Goal: Information Seeking & Learning: Understand process/instructions

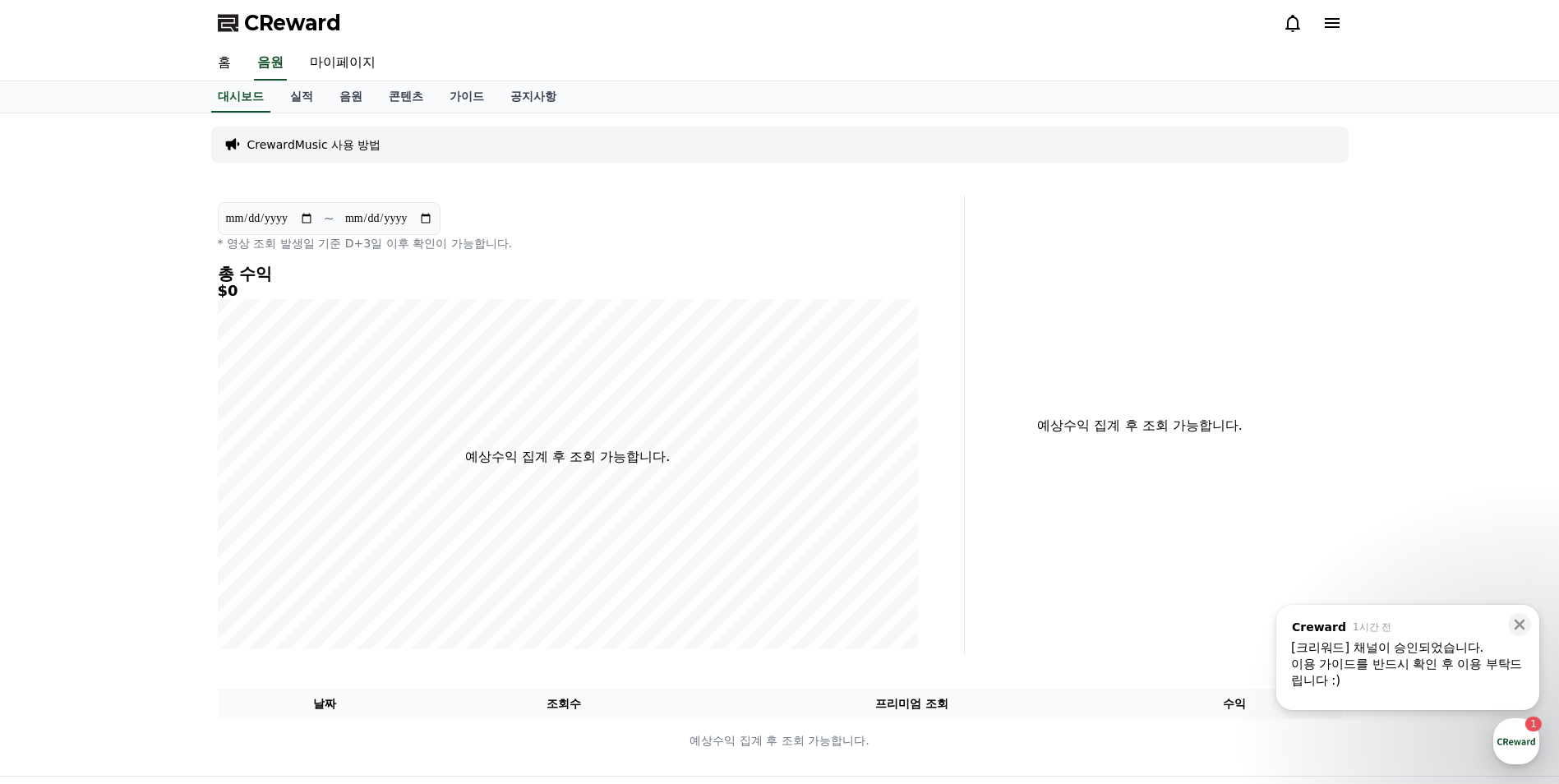
click at [1446, 645] on div "[크리워드] 채널이 승인되었습니다." at bounding box center [1408, 647] width 233 height 16
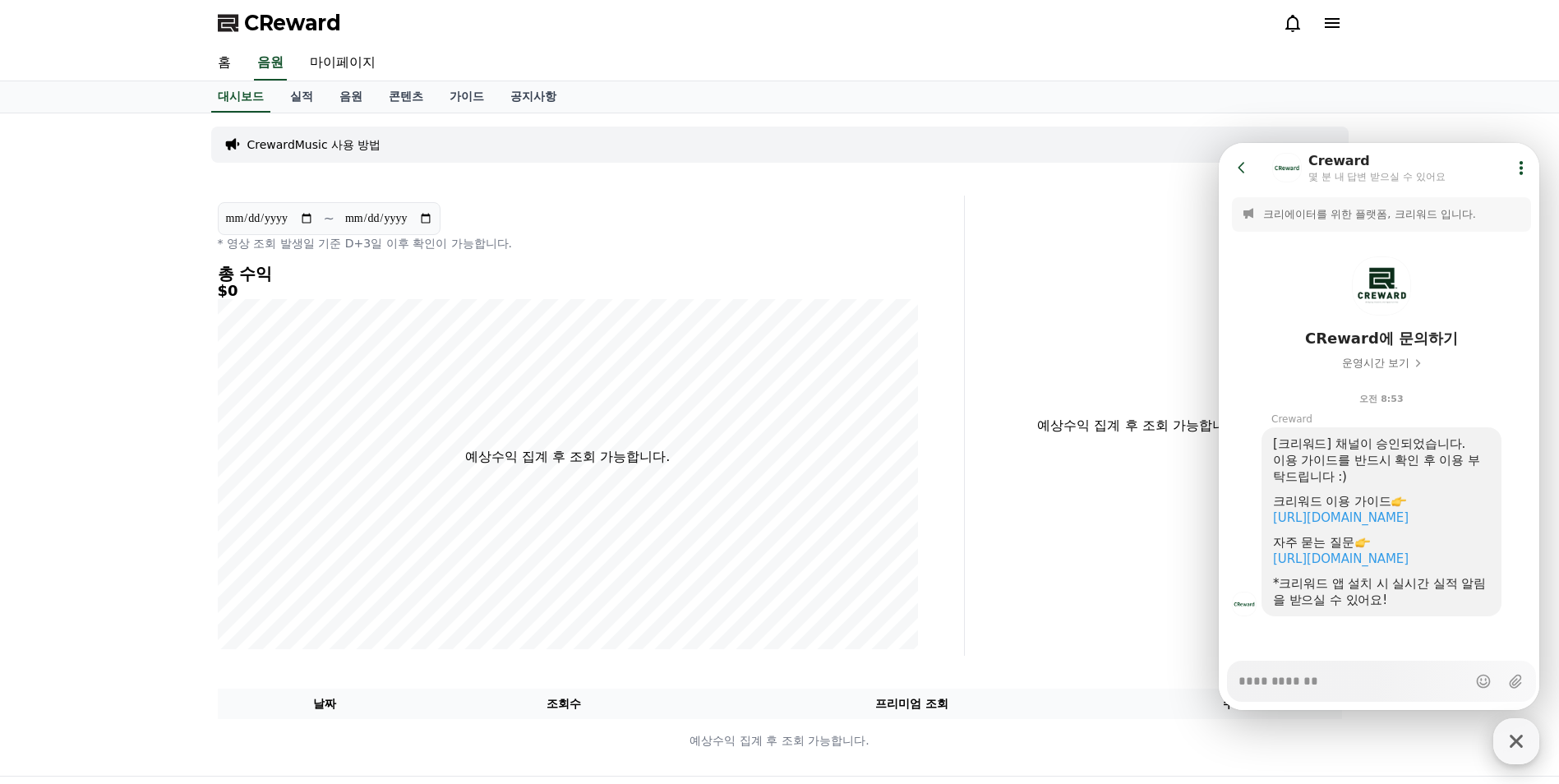
click at [1517, 738] on icon "button" at bounding box center [1516, 741] width 30 height 30
type textarea "*"
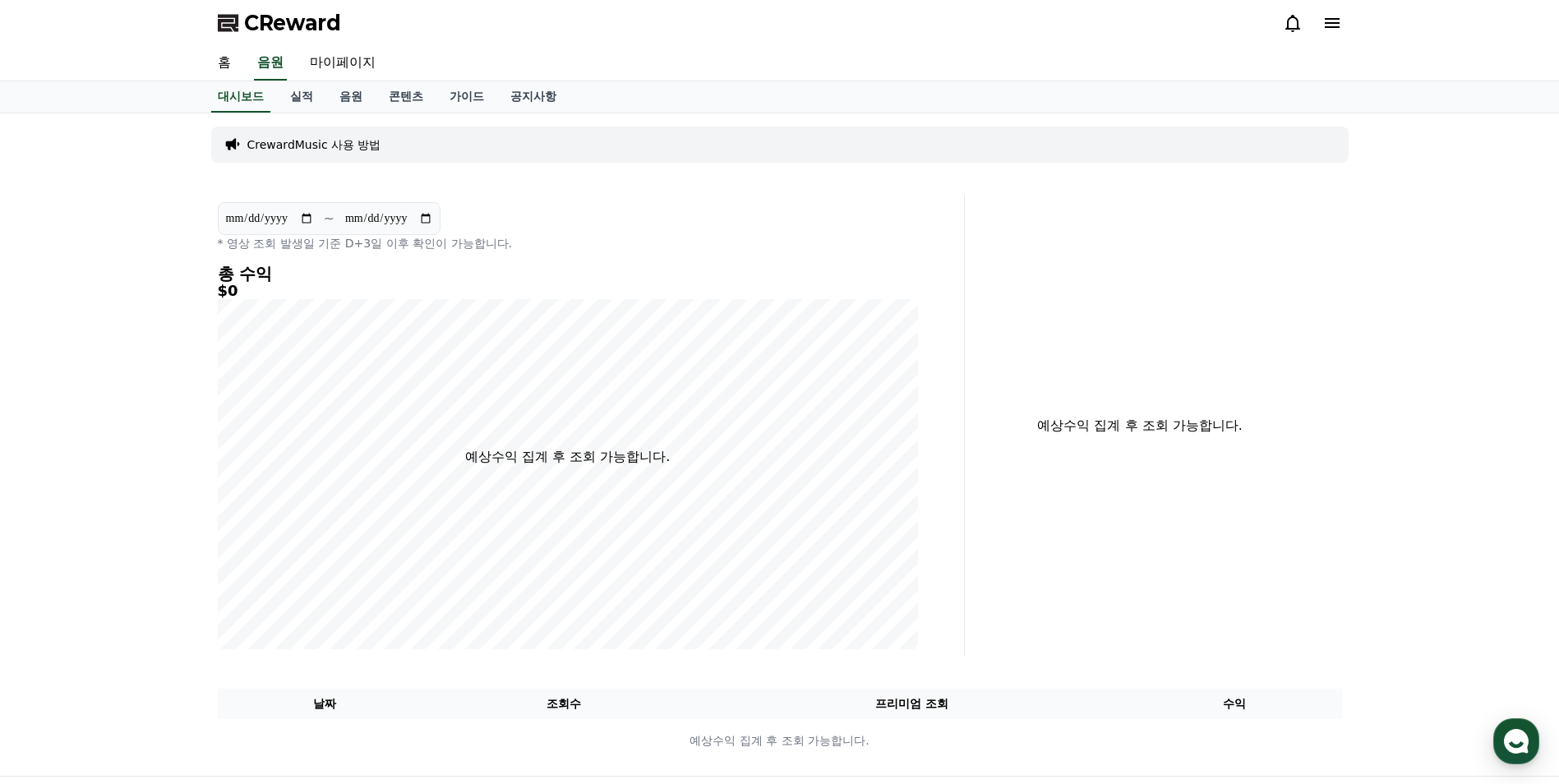
drag, startPoint x: 109, startPoint y: 224, endPoint x: 111, endPoint y: 165, distance: 59.0
click at [111, 165] on div "**********" at bounding box center [780, 444] width 1559 height 663
click at [309, 16] on span "CReward" at bounding box center [292, 23] width 97 height 26
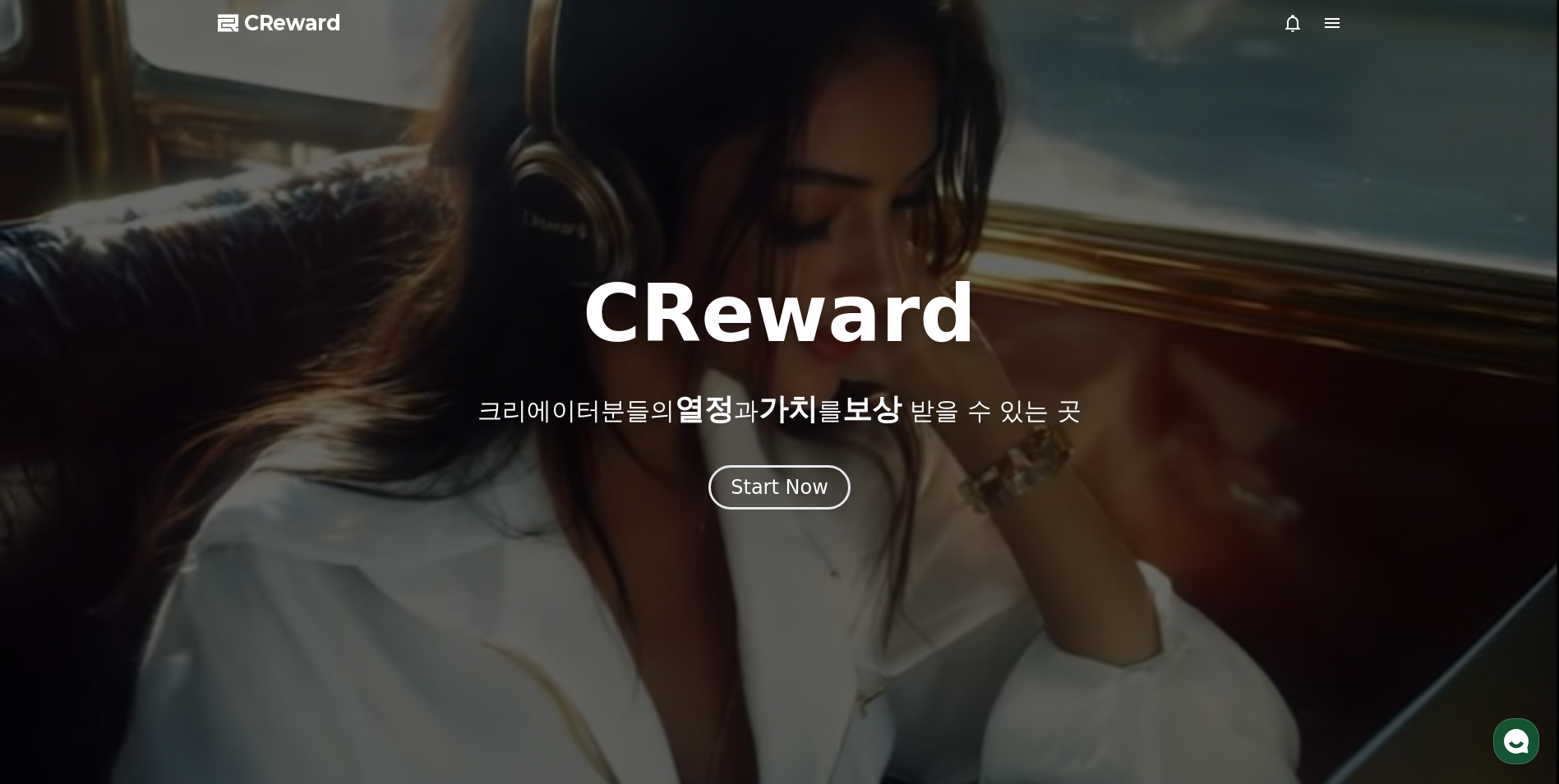
click at [306, 26] on span "CReward" at bounding box center [292, 23] width 97 height 26
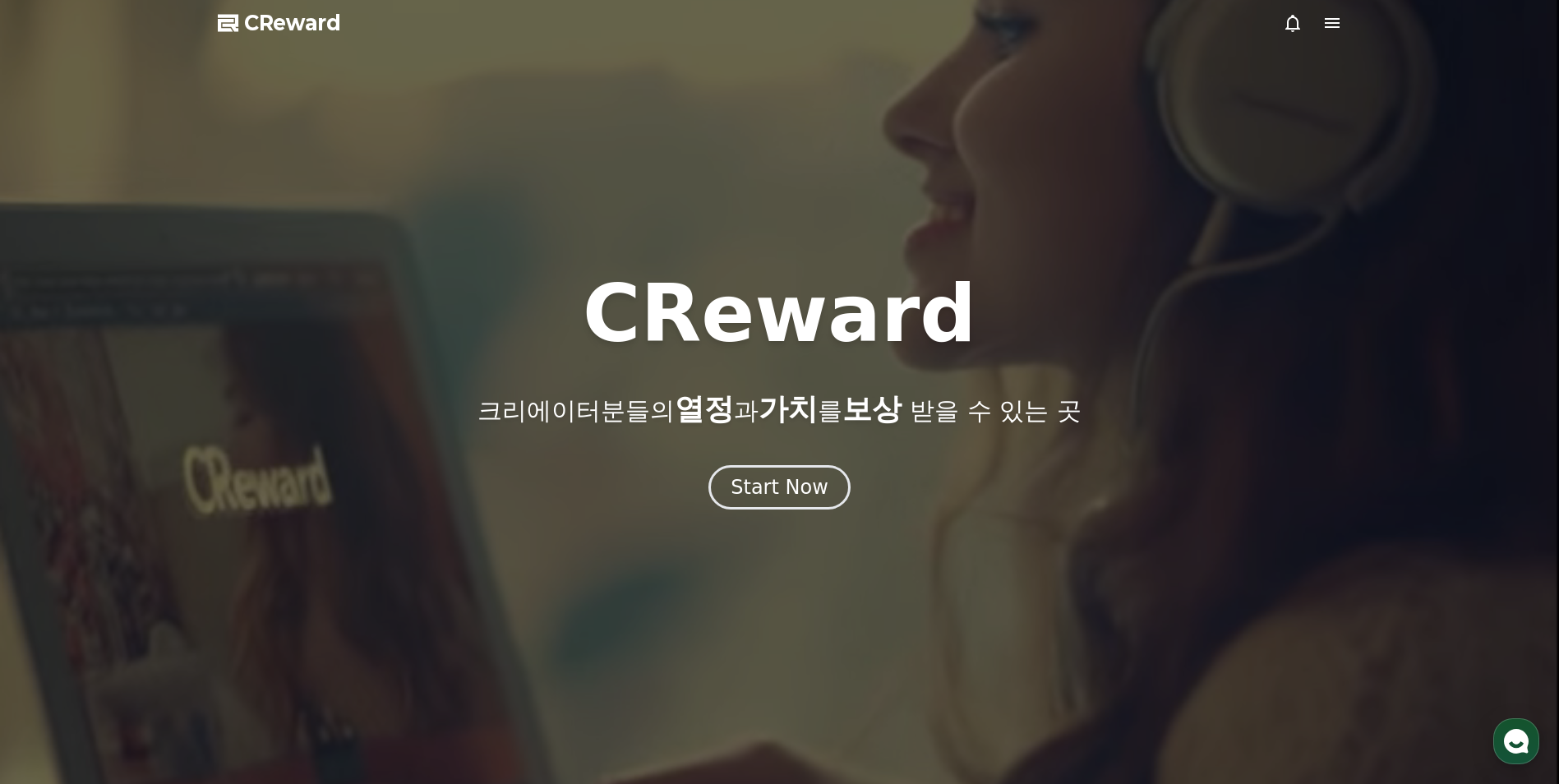
click at [284, 19] on span "CReward" at bounding box center [292, 23] width 97 height 26
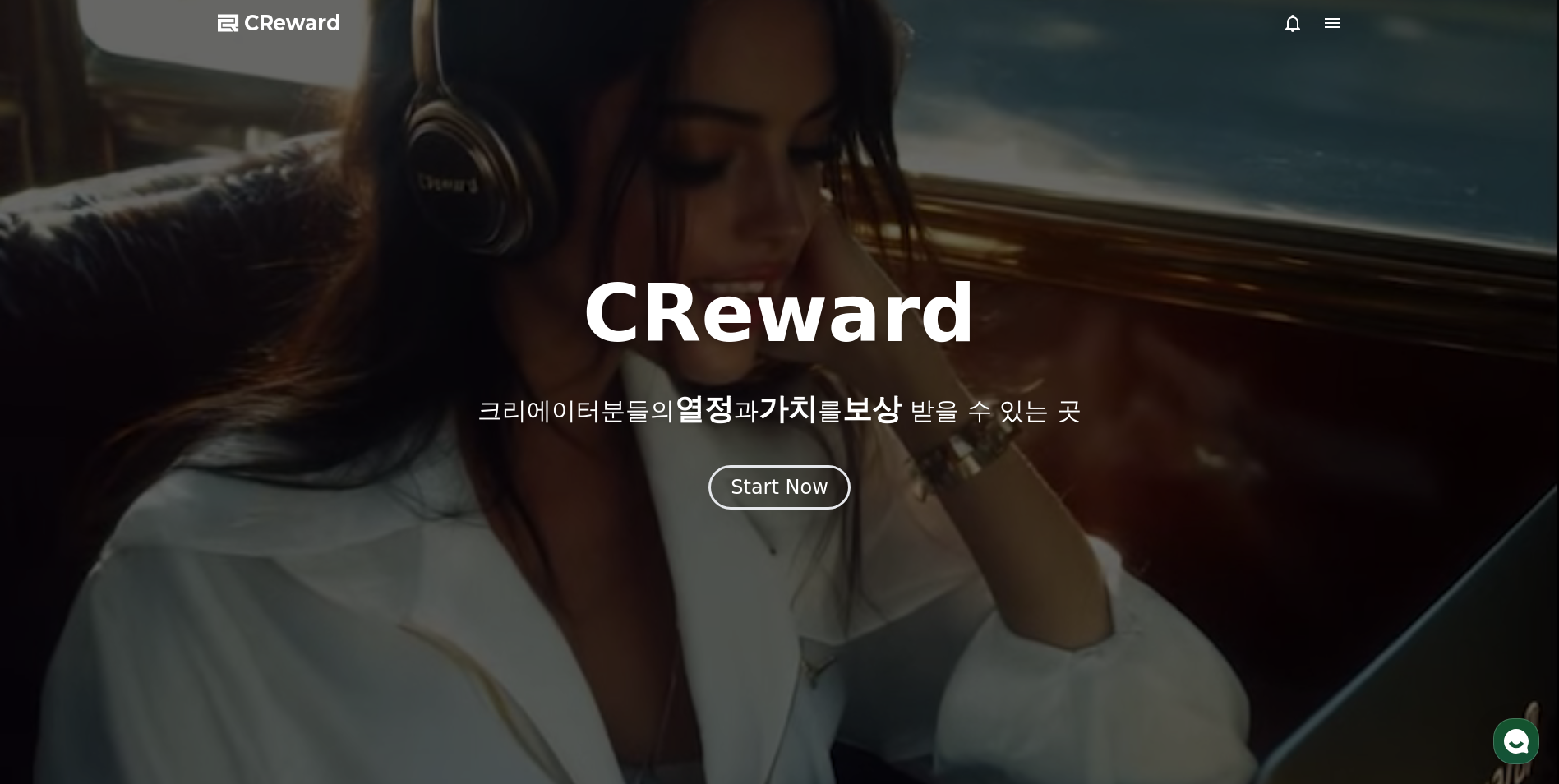
click at [1331, 23] on icon at bounding box center [1332, 23] width 14 height 10
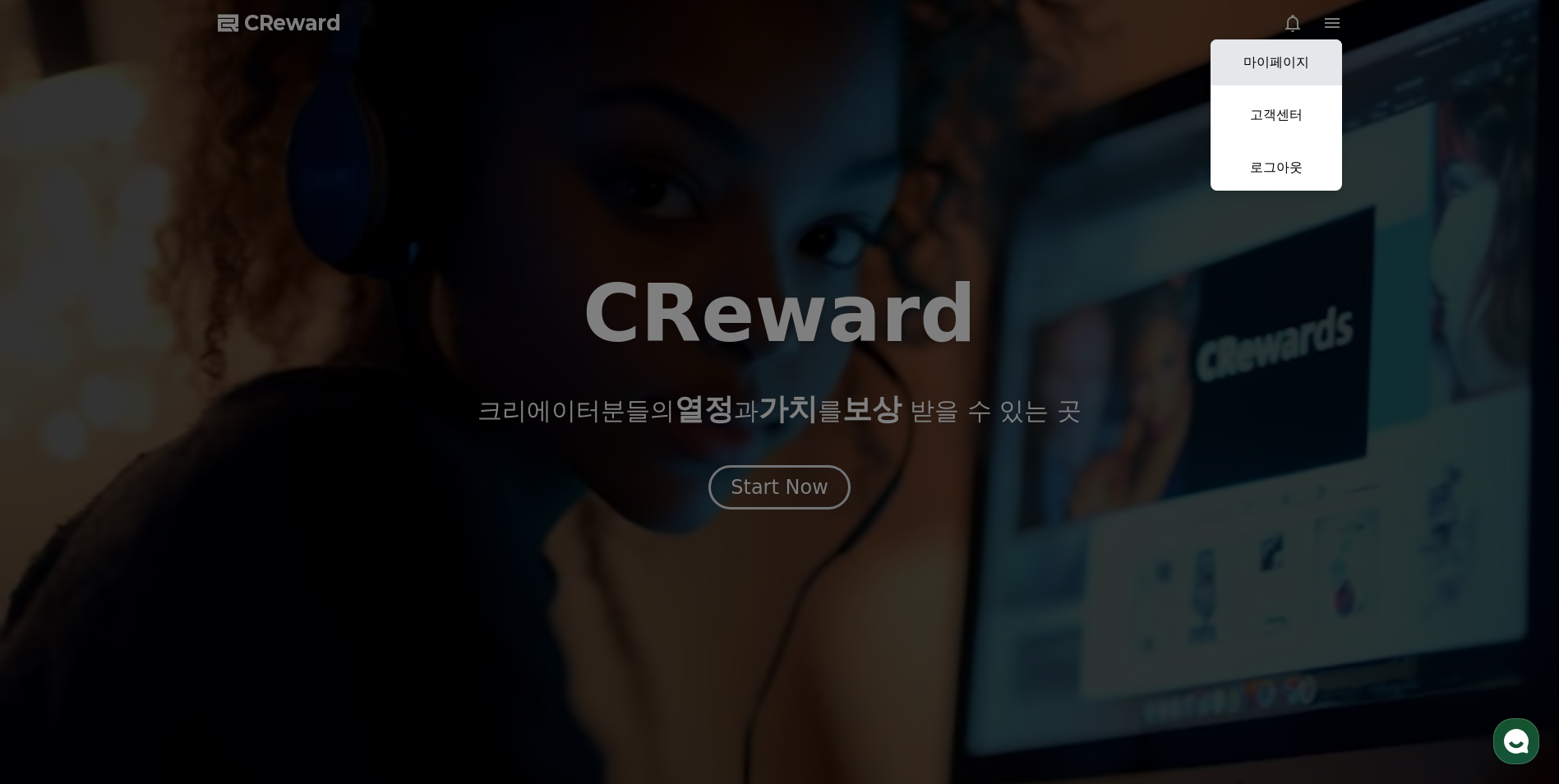
click at [1261, 56] on link "마이페이지" at bounding box center [1276, 62] width 131 height 46
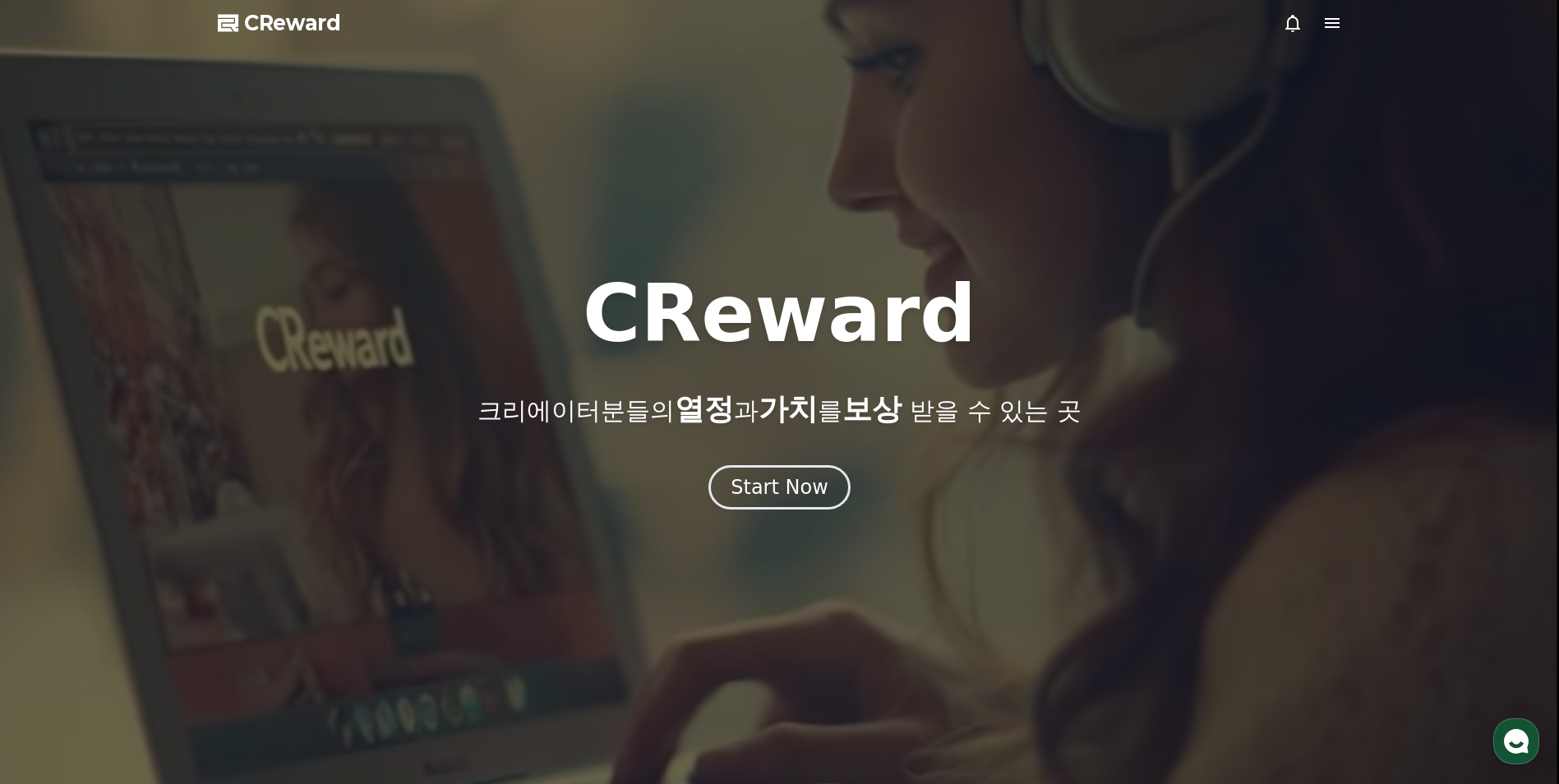
select select "**********"
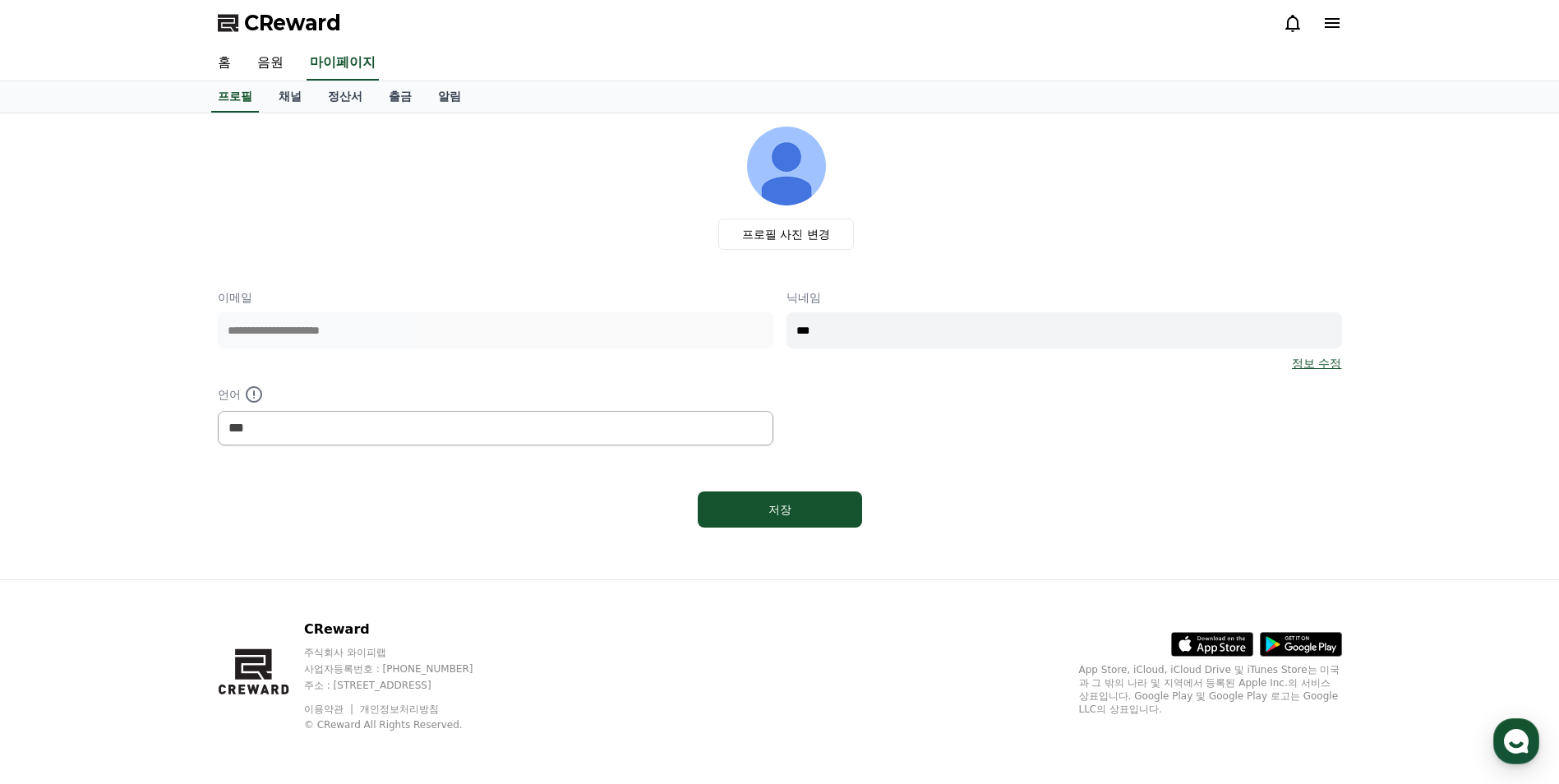
click at [212, 331] on div "**********" at bounding box center [780, 330] width 1138 height 420
click at [267, 24] on span "CReward" at bounding box center [292, 23] width 97 height 26
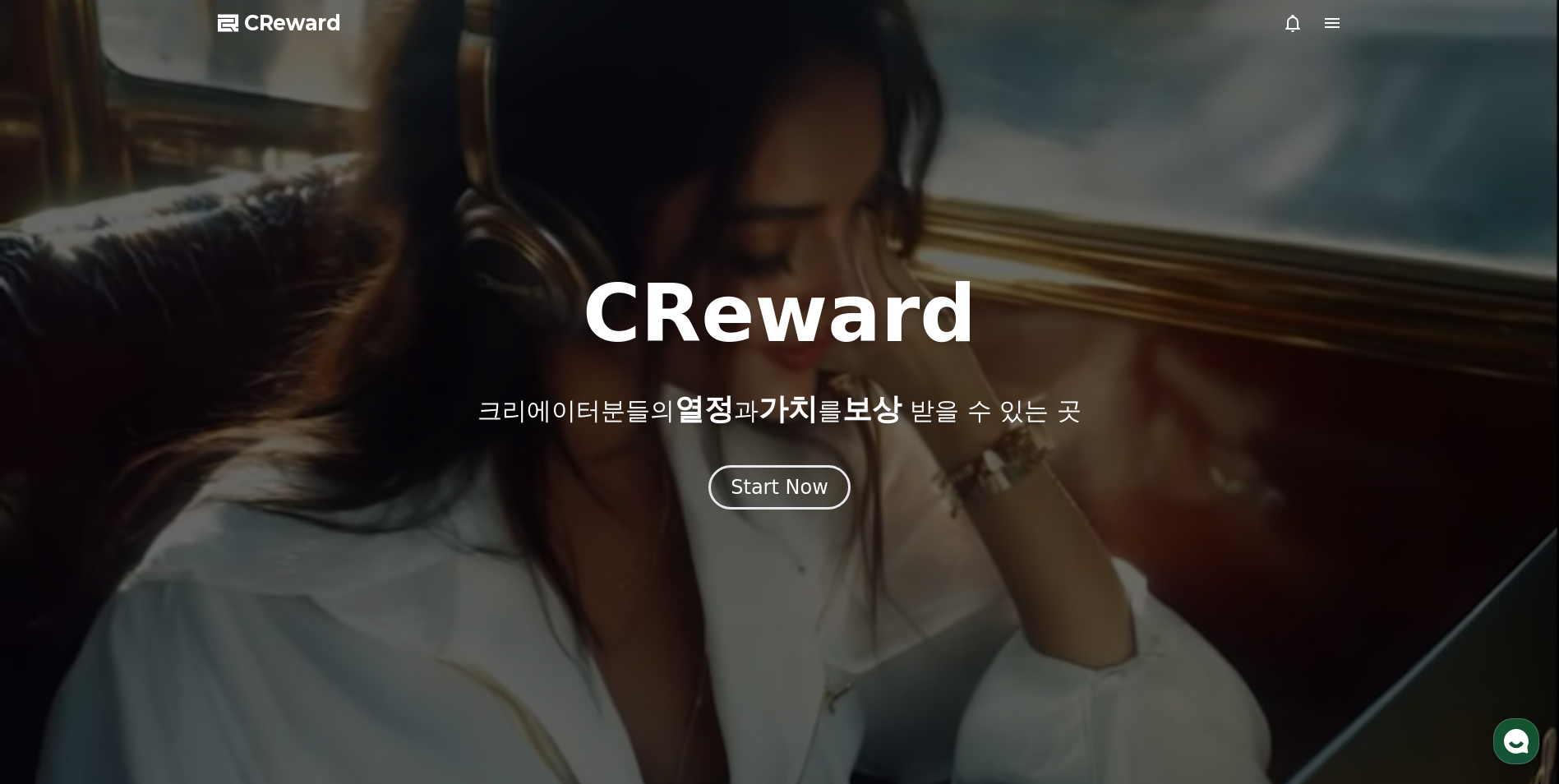
click at [301, 26] on span "CReward" at bounding box center [292, 23] width 97 height 26
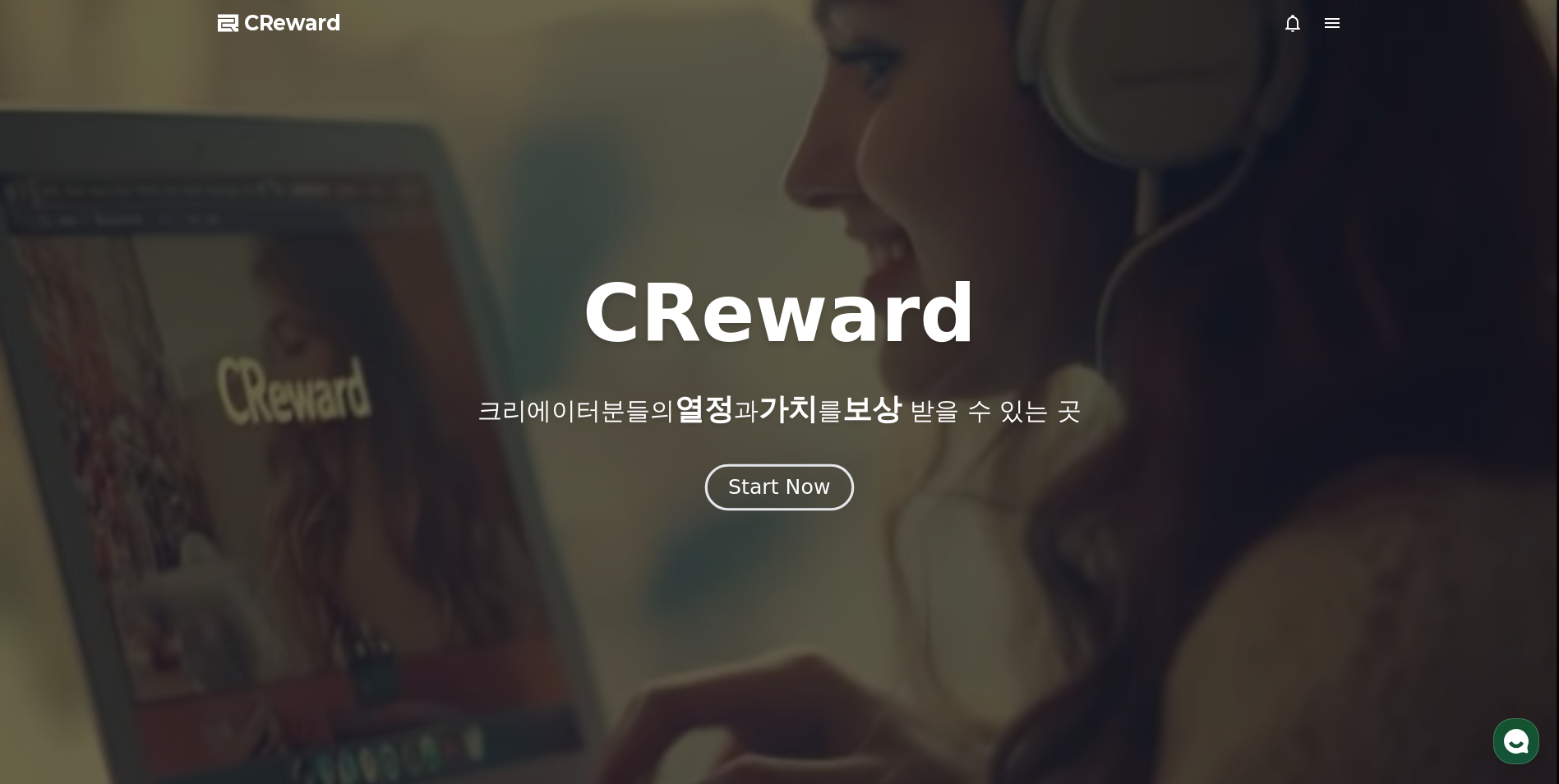
click at [768, 496] on div "Start Now" at bounding box center [779, 487] width 102 height 28
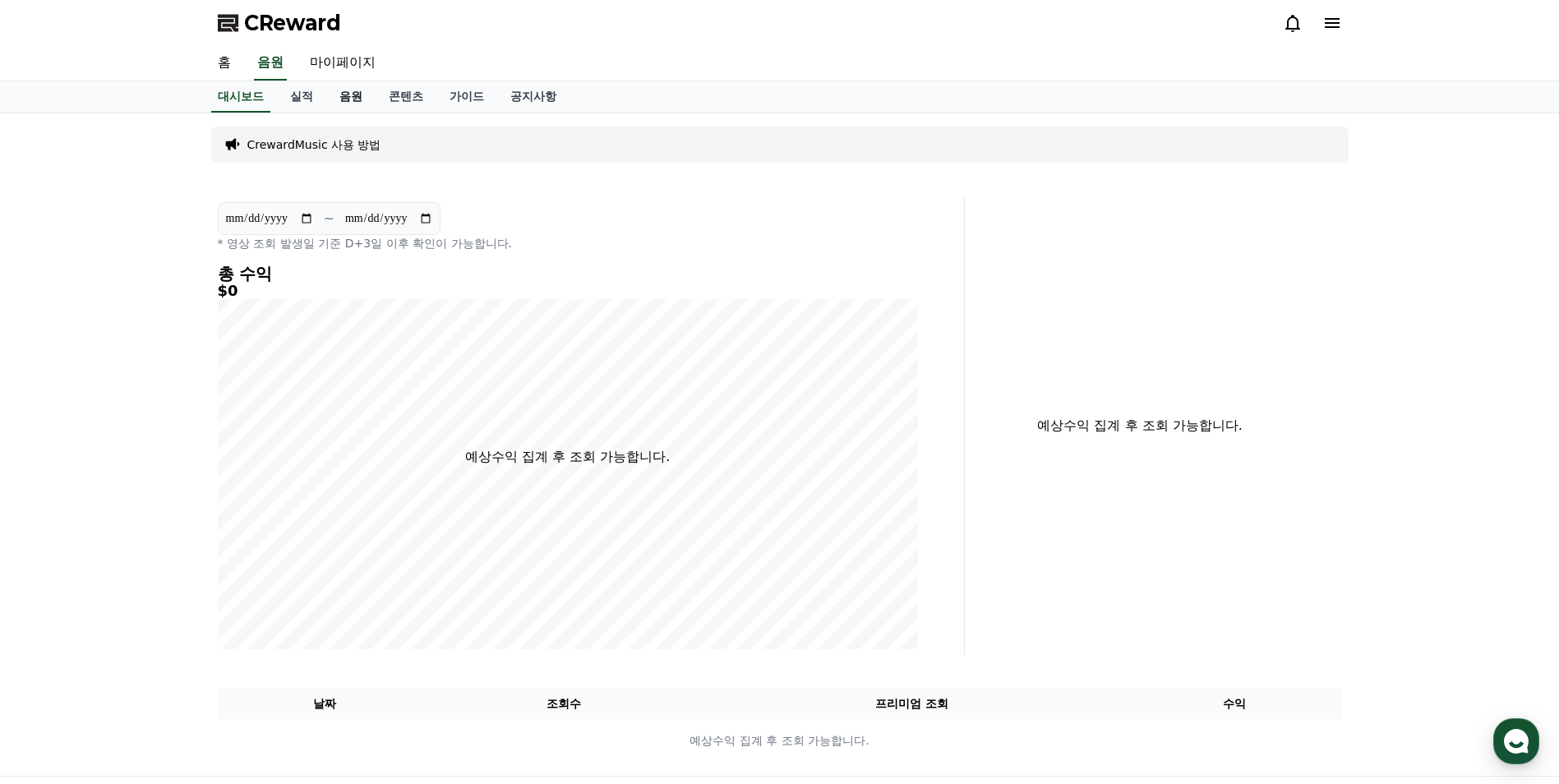
click at [347, 100] on link "음원" at bounding box center [351, 97] width 50 height 32
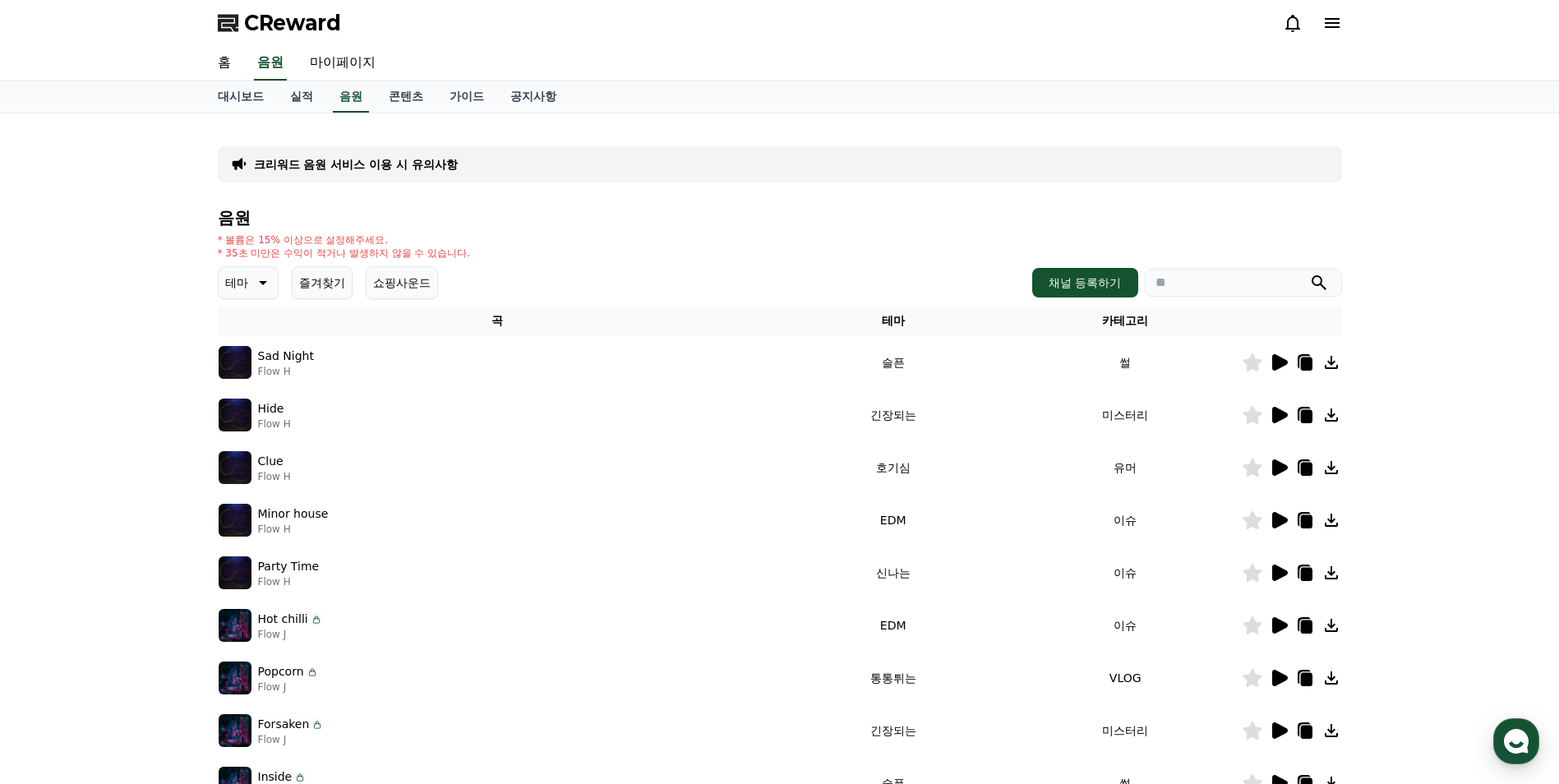
click at [1328, 358] on icon at bounding box center [1332, 363] width 20 height 20
click at [266, 284] on icon at bounding box center [261, 283] width 20 height 20
click at [241, 419] on button "밝은" at bounding box center [239, 415] width 36 height 36
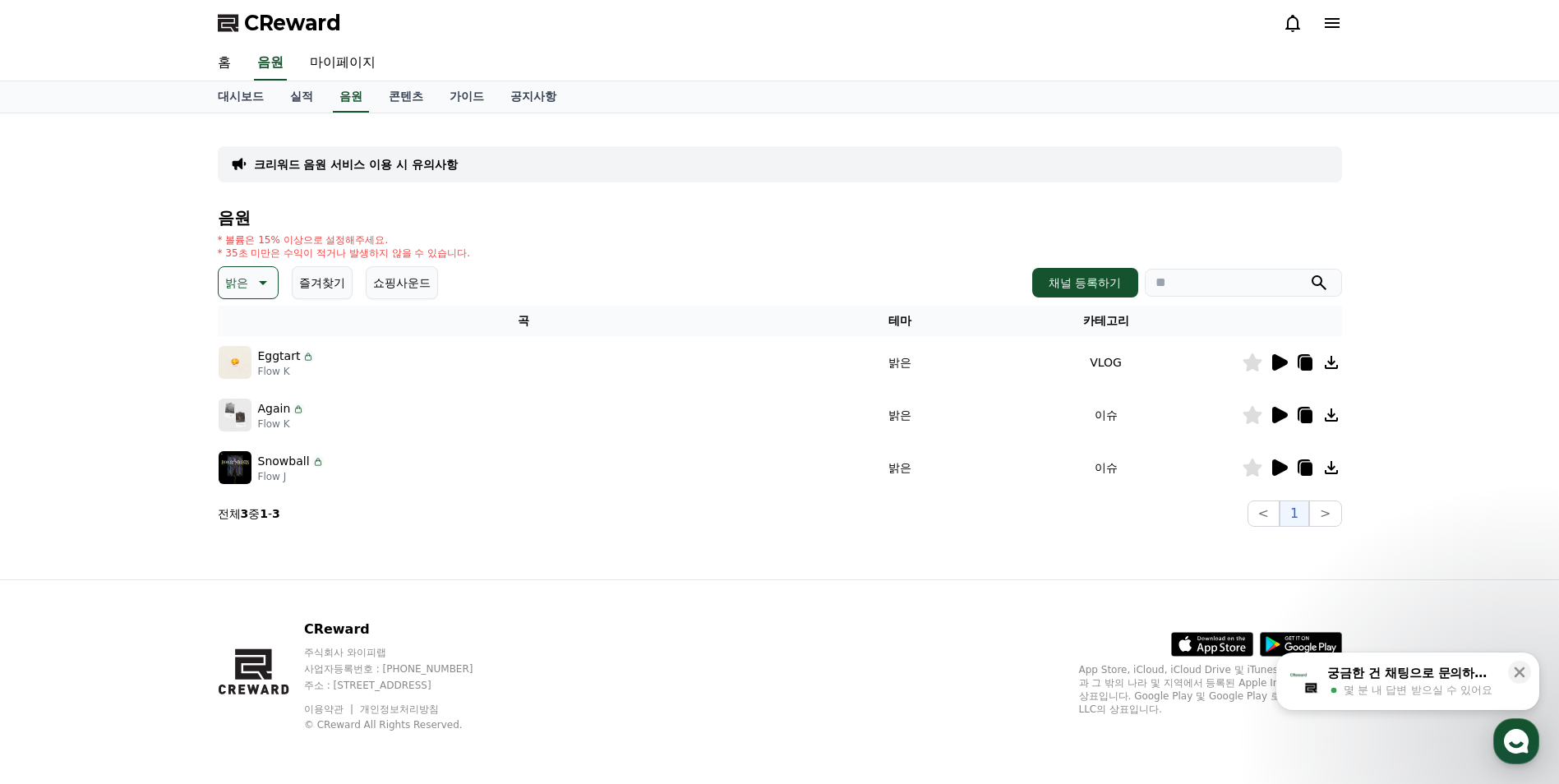
click at [1281, 356] on icon at bounding box center [1279, 363] width 20 height 20
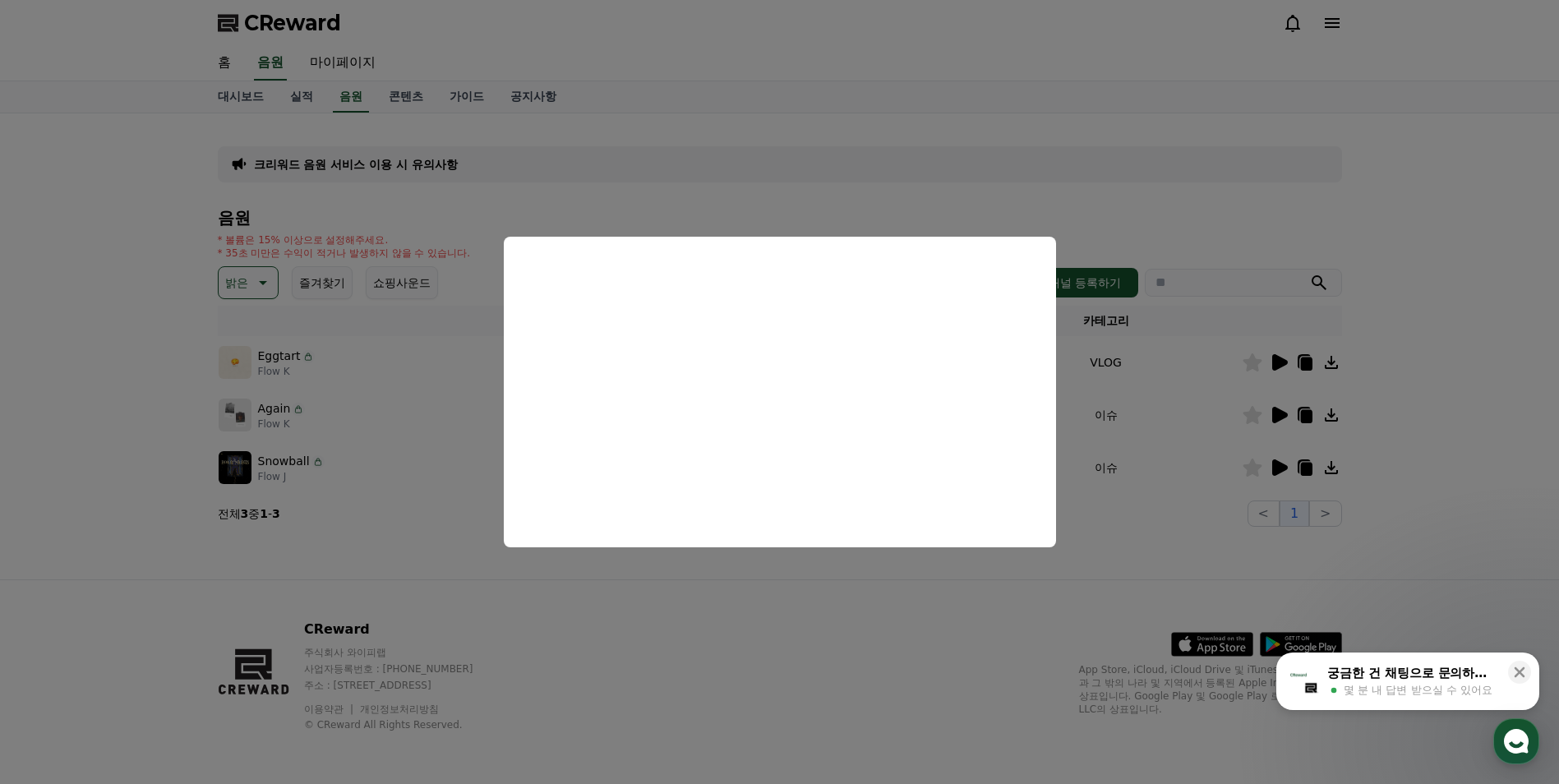
click at [1177, 149] on button "close modal" at bounding box center [780, 392] width 1559 height 784
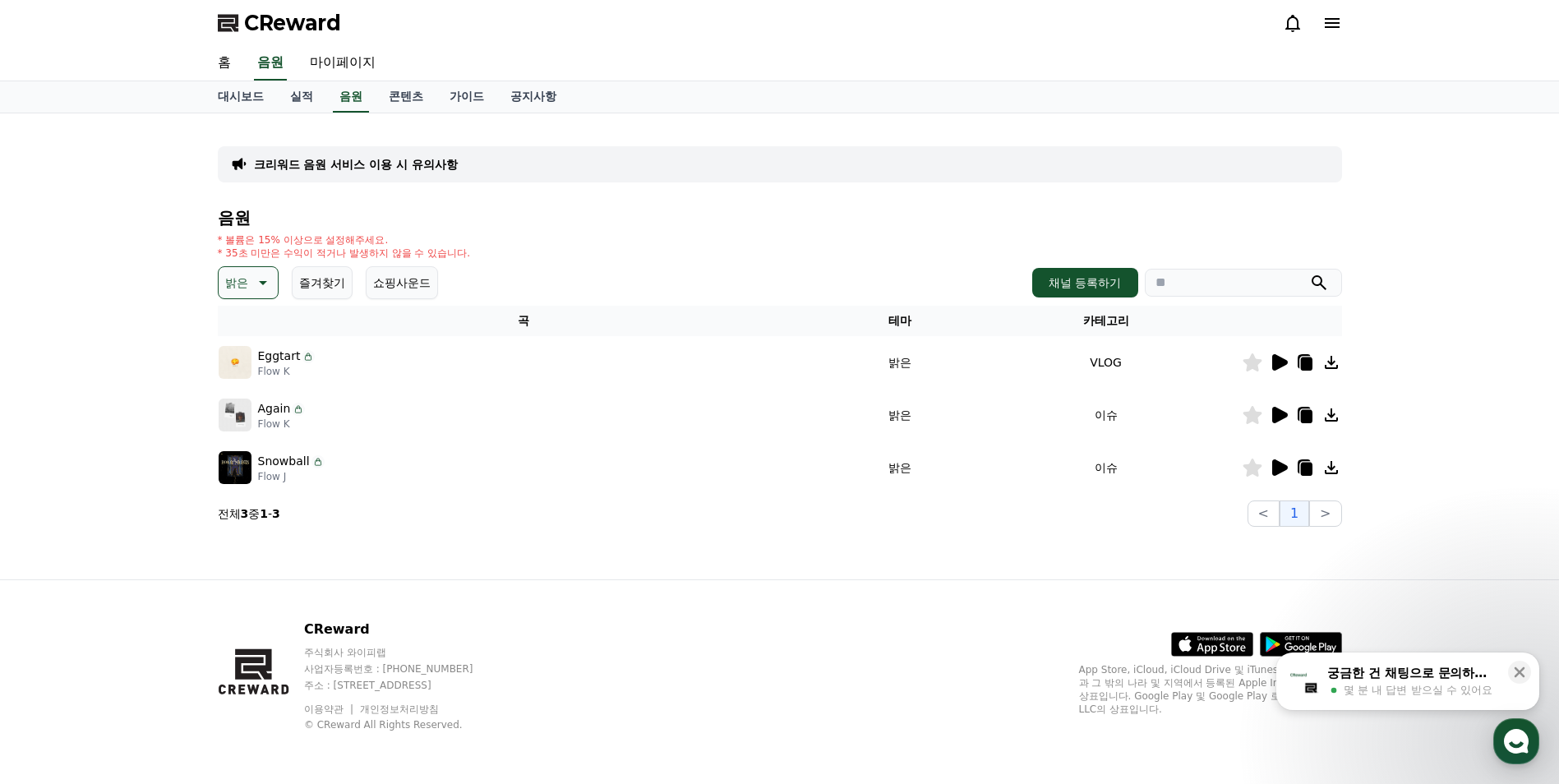
click at [1327, 359] on icon at bounding box center [1332, 363] width 20 height 20
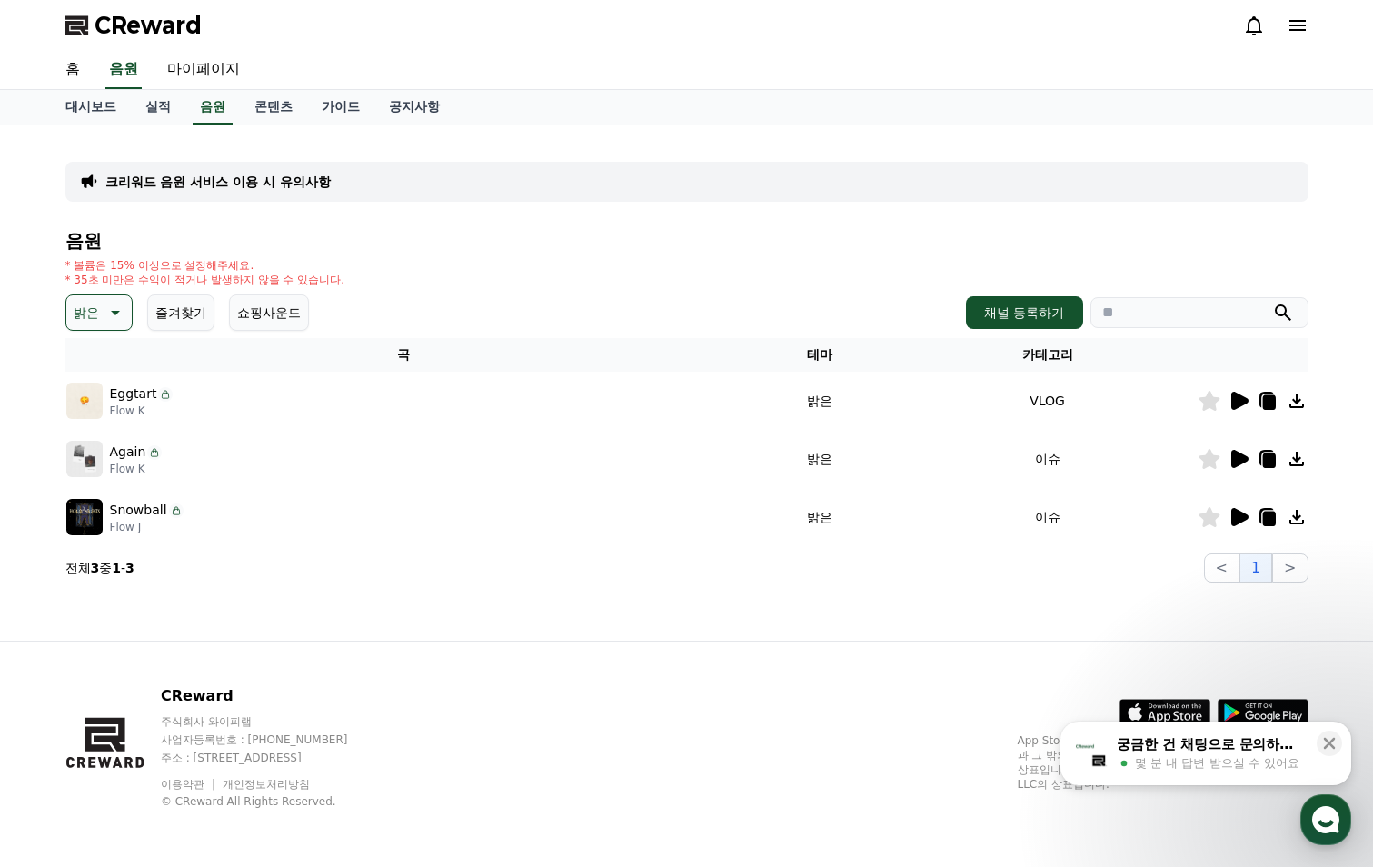
click at [1240, 462] on icon at bounding box center [1240, 459] width 17 height 18
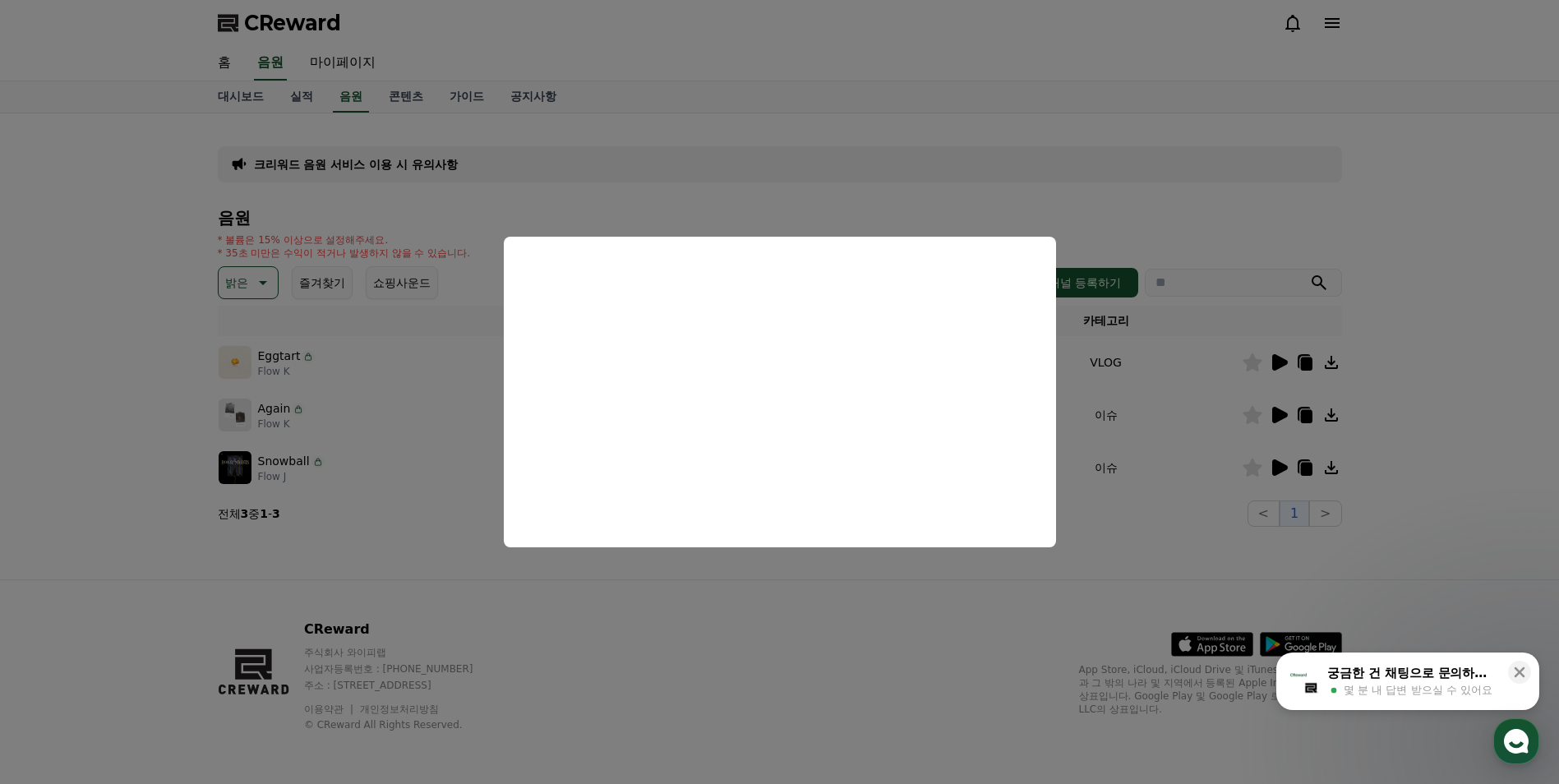
click at [1273, 468] on button "close modal" at bounding box center [780, 392] width 1559 height 784
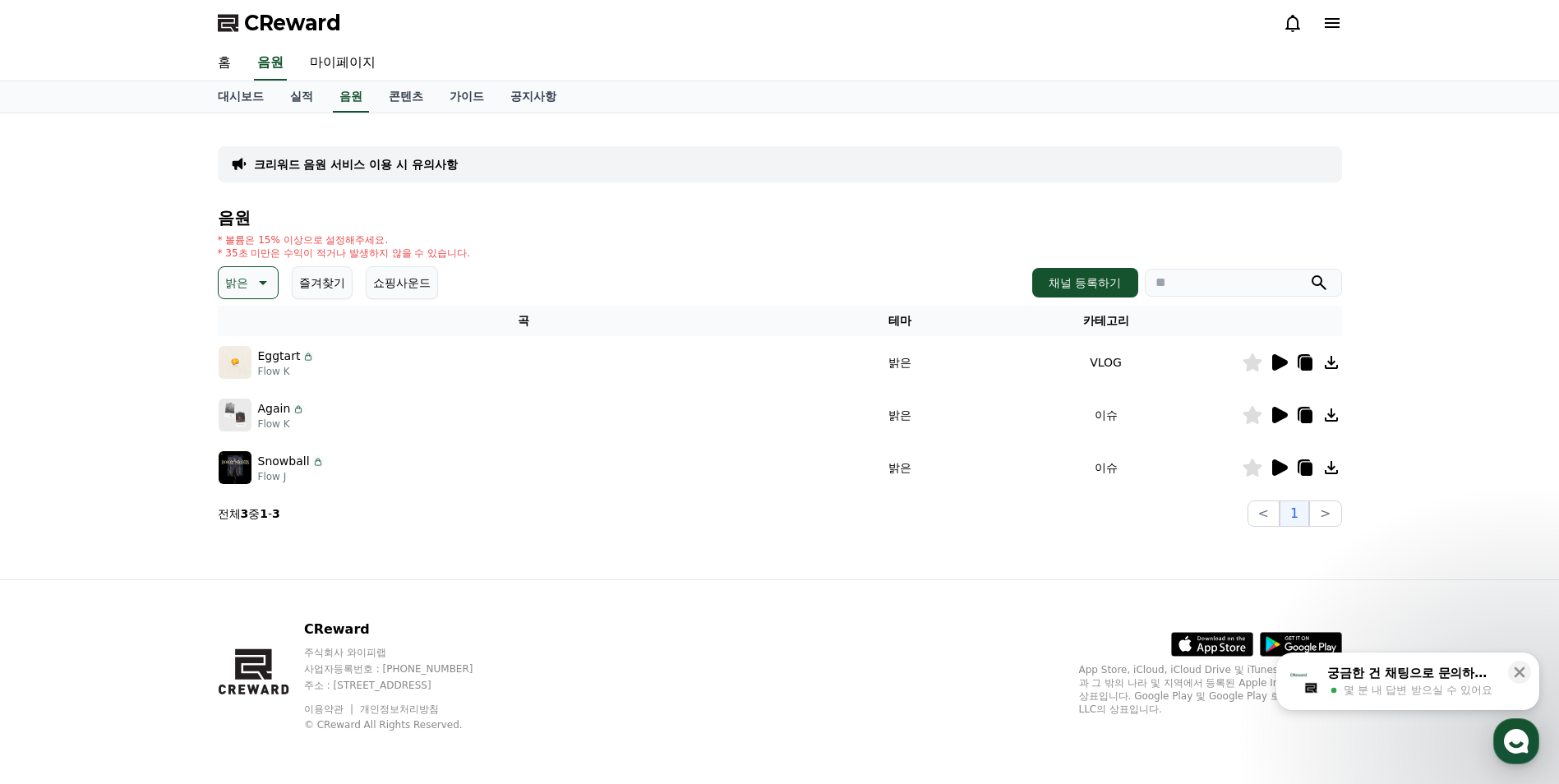
click at [1273, 468] on icon at bounding box center [1280, 468] width 15 height 16
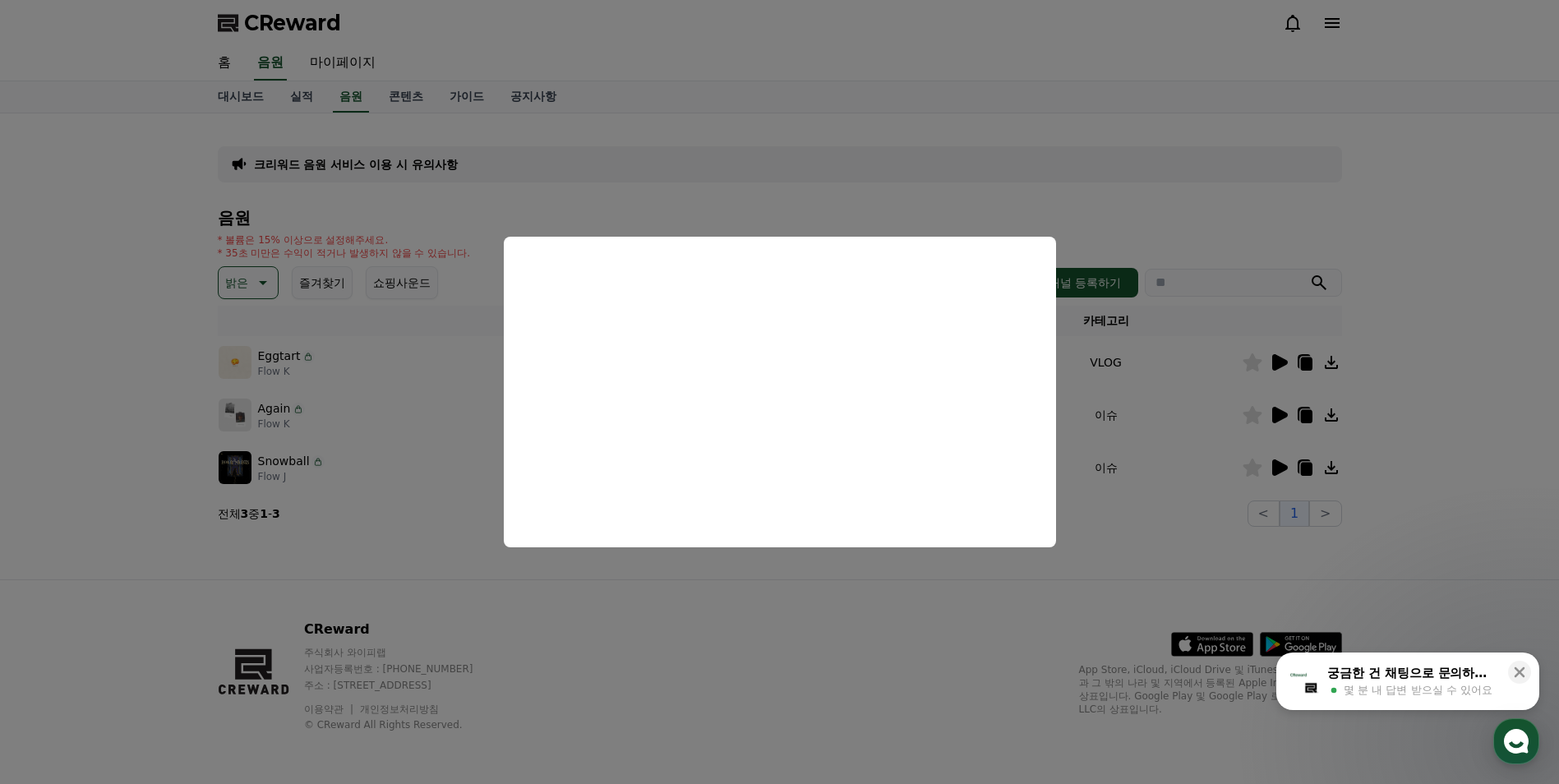
click at [1334, 466] on button "close modal" at bounding box center [780, 392] width 1559 height 784
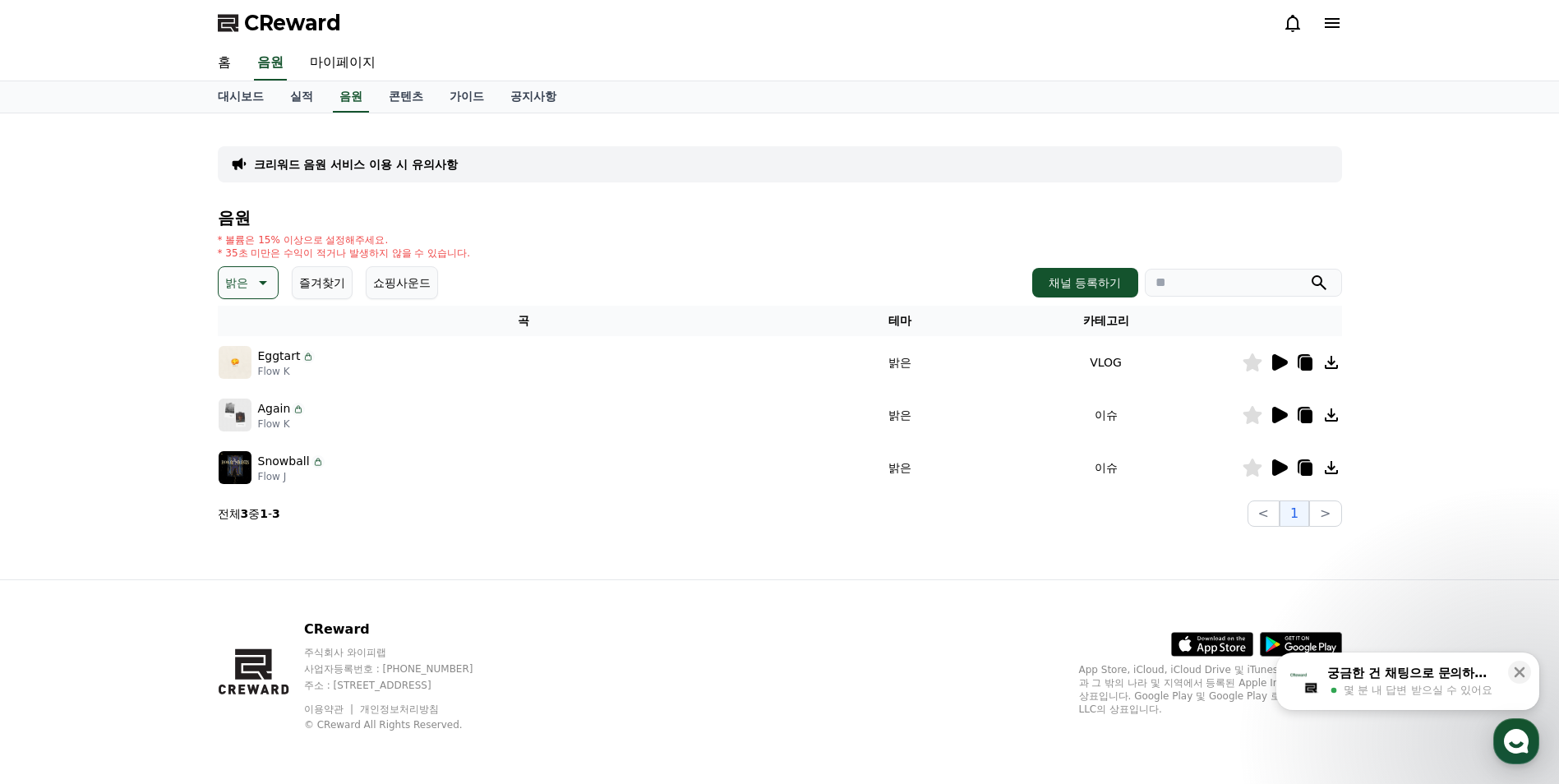
click at [1326, 466] on icon at bounding box center [1332, 468] width 20 height 20
click at [250, 288] on button "밝은" at bounding box center [248, 282] width 61 height 33
click at [252, 331] on button "귀여운" at bounding box center [244, 333] width 48 height 36
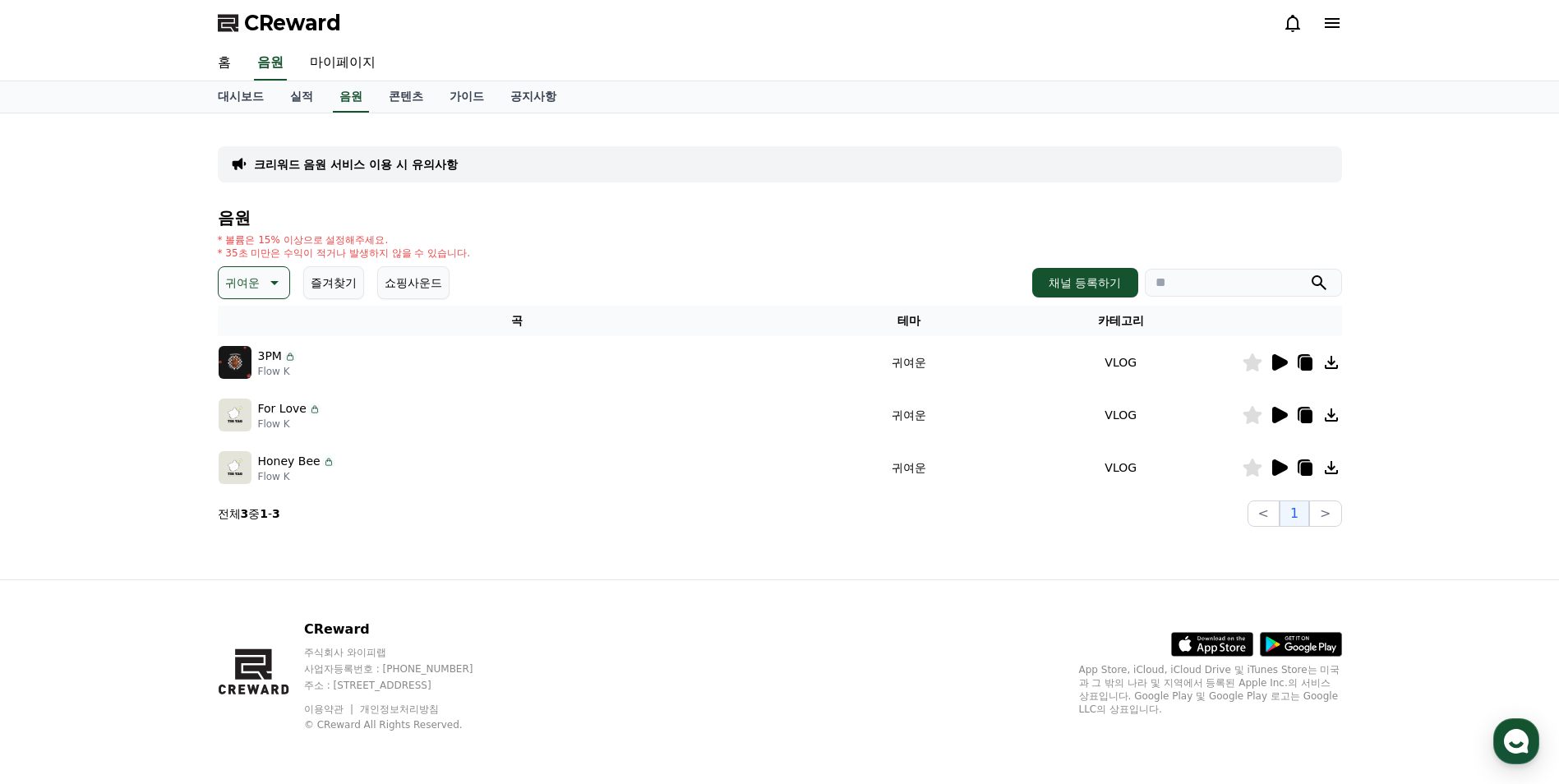
click at [1278, 360] on icon at bounding box center [1280, 363] width 15 height 16
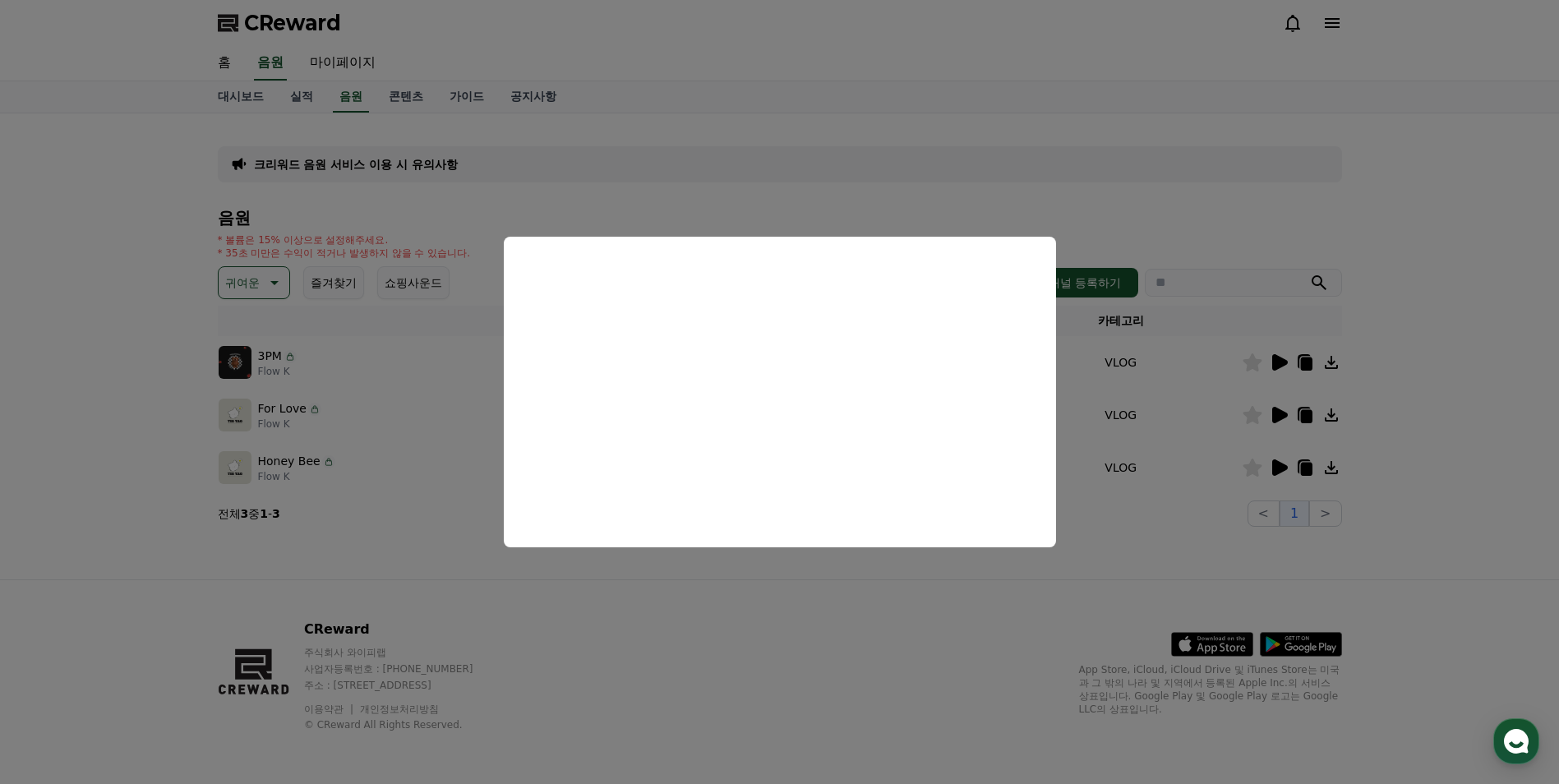
click at [1274, 419] on button "close modal" at bounding box center [780, 392] width 1559 height 784
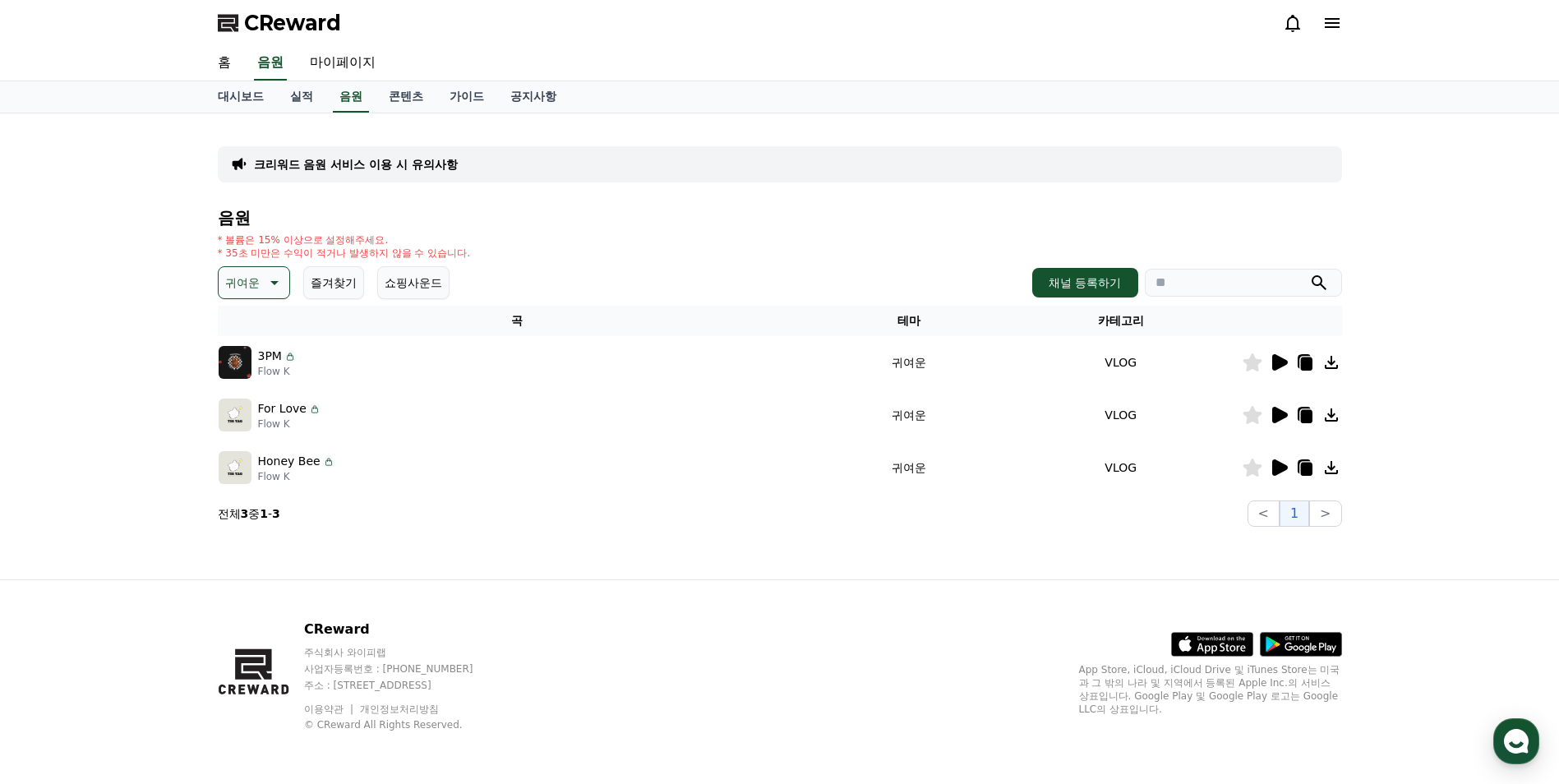
click at [1280, 414] on icon at bounding box center [1280, 415] width 15 height 16
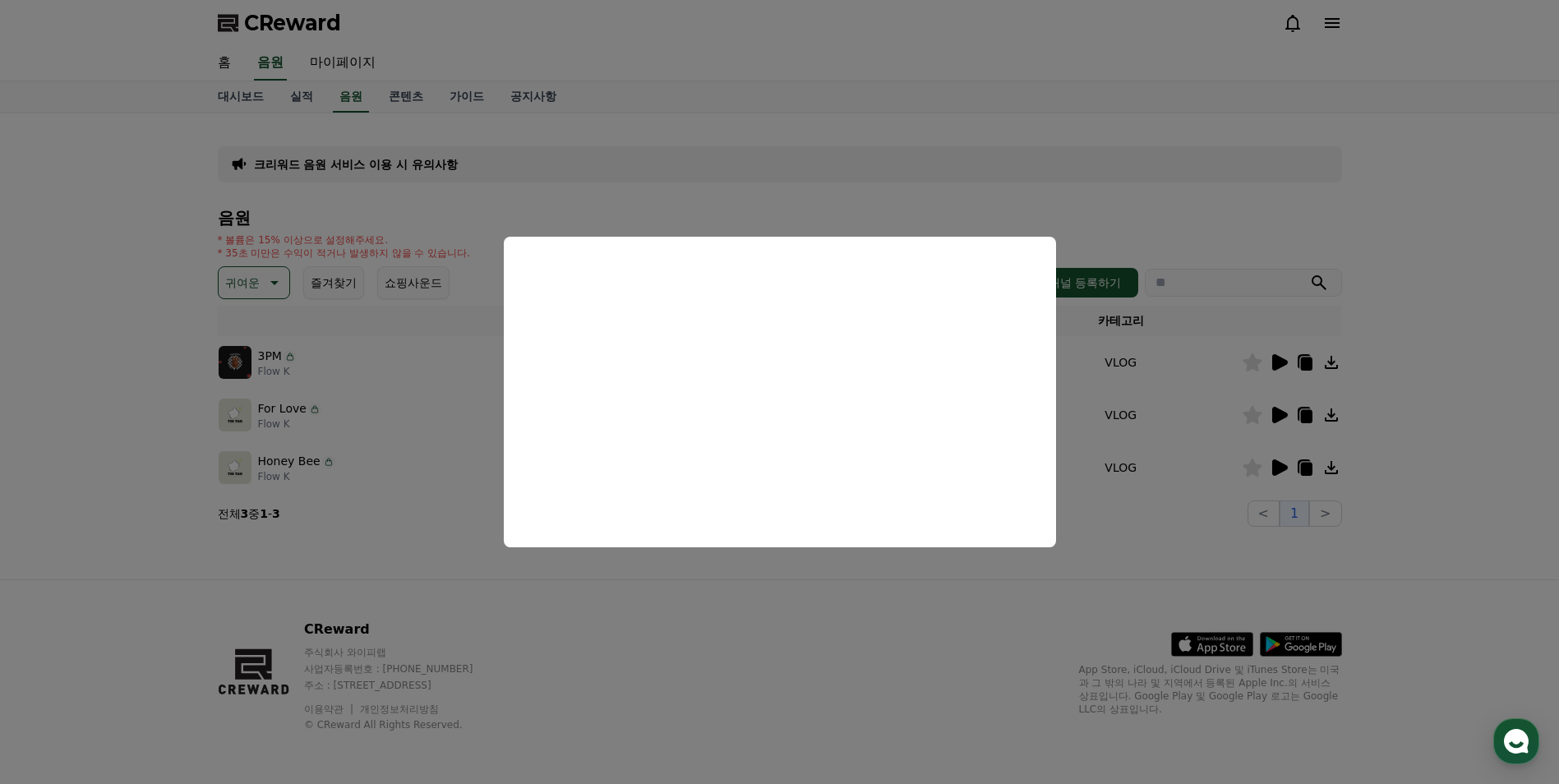
click at [1277, 468] on button "close modal" at bounding box center [780, 392] width 1559 height 784
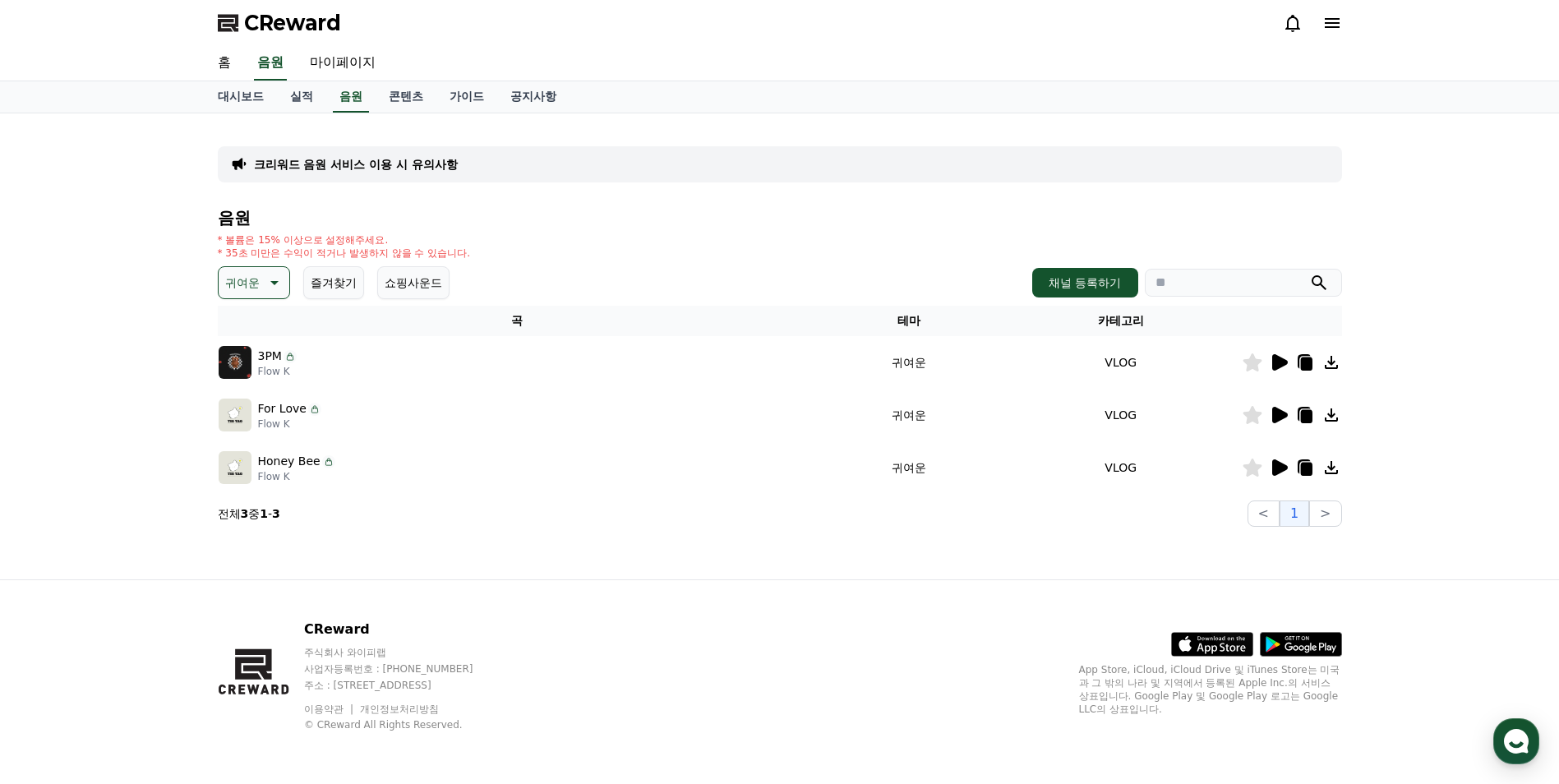
click at [1272, 476] on icon at bounding box center [1279, 468] width 20 height 20
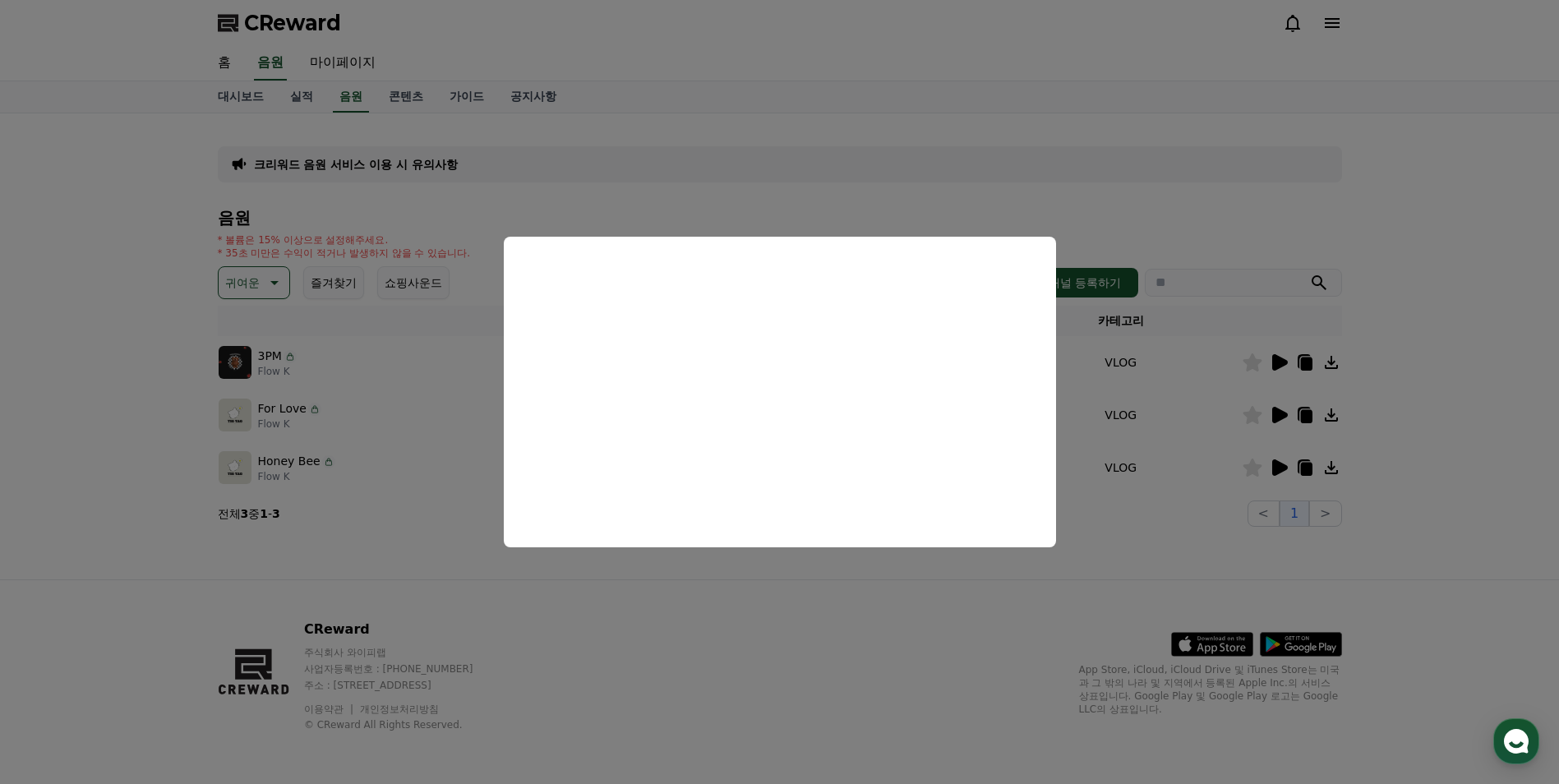
click at [1329, 466] on button "close modal" at bounding box center [780, 392] width 1559 height 784
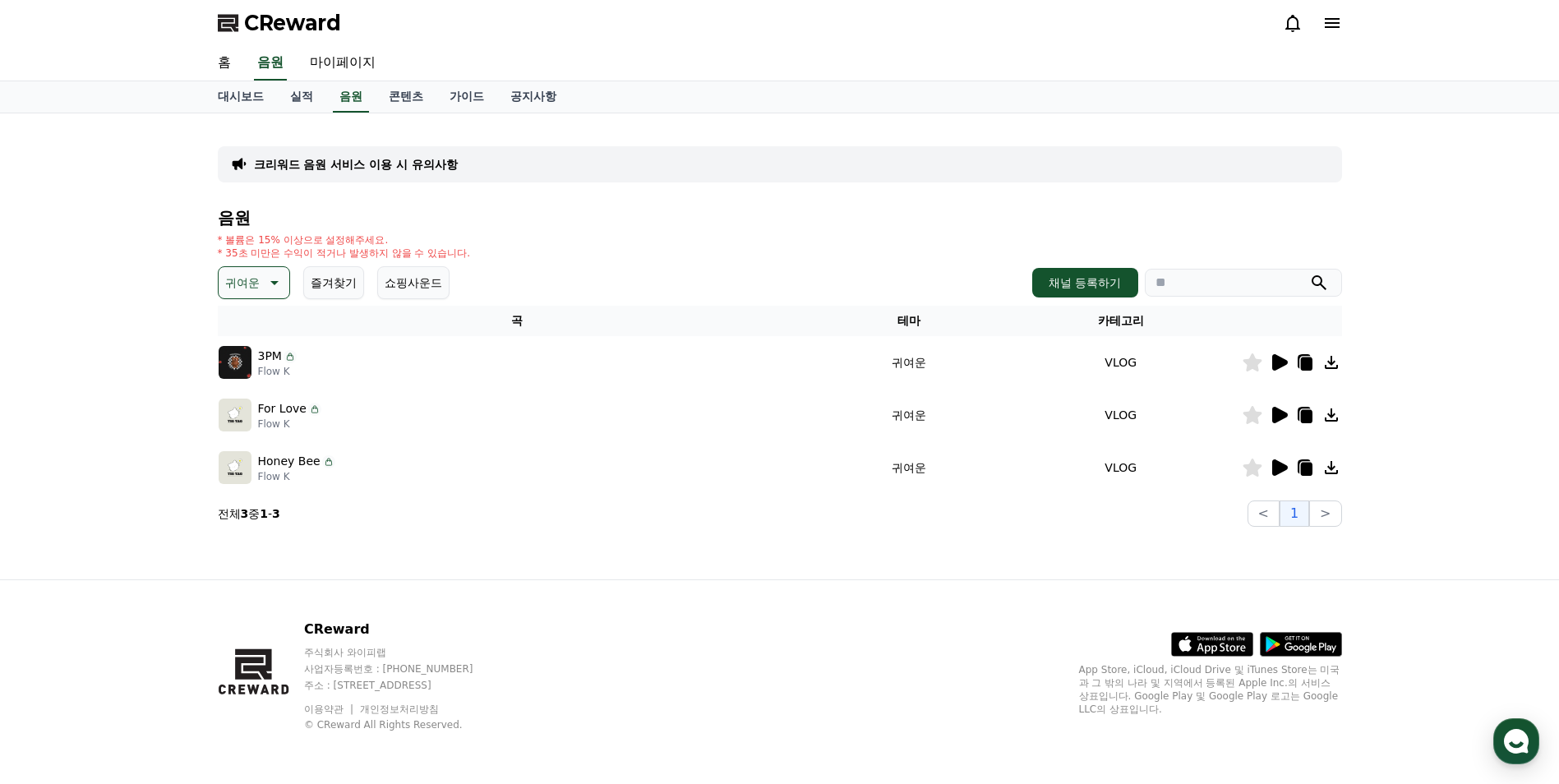
click at [1330, 467] on icon at bounding box center [1332, 468] width 20 height 20
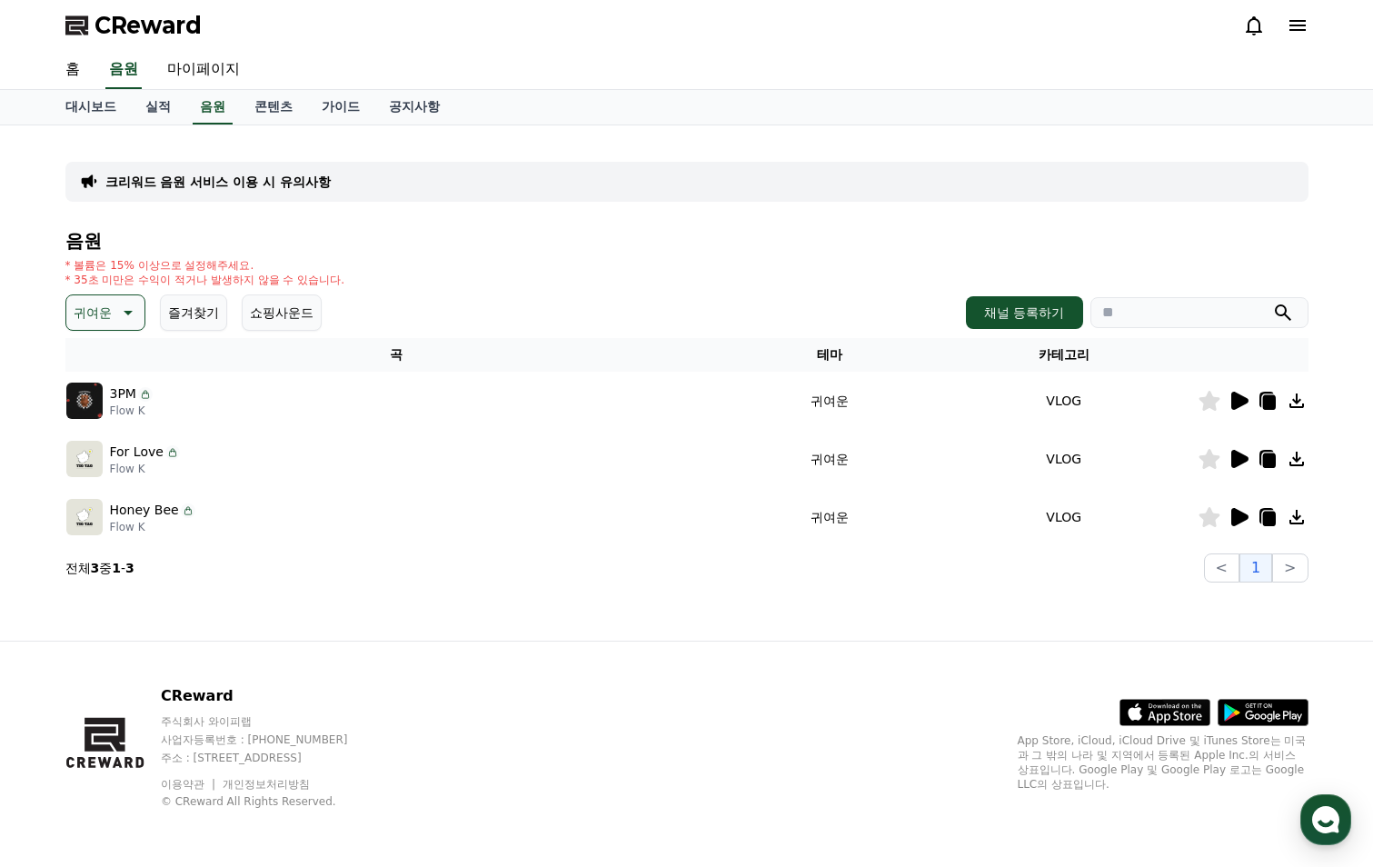
click at [125, 313] on icon at bounding box center [126, 313] width 22 height 22
click at [102, 364] on button "호기심" at bounding box center [94, 364] width 53 height 40
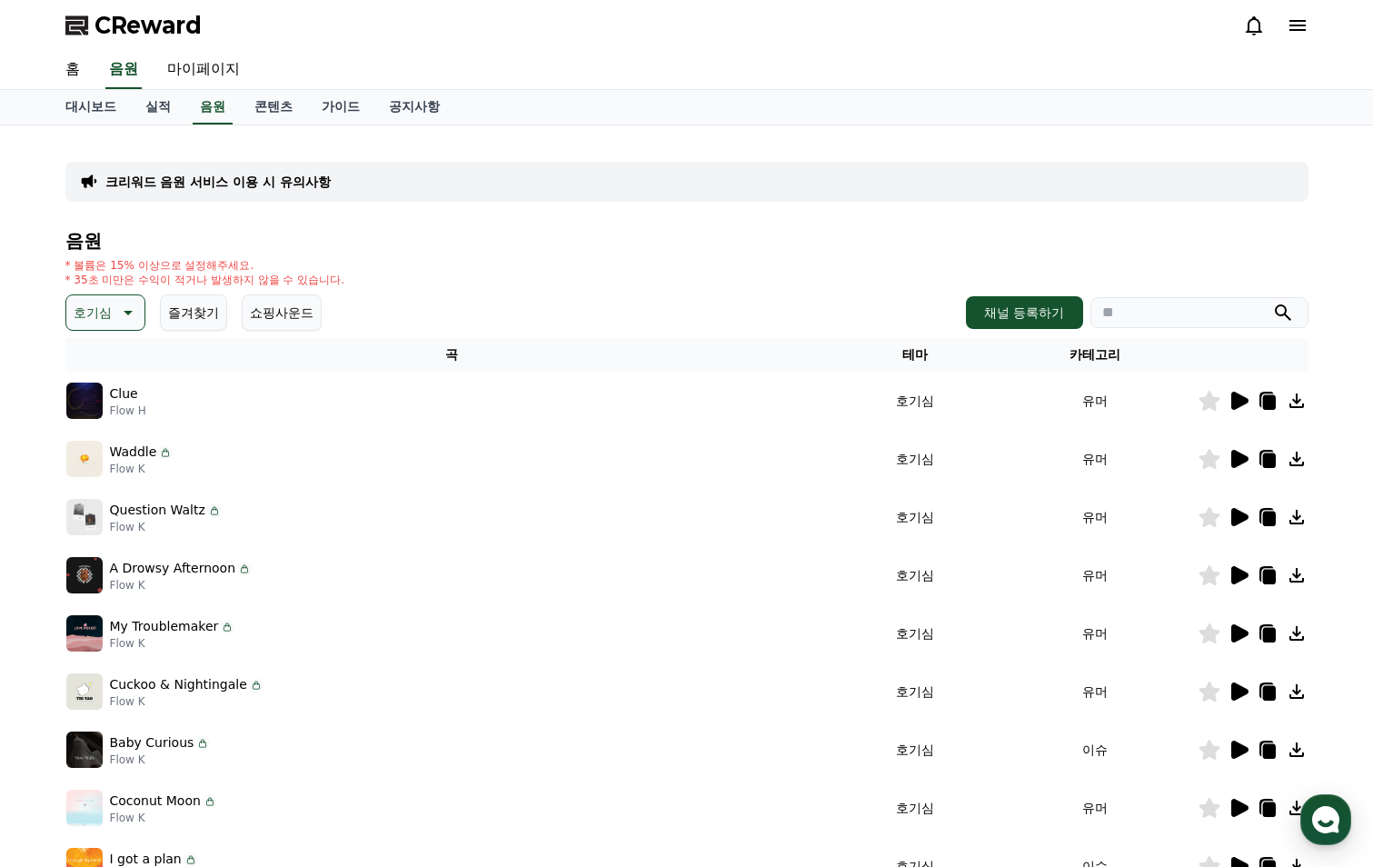
click at [1225, 192] on div "크리워드 음원 서비스 이용 시 유의사항" at bounding box center [686, 182] width 1243 height 40
click at [1246, 398] on icon at bounding box center [1240, 401] width 17 height 18
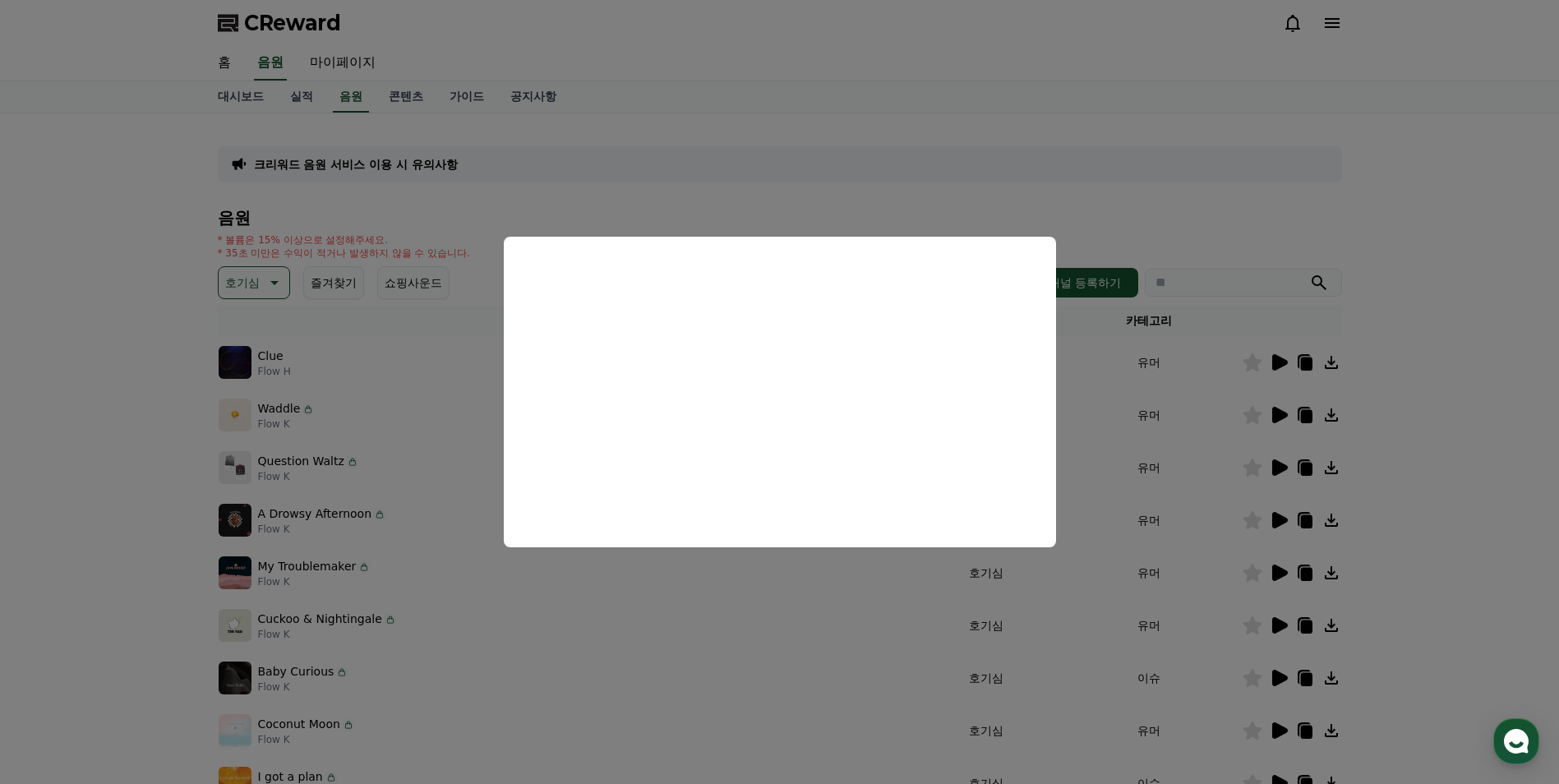
click at [1241, 413] on button "close modal" at bounding box center [780, 392] width 1559 height 784
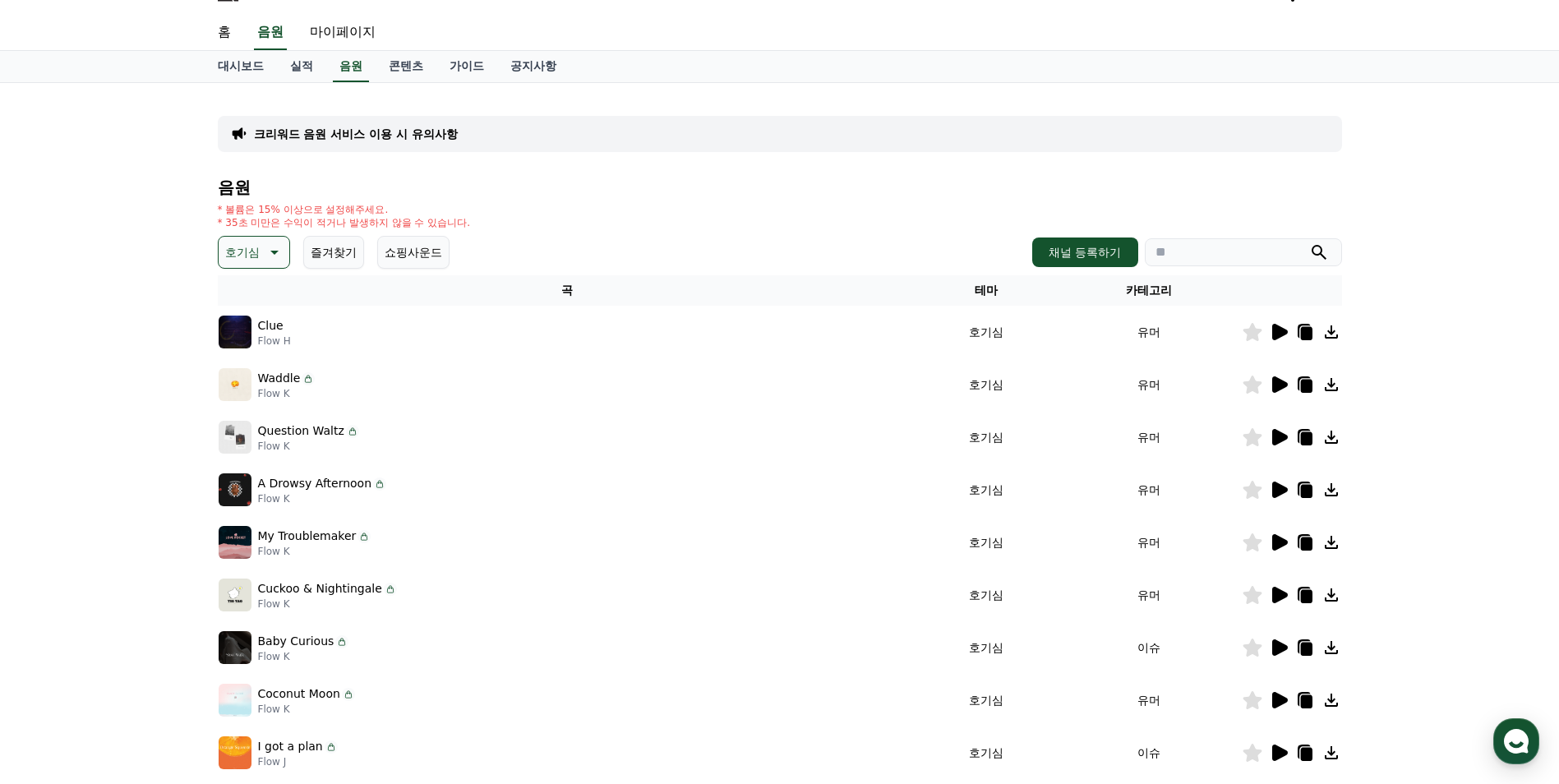
scroll to position [82, 0]
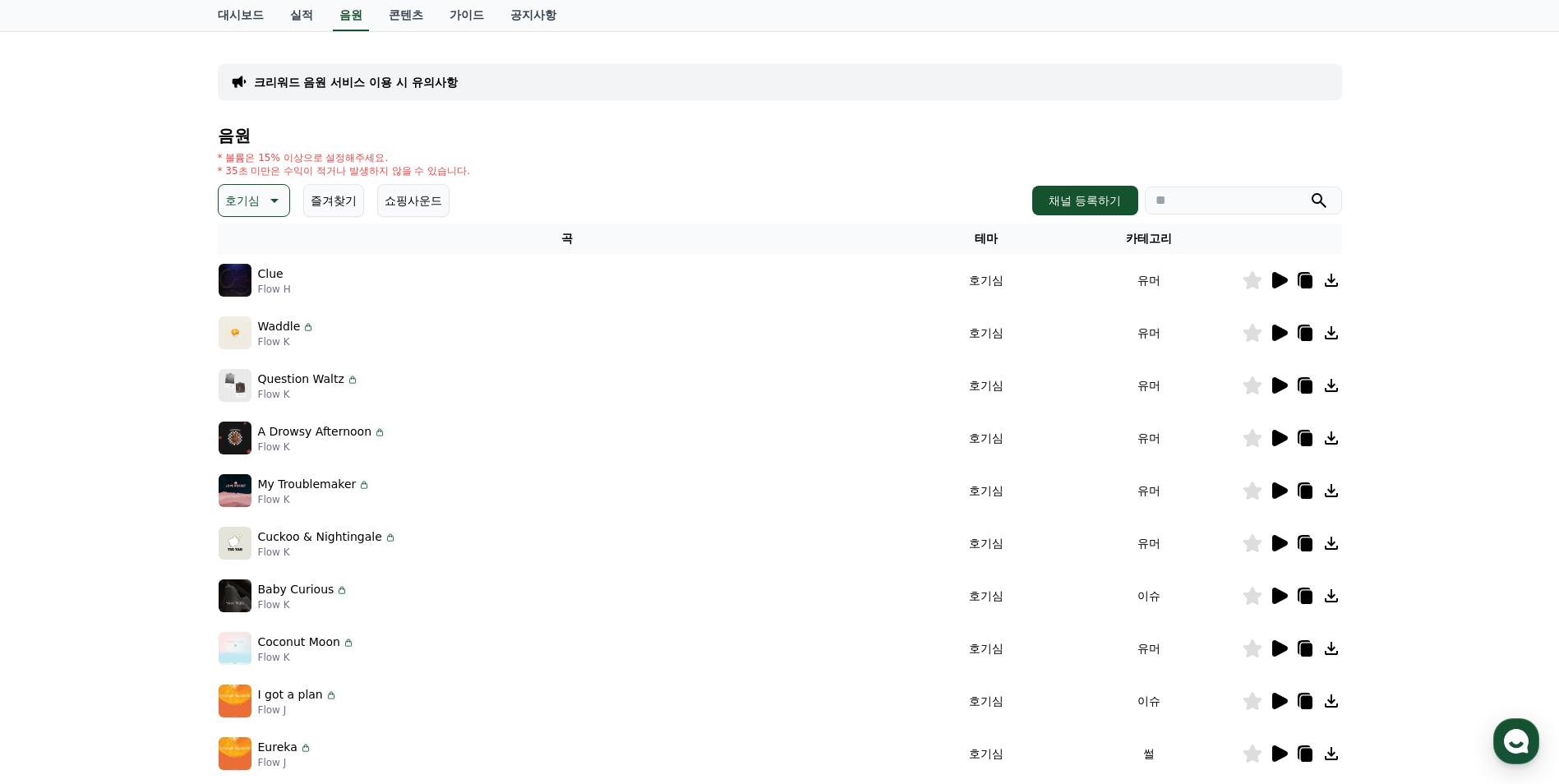
click at [1241, 338] on icon at bounding box center [1280, 333] width 15 height 16
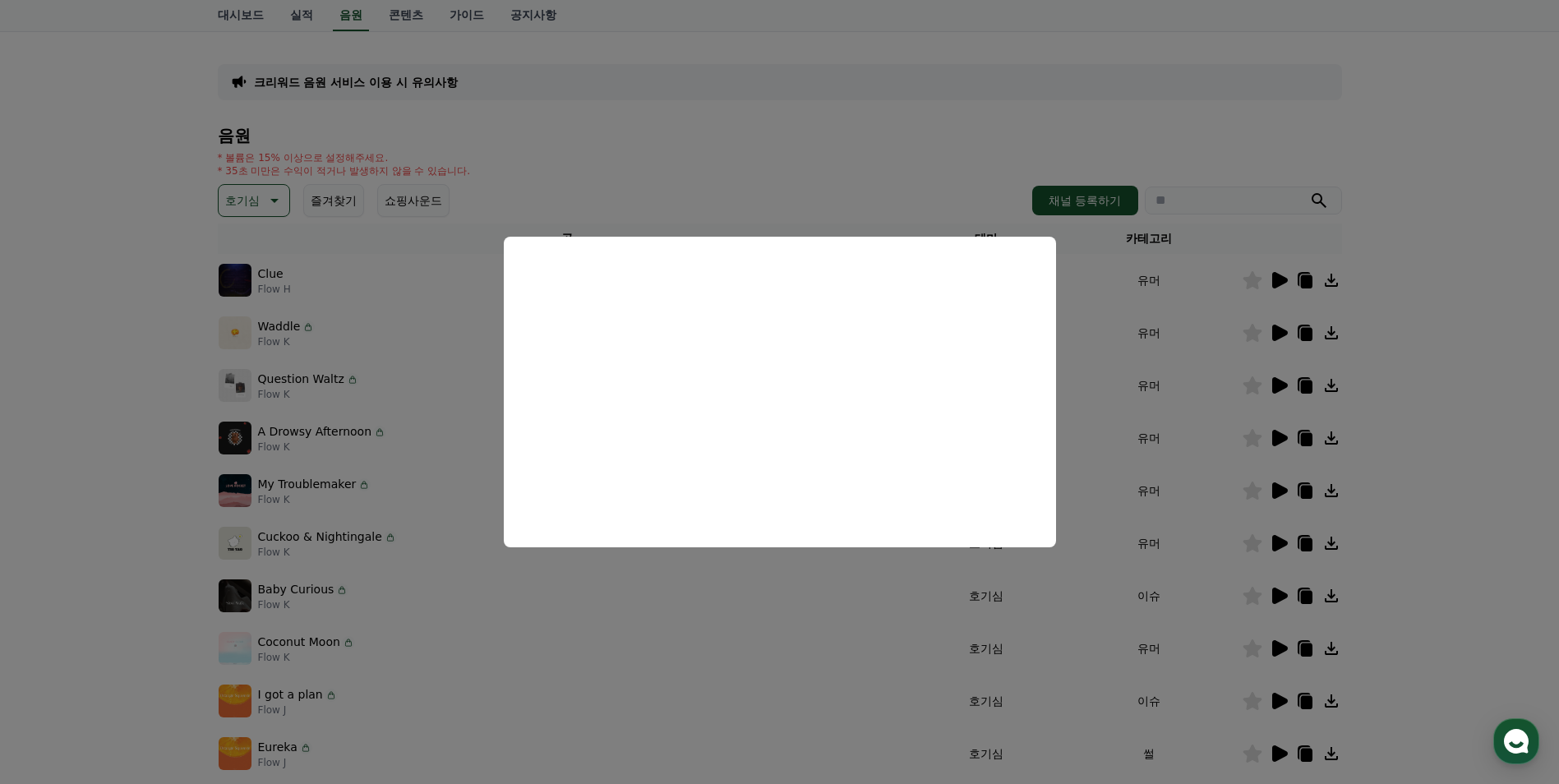
click at [1241, 385] on button "close modal" at bounding box center [780, 392] width 1559 height 784
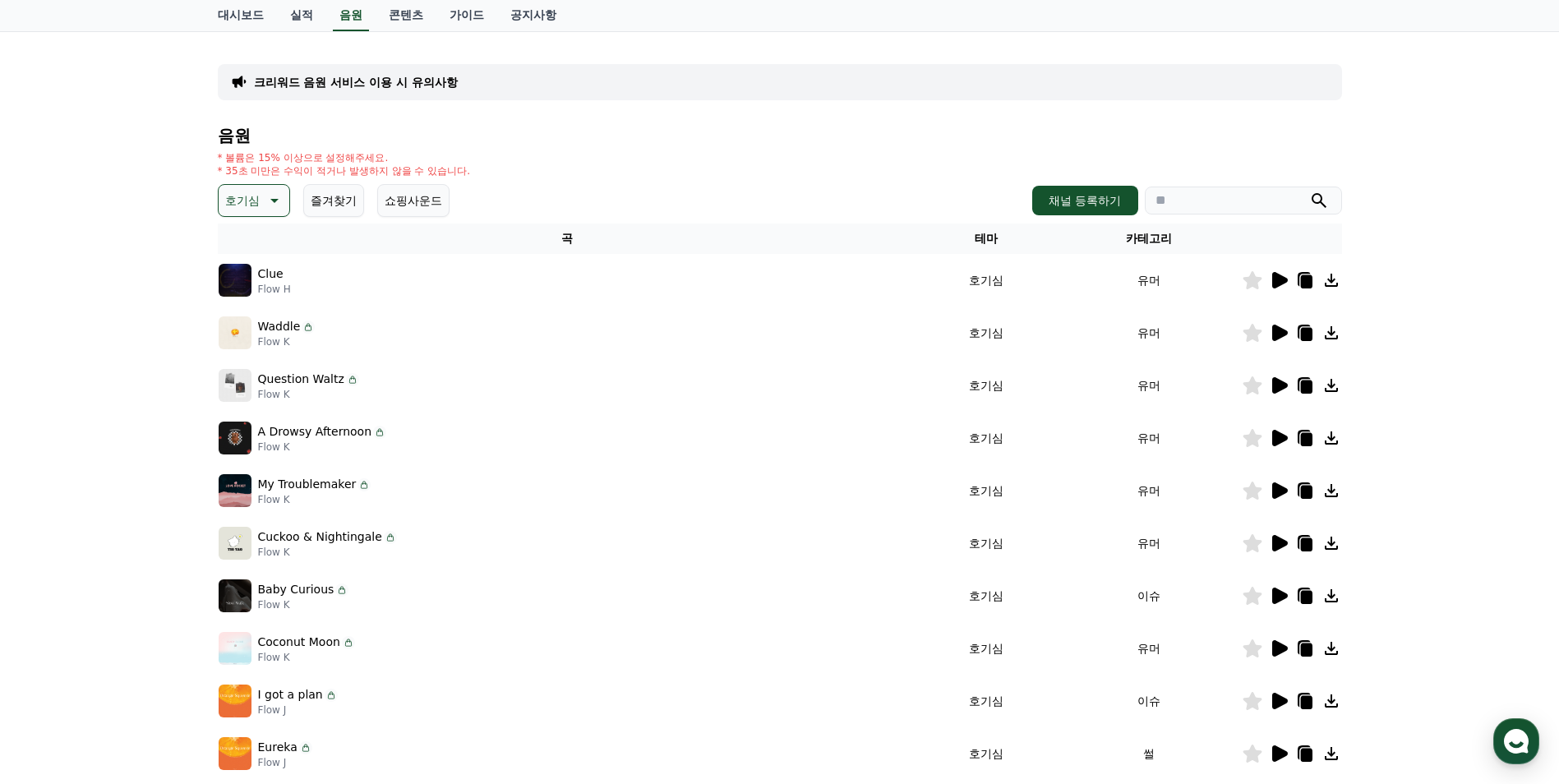
click at [1241, 385] on icon at bounding box center [1280, 385] width 15 height 16
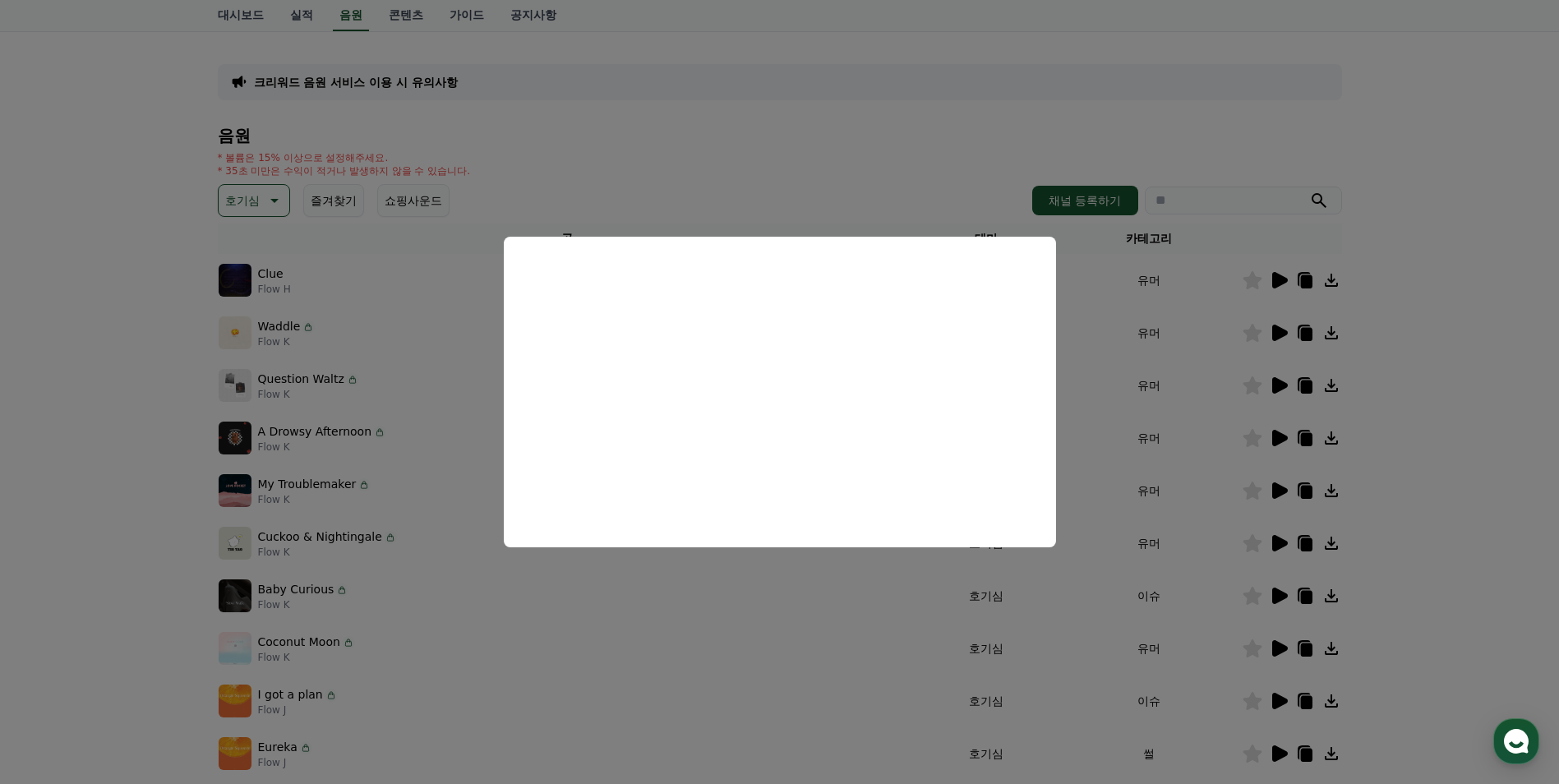
click at [59, 468] on button "close modal" at bounding box center [780, 392] width 1559 height 784
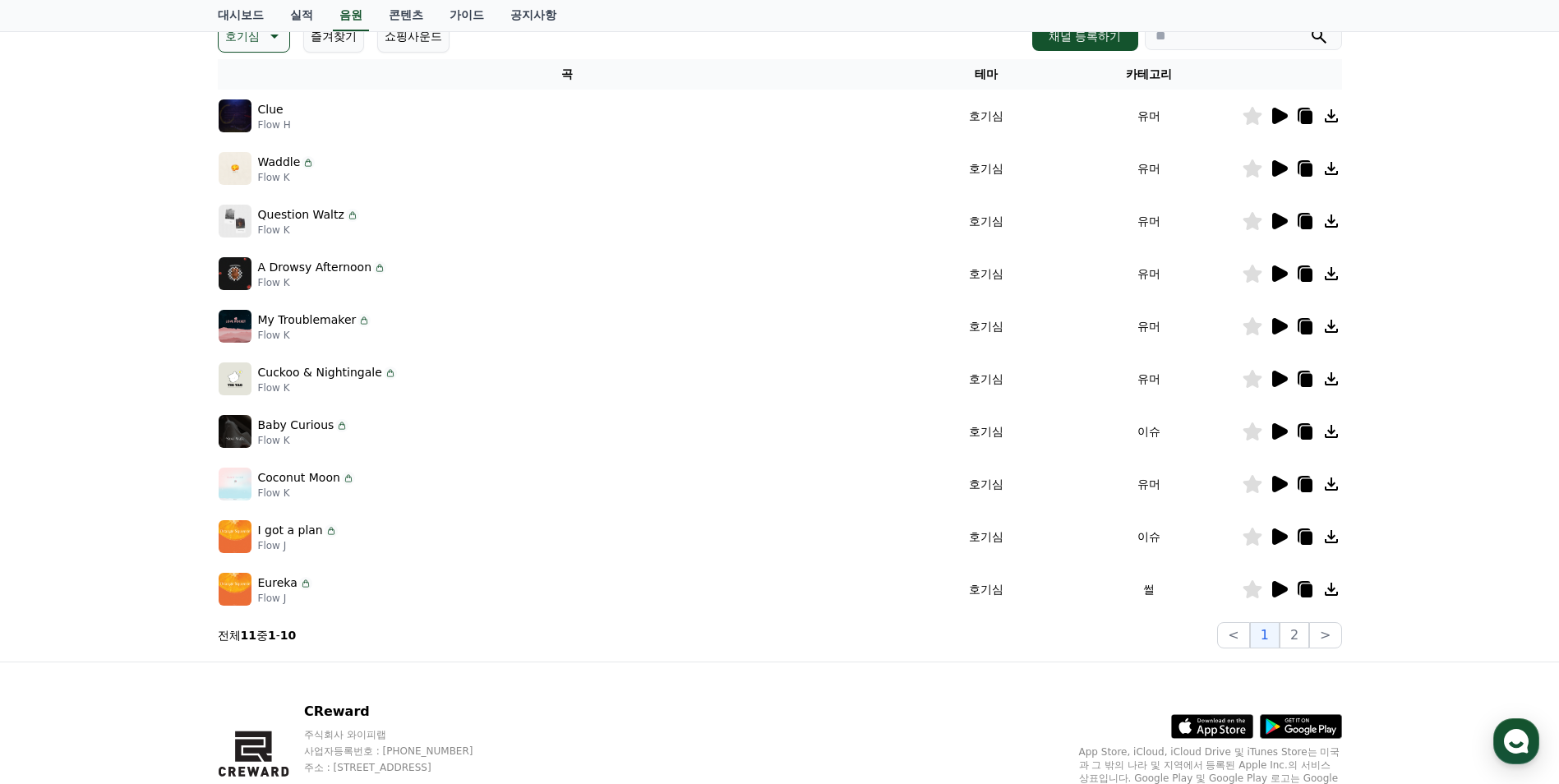
scroll to position [0, 0]
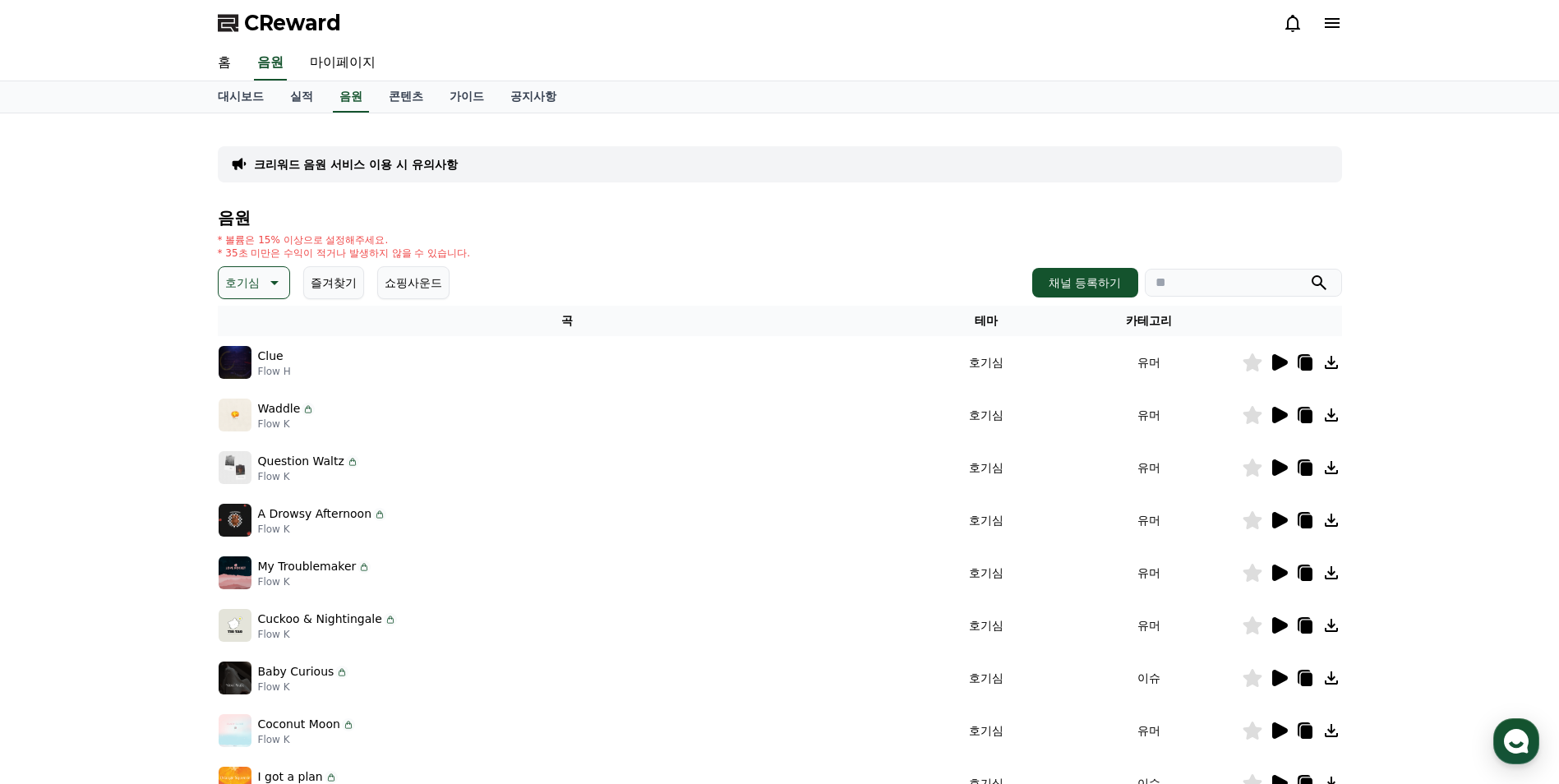
click at [256, 293] on p "호기심" at bounding box center [242, 282] width 34 height 23
click at [255, 373] on button "통통튀는" at bounding box center [250, 375] width 59 height 36
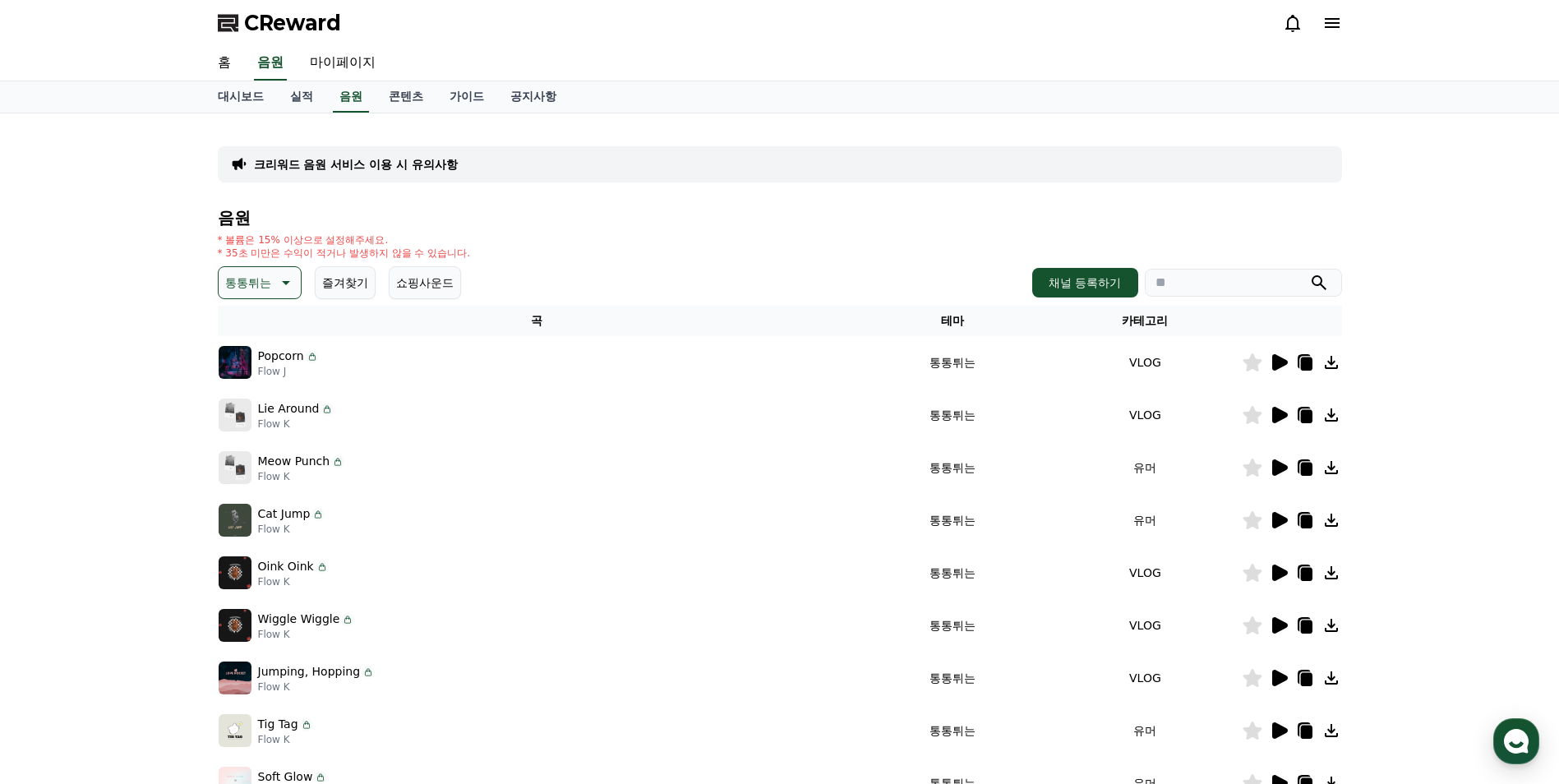
click at [1271, 361] on icon at bounding box center [1279, 363] width 20 height 20
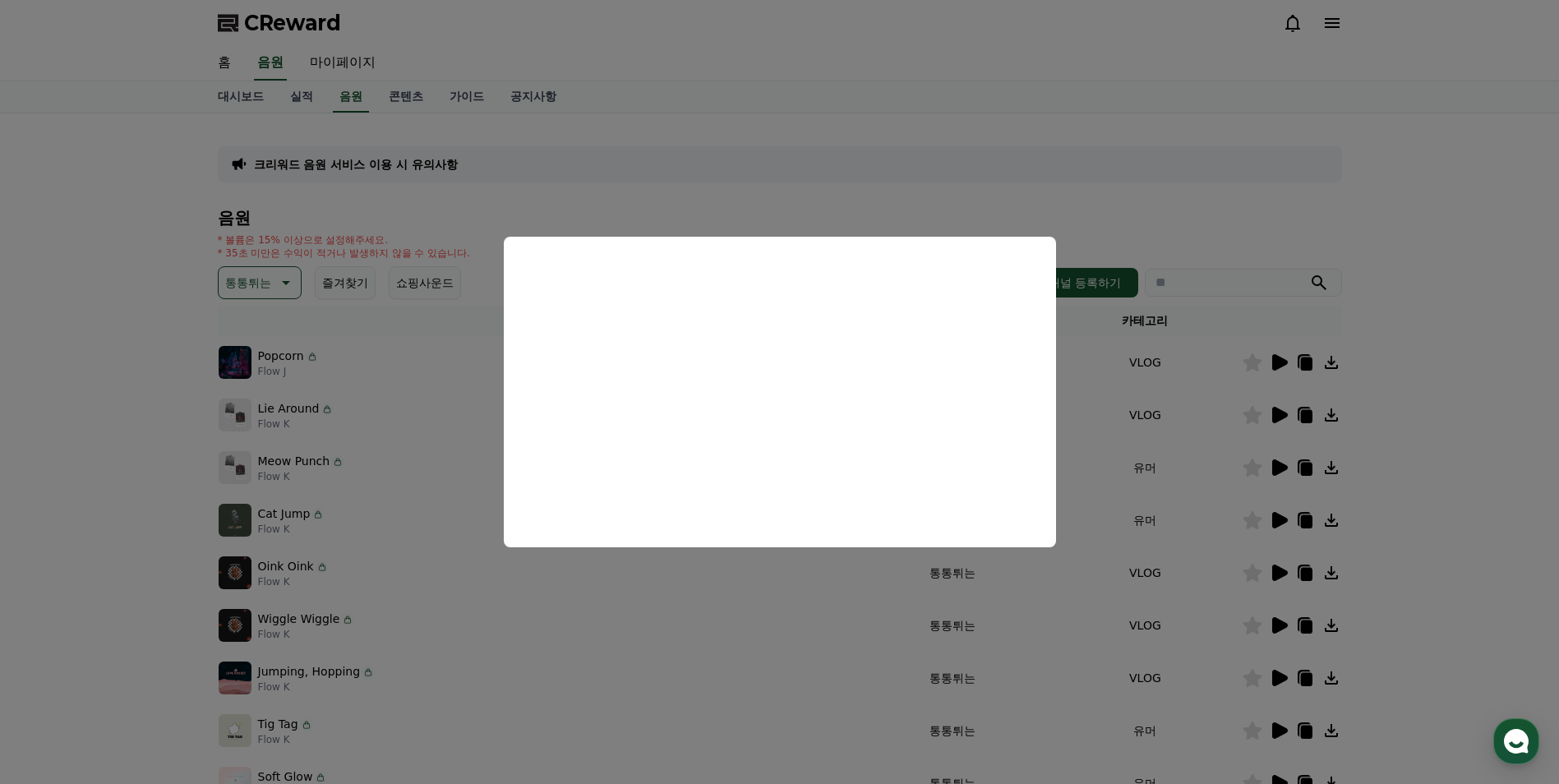
click at [292, 283] on button "close modal" at bounding box center [780, 392] width 1559 height 784
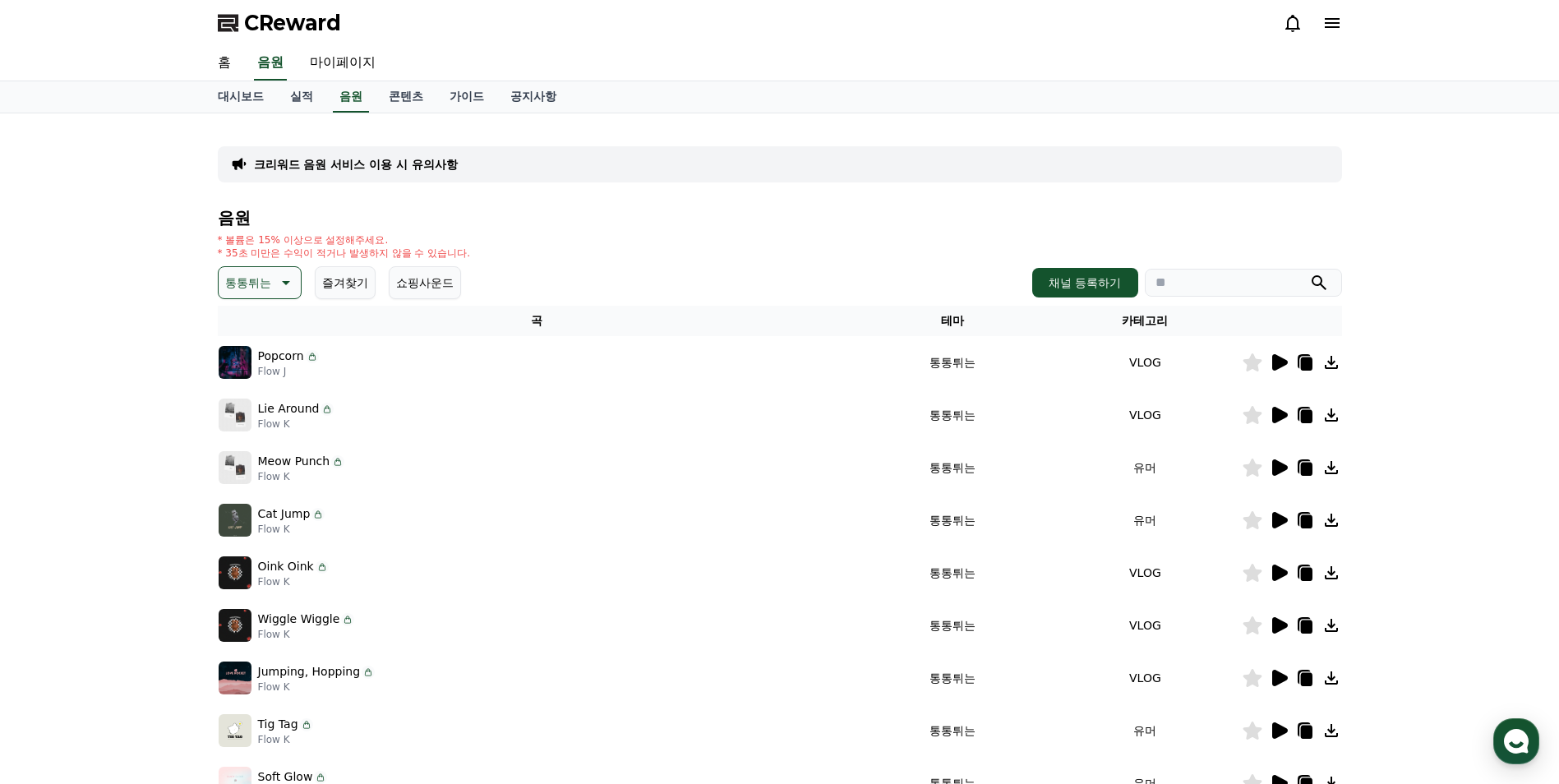
click at [285, 284] on icon at bounding box center [286, 283] width 8 height 5
click at [248, 330] on button "귀여운" at bounding box center [244, 333] width 48 height 36
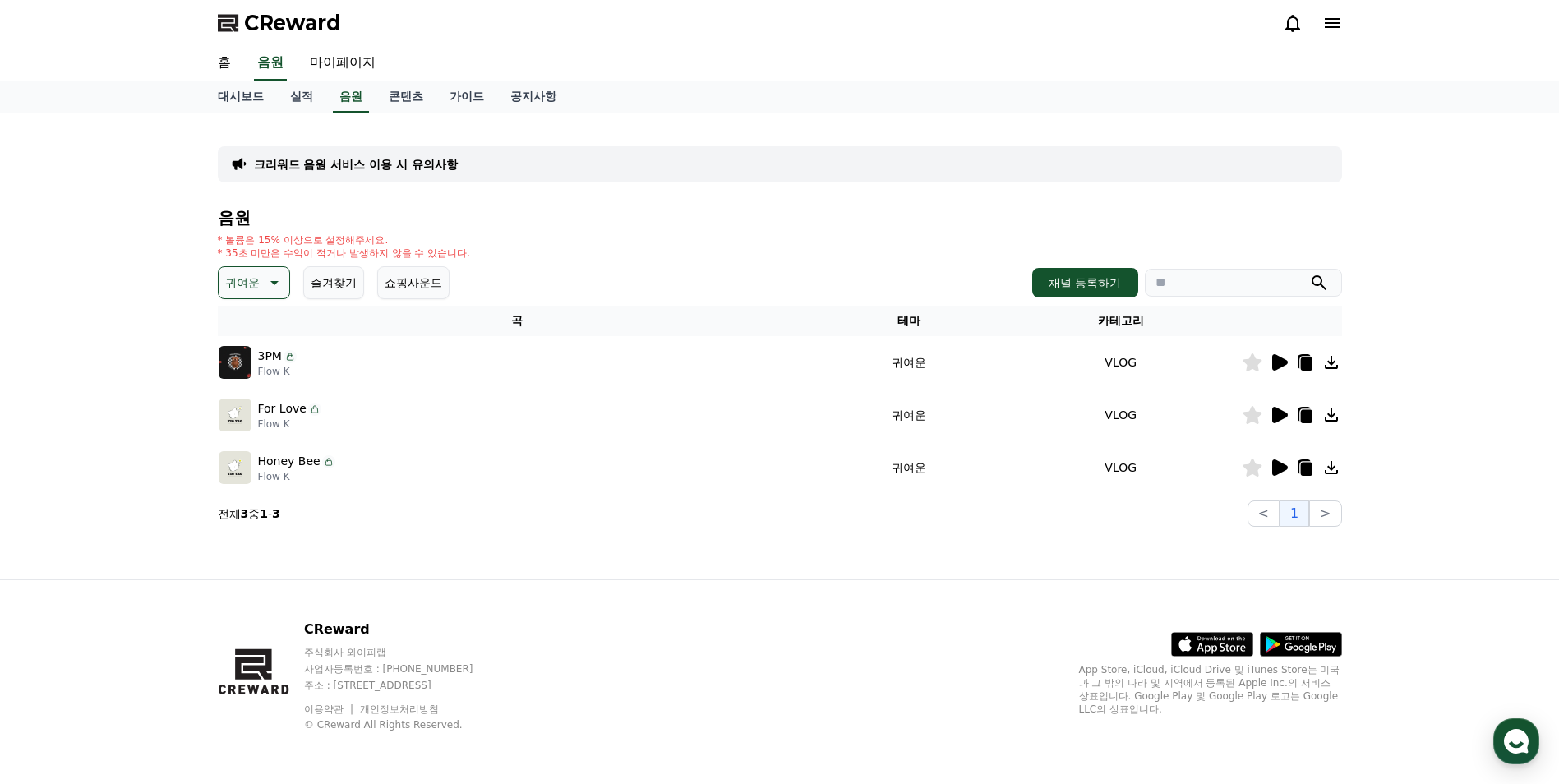
click at [271, 290] on icon at bounding box center [273, 283] width 20 height 20
click at [249, 460] on button "코믹한" at bounding box center [244, 461] width 48 height 36
click at [1278, 364] on icon at bounding box center [1280, 363] width 15 height 16
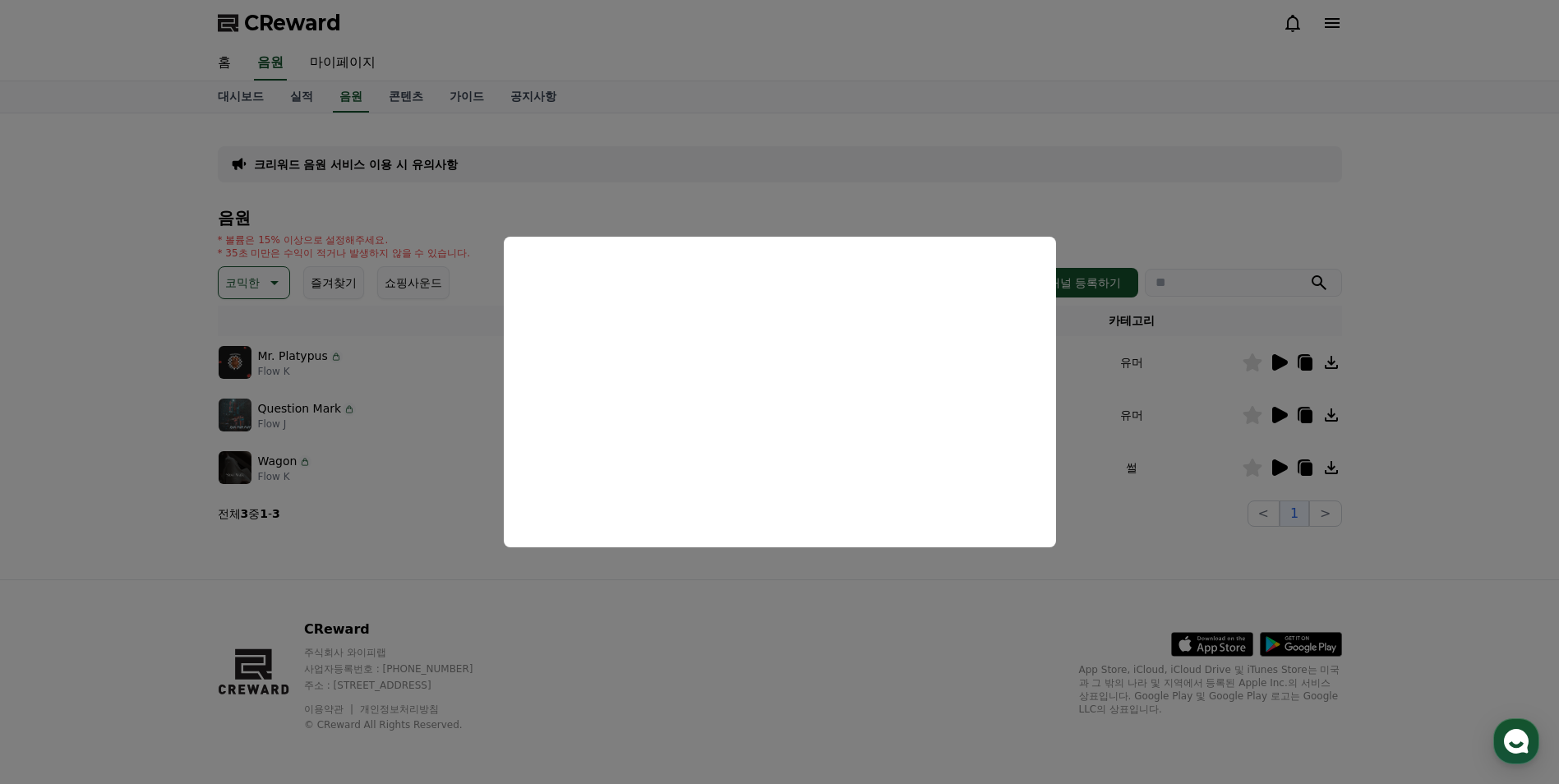
click at [279, 281] on button "close modal" at bounding box center [780, 392] width 1559 height 784
click at [260, 283] on button "코믹한" at bounding box center [254, 282] width 72 height 33
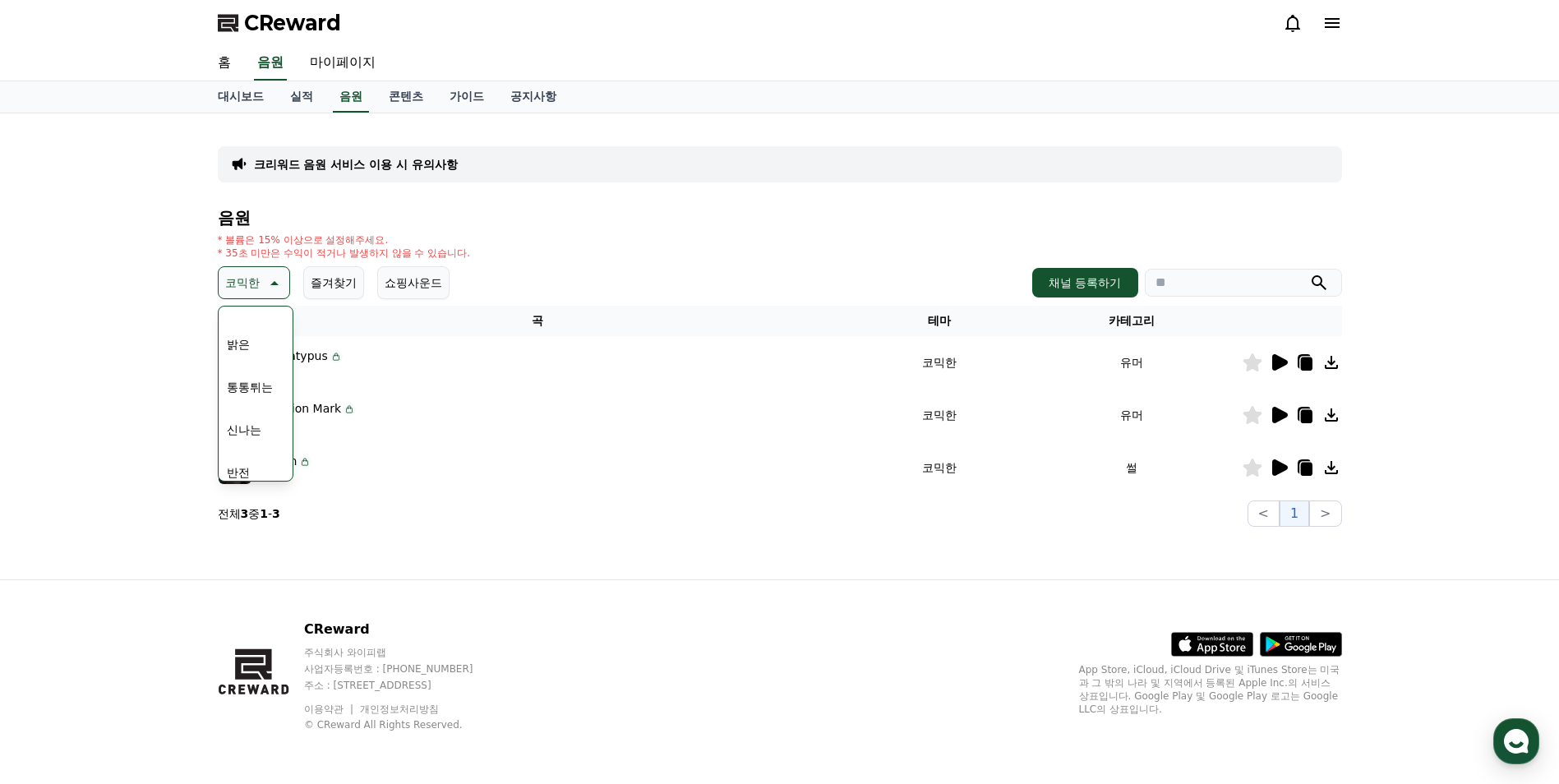
scroll to position [165, 0]
click at [254, 340] on button "밝은" at bounding box center [239, 333] width 36 height 36
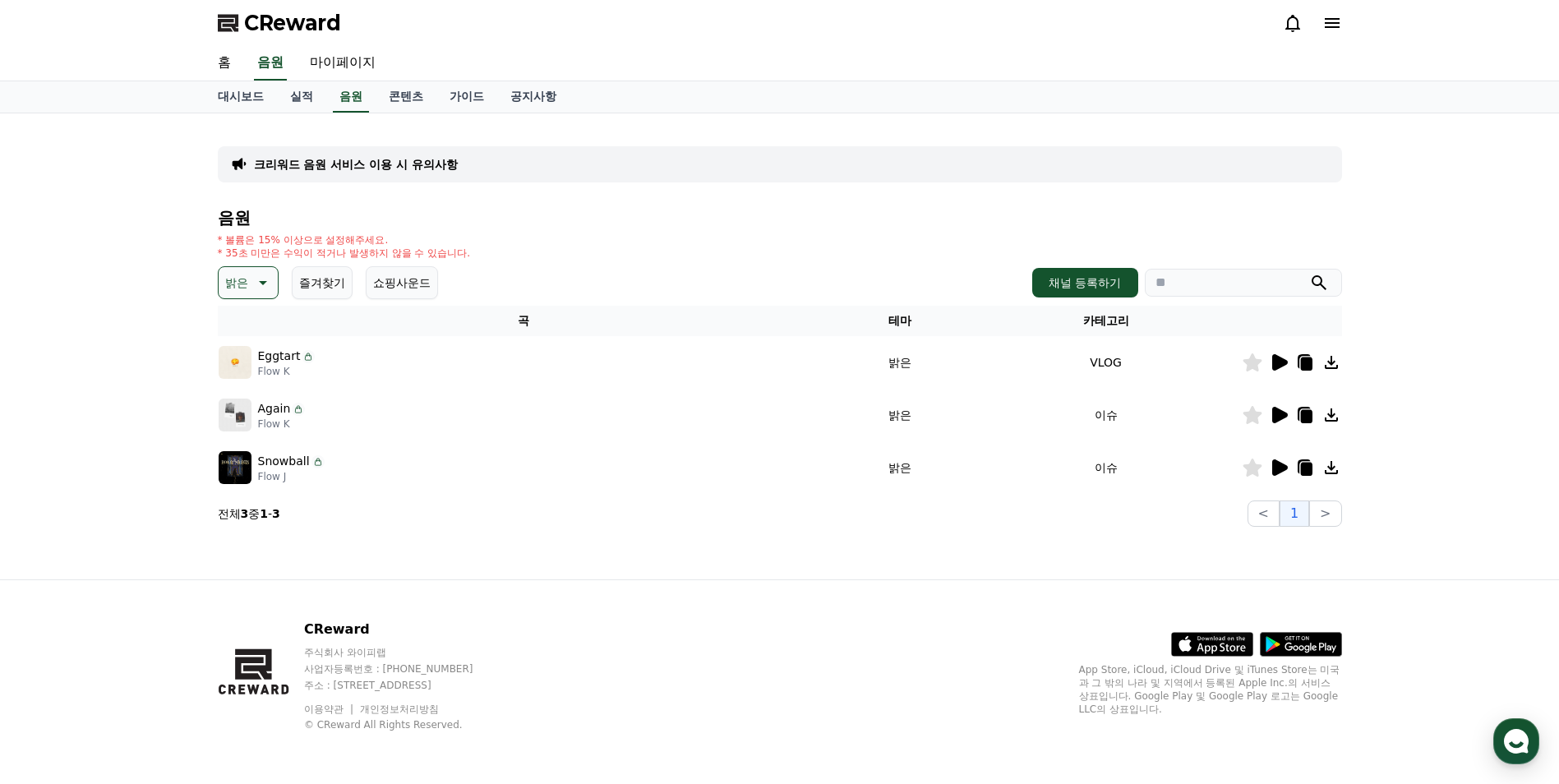
click at [262, 286] on icon at bounding box center [261, 283] width 20 height 20
click at [251, 326] on button "호기심" at bounding box center [244, 329] width 48 height 36
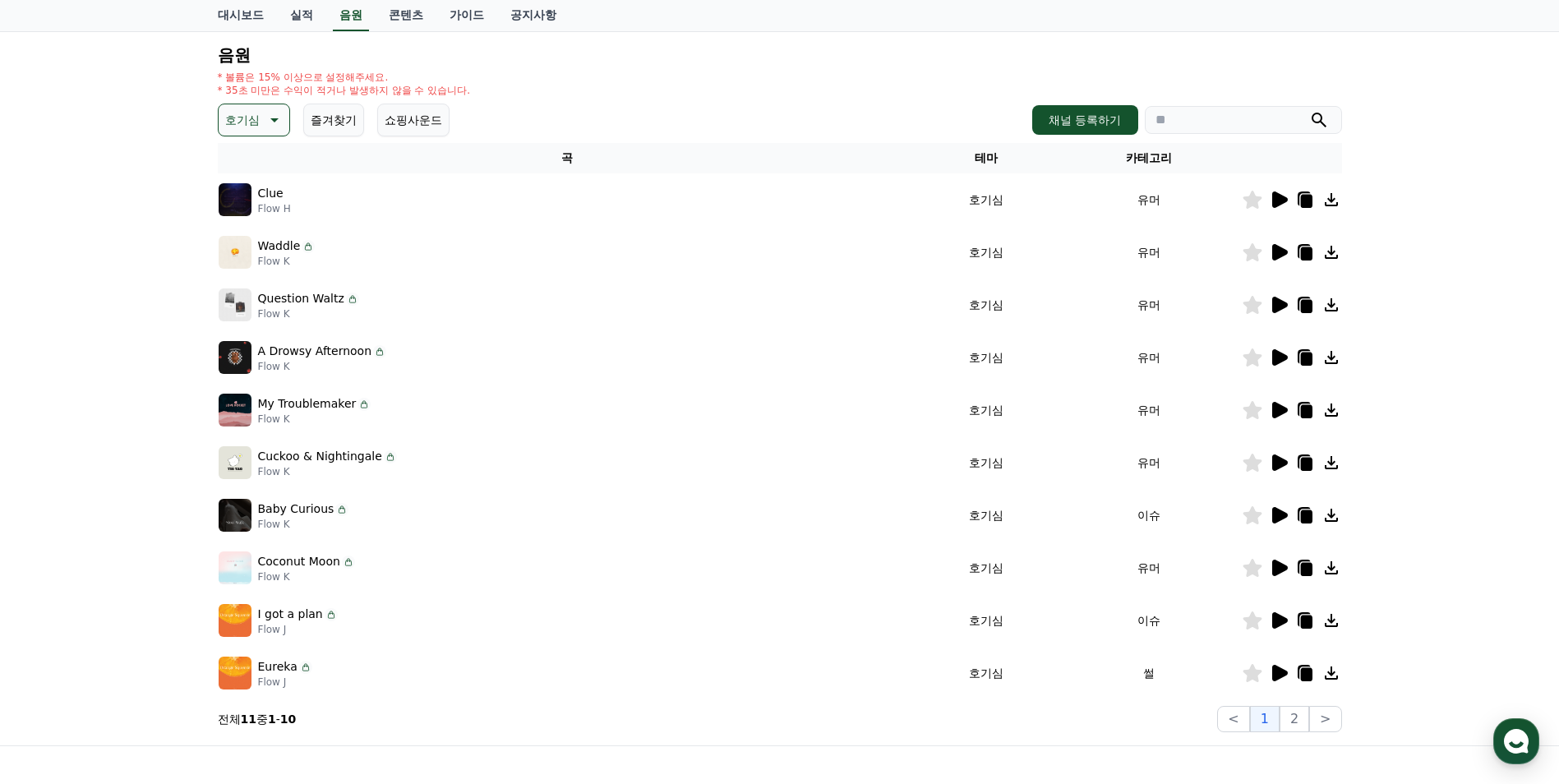
scroll to position [165, 0]
click at [249, 126] on p "호기심" at bounding box center [242, 118] width 34 height 23
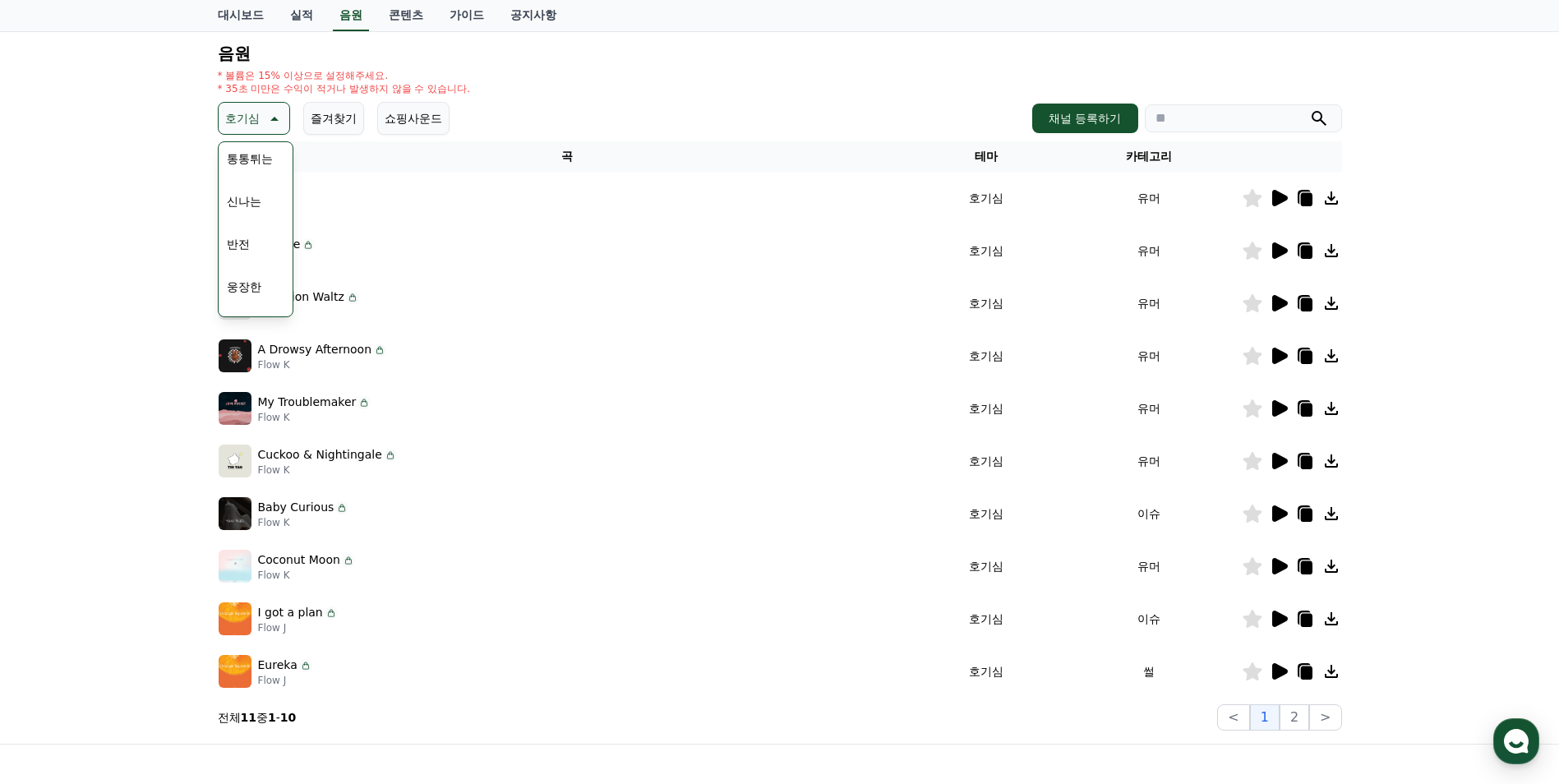
scroll to position [247, 0]
click at [252, 172] on button "신나는" at bounding box center [244, 172] width 48 height 36
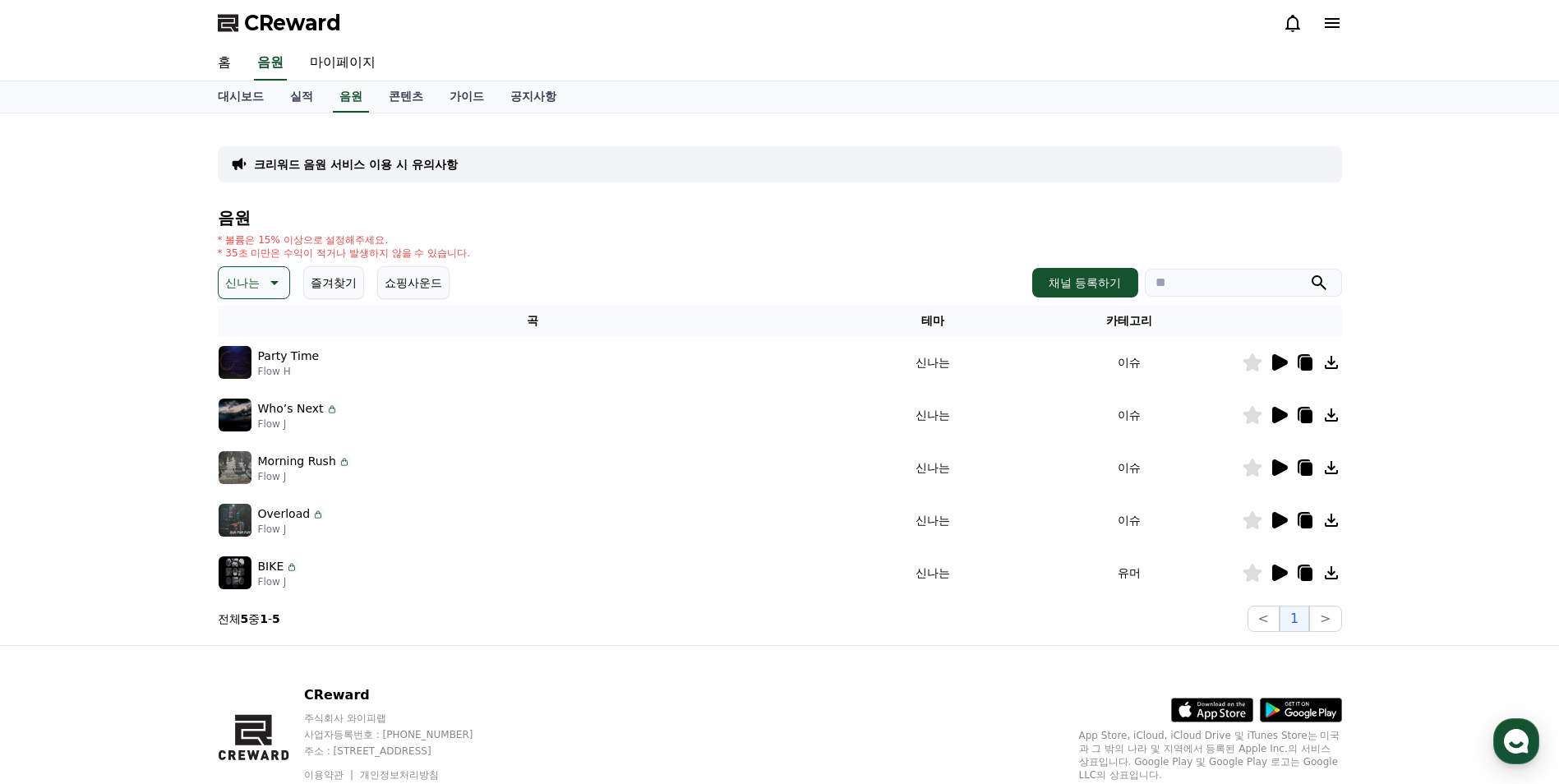
click at [1280, 365] on icon at bounding box center [1280, 363] width 15 height 16
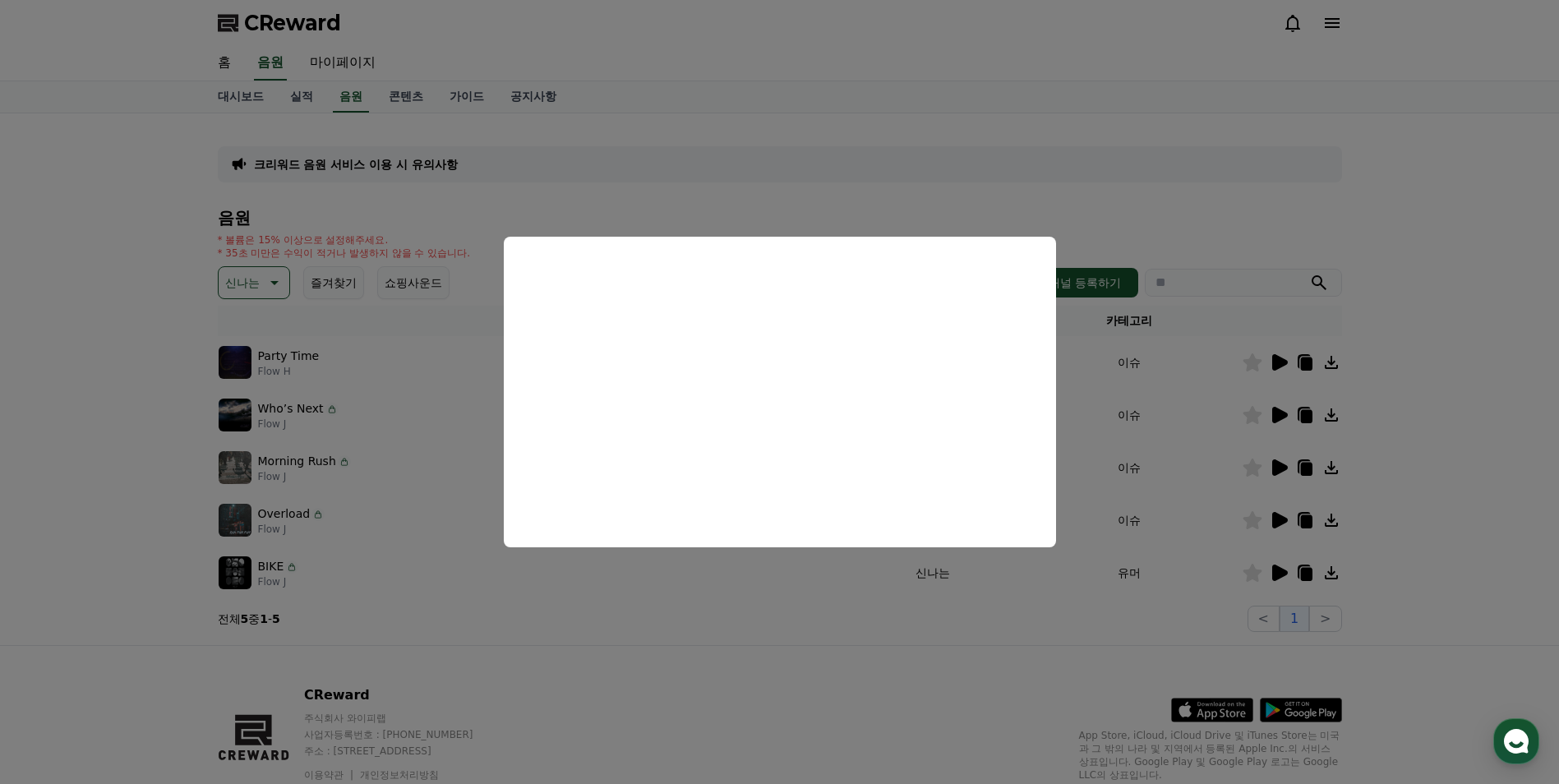
click at [255, 281] on button "close modal" at bounding box center [780, 392] width 1559 height 784
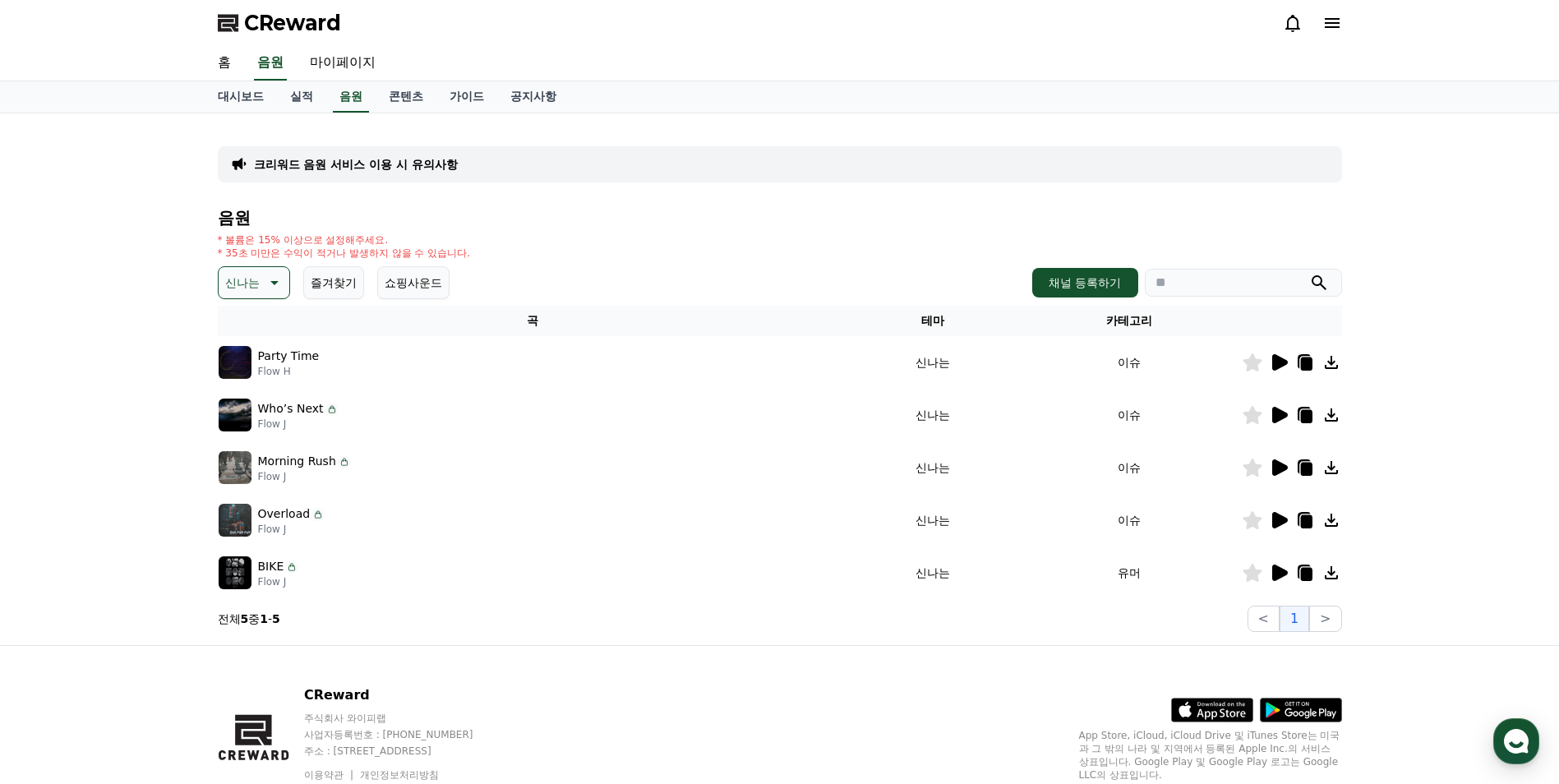
click at [268, 281] on icon at bounding box center [273, 283] width 20 height 20
click at [253, 345] on button "즐거움" at bounding box center [244, 343] width 48 height 36
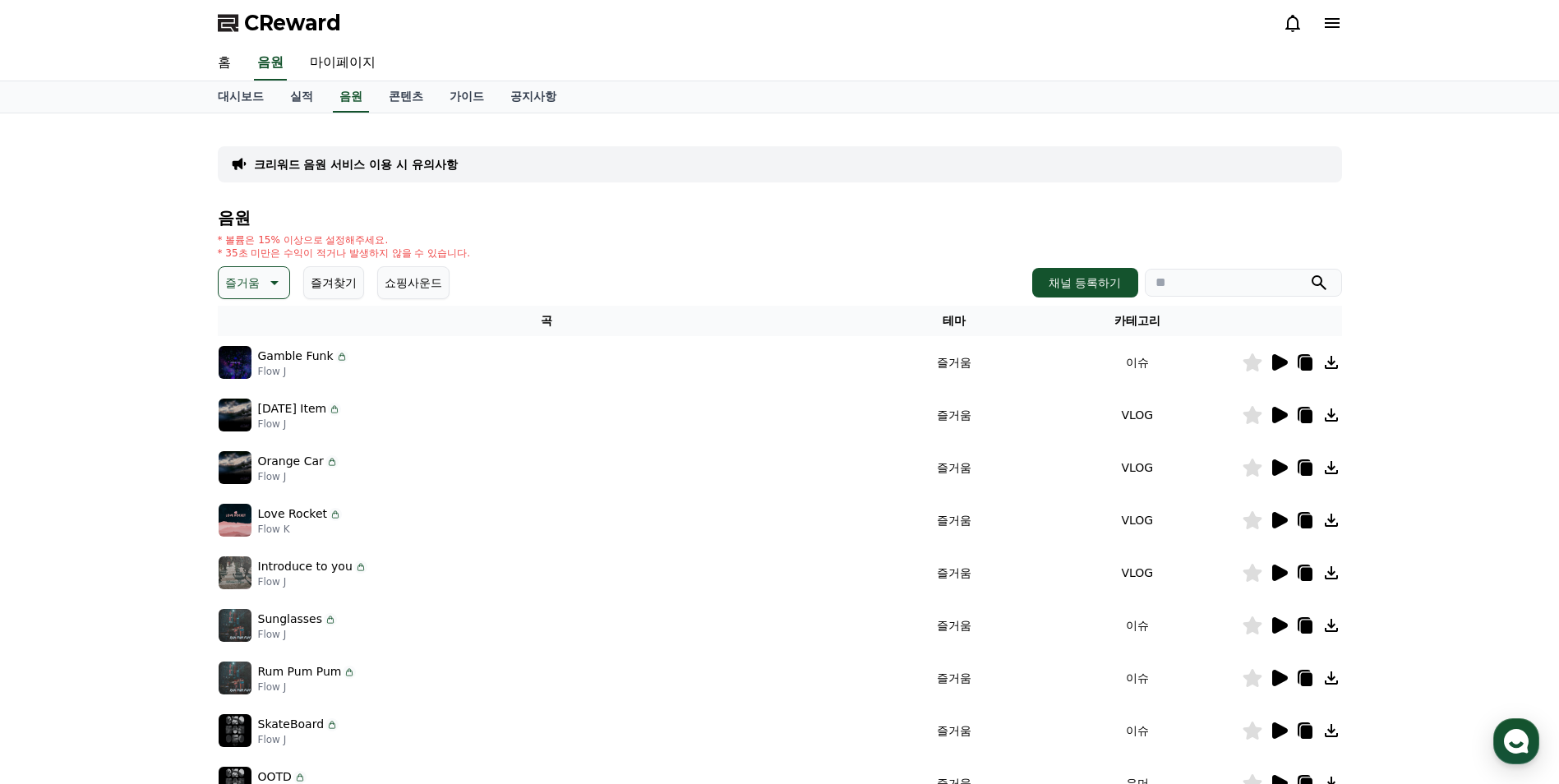
click at [1283, 355] on icon at bounding box center [1279, 363] width 20 height 20
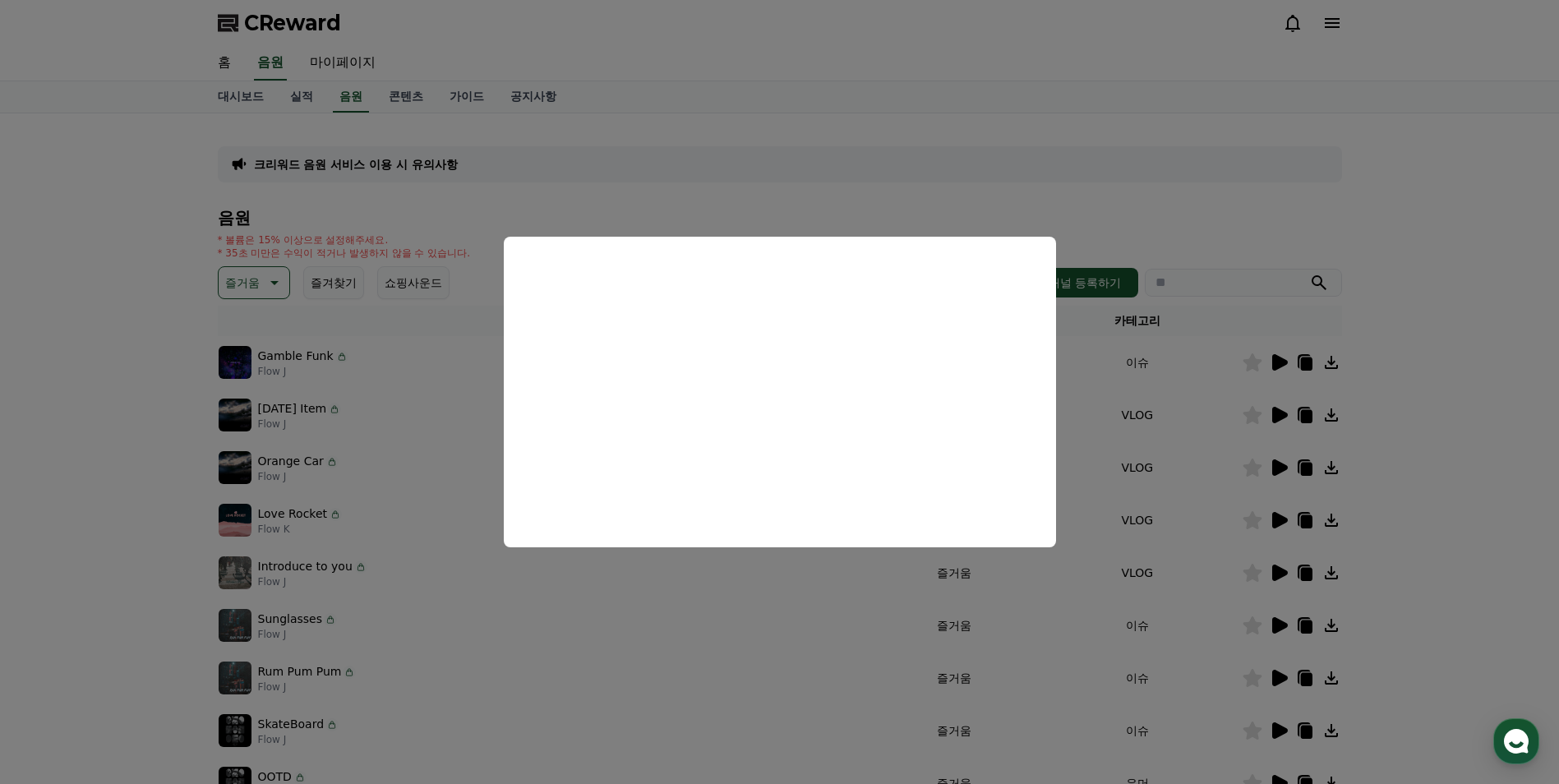
click at [279, 278] on button "close modal" at bounding box center [780, 392] width 1559 height 784
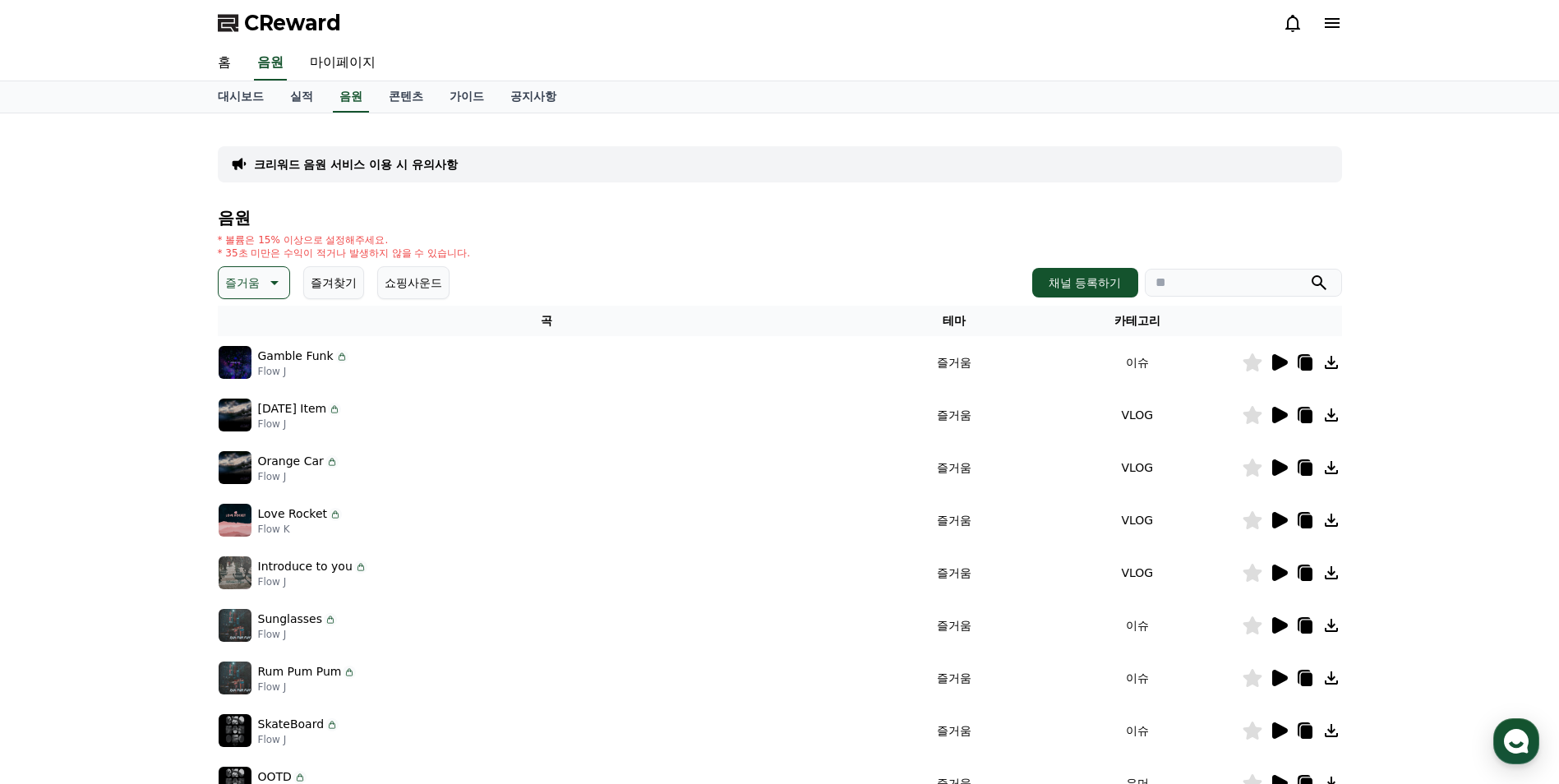
click at [277, 282] on icon at bounding box center [274, 283] width 8 height 5
click at [231, 341] on button "귀여운" at bounding box center [244, 333] width 48 height 36
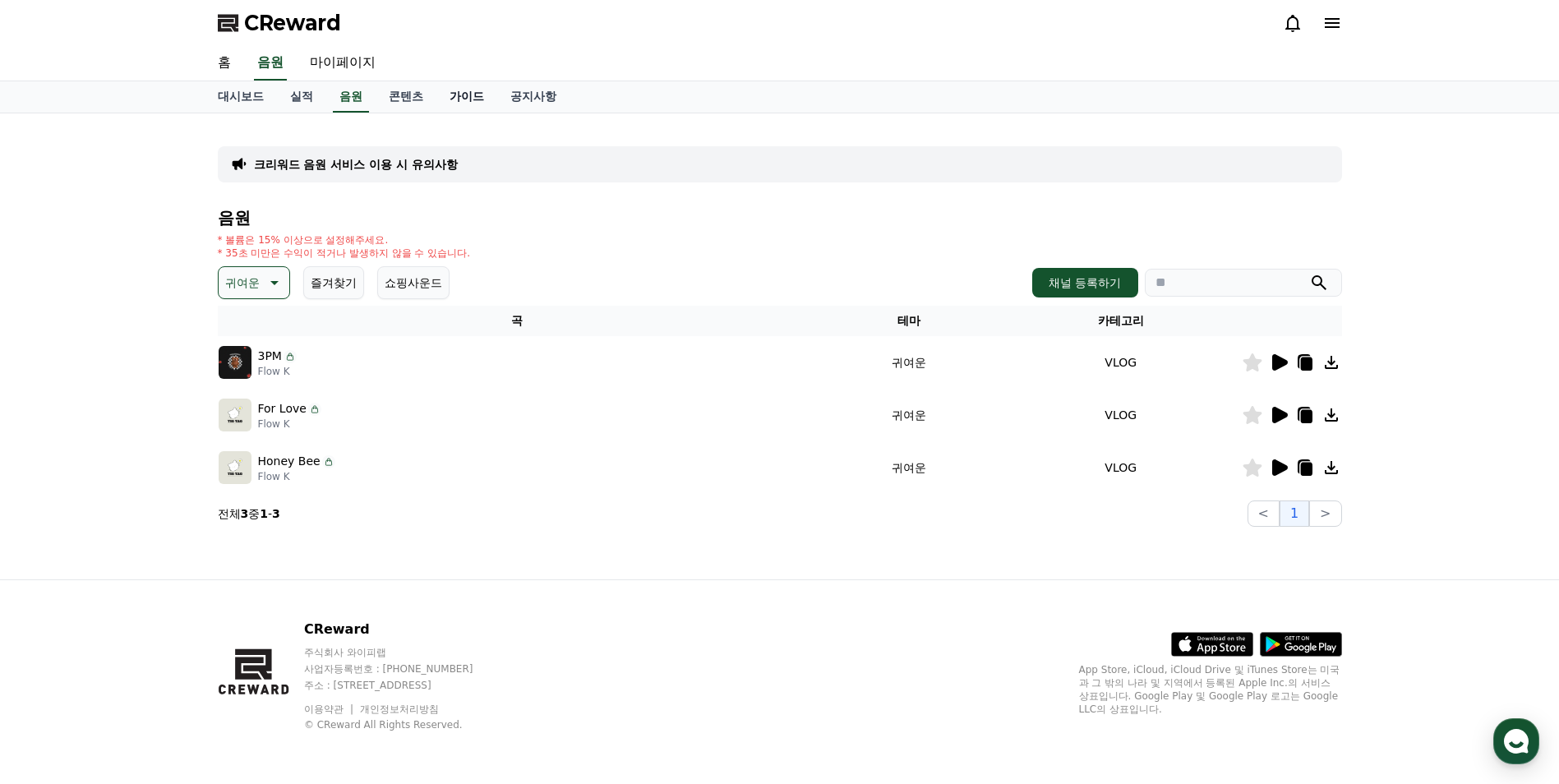
click at [472, 101] on link "가이드" at bounding box center [467, 97] width 61 height 32
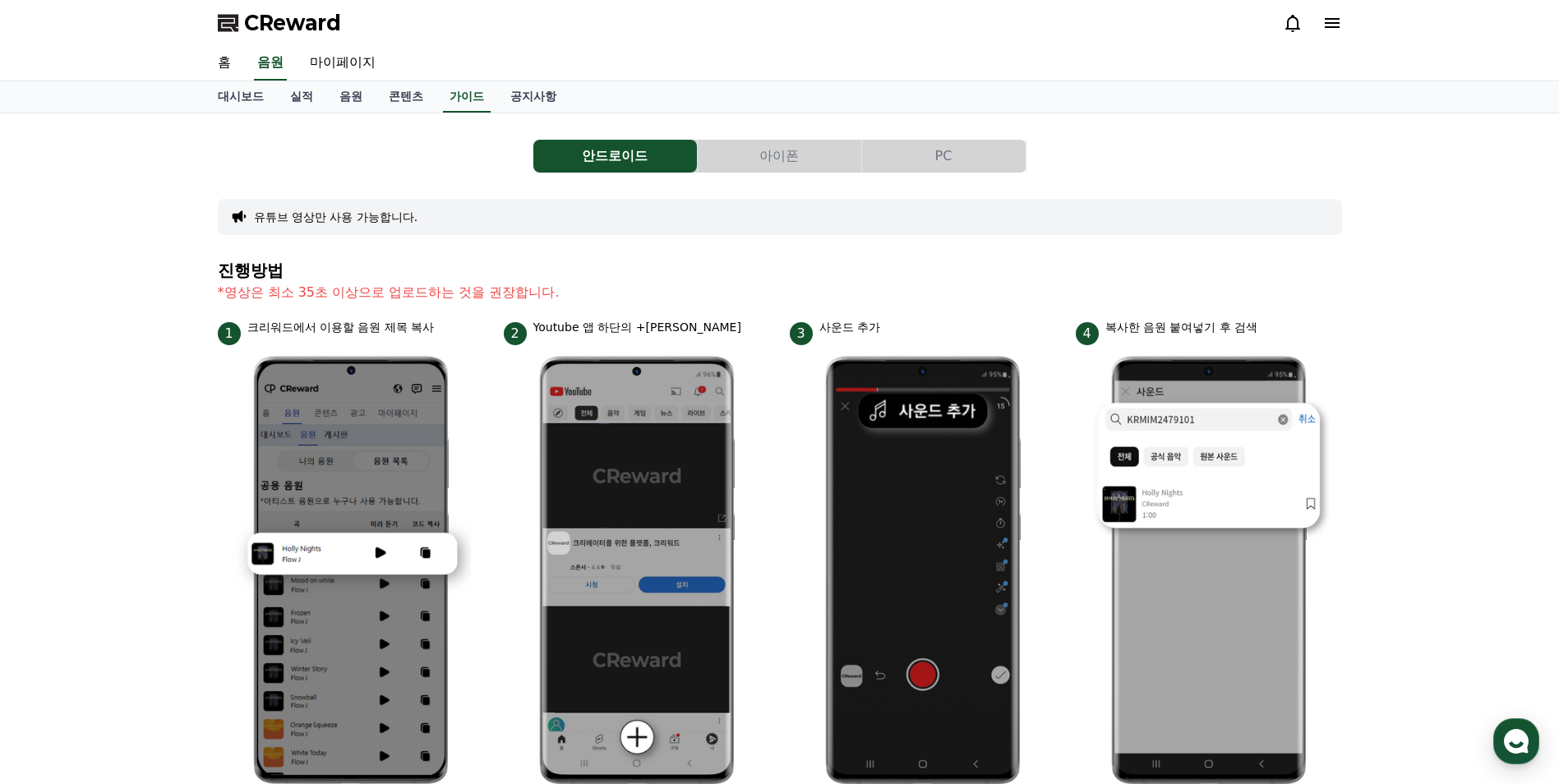
click at [958, 161] on button "PC" at bounding box center [943, 156] width 164 height 33
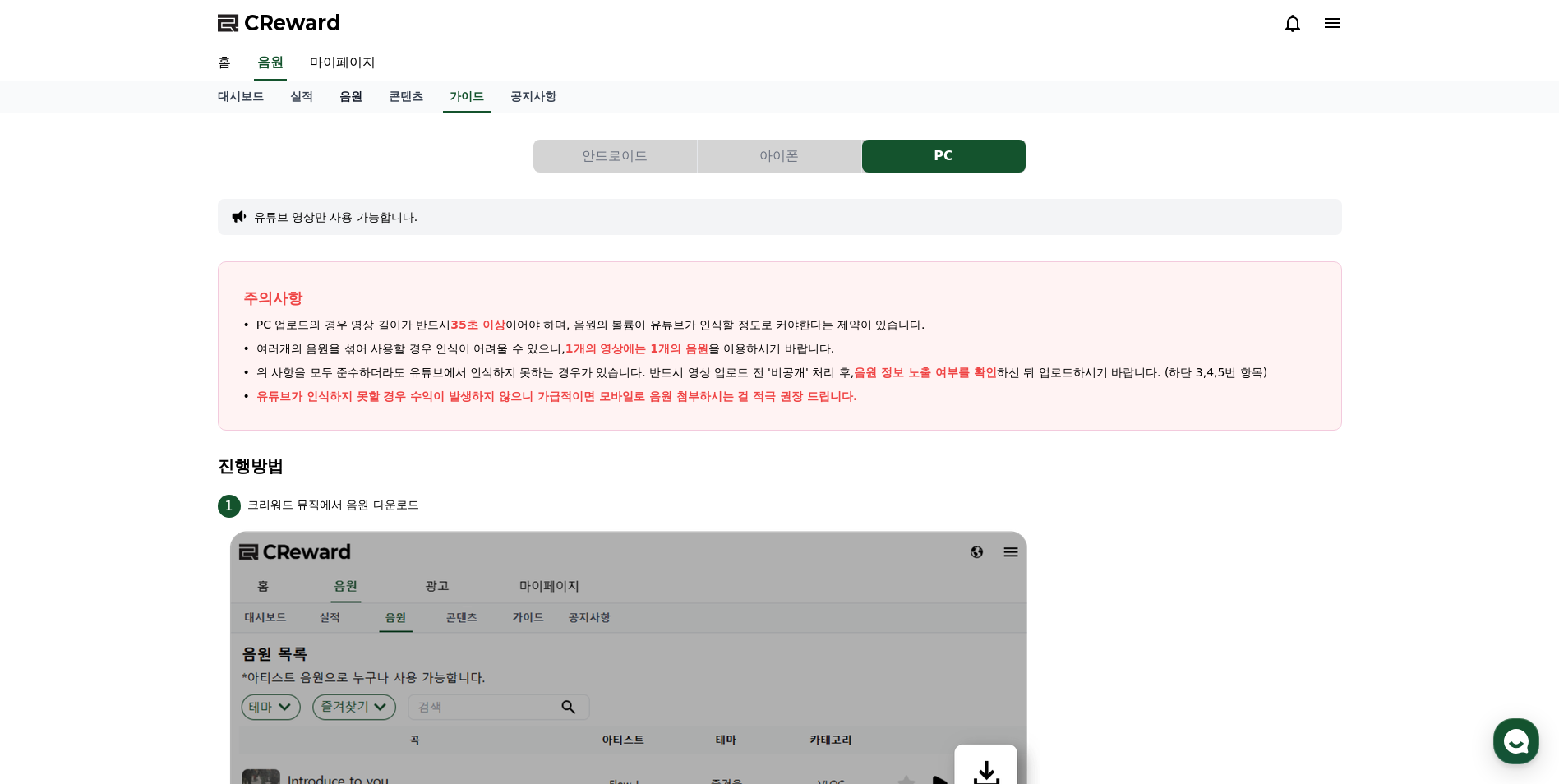
click at [338, 94] on link "음원" at bounding box center [351, 97] width 50 height 32
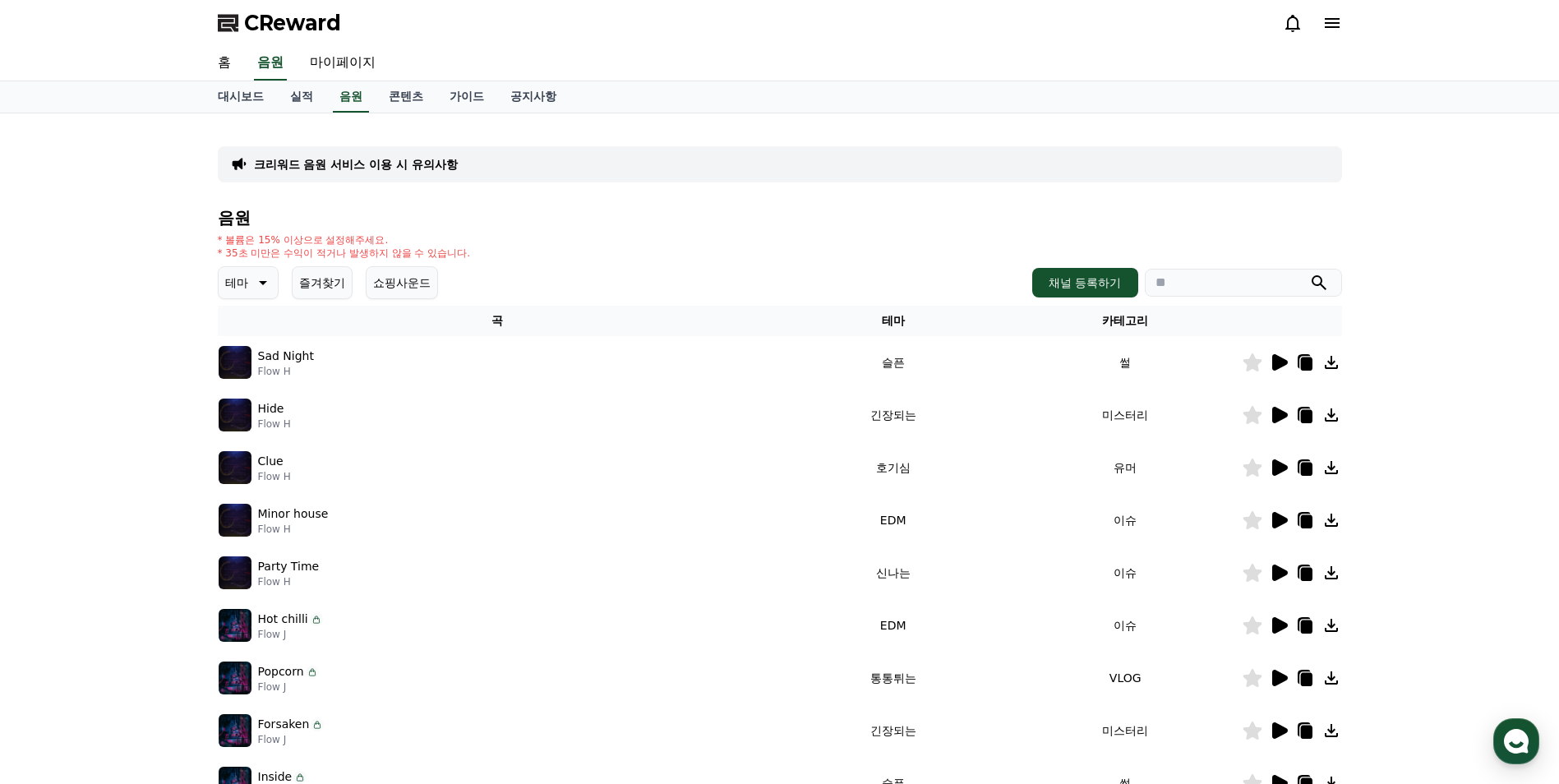
click at [241, 268] on button "테마" at bounding box center [248, 282] width 61 height 33
click at [248, 459] on button "통통튀는" at bounding box center [250, 458] width 59 height 36
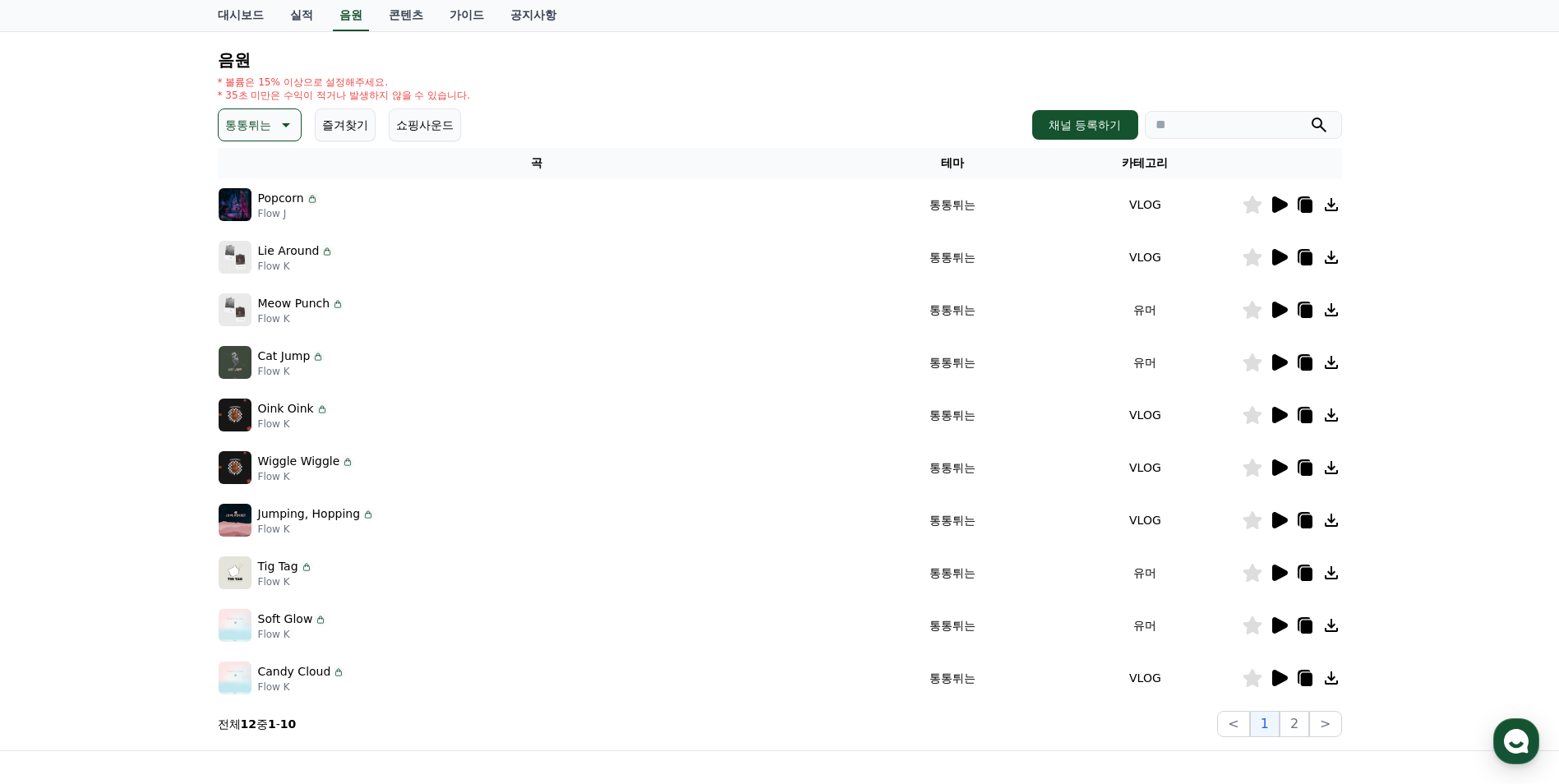
scroll to position [165, 0]
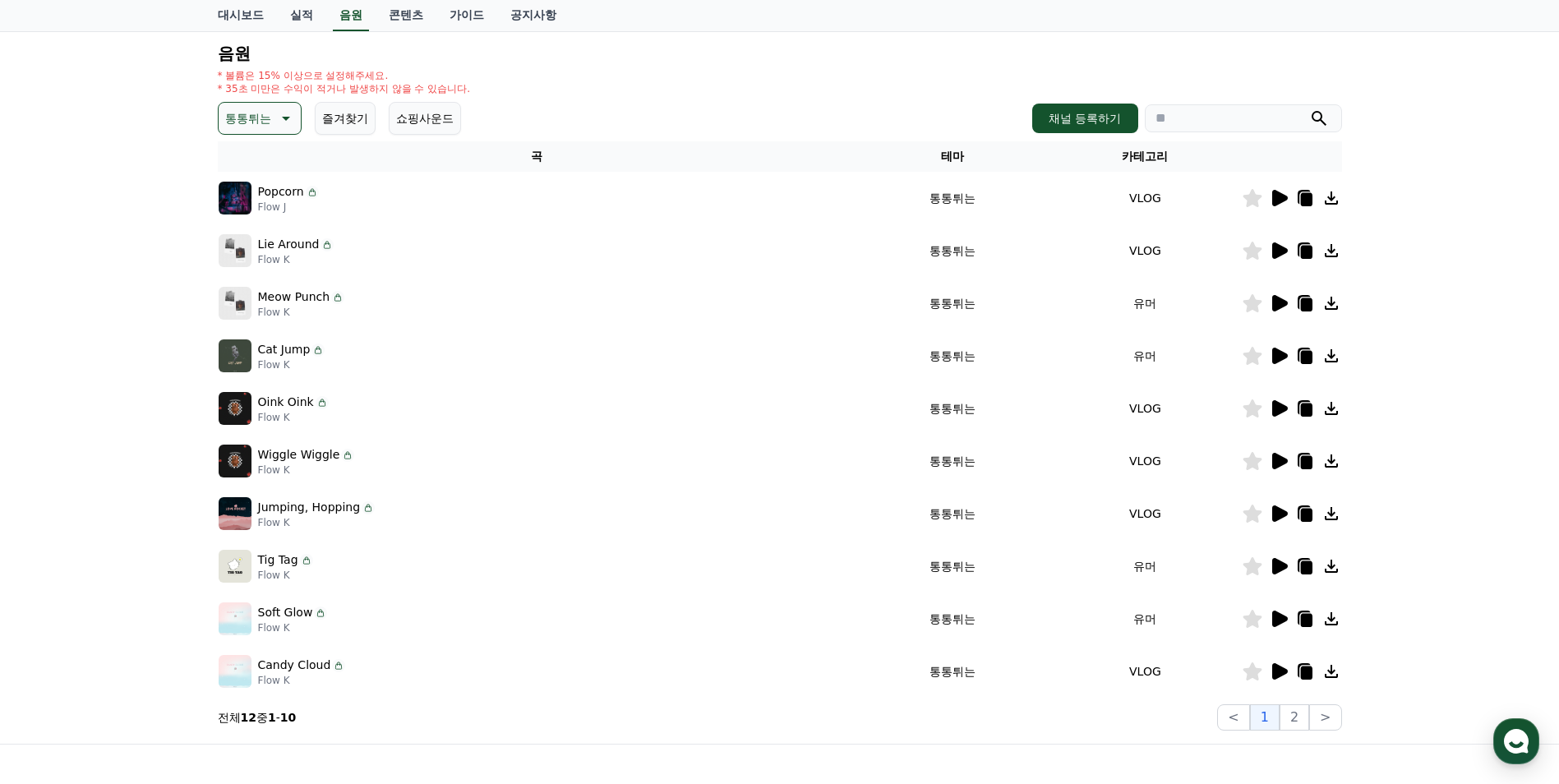
click at [1280, 564] on icon at bounding box center [1280, 566] width 15 height 16
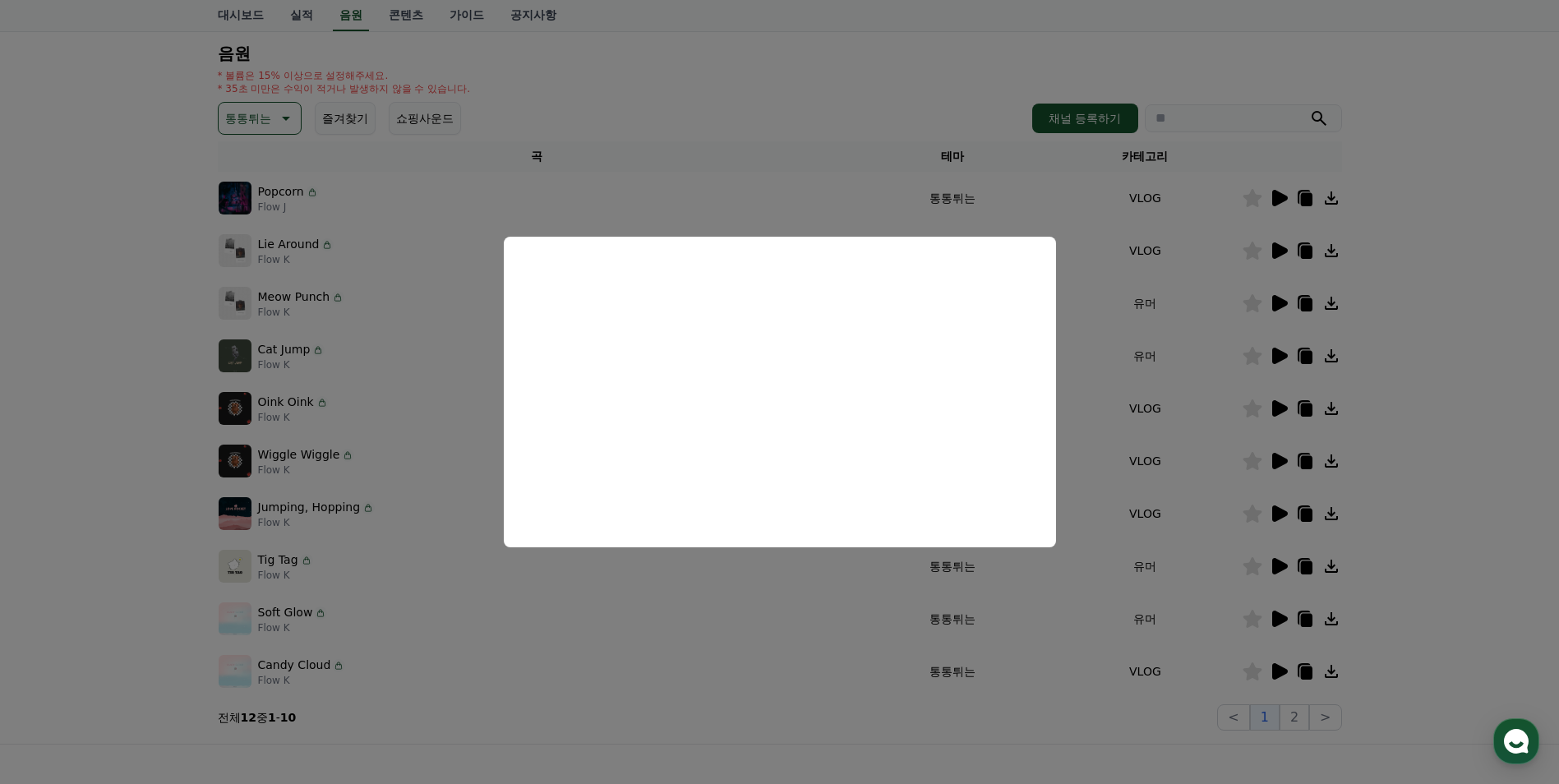
click at [1276, 615] on button "close modal" at bounding box center [780, 392] width 1559 height 784
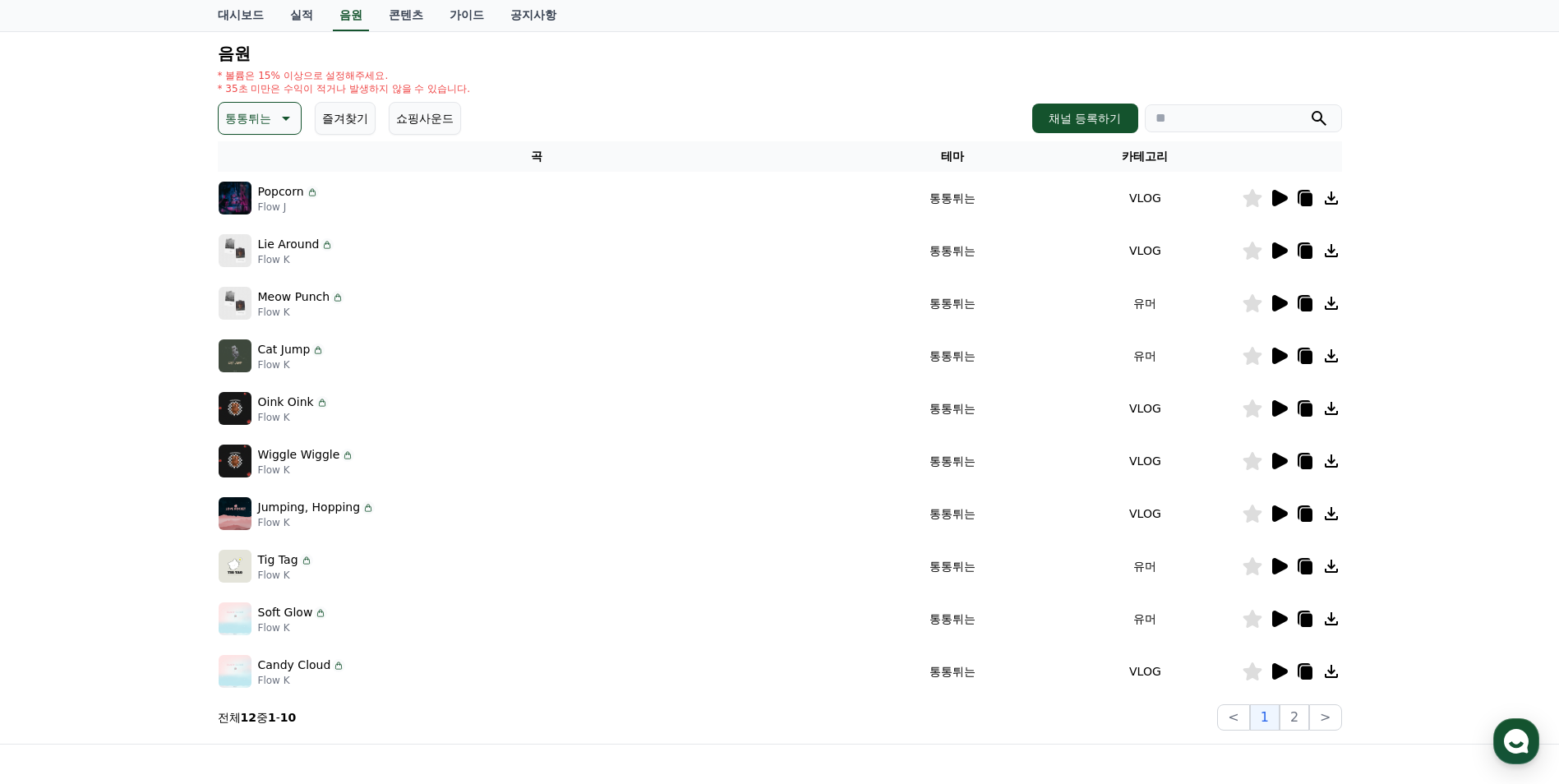
click at [1276, 615] on icon at bounding box center [1280, 619] width 15 height 16
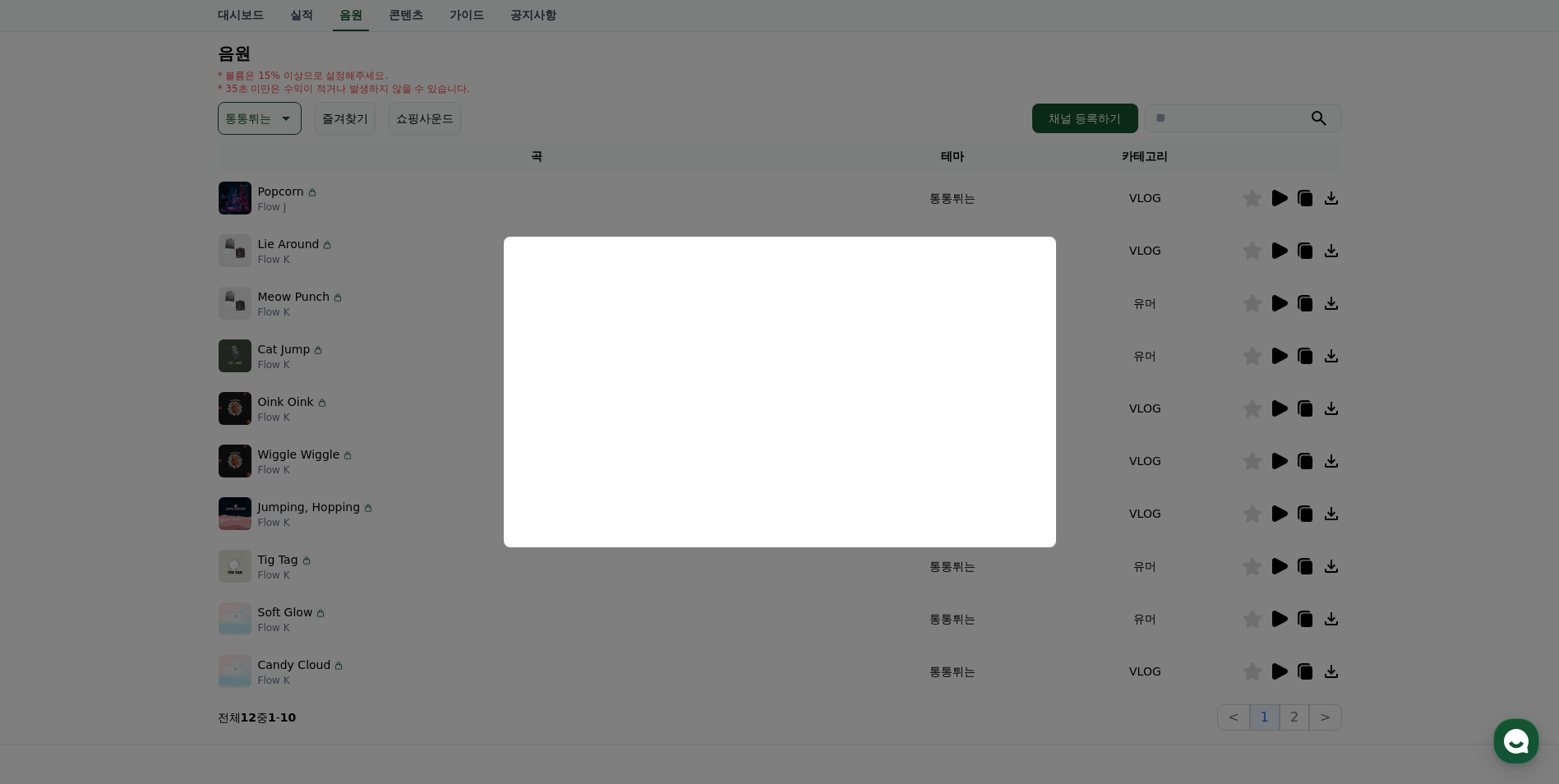
click at [1274, 622] on button "close modal" at bounding box center [780, 392] width 1559 height 784
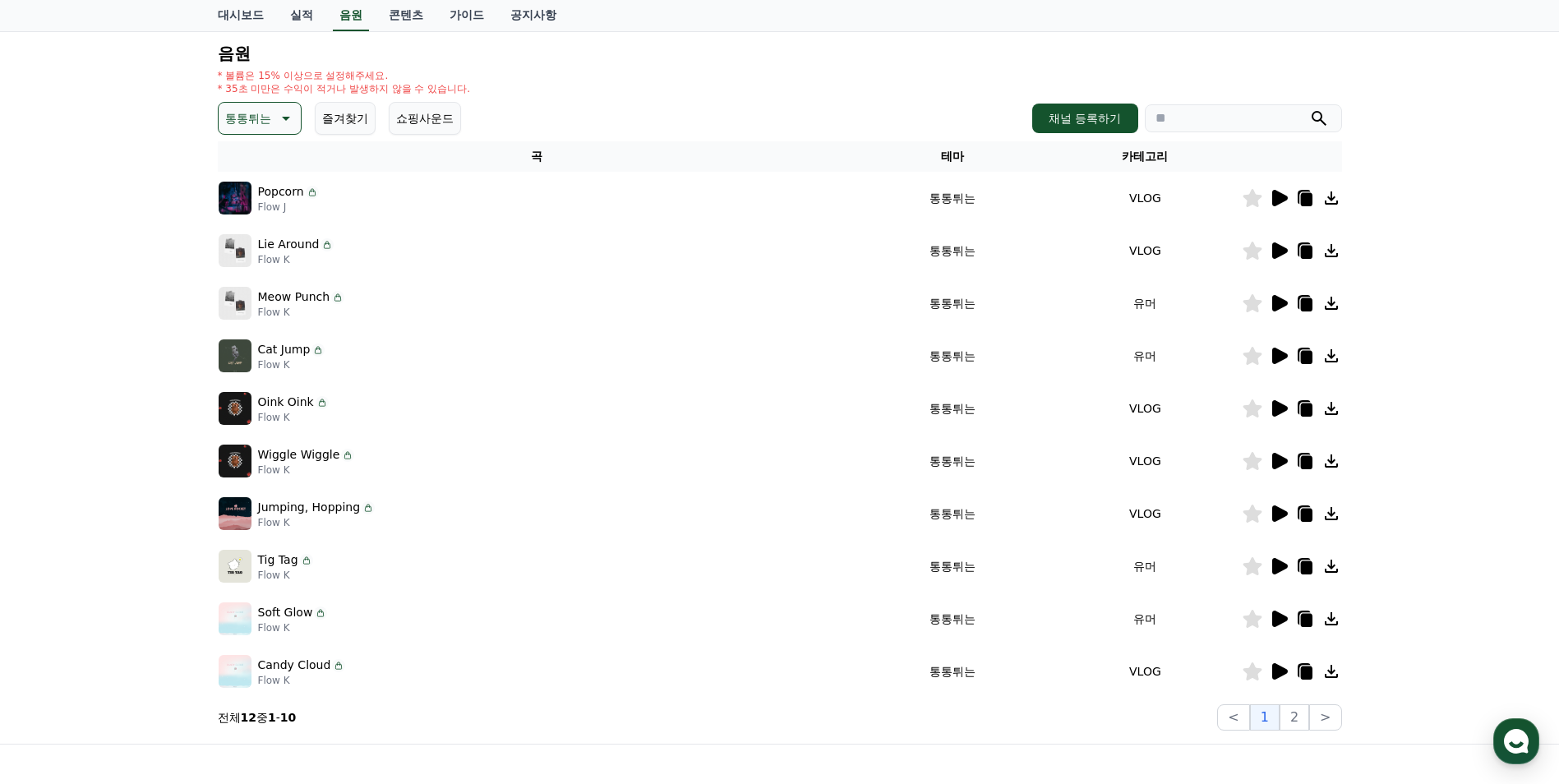
click at [1274, 622] on icon at bounding box center [1280, 619] width 15 height 16
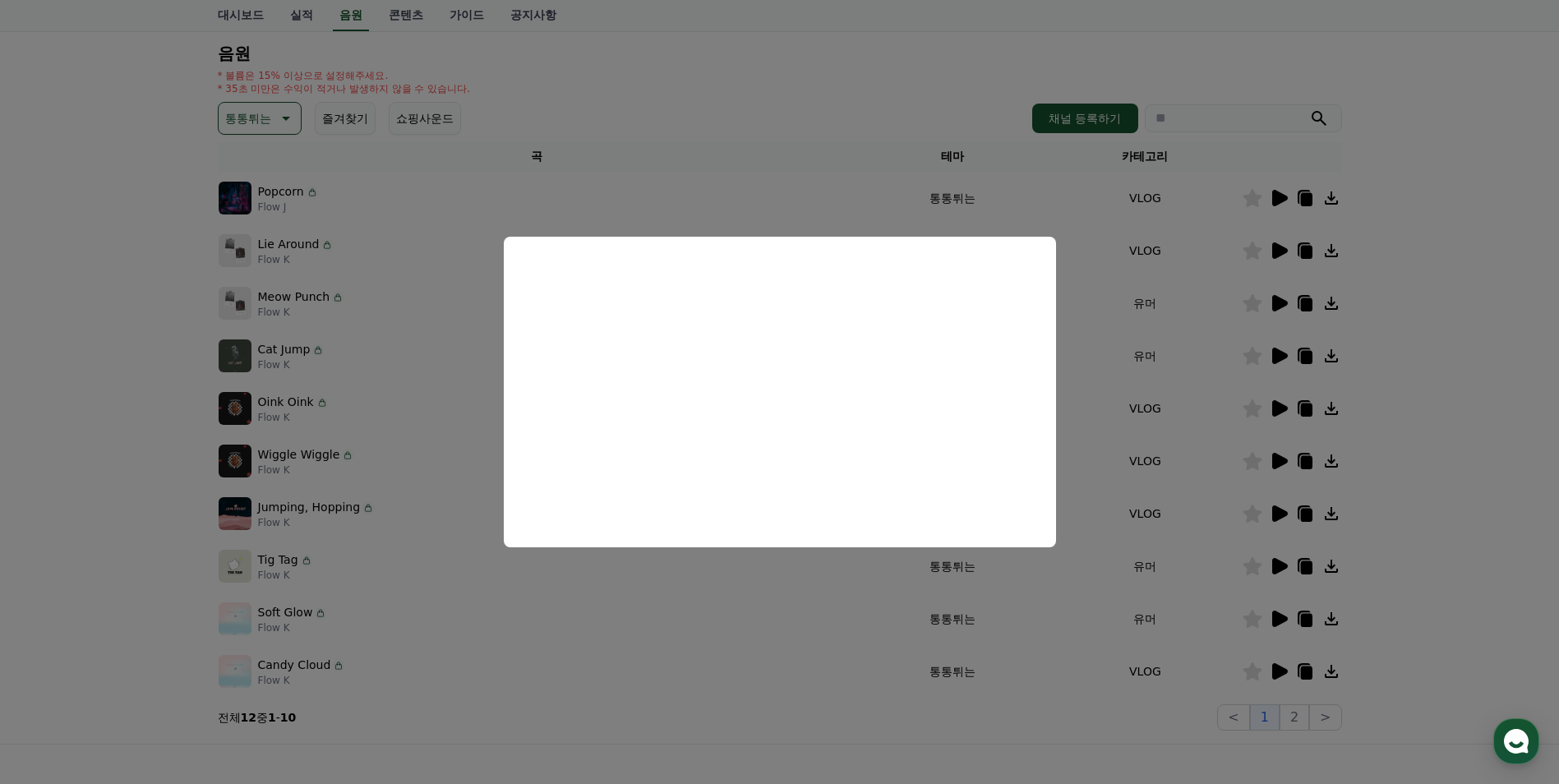
click at [1281, 352] on button "close modal" at bounding box center [780, 392] width 1559 height 784
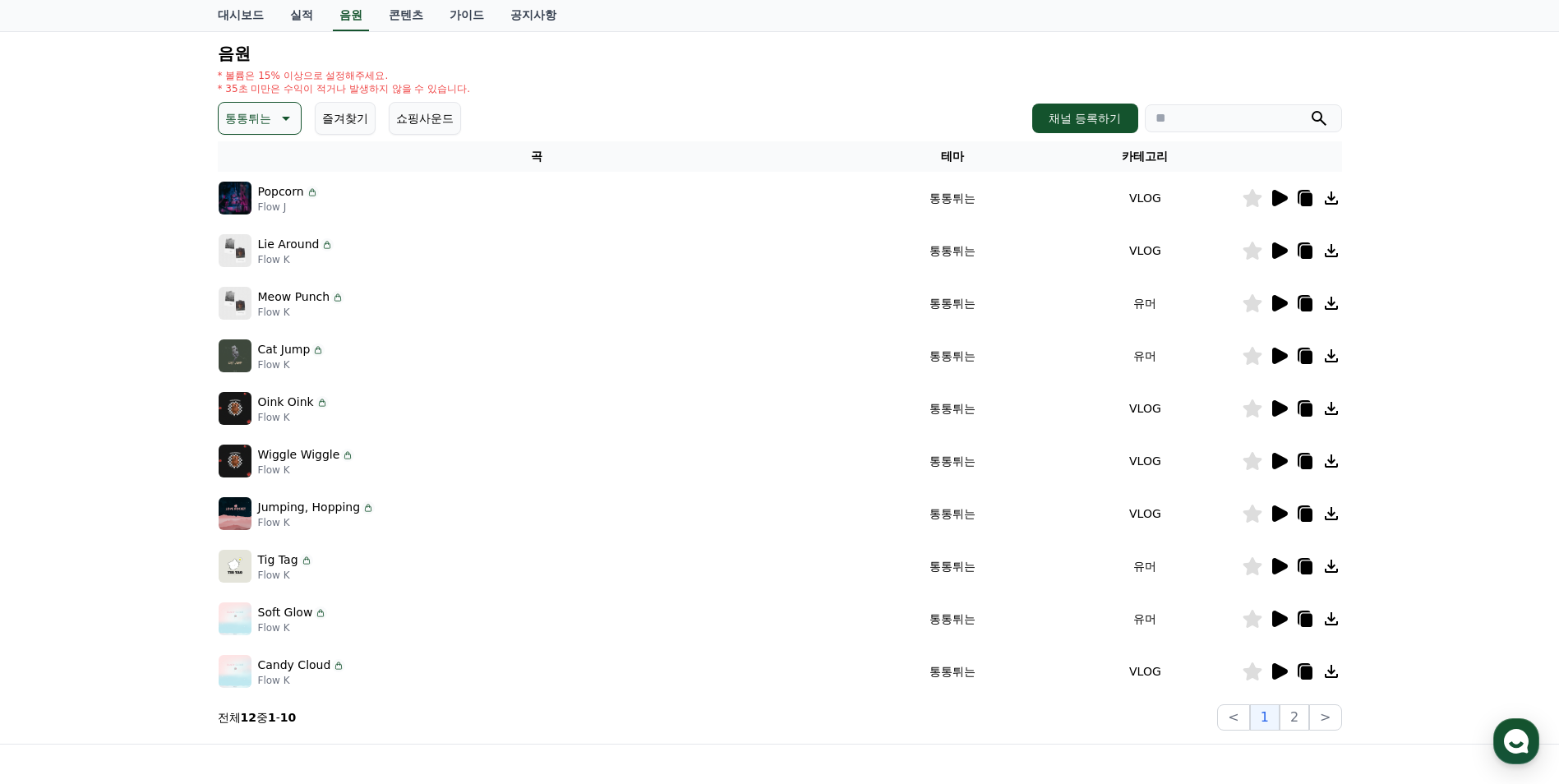
click at [1281, 353] on icon at bounding box center [1280, 355] width 15 height 16
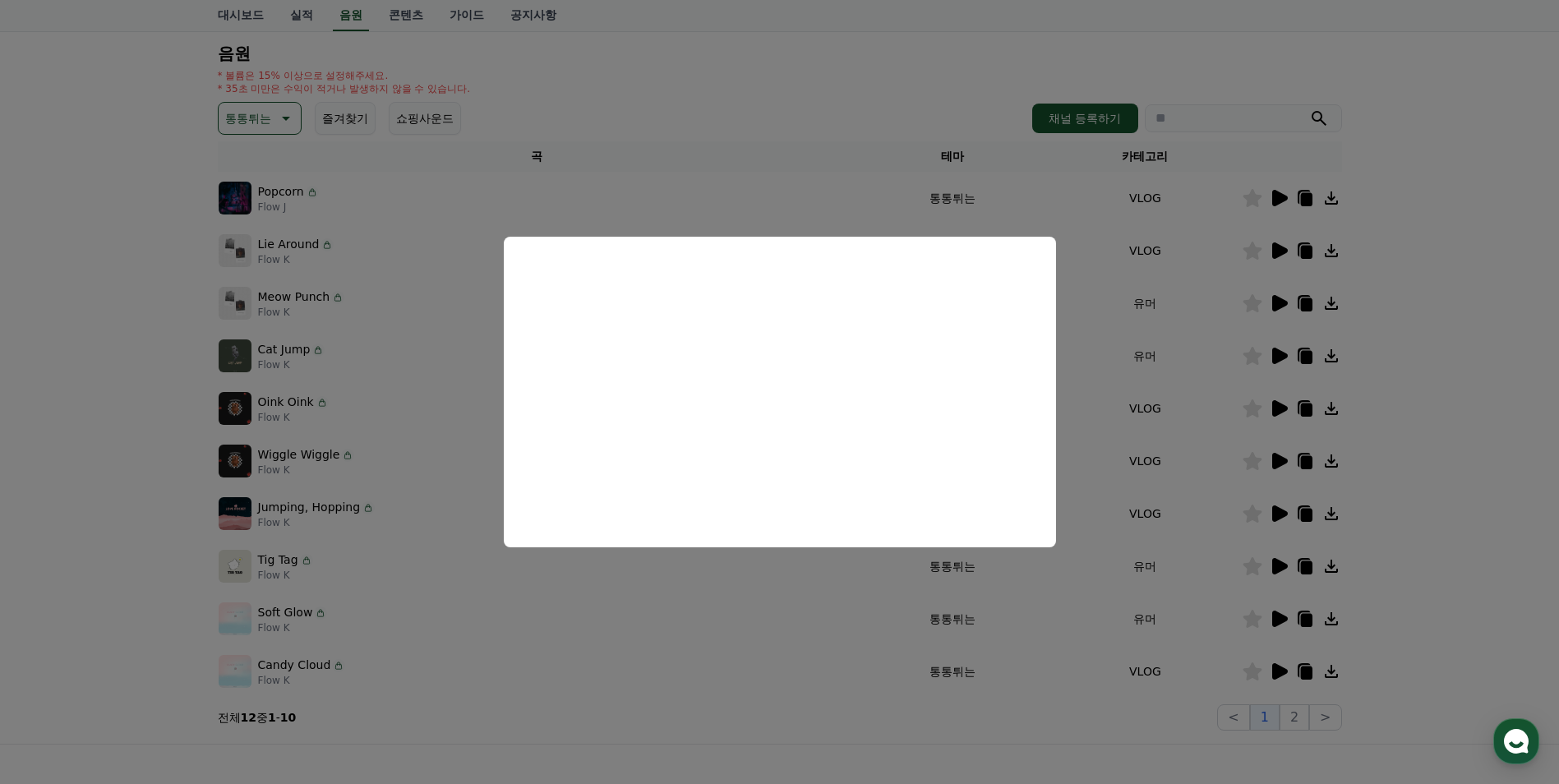
click at [230, 111] on button "close modal" at bounding box center [780, 392] width 1559 height 784
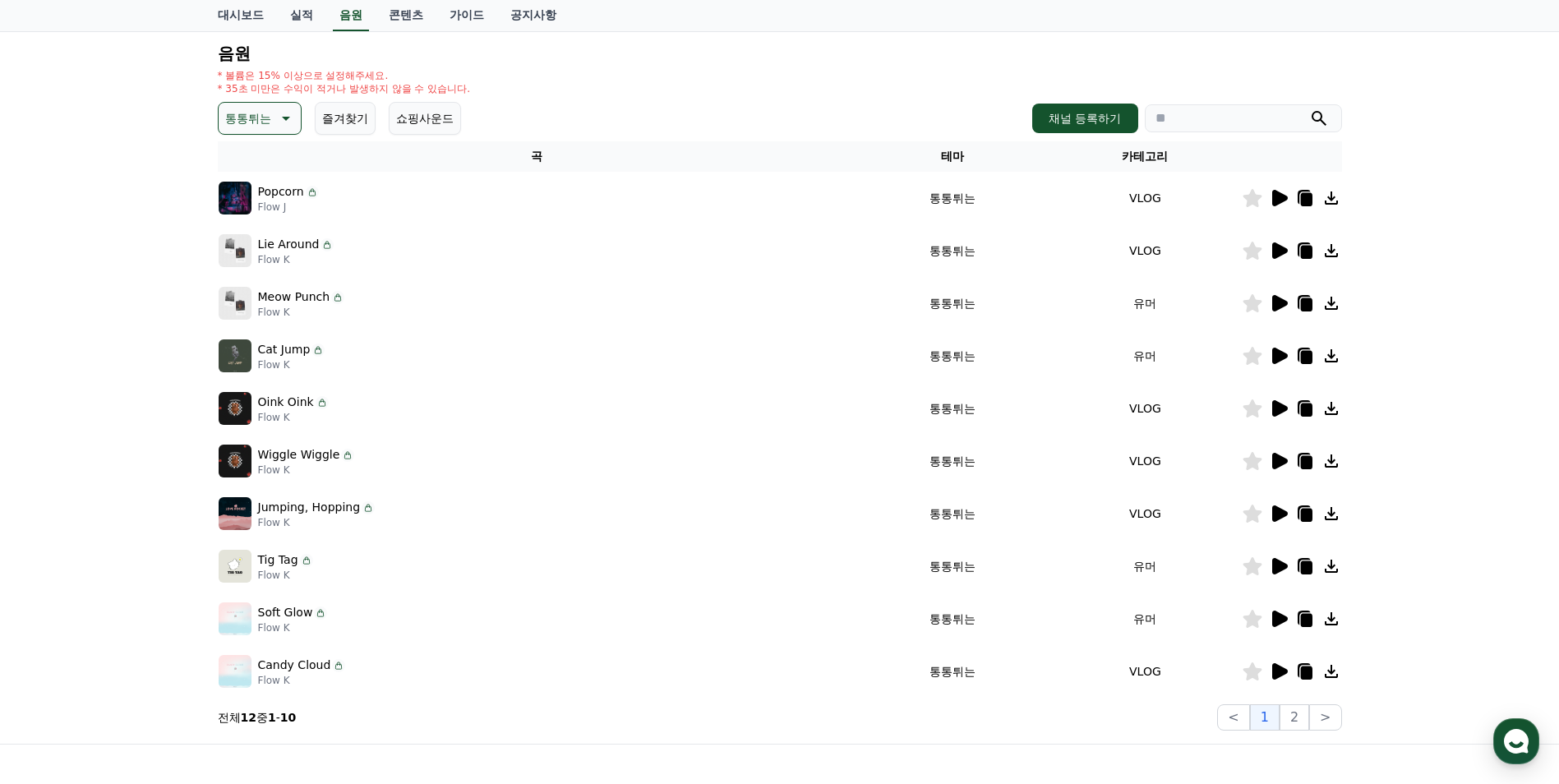
click at [275, 121] on icon at bounding box center [285, 118] width 20 height 20
click at [251, 168] on button "밝은" at bounding box center [239, 168] width 36 height 36
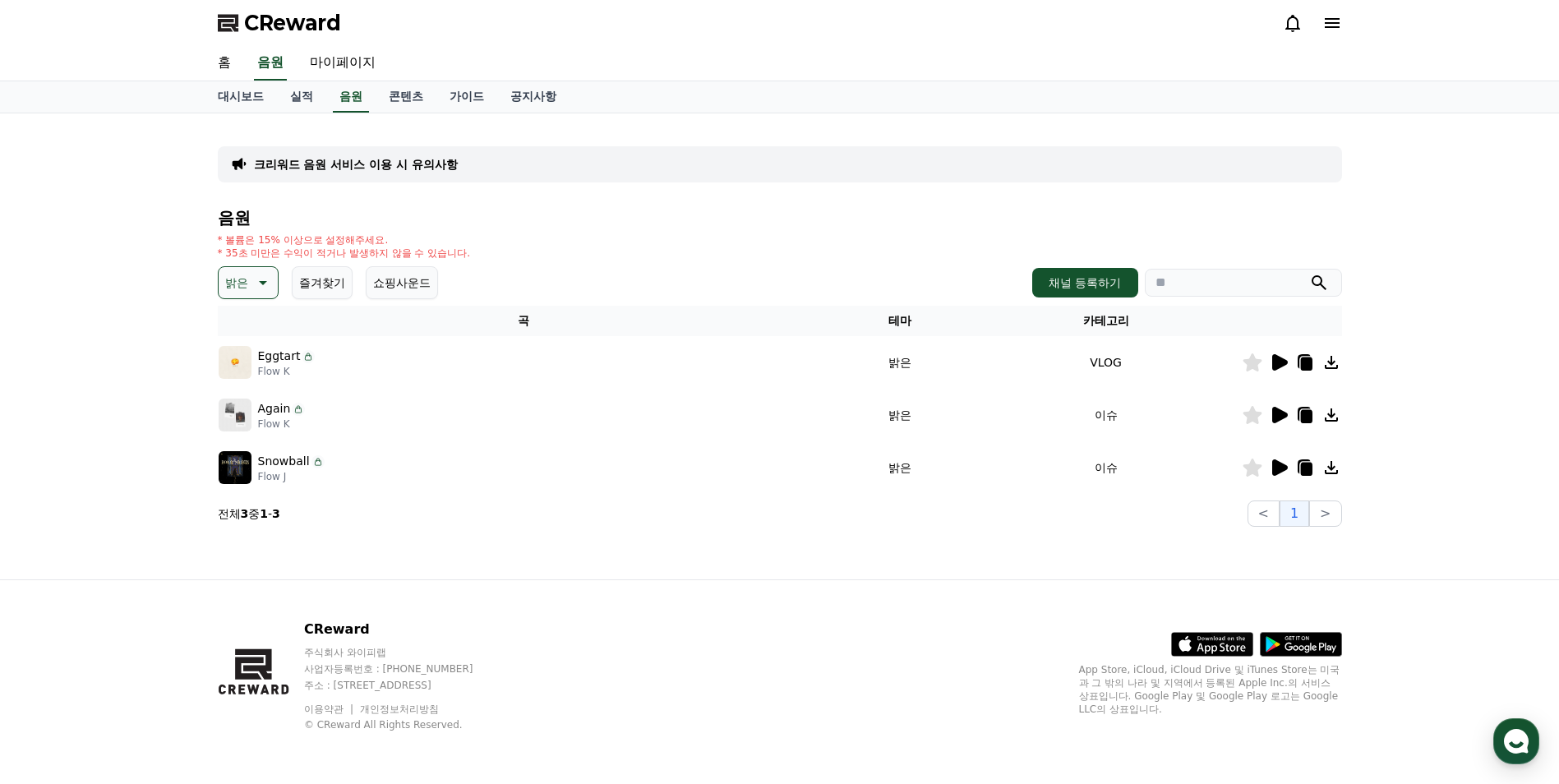
click at [240, 273] on p "밝은" at bounding box center [236, 282] width 23 height 23
click at [244, 418] on button "호기심" at bounding box center [244, 411] width 48 height 36
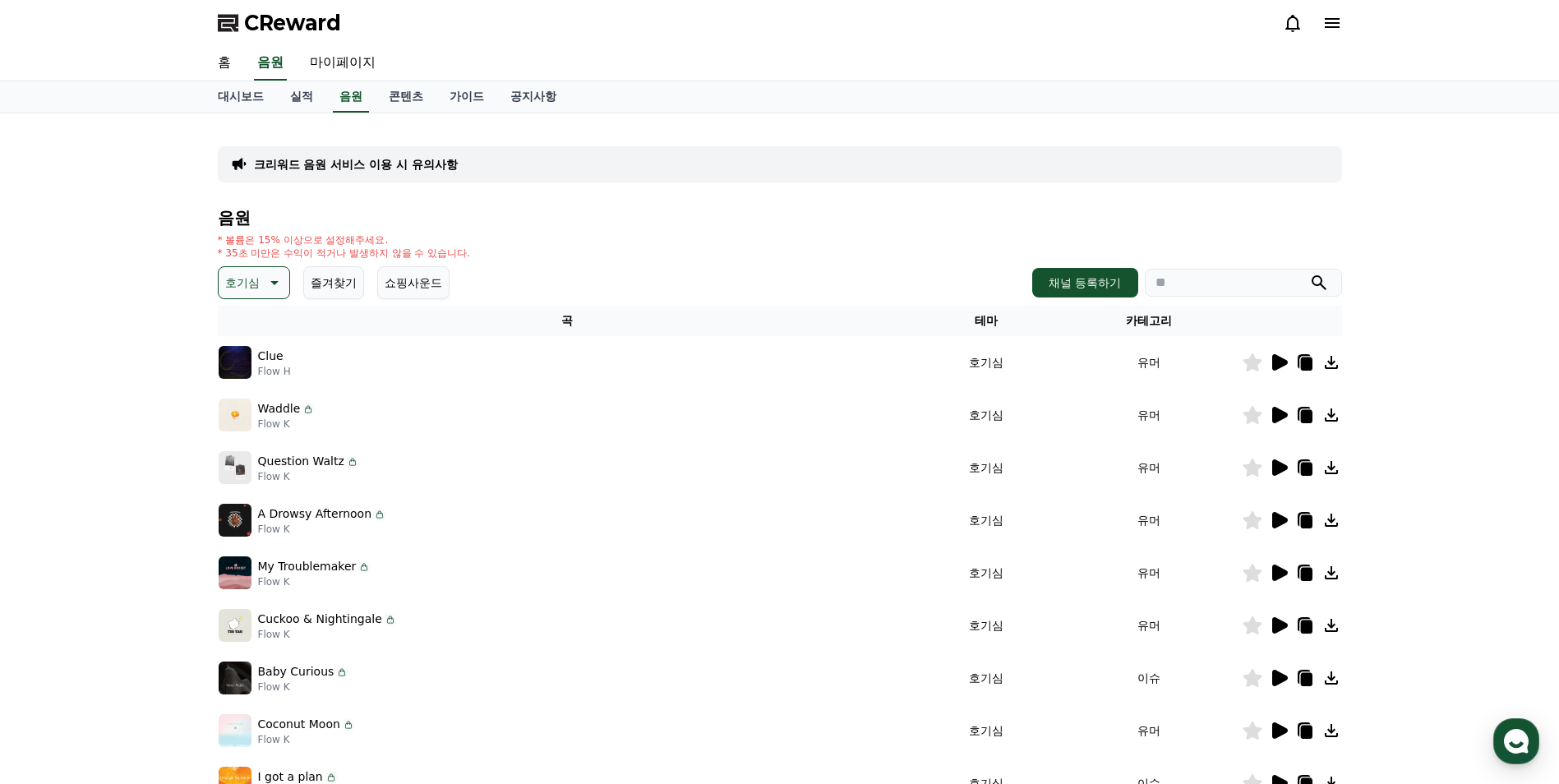
click at [317, 24] on span "CReward" at bounding box center [292, 23] width 97 height 26
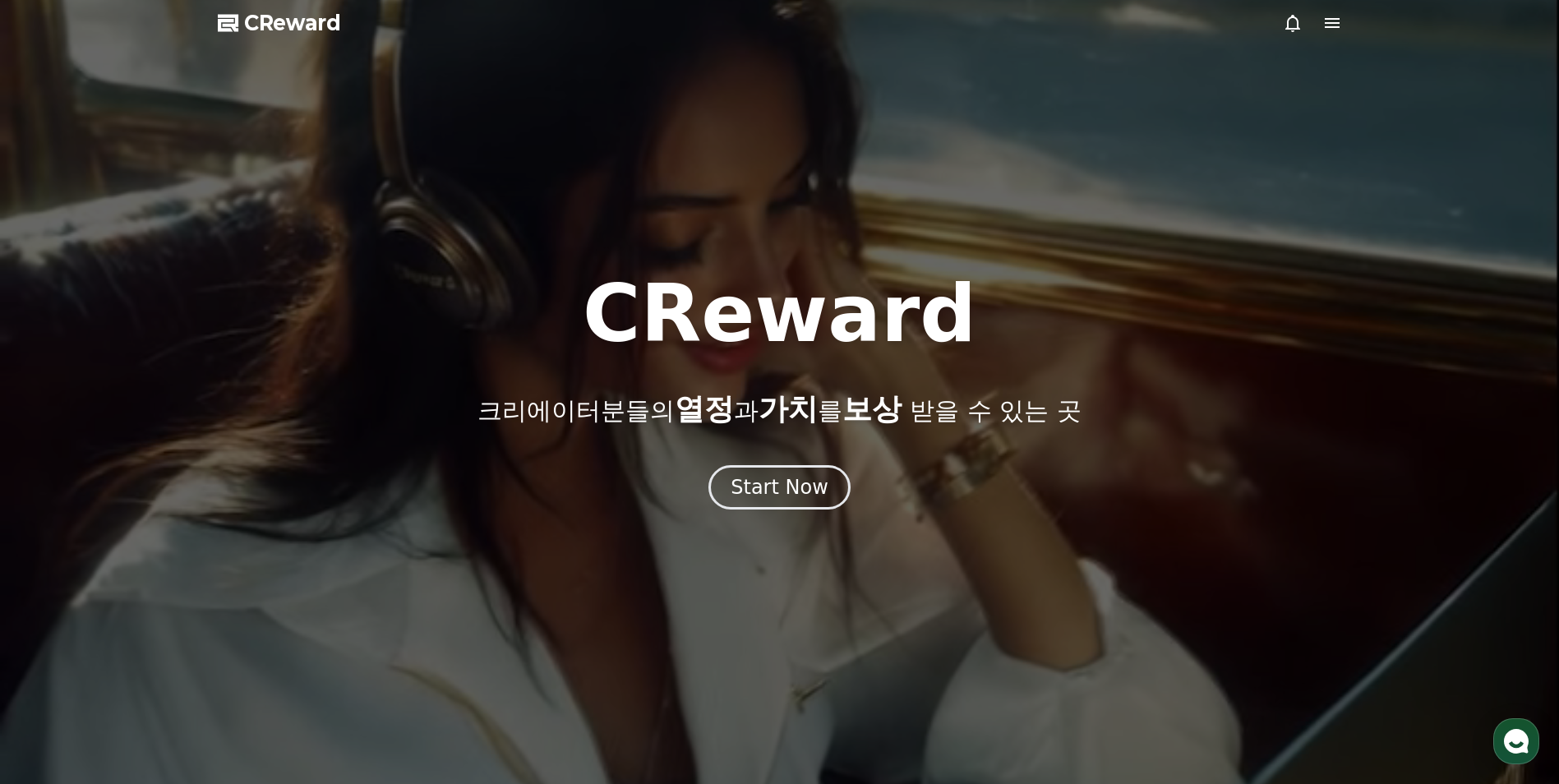
click at [1327, 24] on icon at bounding box center [1332, 24] width 20 height 20
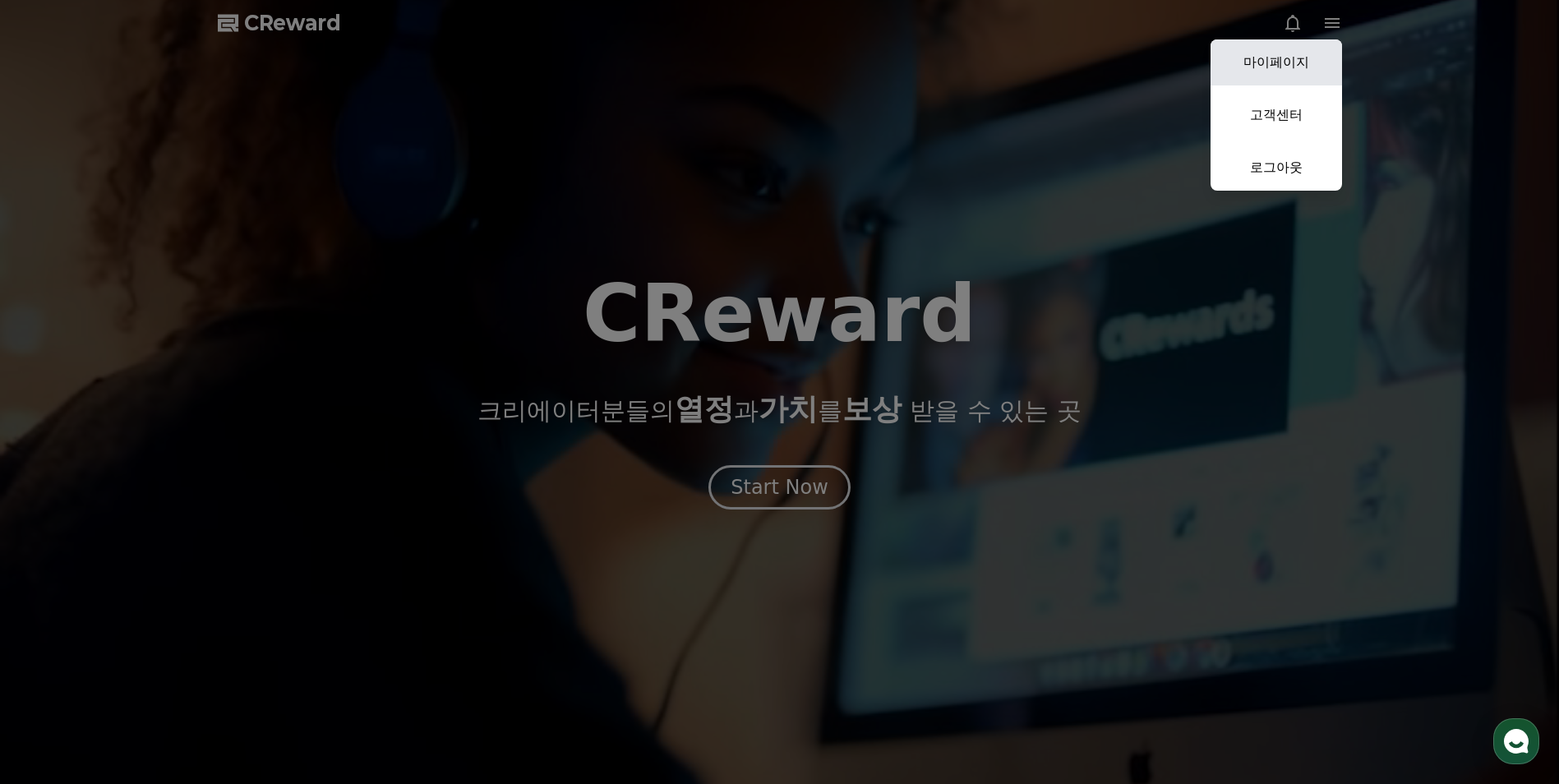
click at [1289, 69] on link "마이페이지" at bounding box center [1276, 62] width 131 height 46
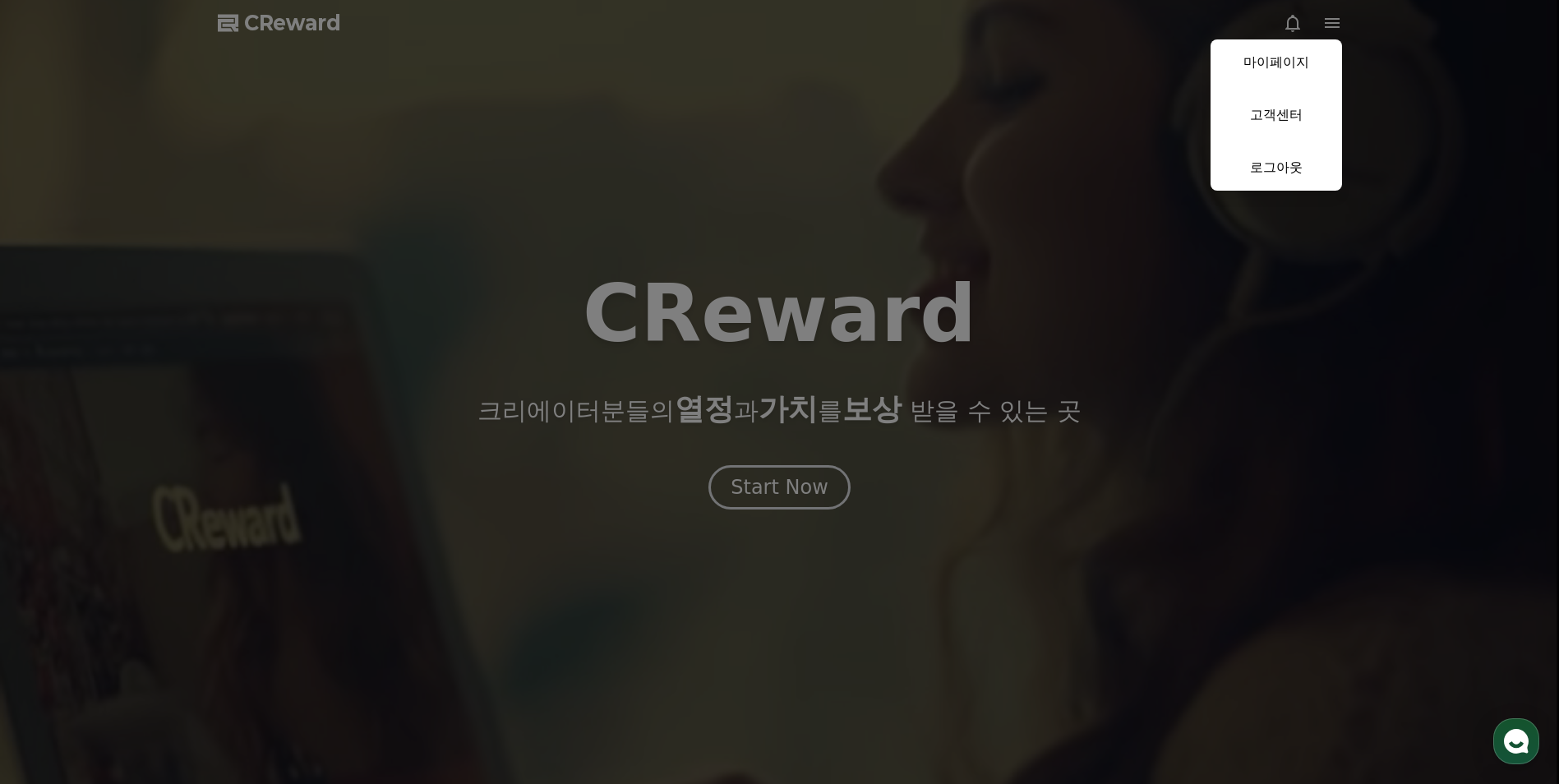
select select "**********"
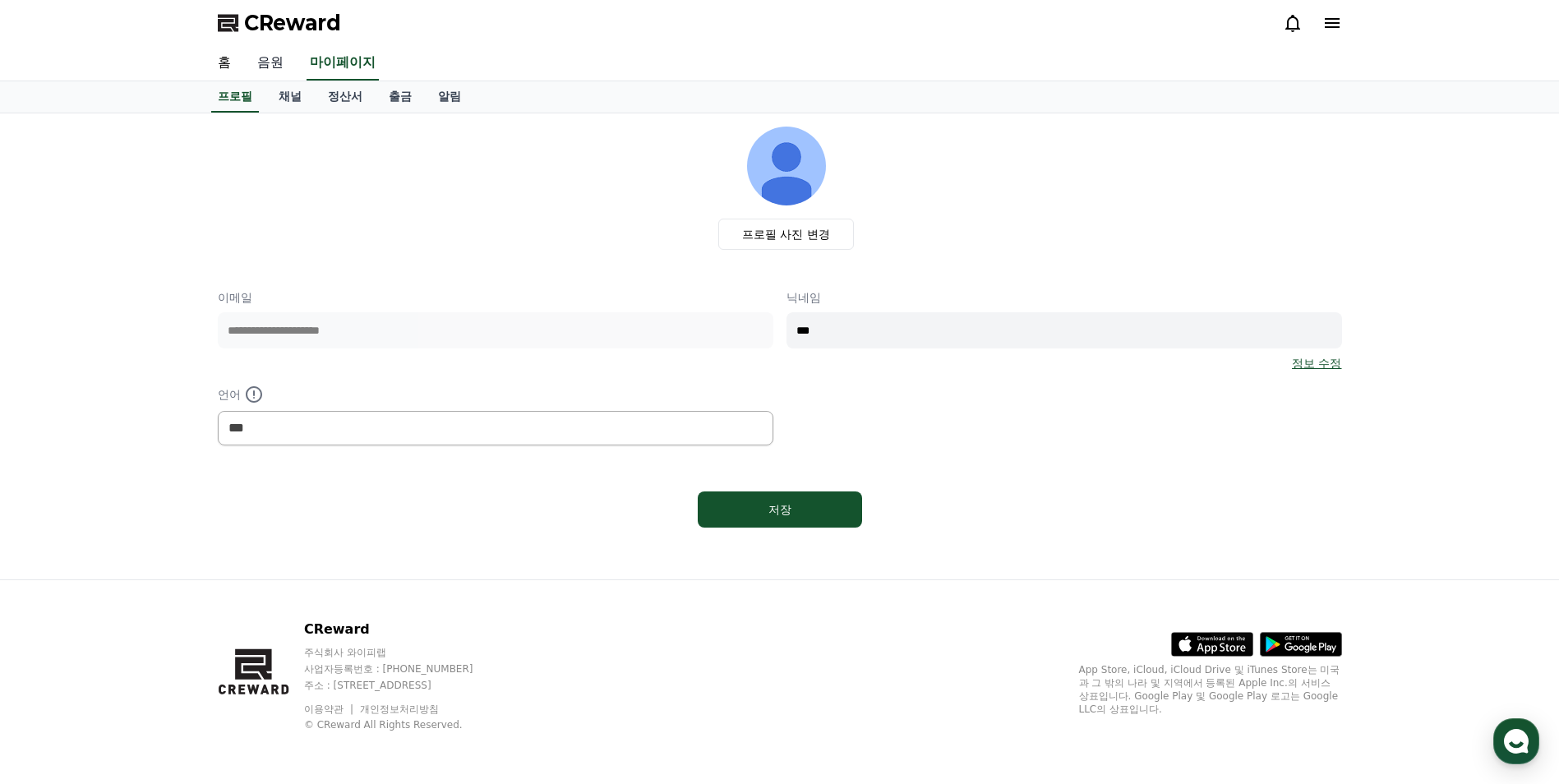
click at [269, 59] on link "음원" at bounding box center [270, 63] width 52 height 34
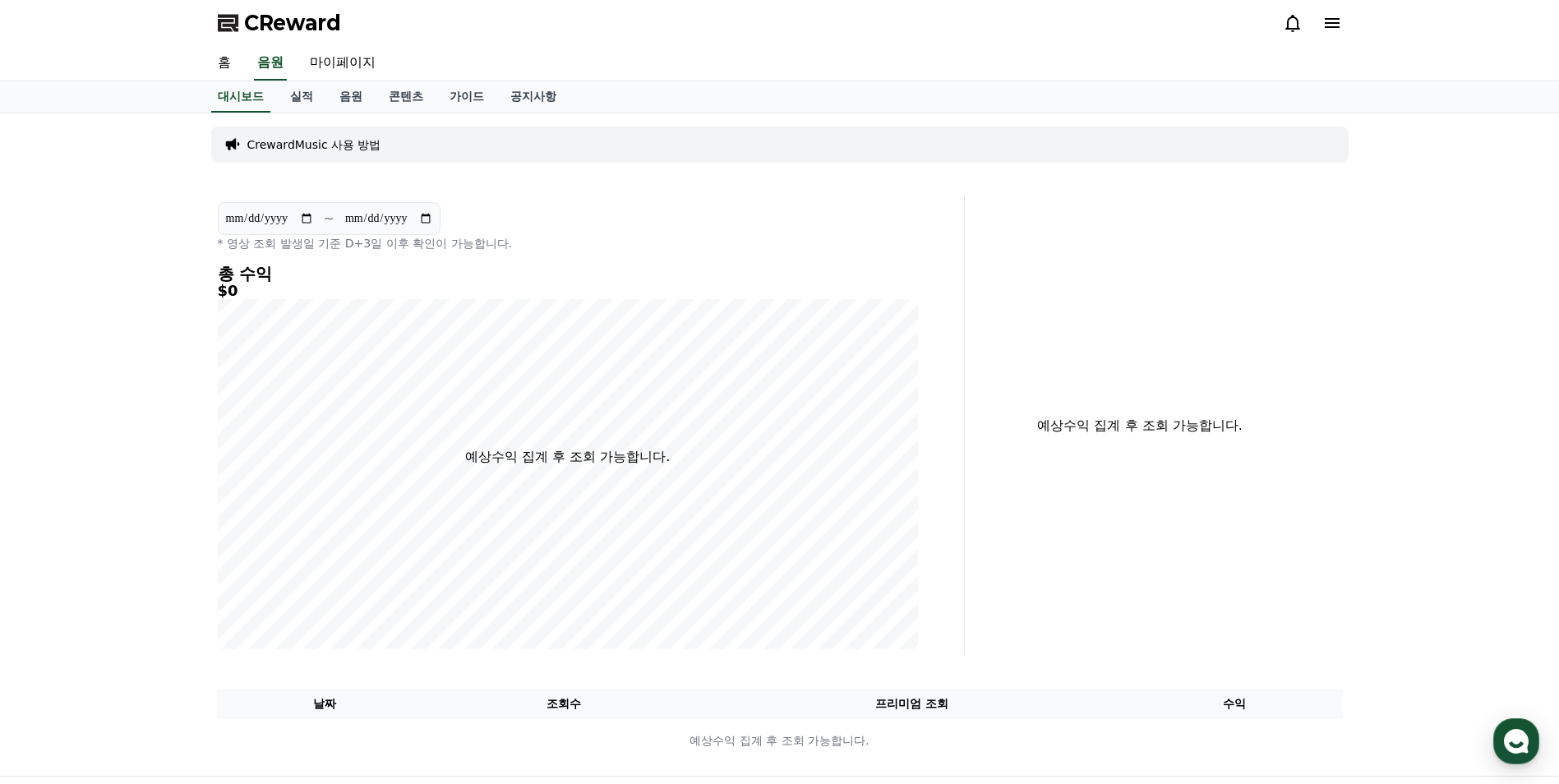
click at [1329, 24] on icon at bounding box center [1332, 24] width 20 height 20
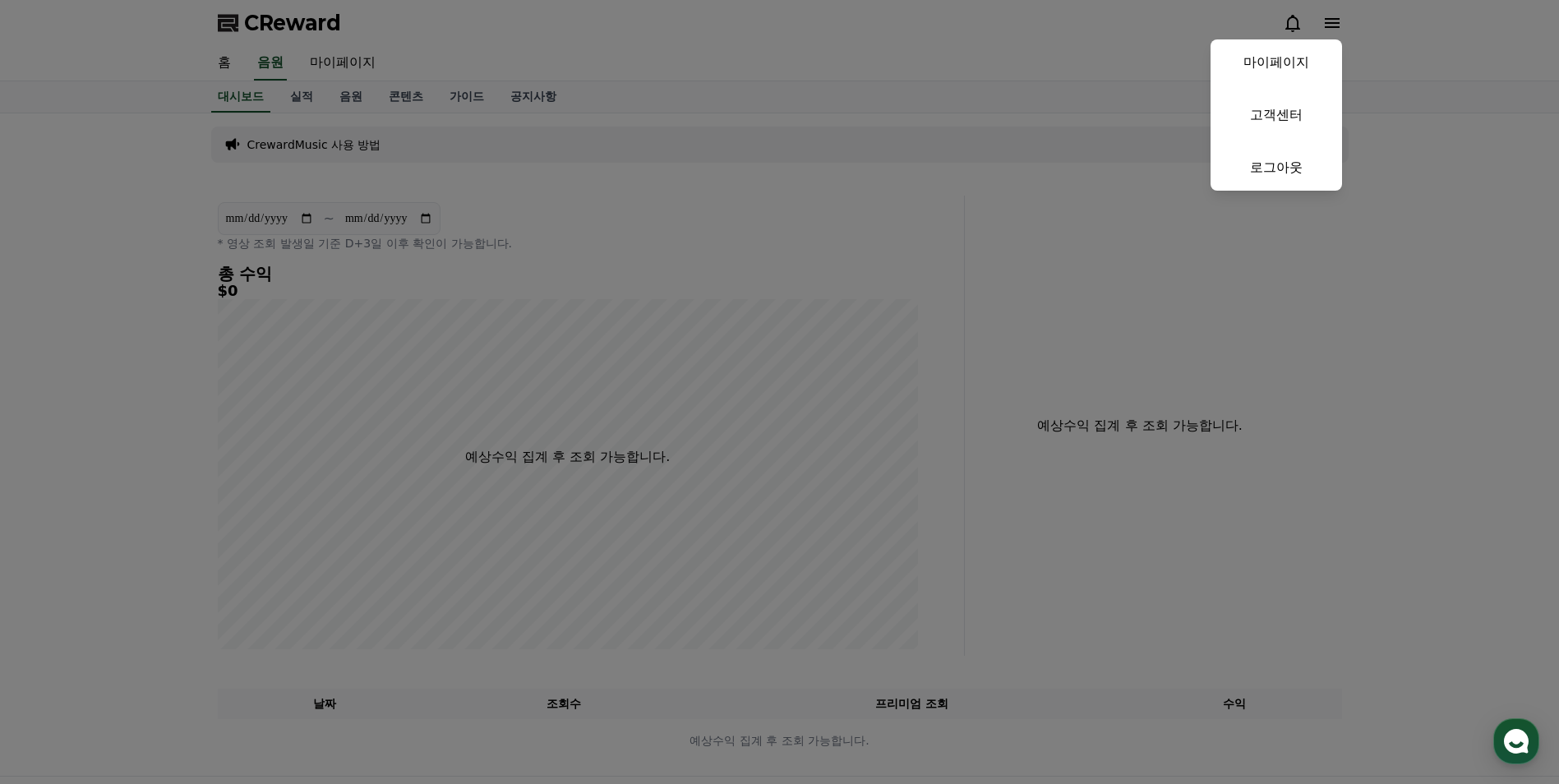
click at [71, 415] on button "close" at bounding box center [780, 392] width 1559 height 784
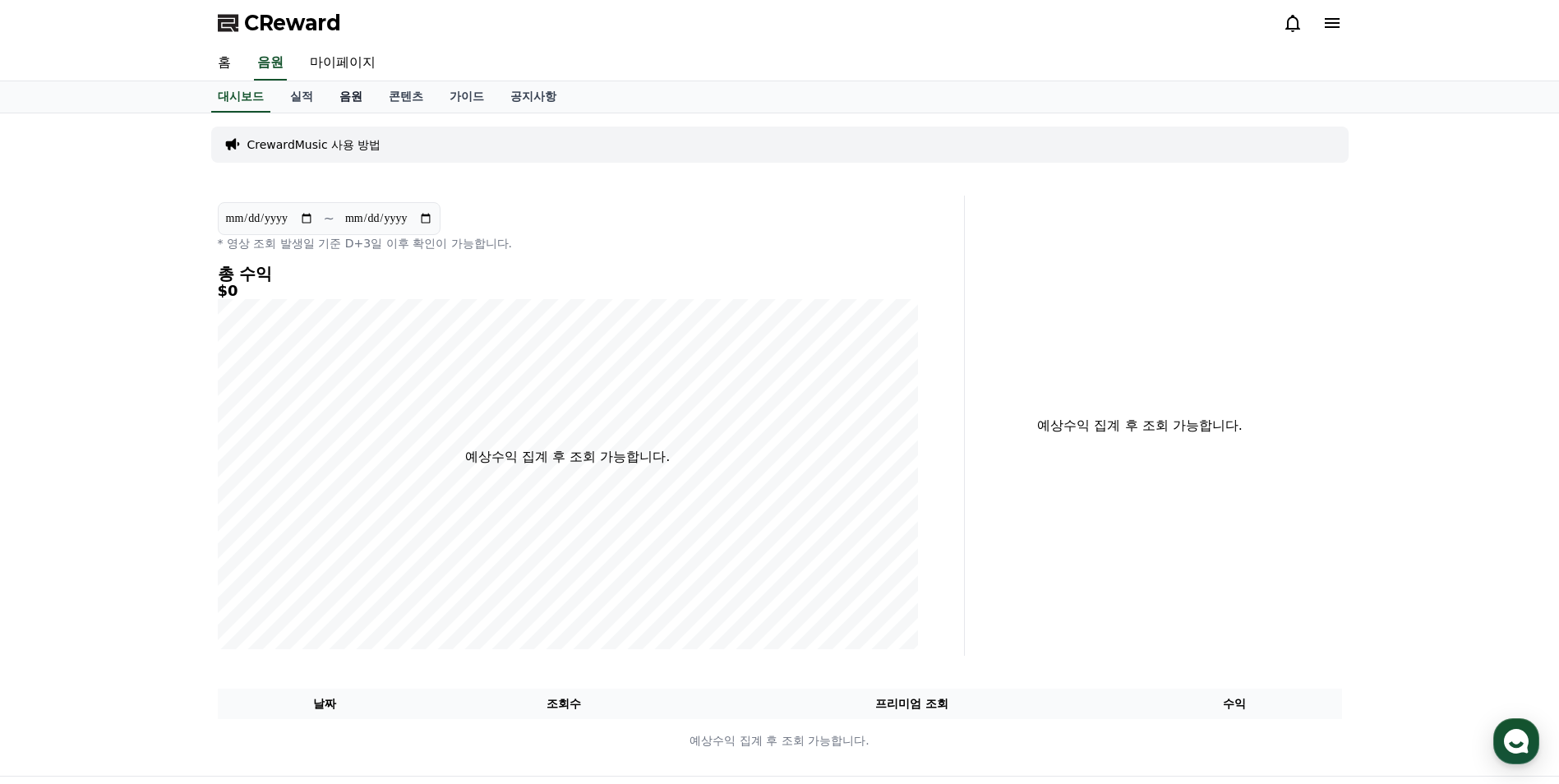
click at [361, 106] on link "음원" at bounding box center [351, 97] width 50 height 32
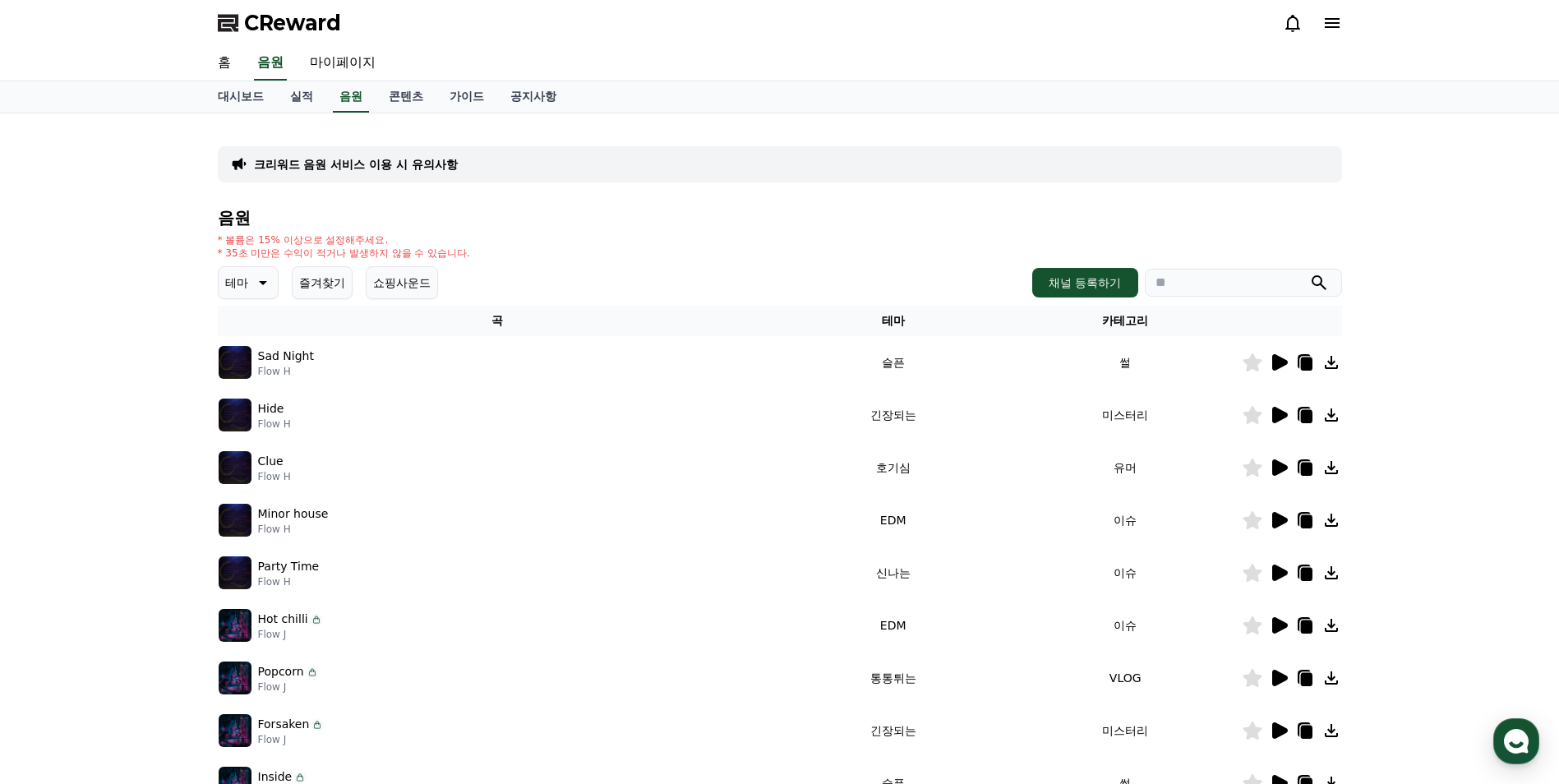
click at [237, 293] on p "테마" at bounding box center [236, 282] width 23 height 23
click at [505, 202] on div "크리워드 음원 서비스 이용 시 유의사항 음원 * 볼륨은 15% 이상으로 설정해주세요. * 35초 미만은 수익이 적거나 발생하지 않을 수 있습니…" at bounding box center [780, 511] width 1124 height 769
click at [311, 158] on p "크리워드 음원 서비스 이용 시 유의사항" at bounding box center [355, 165] width 203 height 16
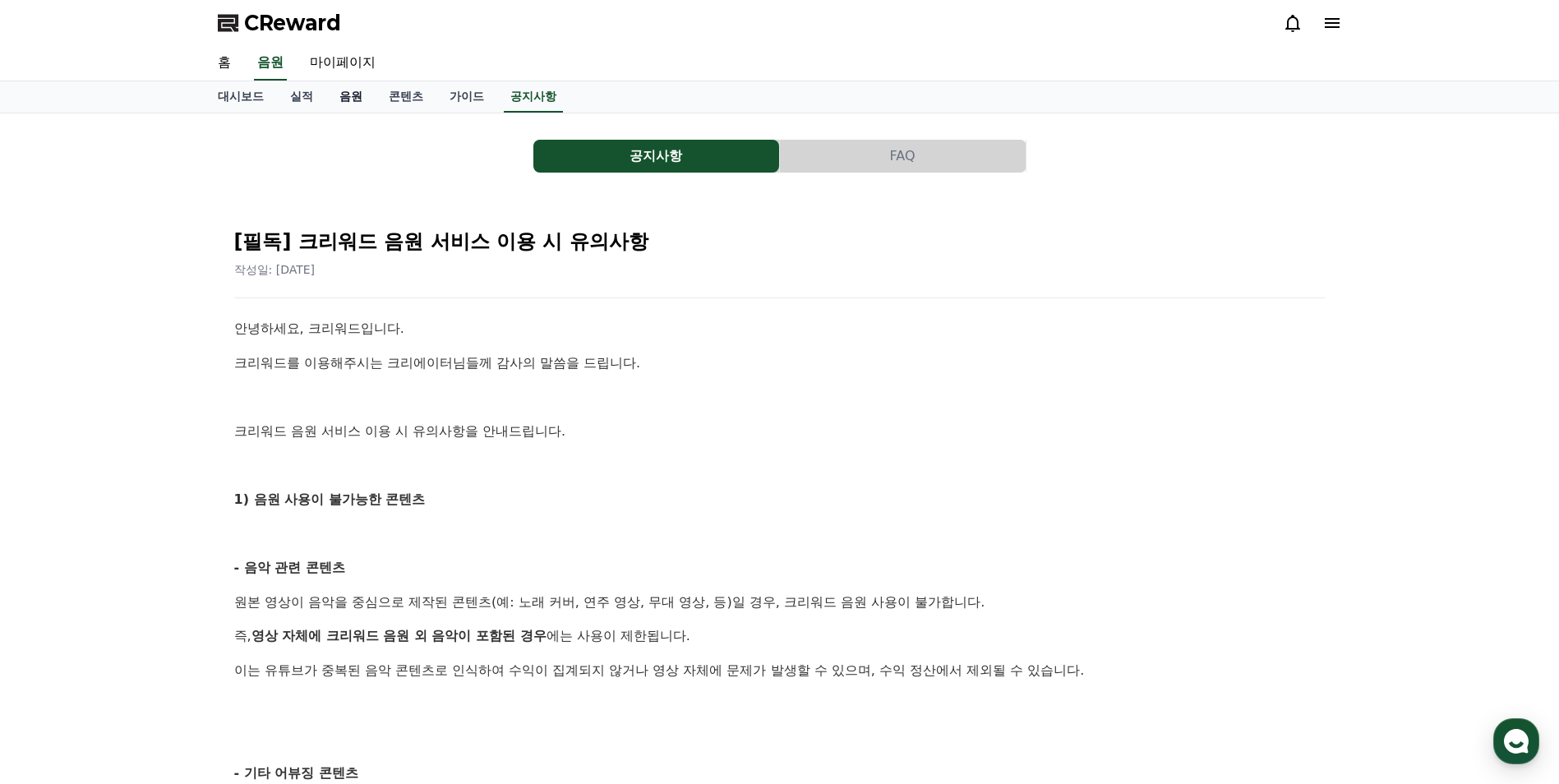
click at [345, 95] on link "음원" at bounding box center [351, 97] width 50 height 32
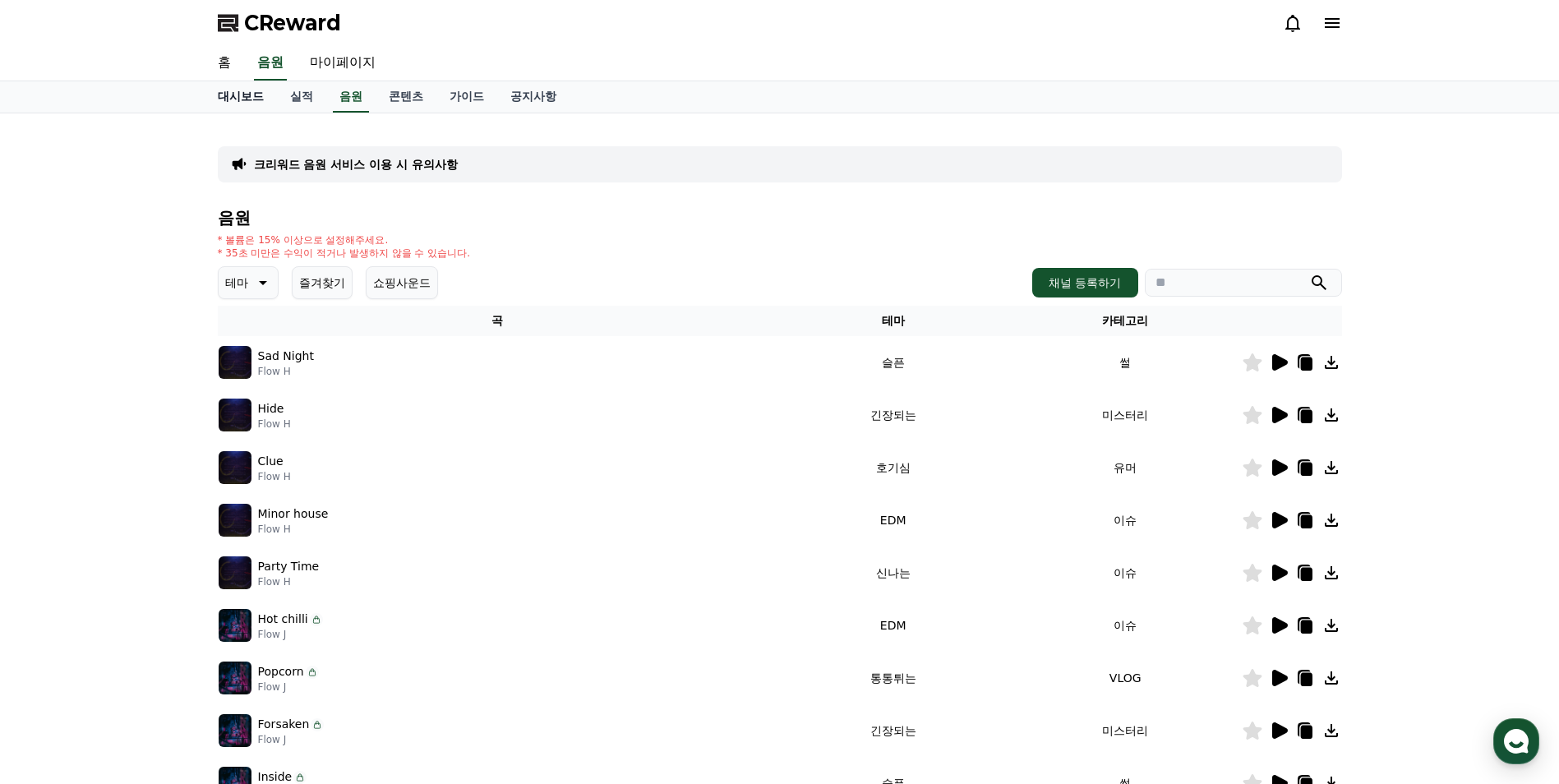
click at [257, 98] on link "대시보드" at bounding box center [241, 97] width 72 height 32
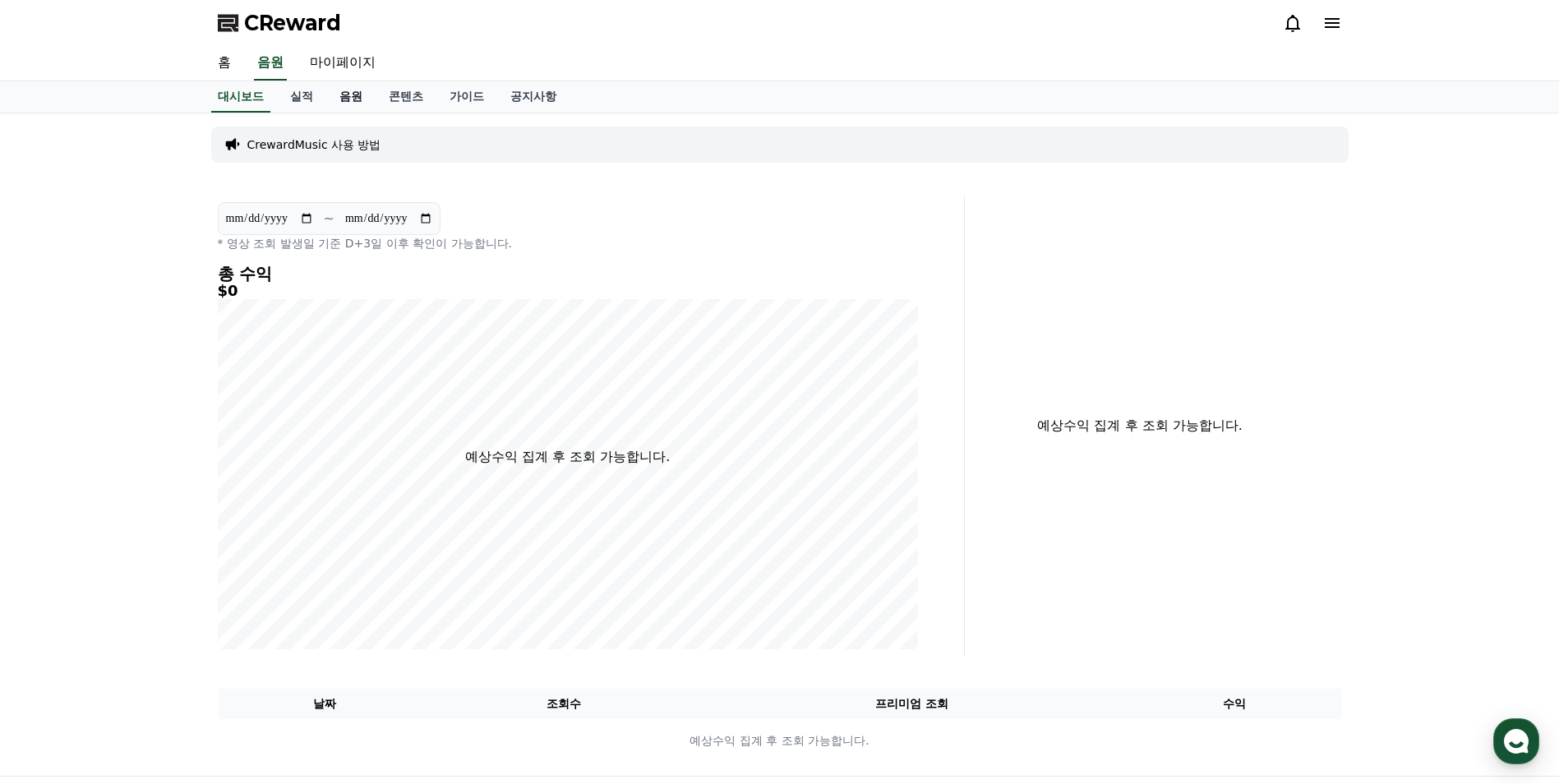
click at [343, 90] on link "음원" at bounding box center [351, 97] width 50 height 32
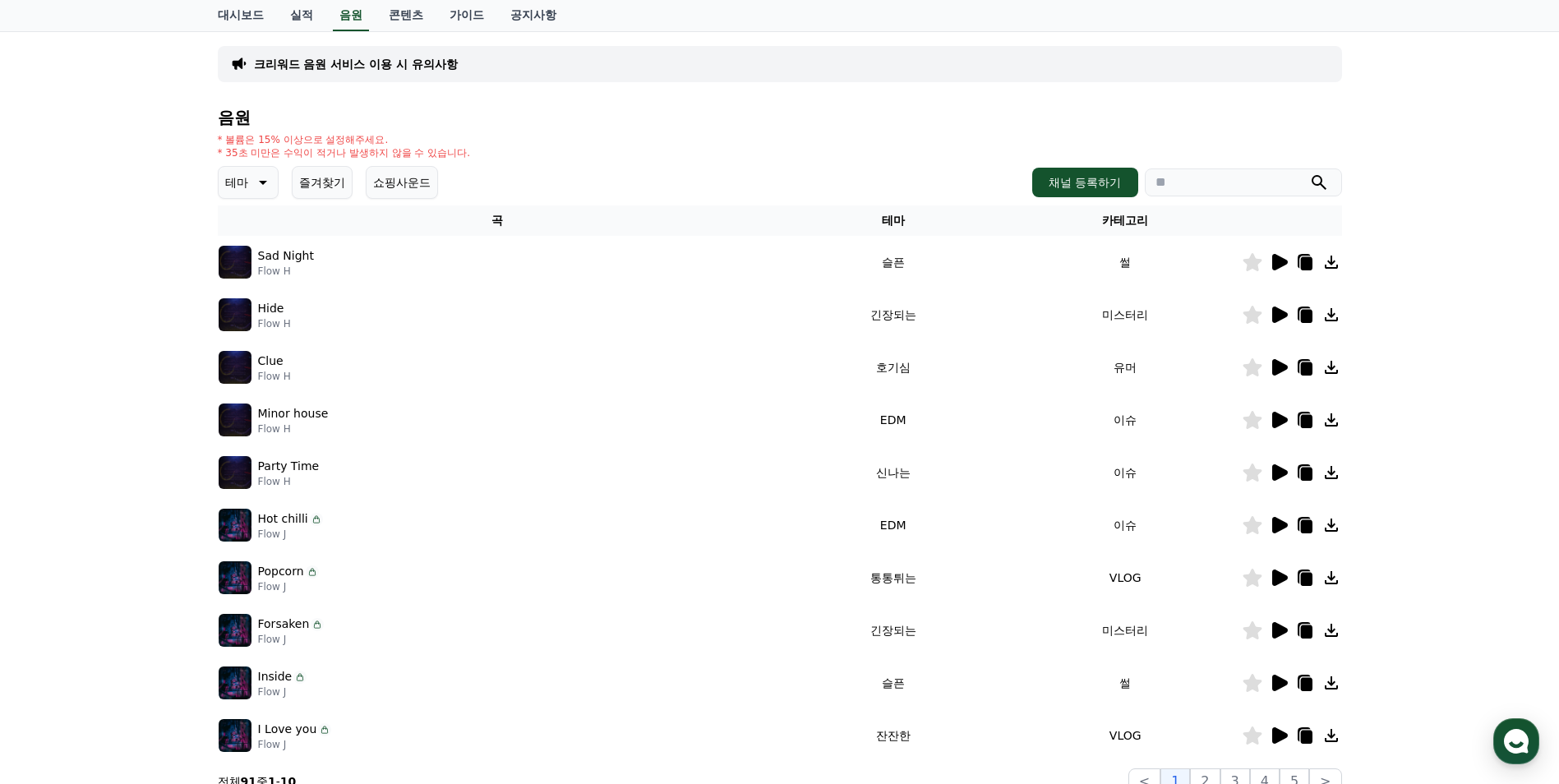
scroll to position [82, 0]
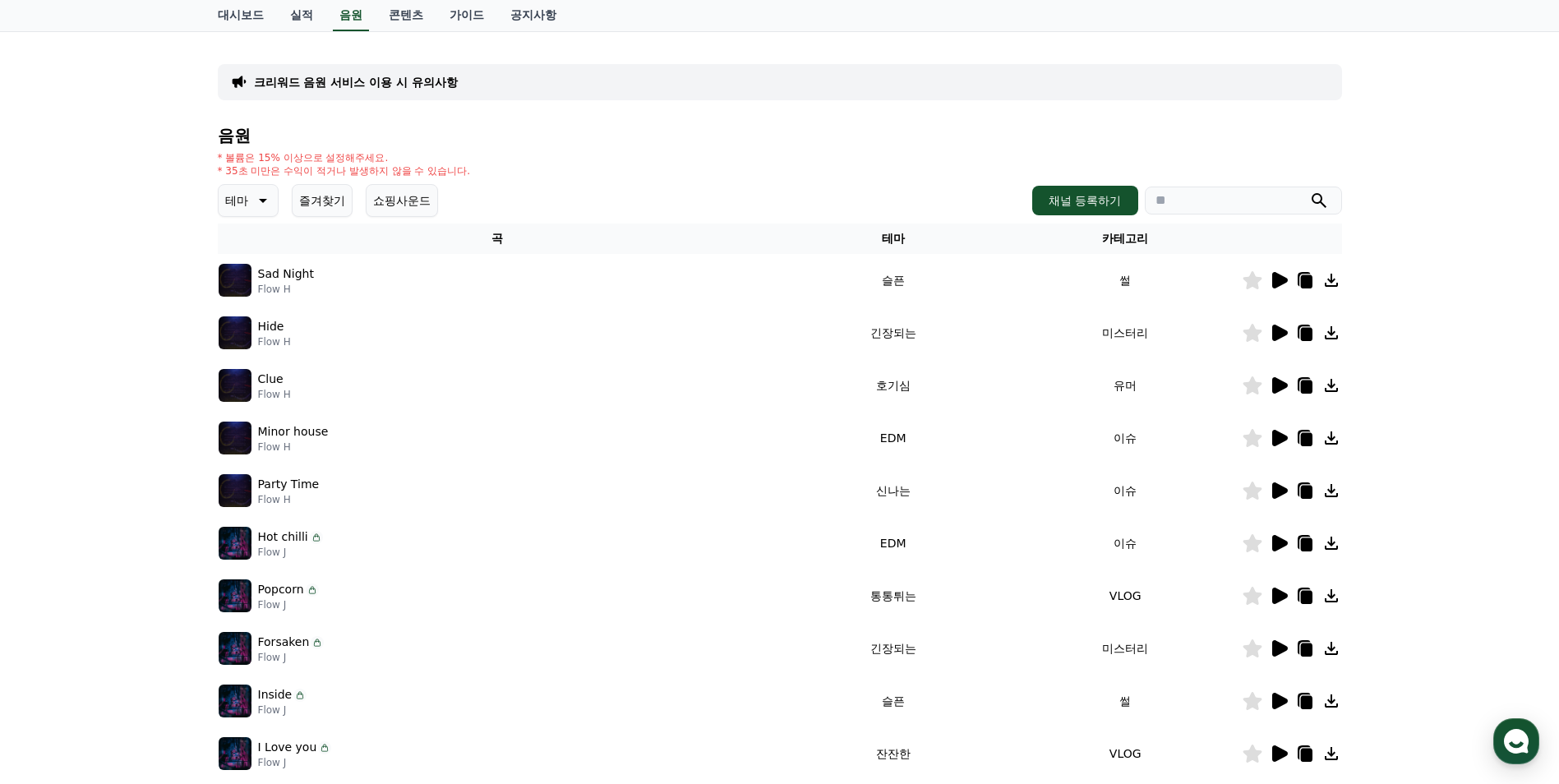
click at [252, 203] on icon at bounding box center [261, 201] width 20 height 20
click at [257, 287] on button "환상적인" at bounding box center [250, 287] width 59 height 36
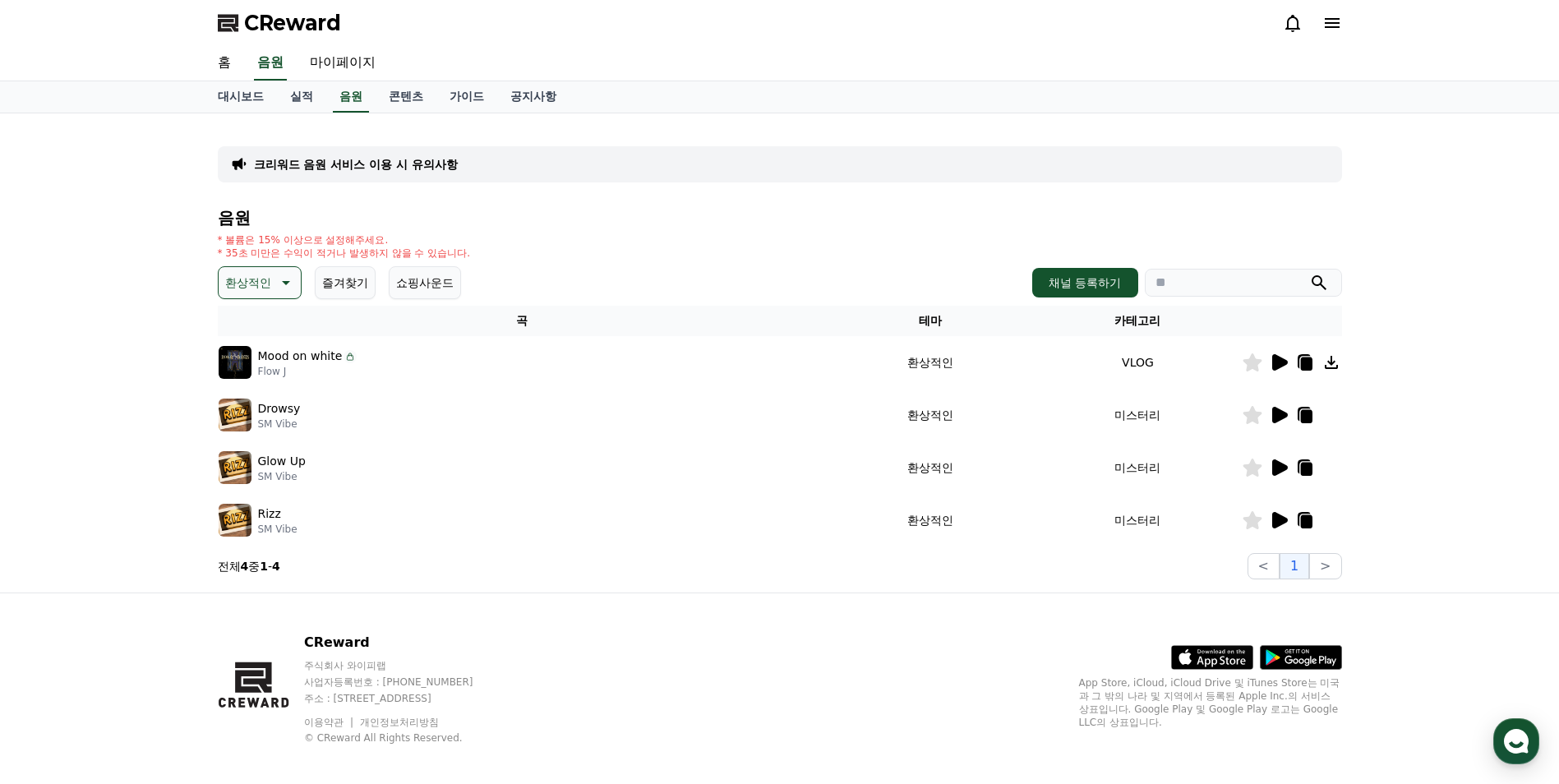
click at [1283, 358] on icon at bounding box center [1279, 363] width 20 height 20
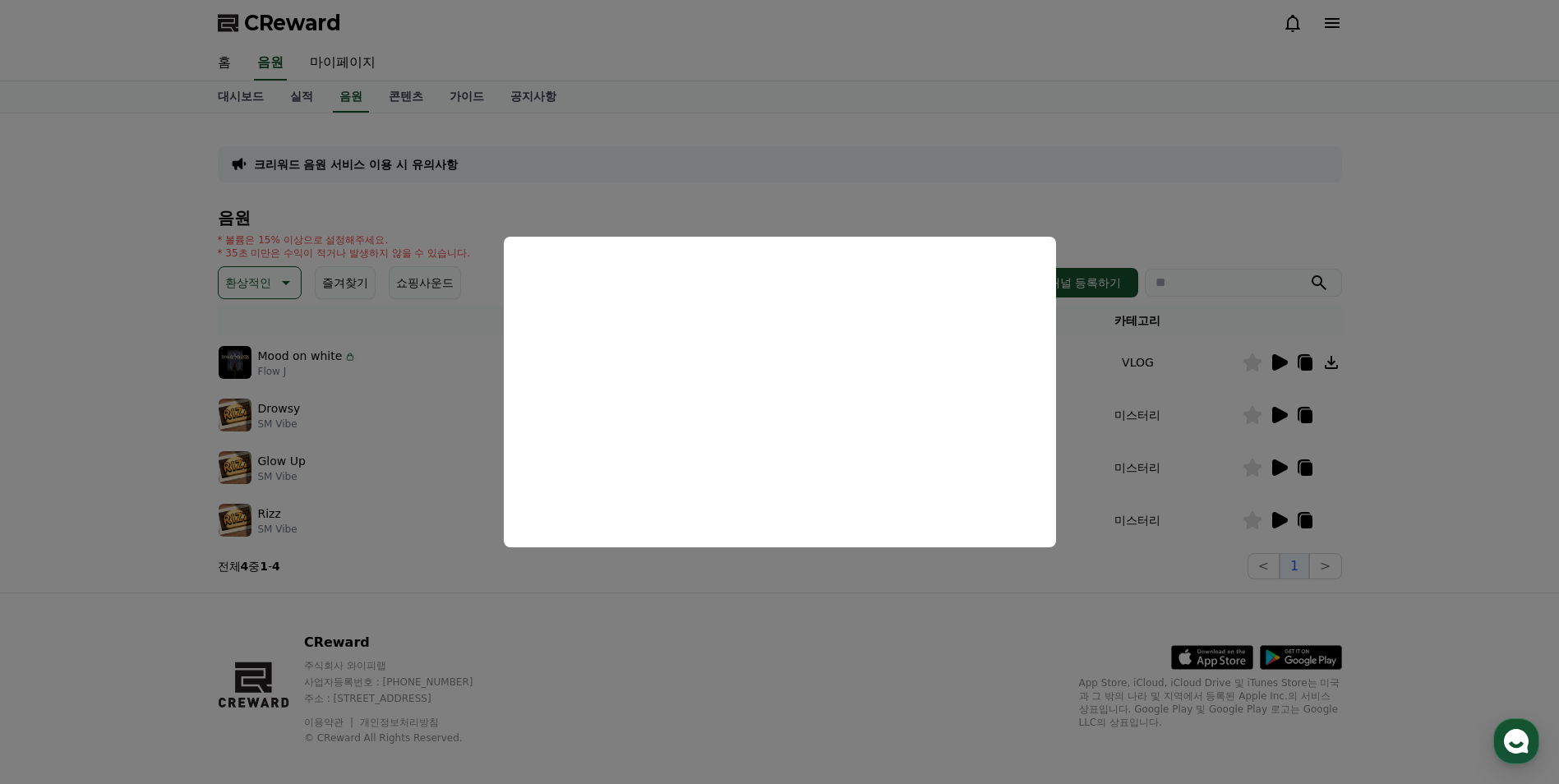
click at [277, 283] on button "close modal" at bounding box center [780, 392] width 1559 height 784
click at [277, 283] on icon at bounding box center [285, 283] width 20 height 20
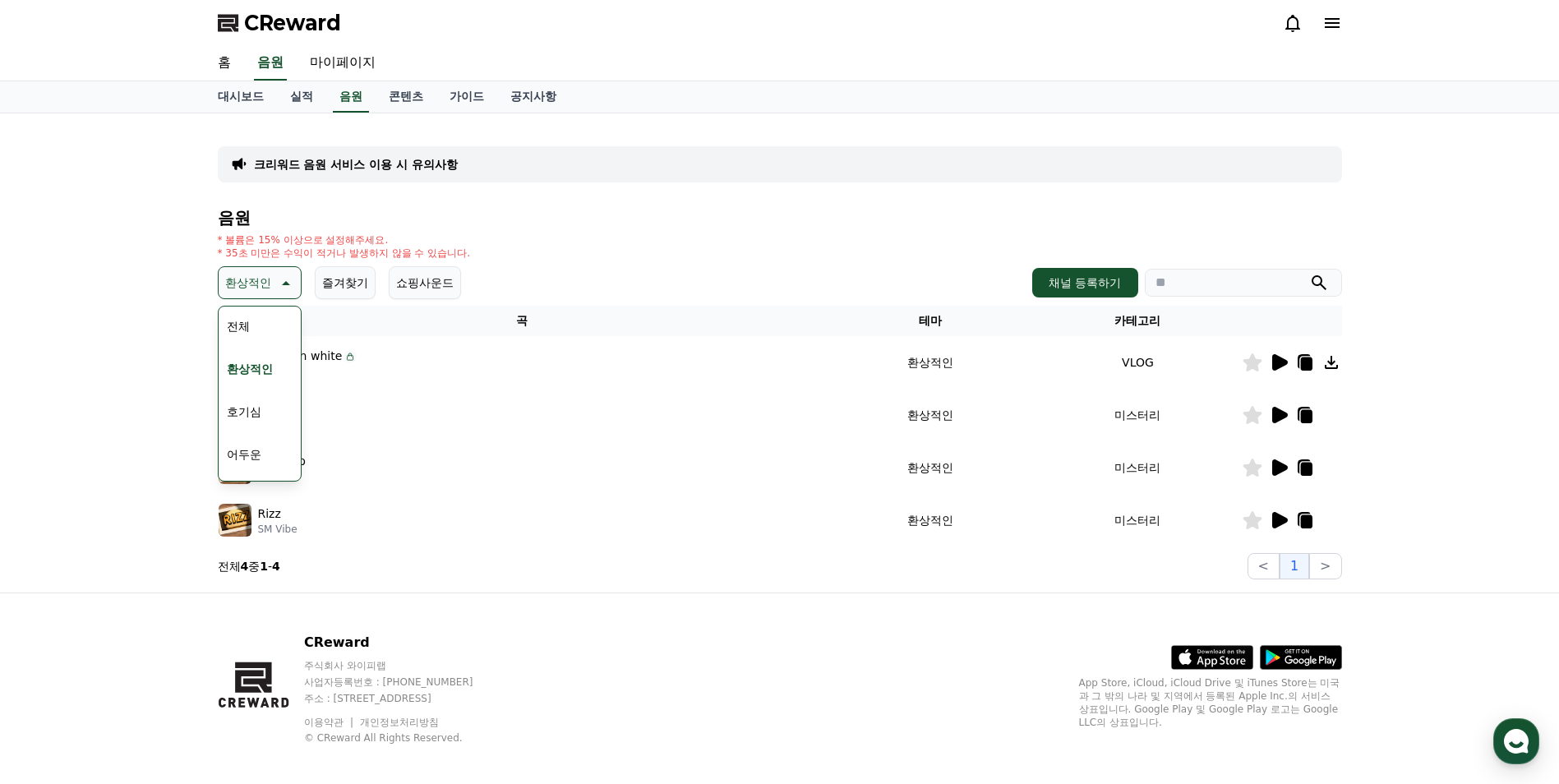
scroll to position [82, 0]
click at [248, 414] on button "밝은" at bounding box center [239, 415] width 36 height 36
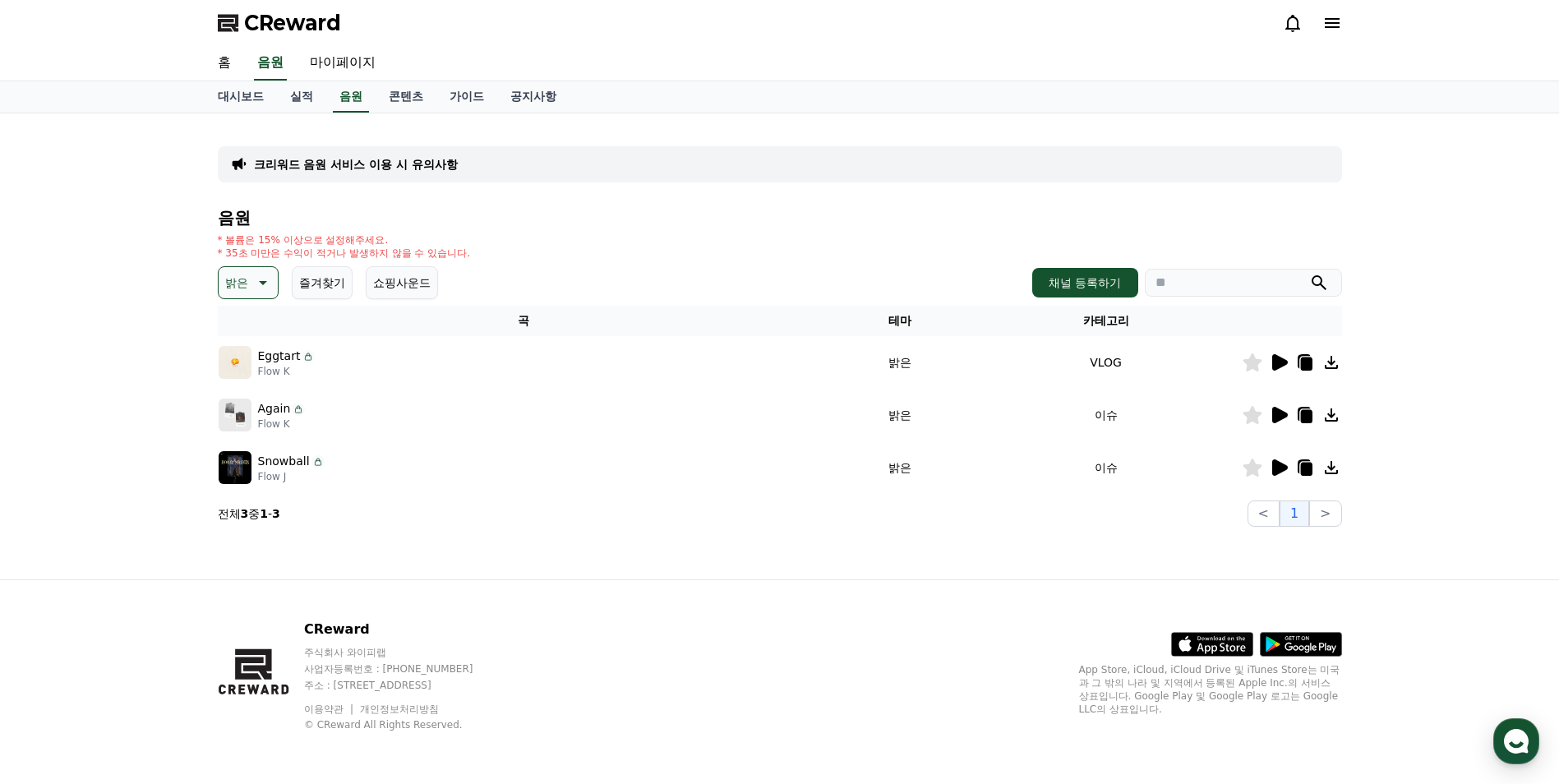
click at [257, 279] on icon at bounding box center [261, 283] width 20 height 20
click at [246, 343] on button "즐거움" at bounding box center [244, 343] width 48 height 36
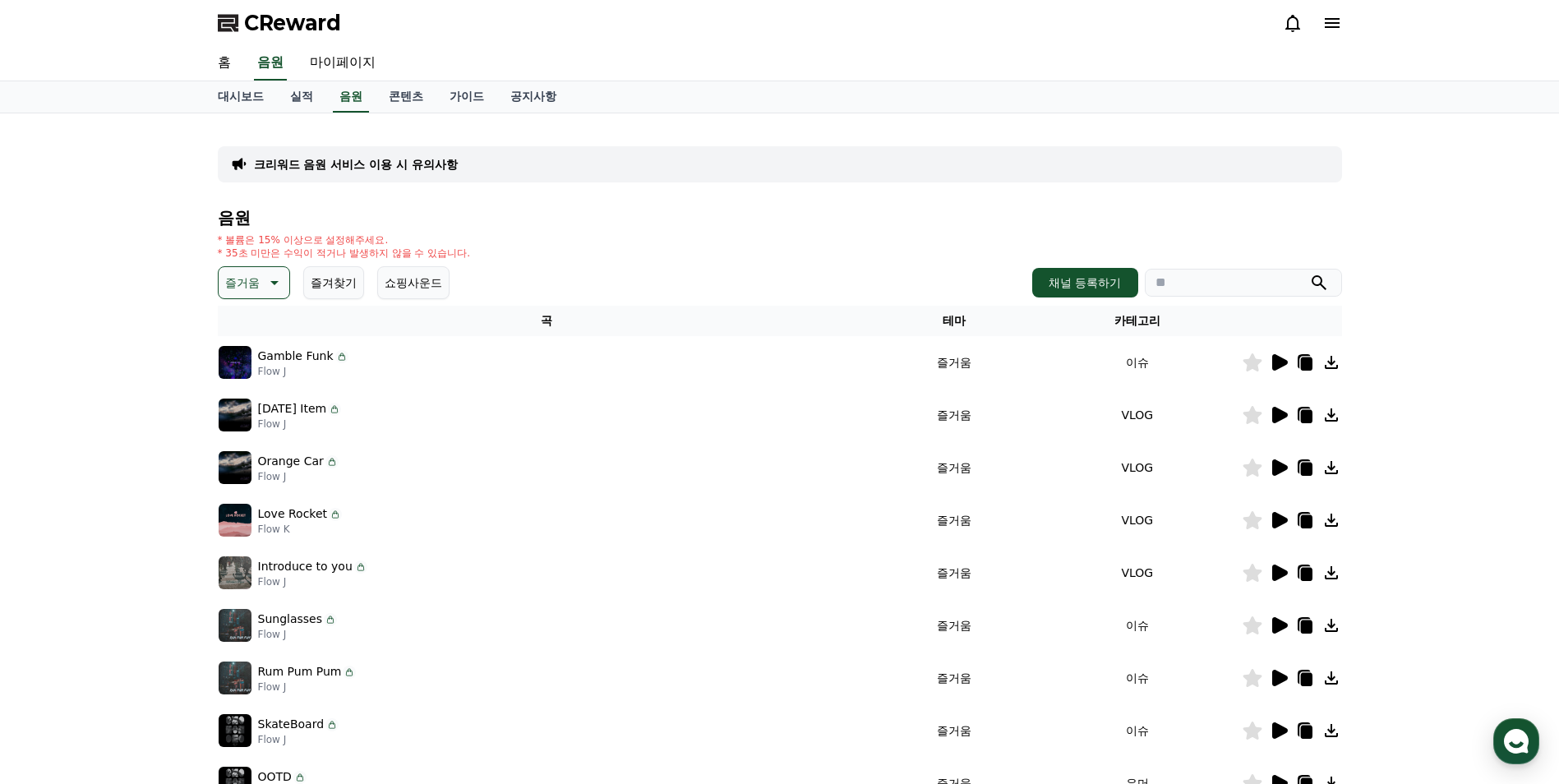
click at [241, 287] on p "즐거움" at bounding box center [242, 282] width 34 height 23
click at [243, 322] on button "호기심" at bounding box center [244, 329] width 48 height 36
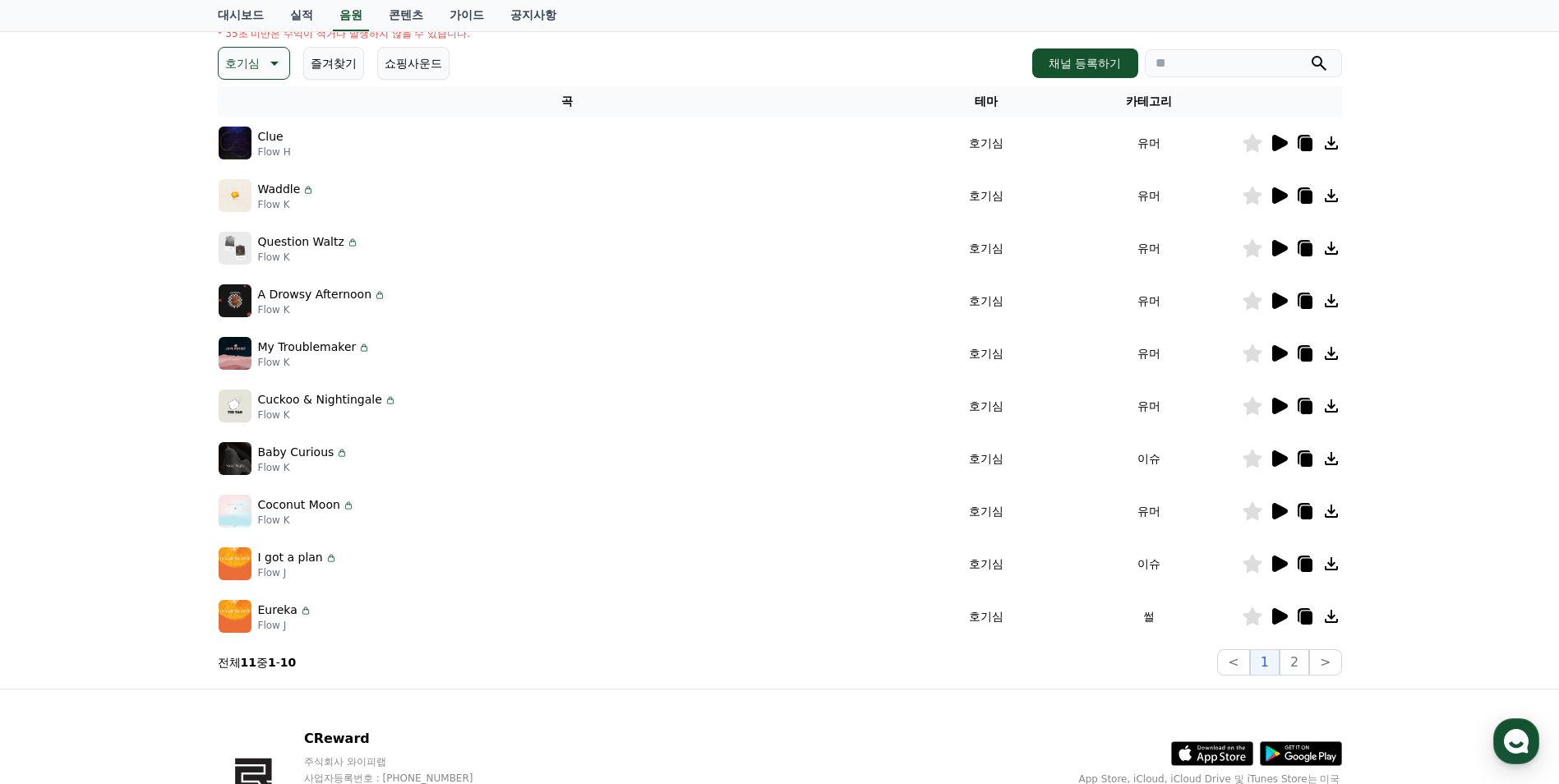
scroll to position [247, 0]
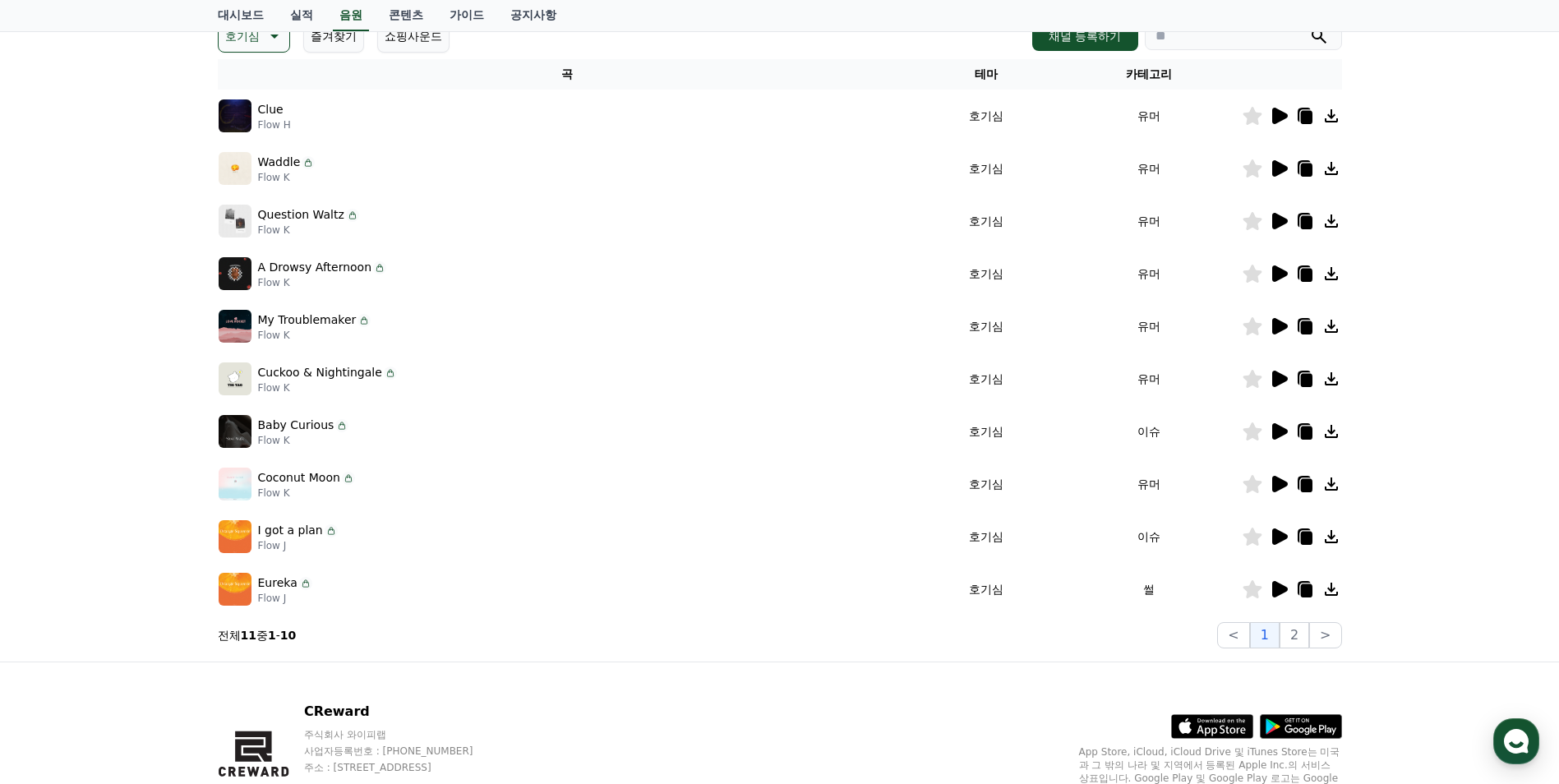
click at [1273, 381] on icon at bounding box center [1280, 379] width 15 height 16
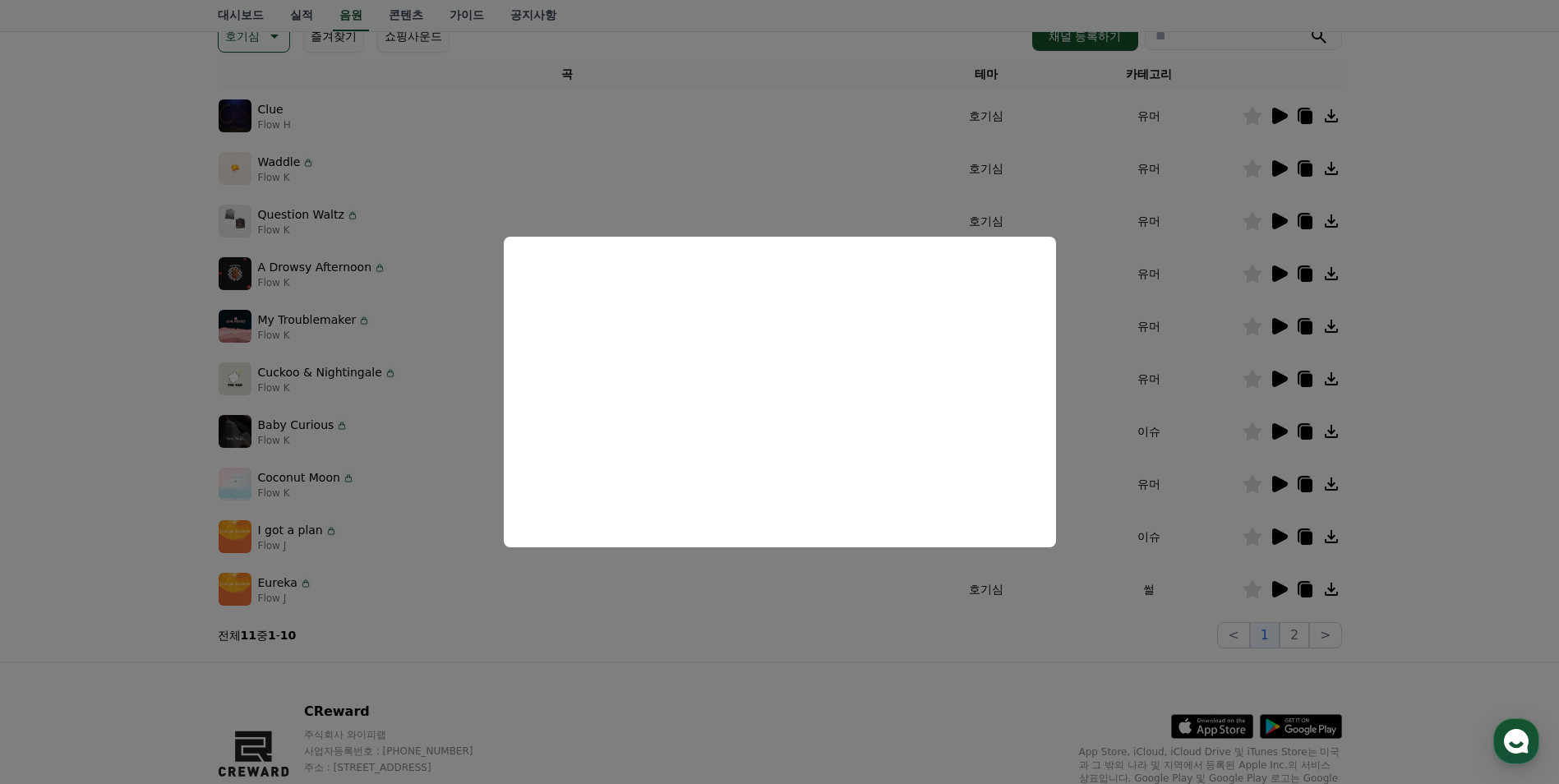
click at [355, 320] on button "close modal" at bounding box center [780, 392] width 1559 height 784
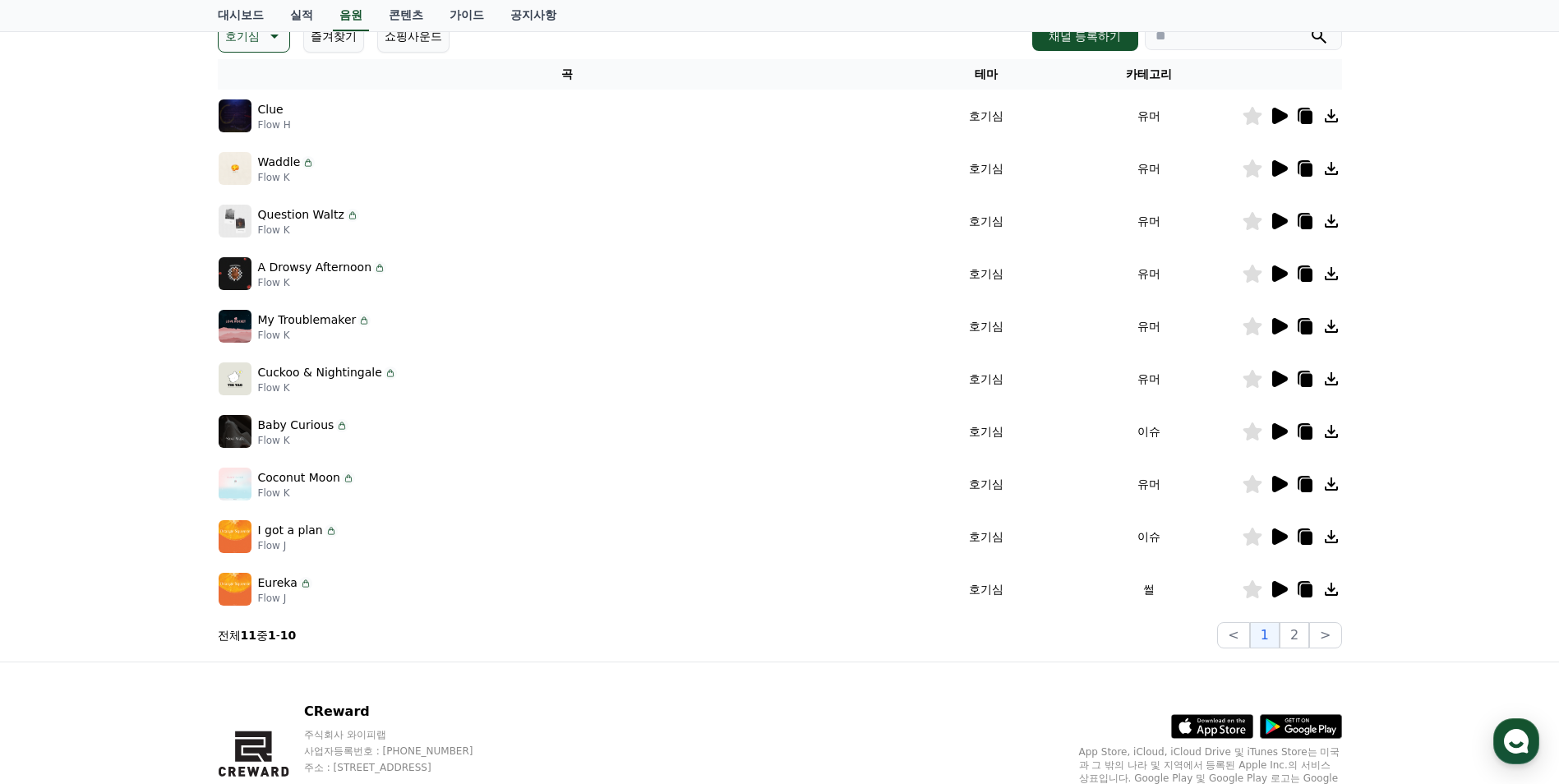
click at [1269, 328] on icon at bounding box center [1279, 326] width 20 height 20
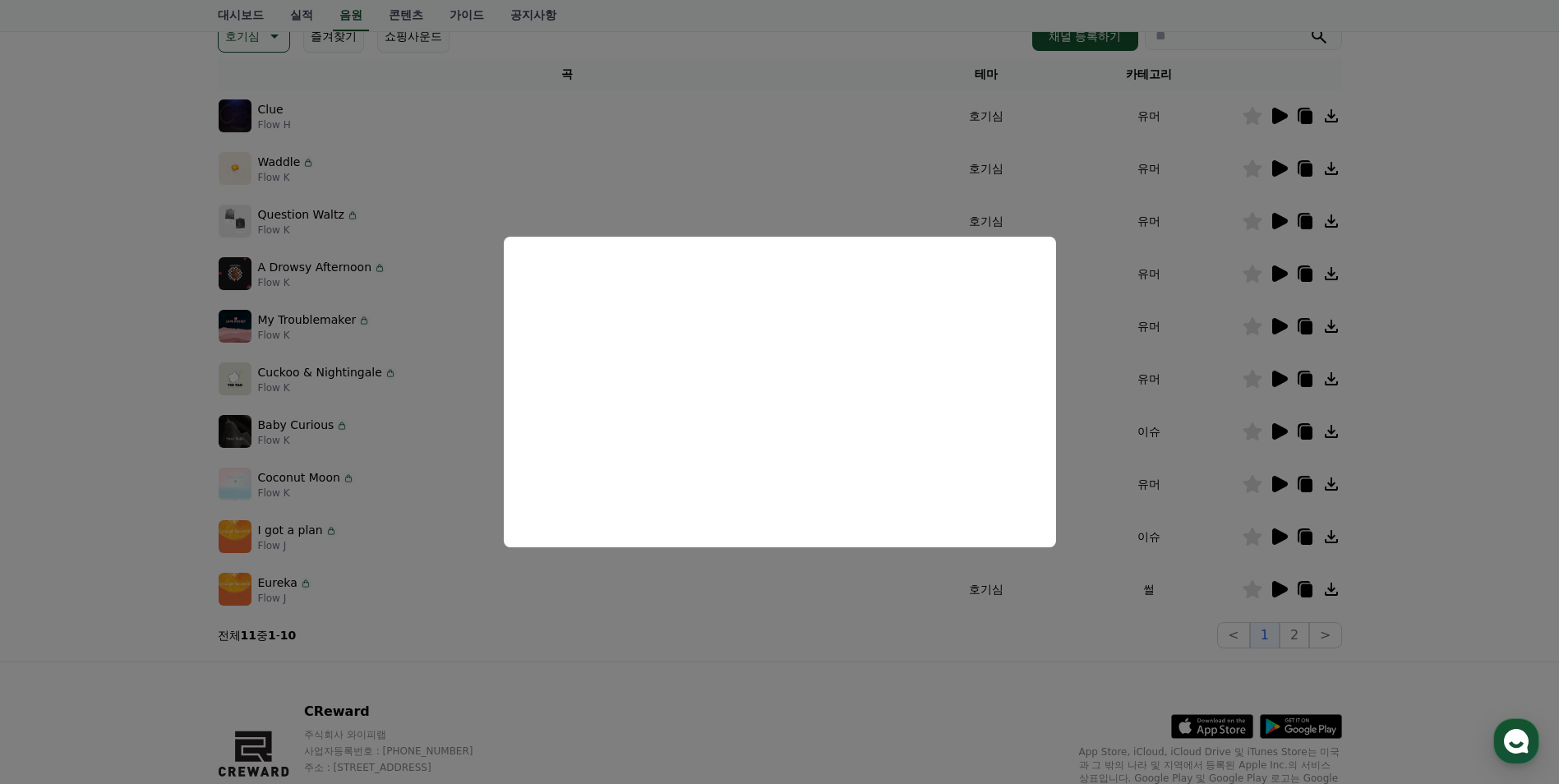
click at [1295, 634] on button "close modal" at bounding box center [780, 392] width 1559 height 784
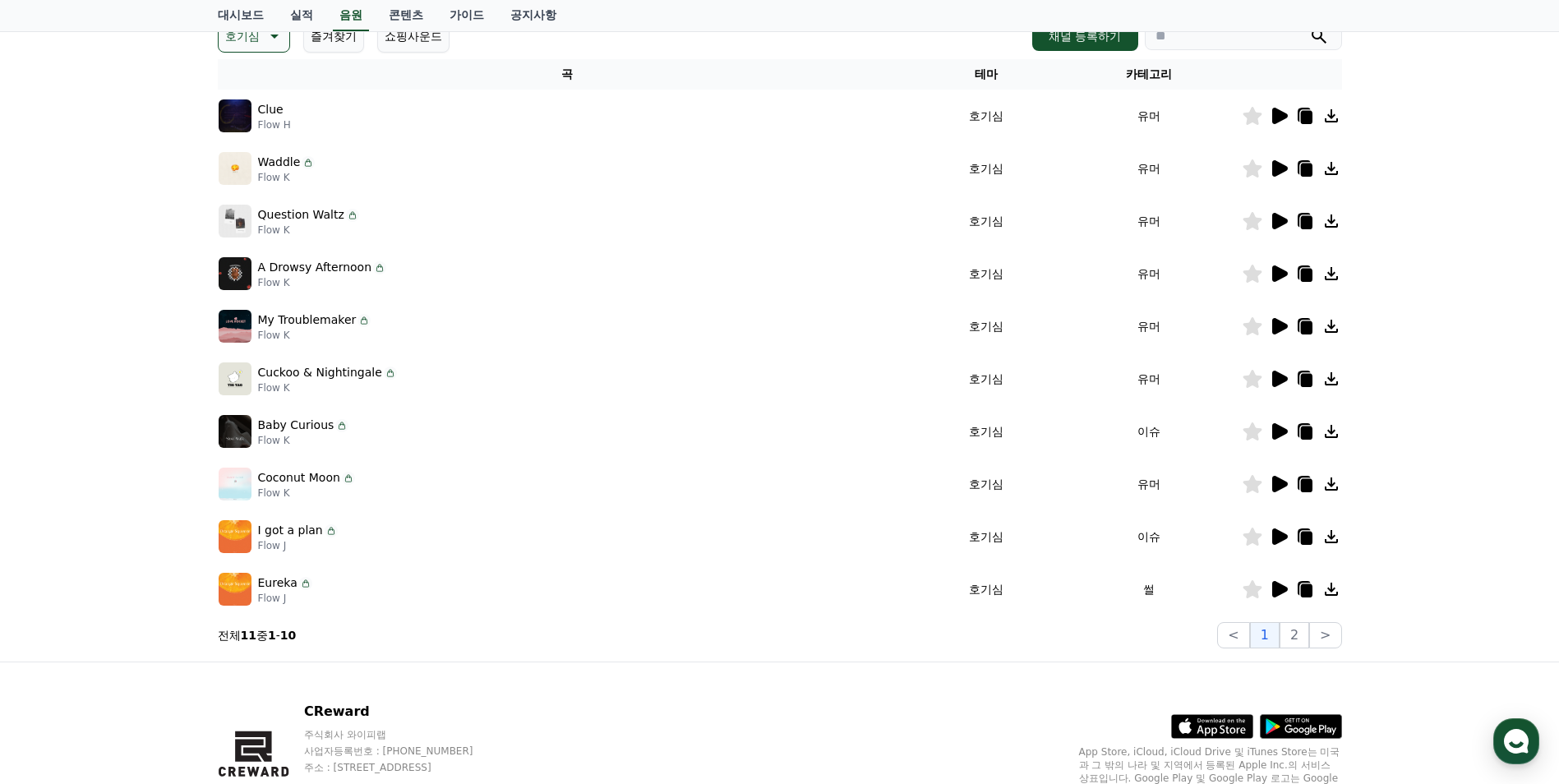
click at [1295, 634] on button "2" at bounding box center [1294, 635] width 30 height 26
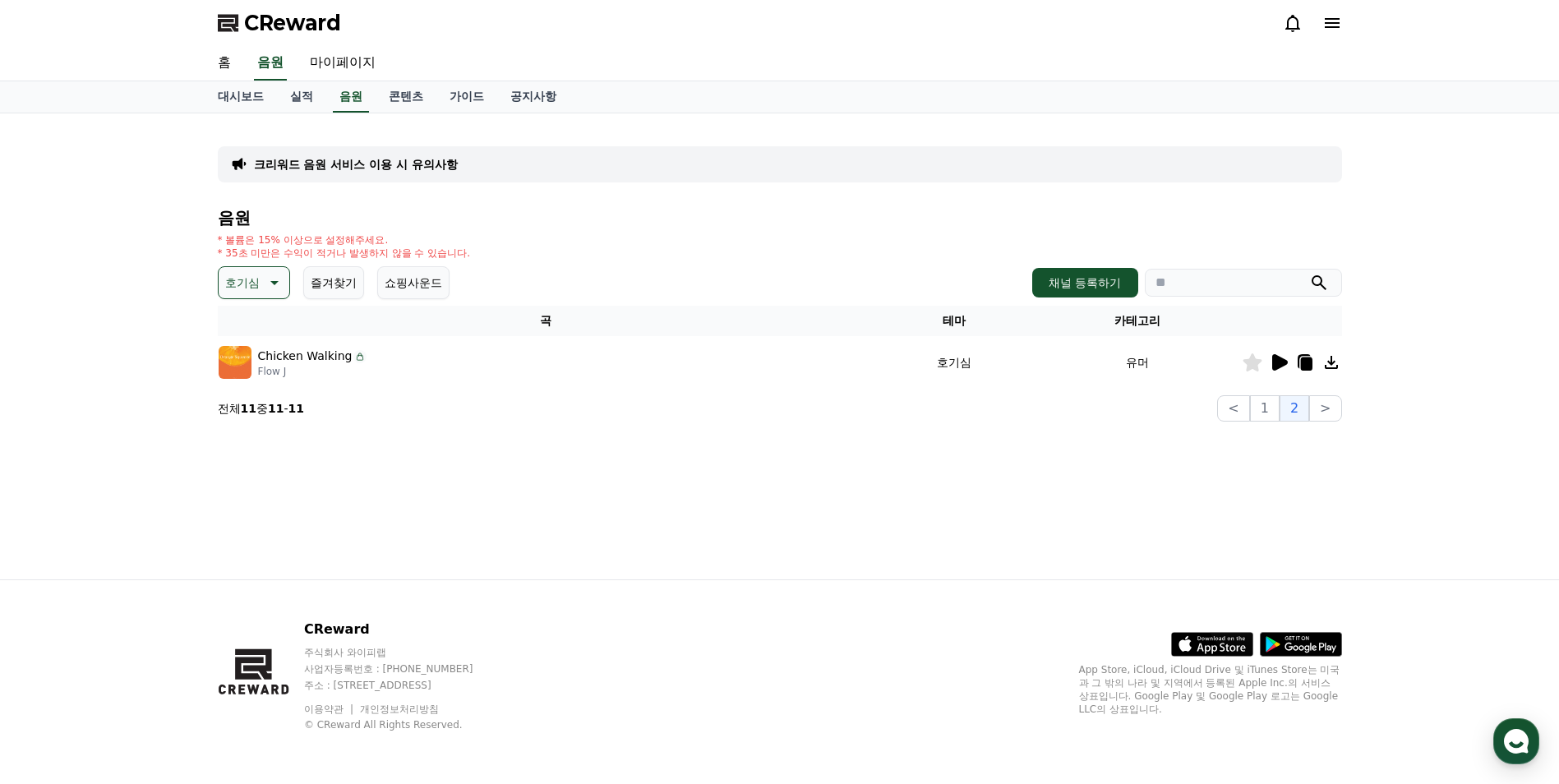
click at [1282, 367] on icon at bounding box center [1279, 363] width 20 height 20
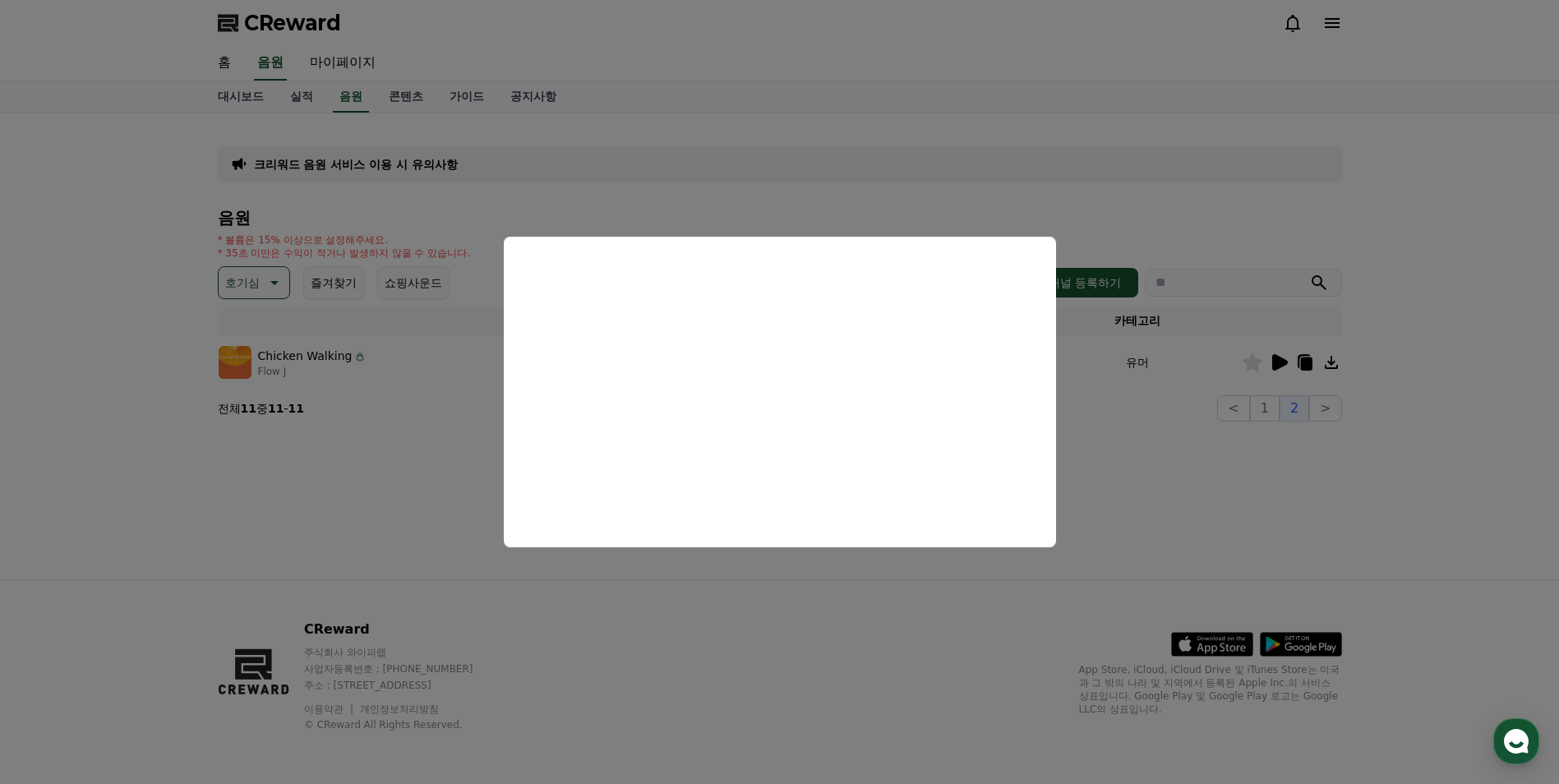
click at [1423, 358] on button "close modal" at bounding box center [780, 392] width 1559 height 784
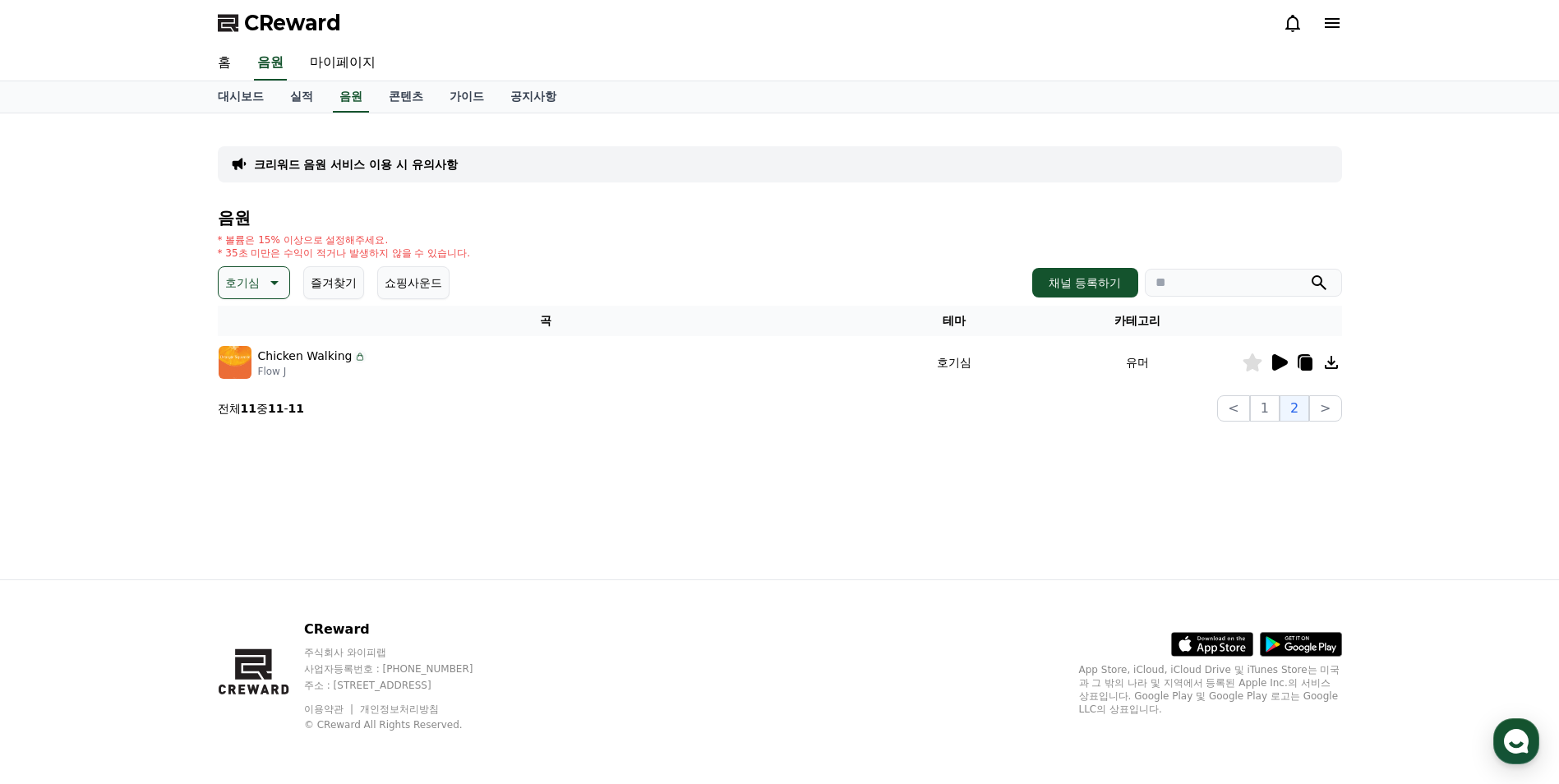
click at [1333, 364] on icon at bounding box center [1331, 363] width 14 height 14
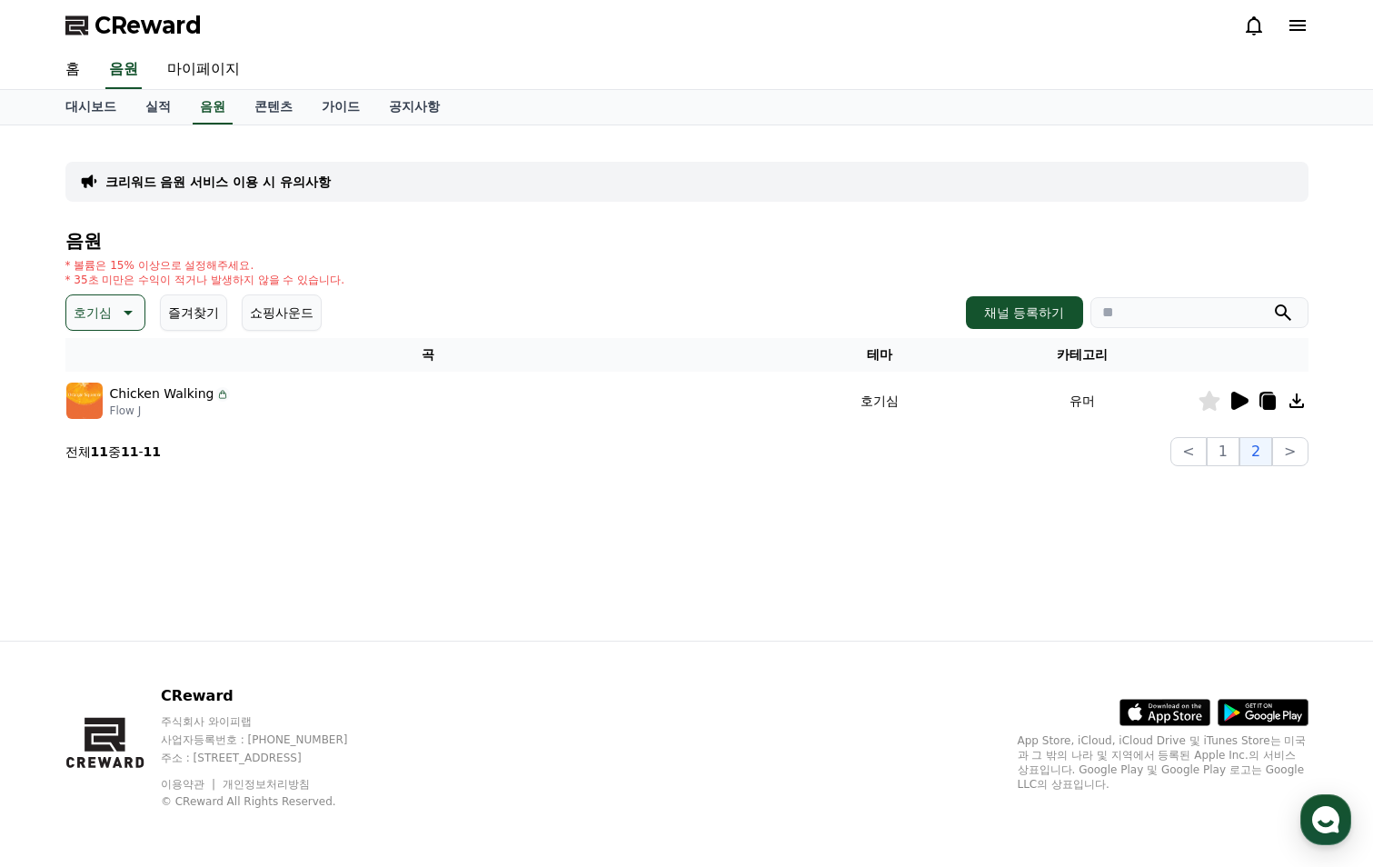
click at [1232, 510] on div "크리워드 음원 서비스 이용 시 유의사항 음원 * 볼륨은 15% 이상으로 설정해주세요. * 35초 미만은 수익이 적거나 발생하지 않을 수 있습니…" at bounding box center [687, 382] width 1272 height 515
click at [1225, 448] on button "1" at bounding box center [1223, 451] width 33 height 29
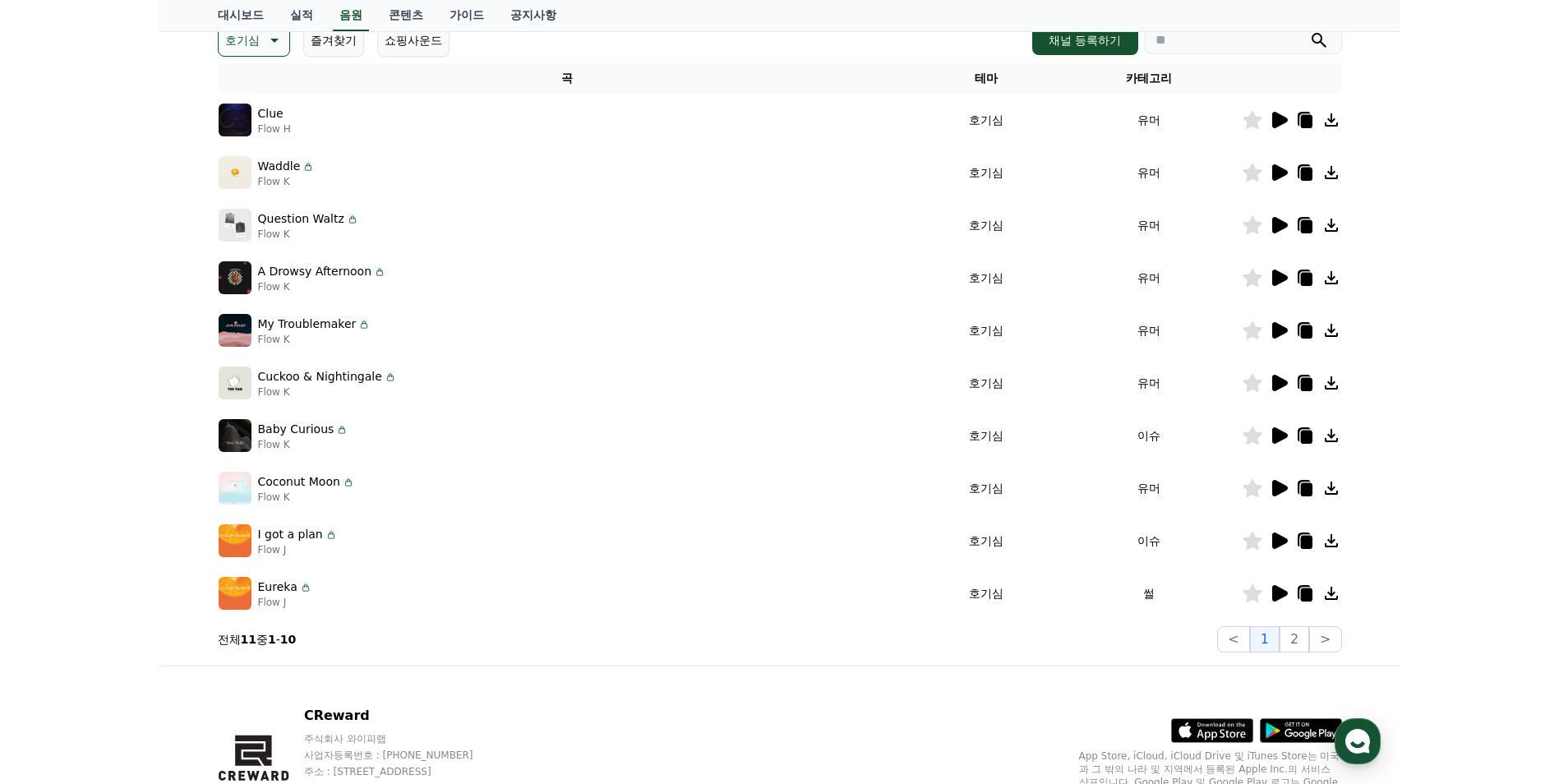
scroll to position [247, 0]
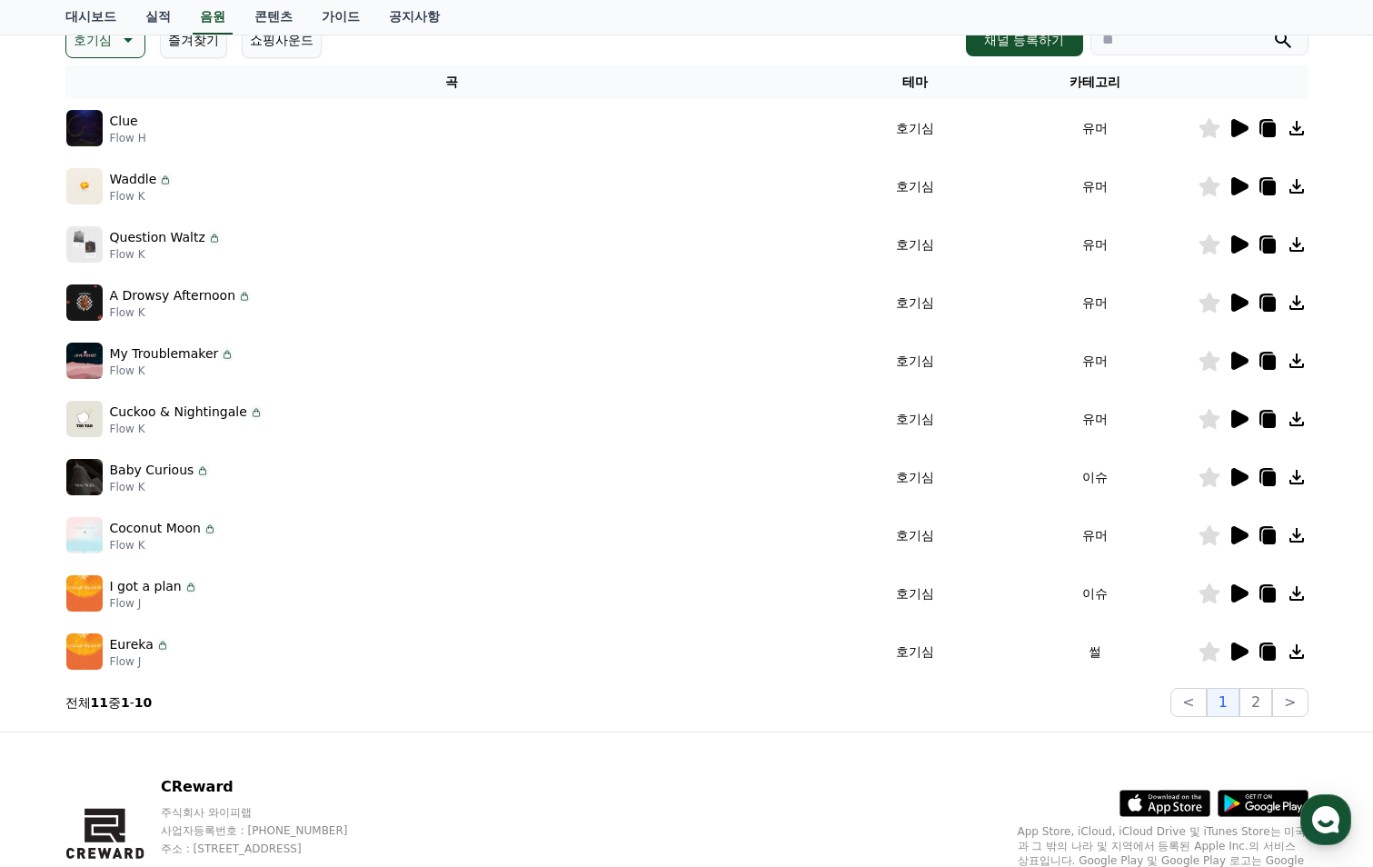
click at [1239, 650] on icon at bounding box center [1240, 652] width 17 height 18
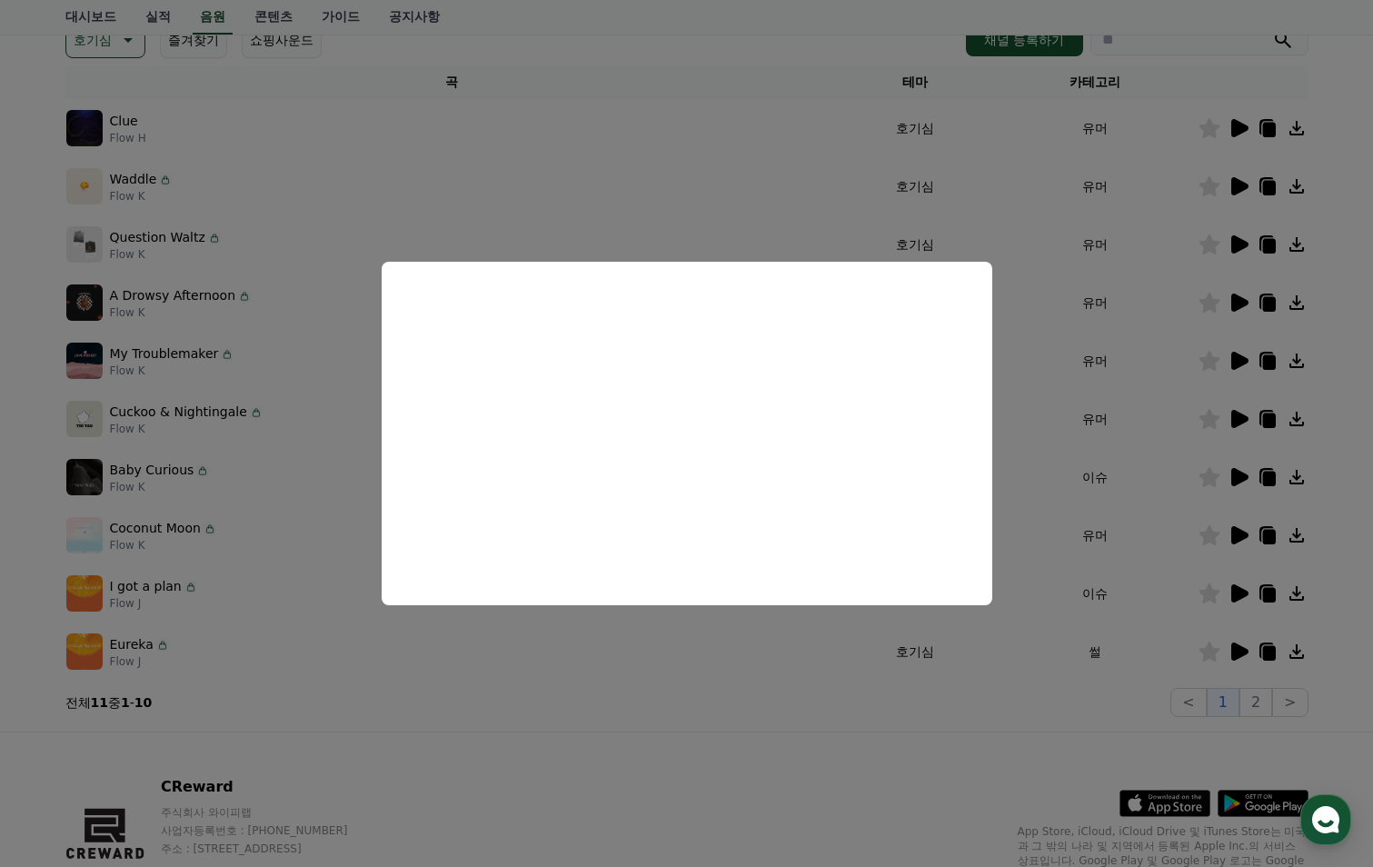
click at [1242, 584] on button "close modal" at bounding box center [686, 433] width 1373 height 867
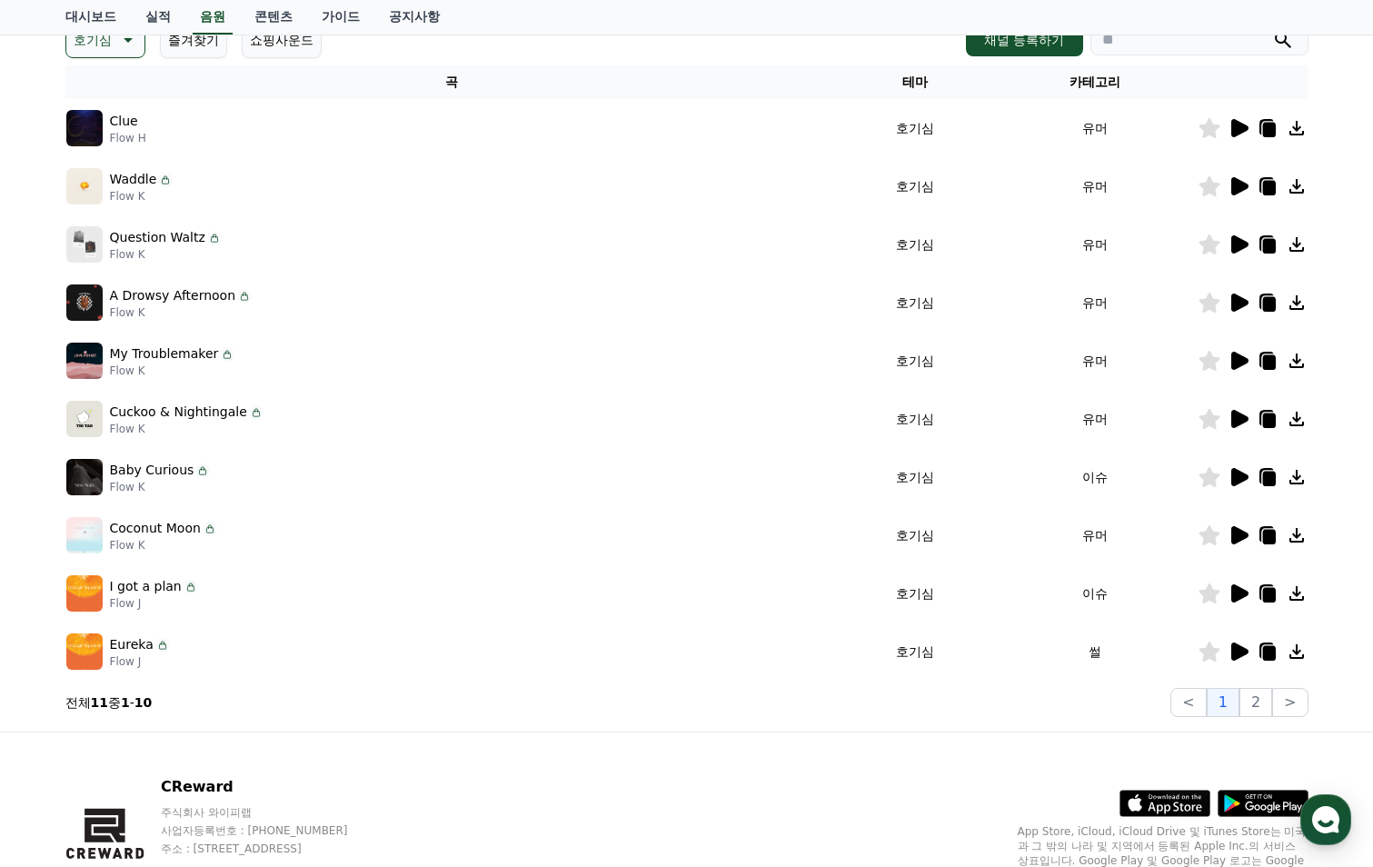
click at [1238, 590] on icon at bounding box center [1240, 593] width 17 height 18
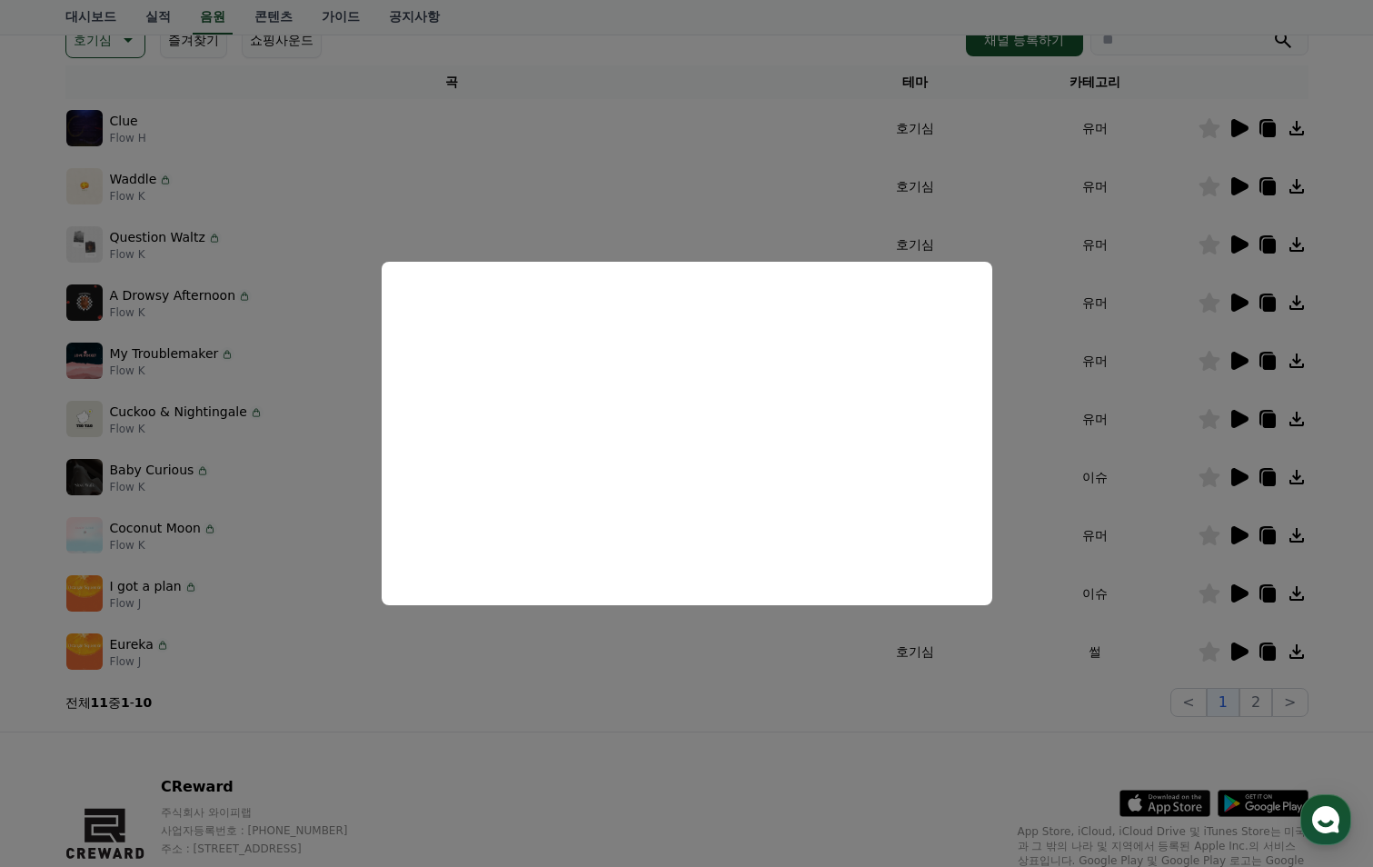
click at [1241, 533] on button "close modal" at bounding box center [686, 433] width 1373 height 867
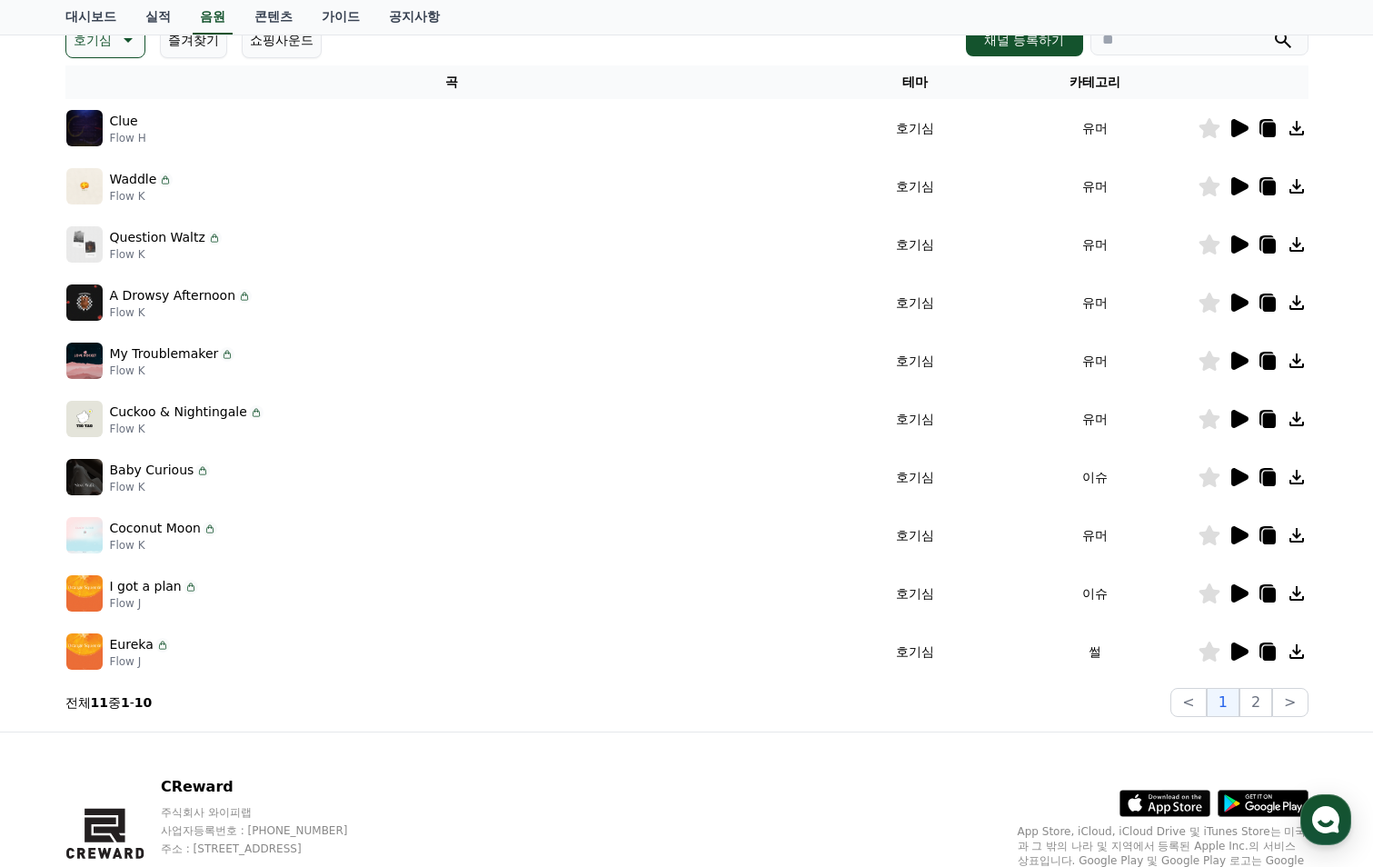
click at [1241, 533] on icon at bounding box center [1240, 535] width 17 height 18
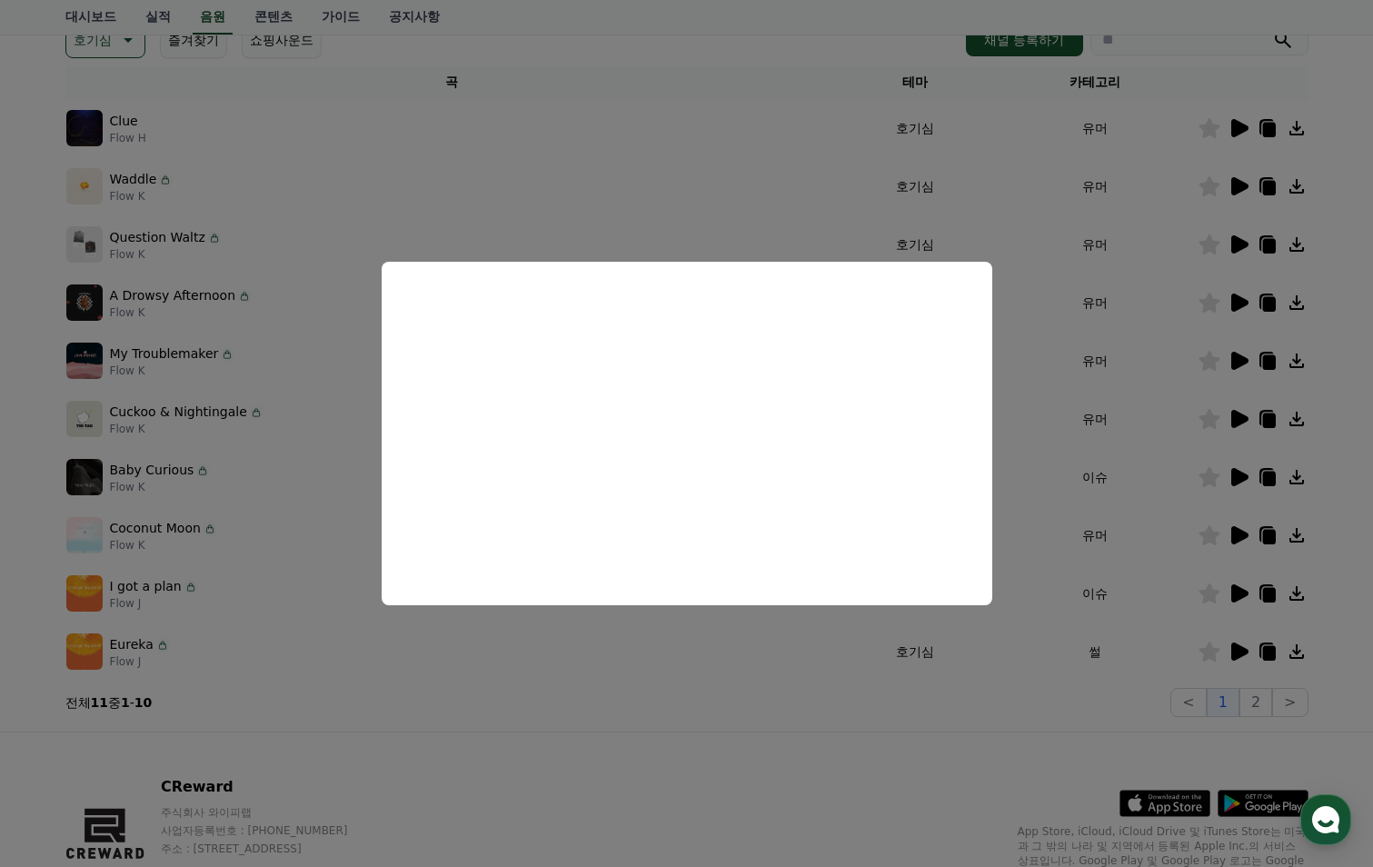
click at [1232, 479] on button "close modal" at bounding box center [686, 433] width 1373 height 867
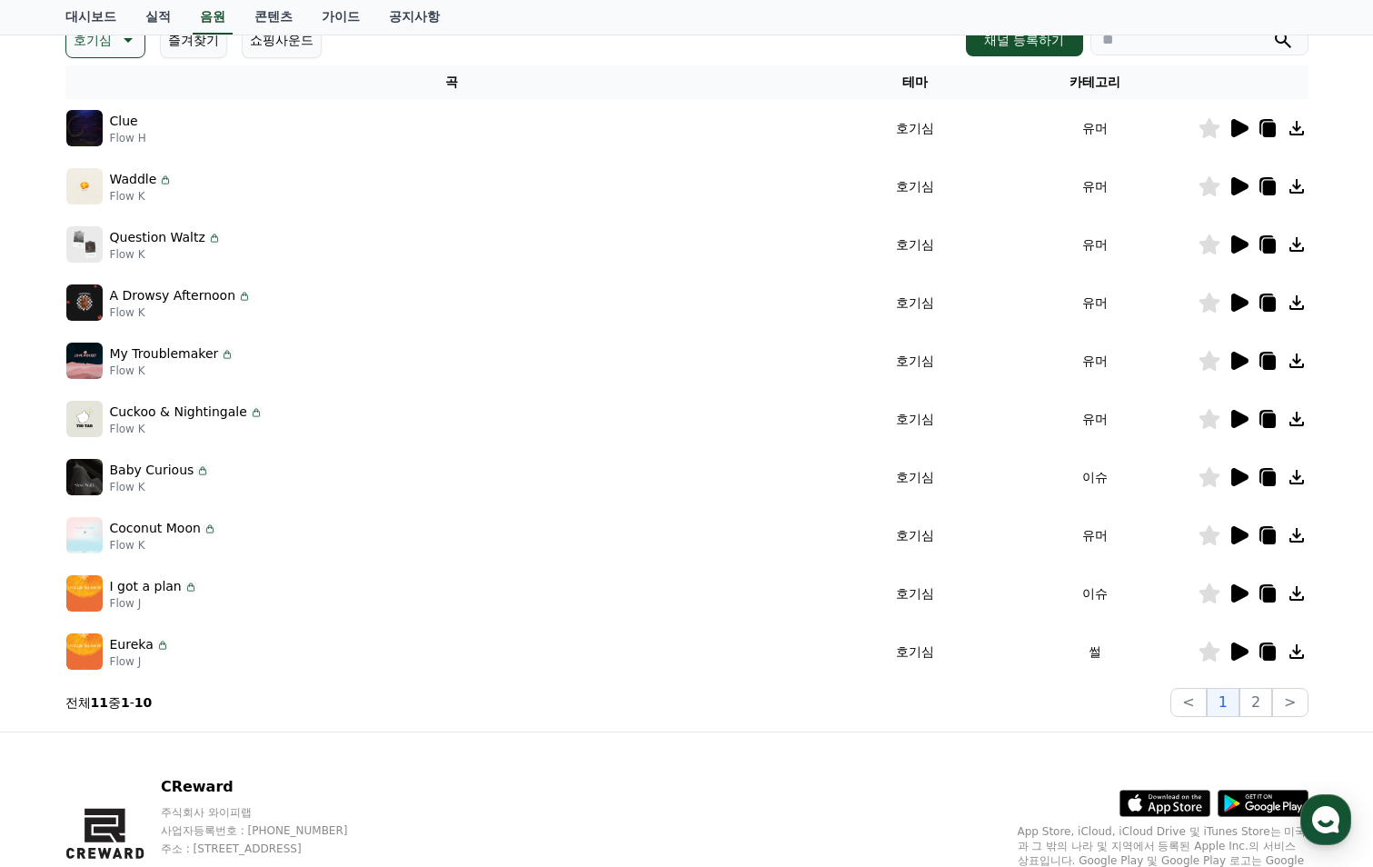
click at [1235, 479] on icon at bounding box center [1240, 477] width 17 height 18
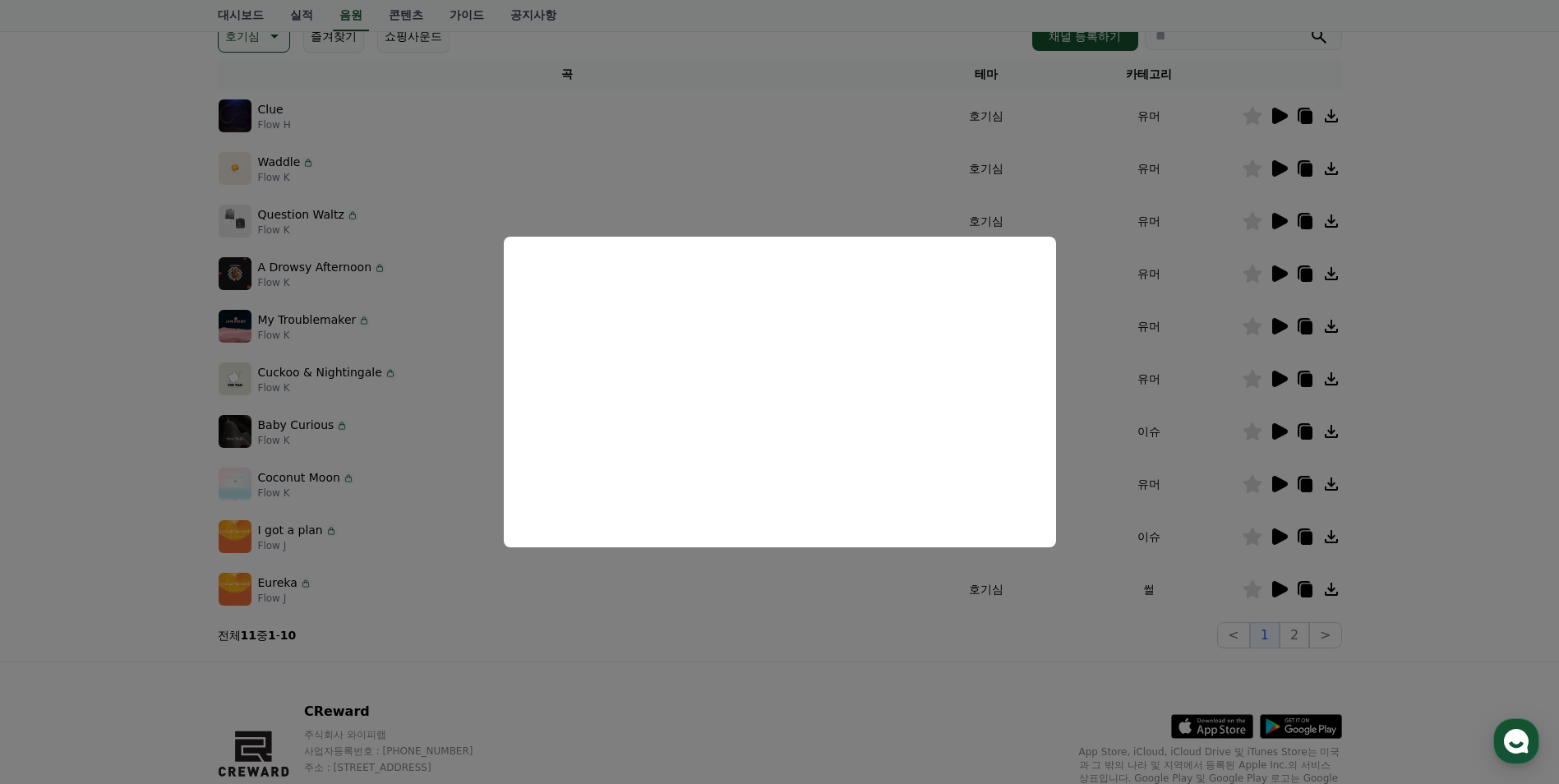
click at [1283, 375] on button "close modal" at bounding box center [780, 392] width 1559 height 784
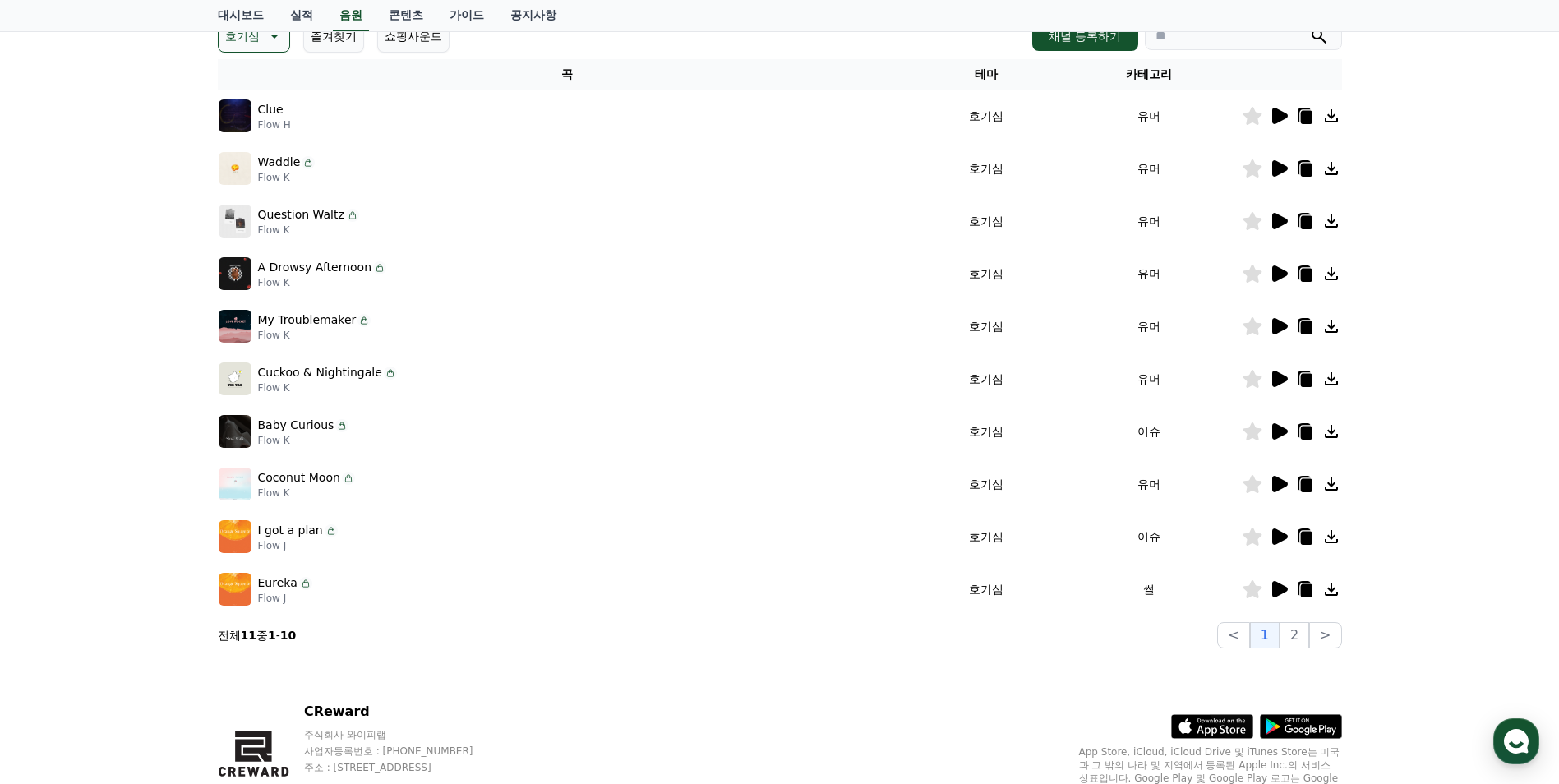
click at [1278, 381] on icon at bounding box center [1280, 379] width 15 height 16
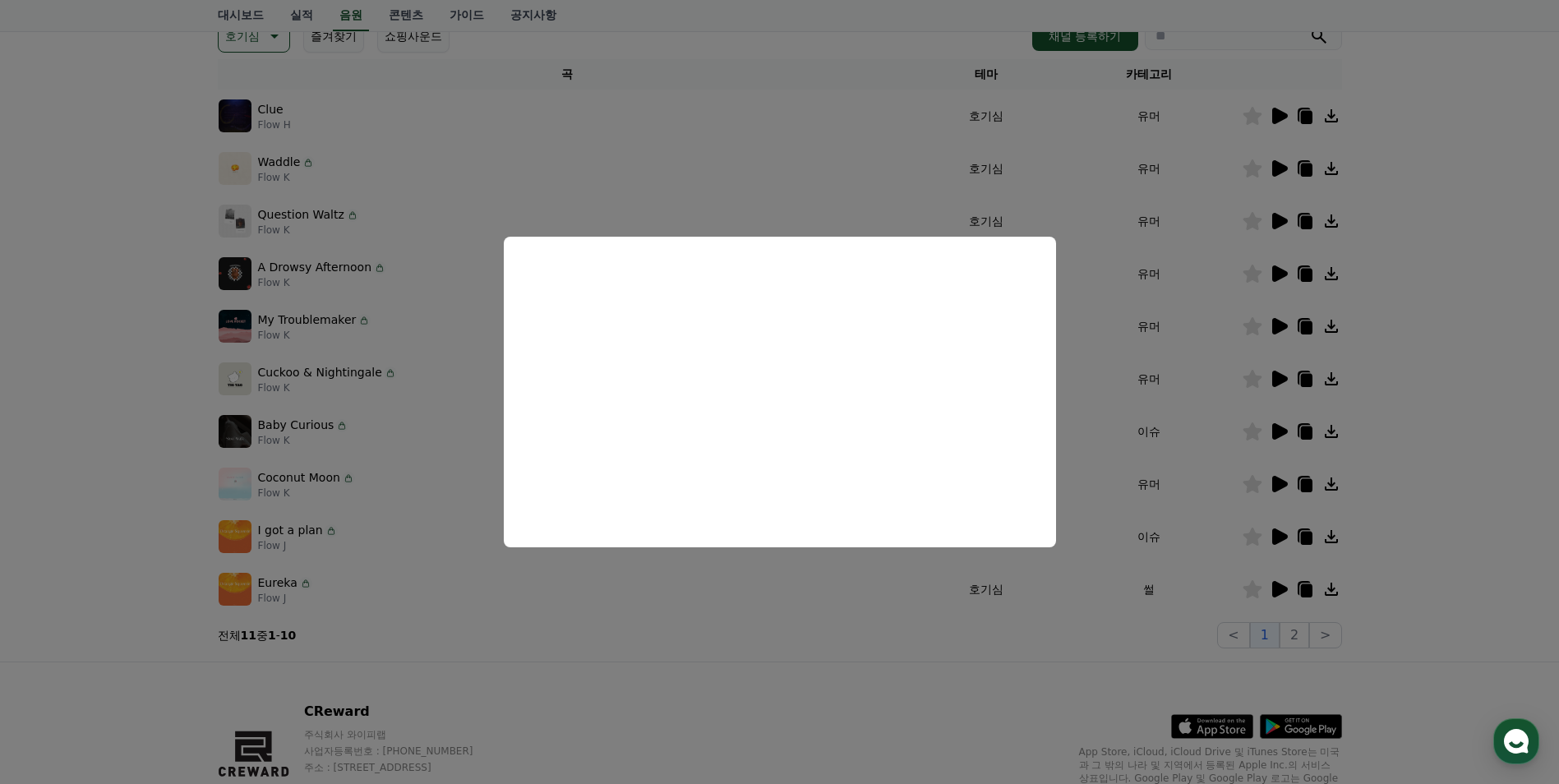
click at [1286, 322] on button "close modal" at bounding box center [780, 392] width 1559 height 784
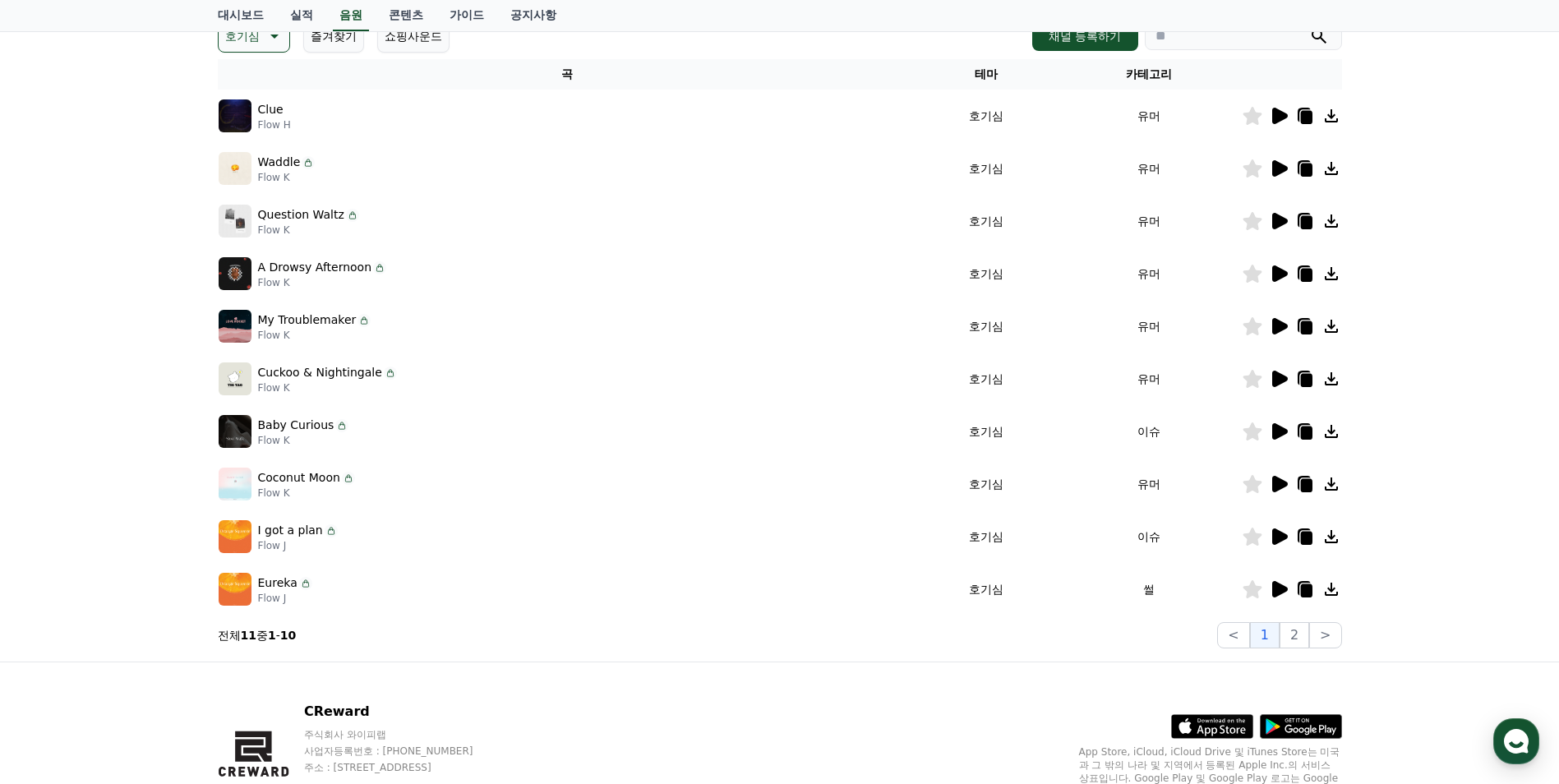
click at [1283, 323] on icon at bounding box center [1280, 326] width 15 height 16
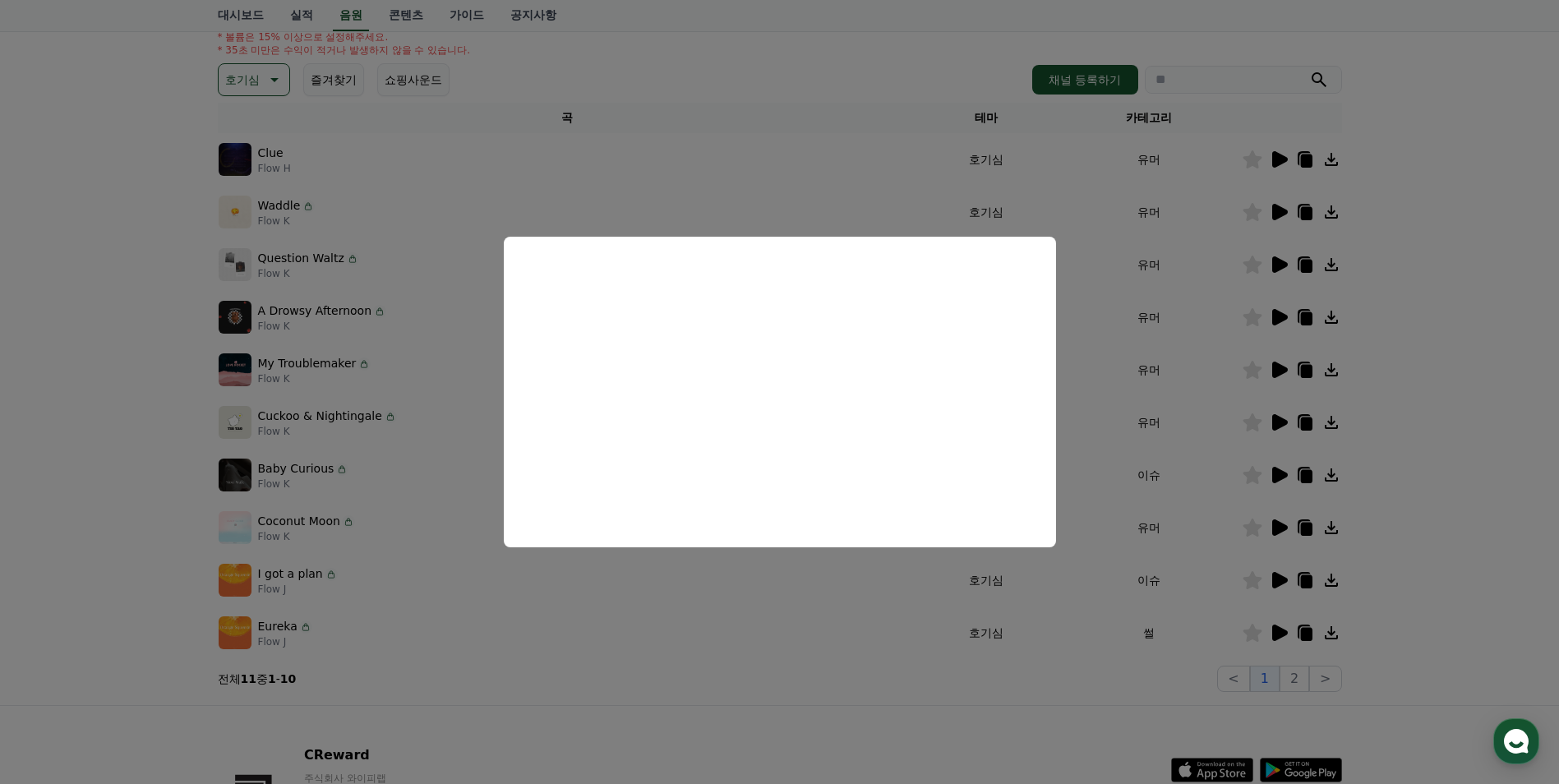
scroll to position [165, 0]
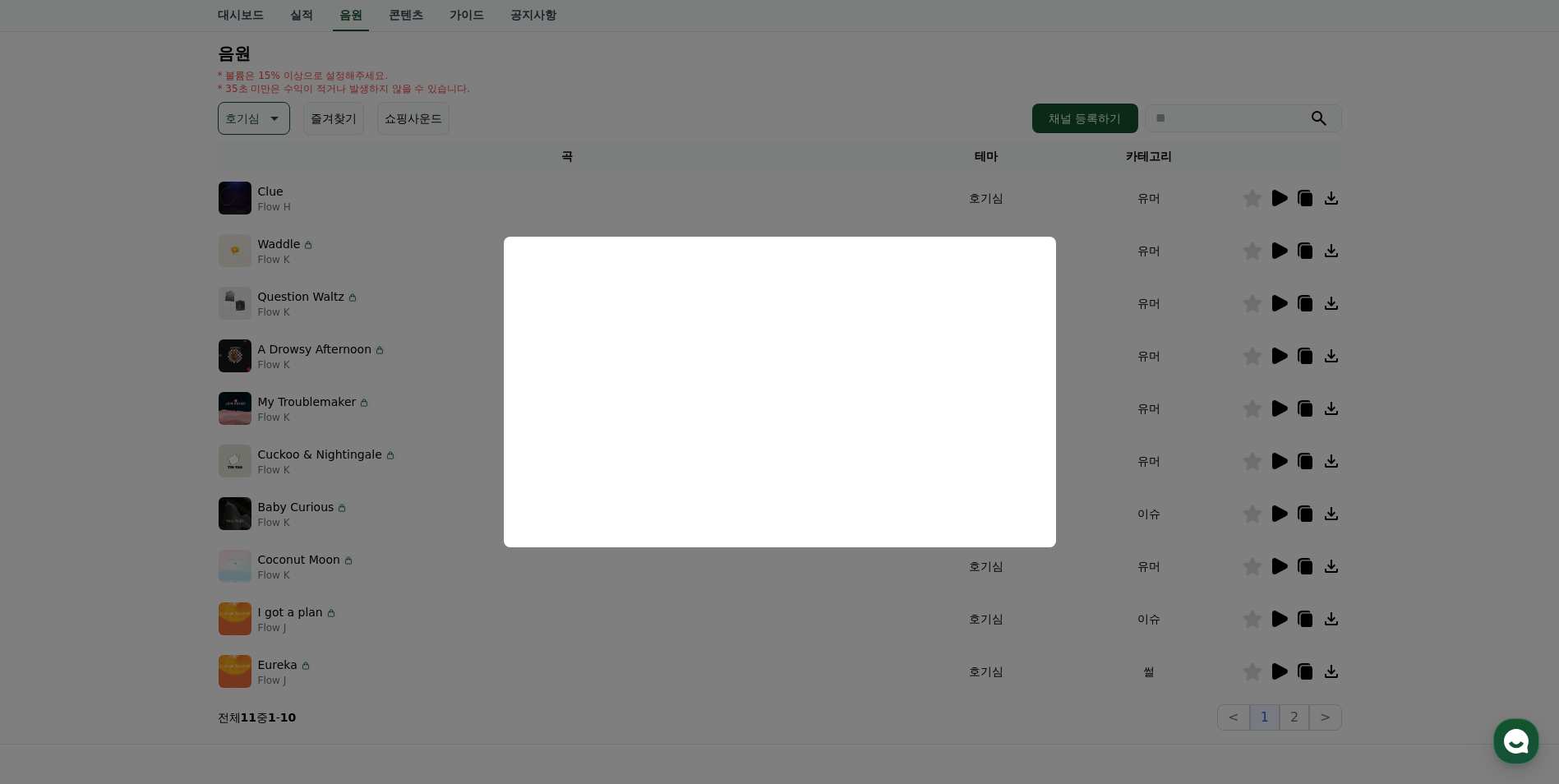
click at [1276, 352] on button "close modal" at bounding box center [780, 392] width 1559 height 784
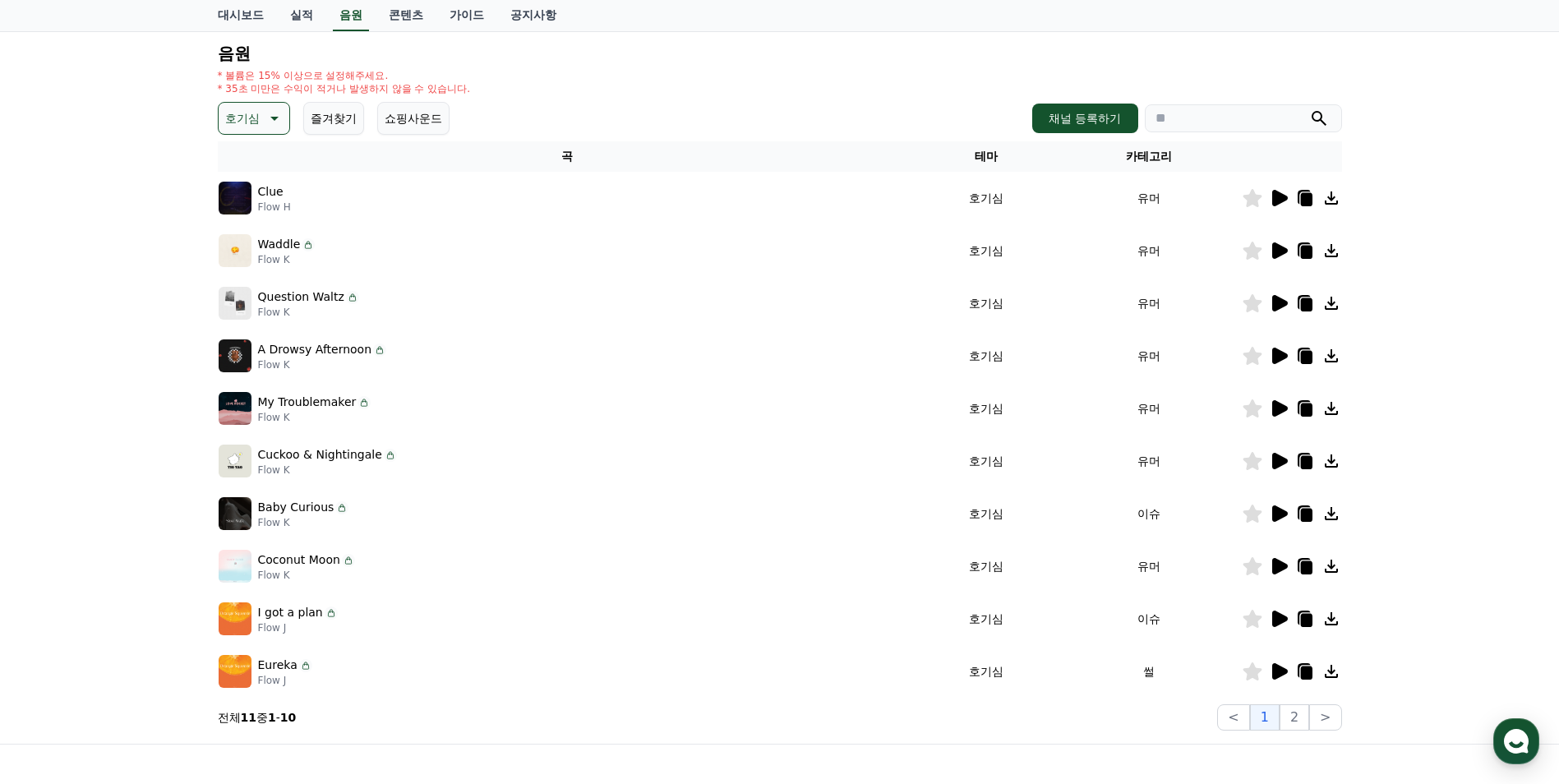
click at [1276, 352] on icon at bounding box center [1280, 355] width 15 height 16
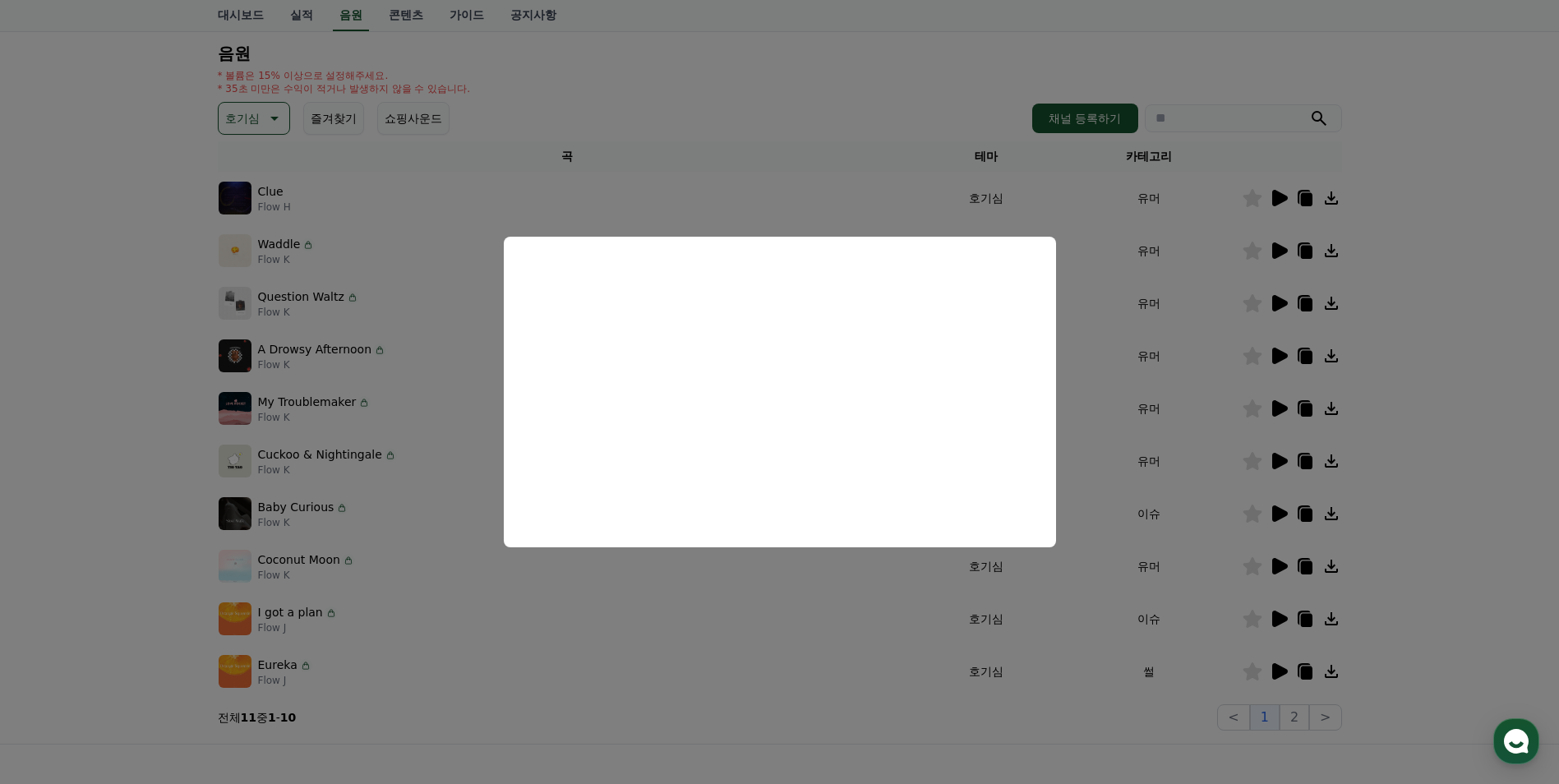
click at [1280, 306] on button "close modal" at bounding box center [780, 392] width 1559 height 784
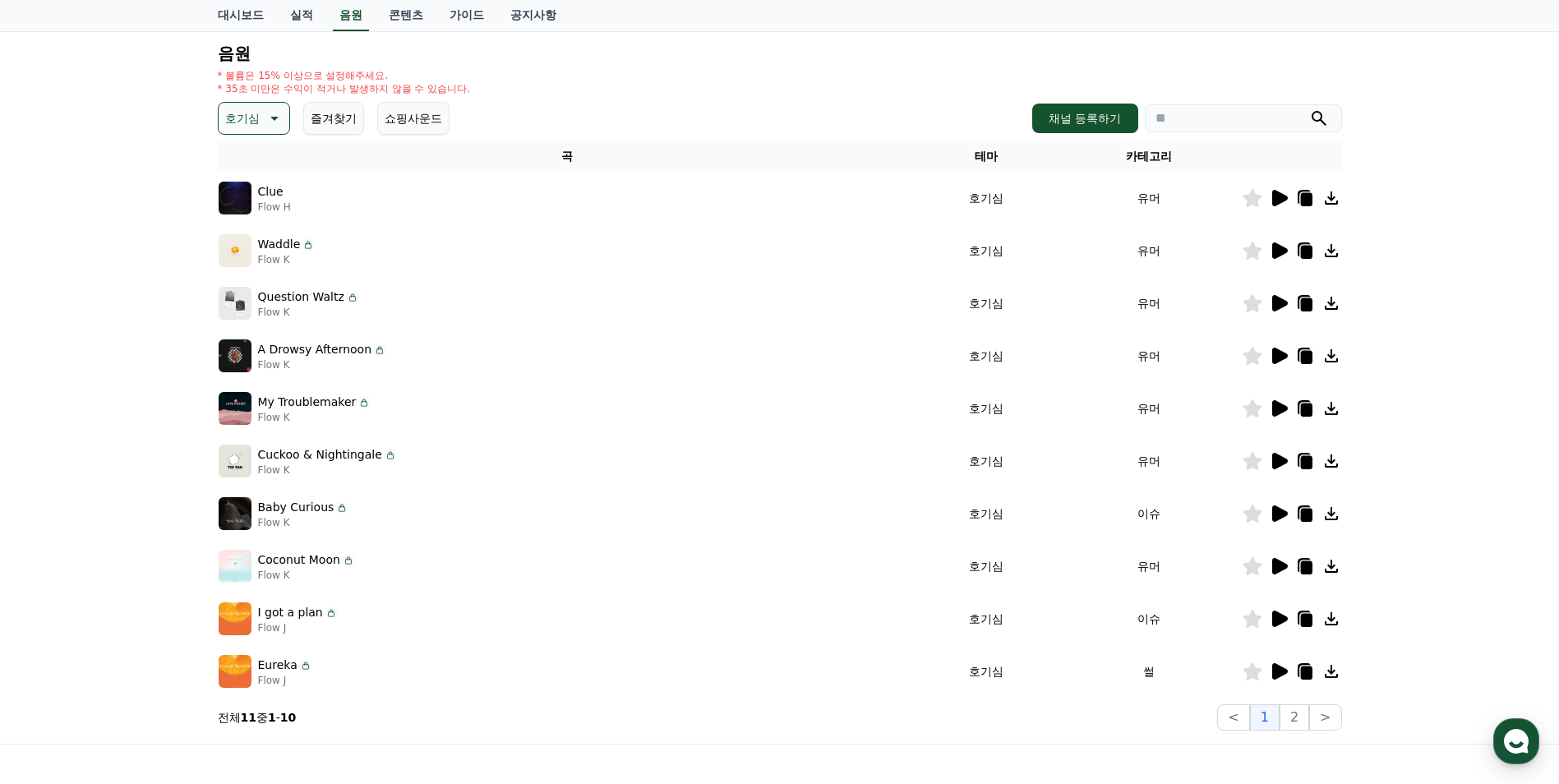
click at [1280, 306] on icon at bounding box center [1280, 303] width 15 height 16
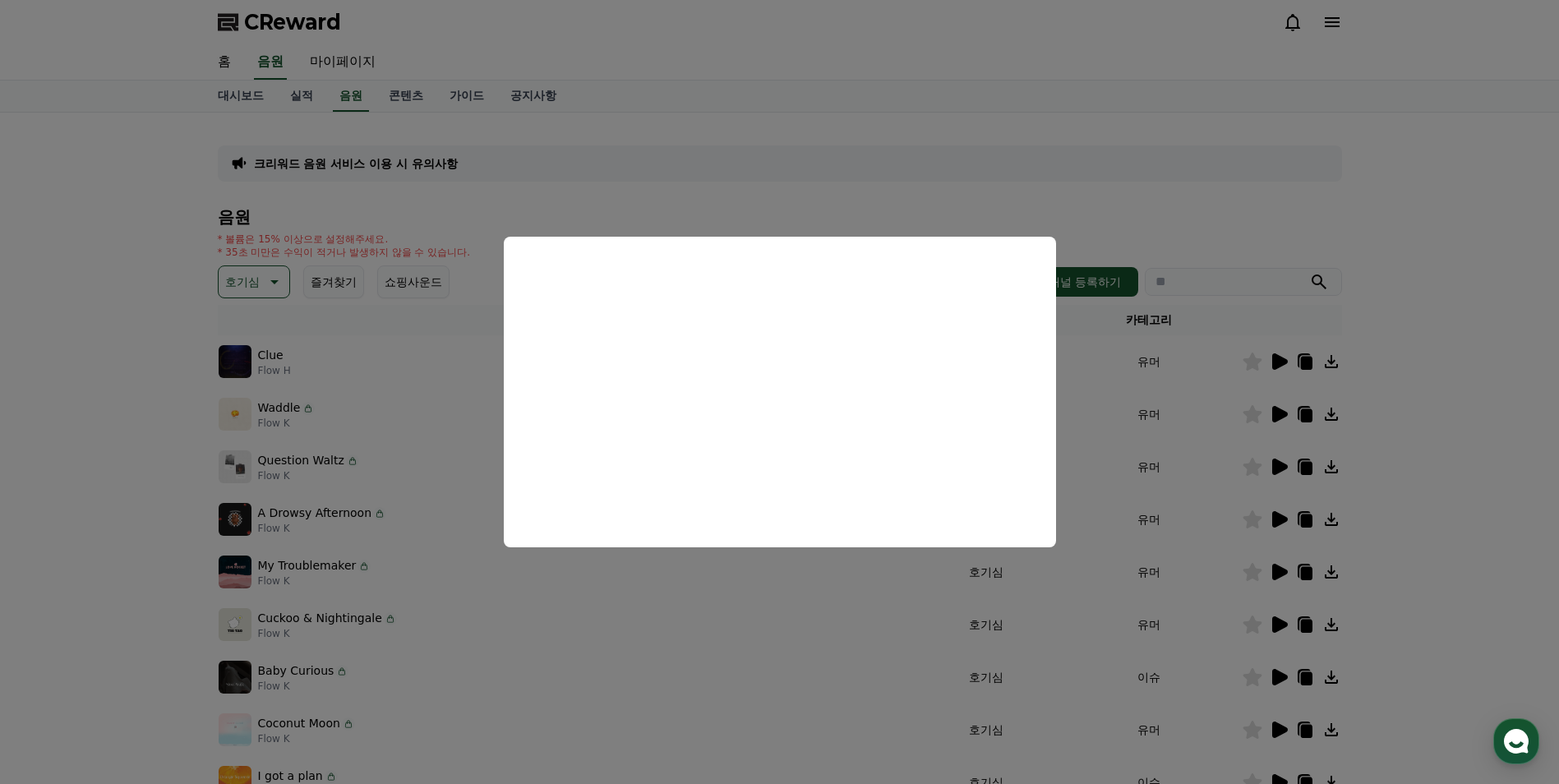
scroll to position [0, 0]
click at [1275, 413] on button "close modal" at bounding box center [780, 392] width 1559 height 784
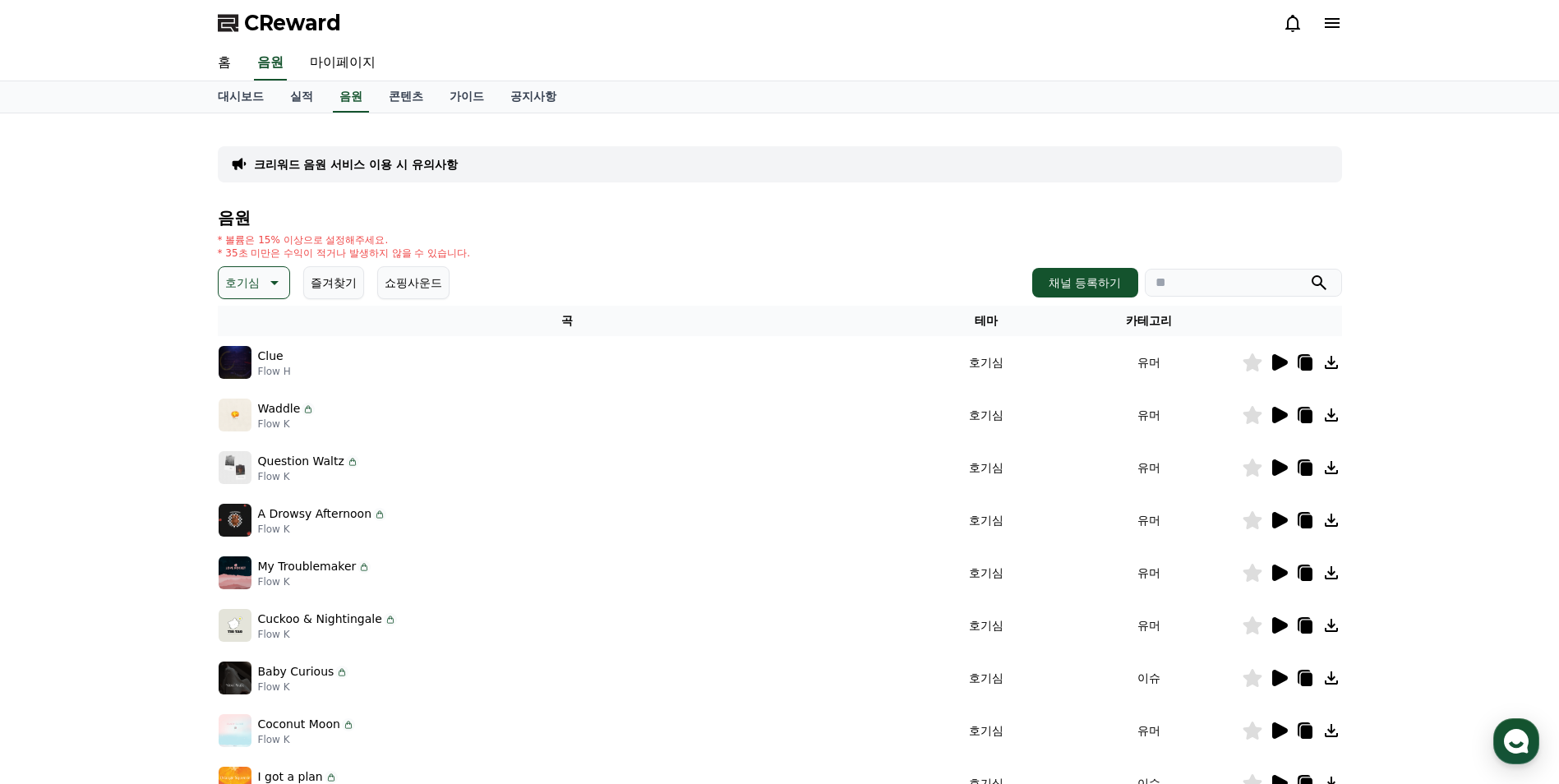
click at [1275, 413] on icon at bounding box center [1280, 415] width 15 height 16
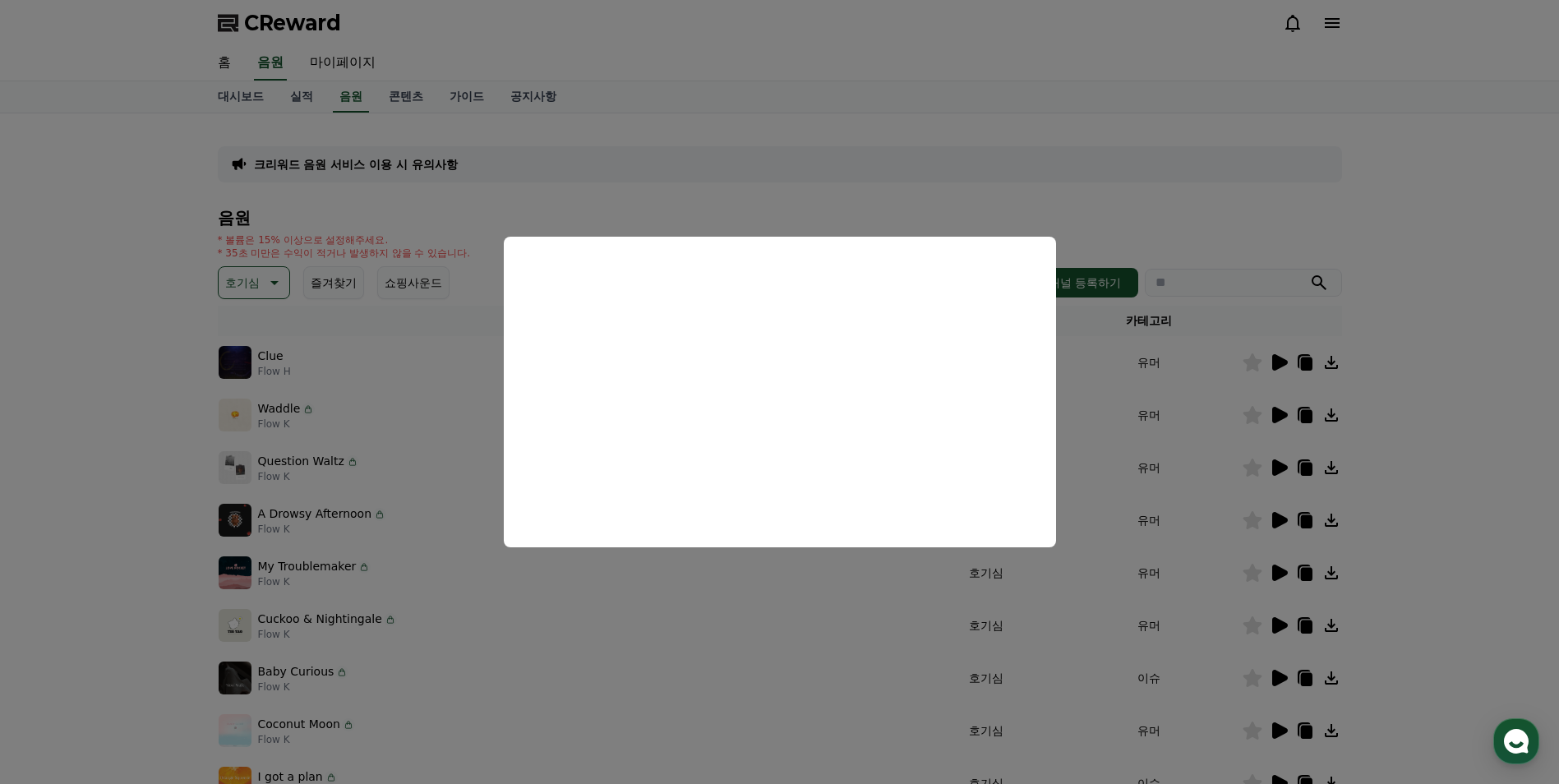
click at [1276, 360] on button "close modal" at bounding box center [780, 392] width 1559 height 784
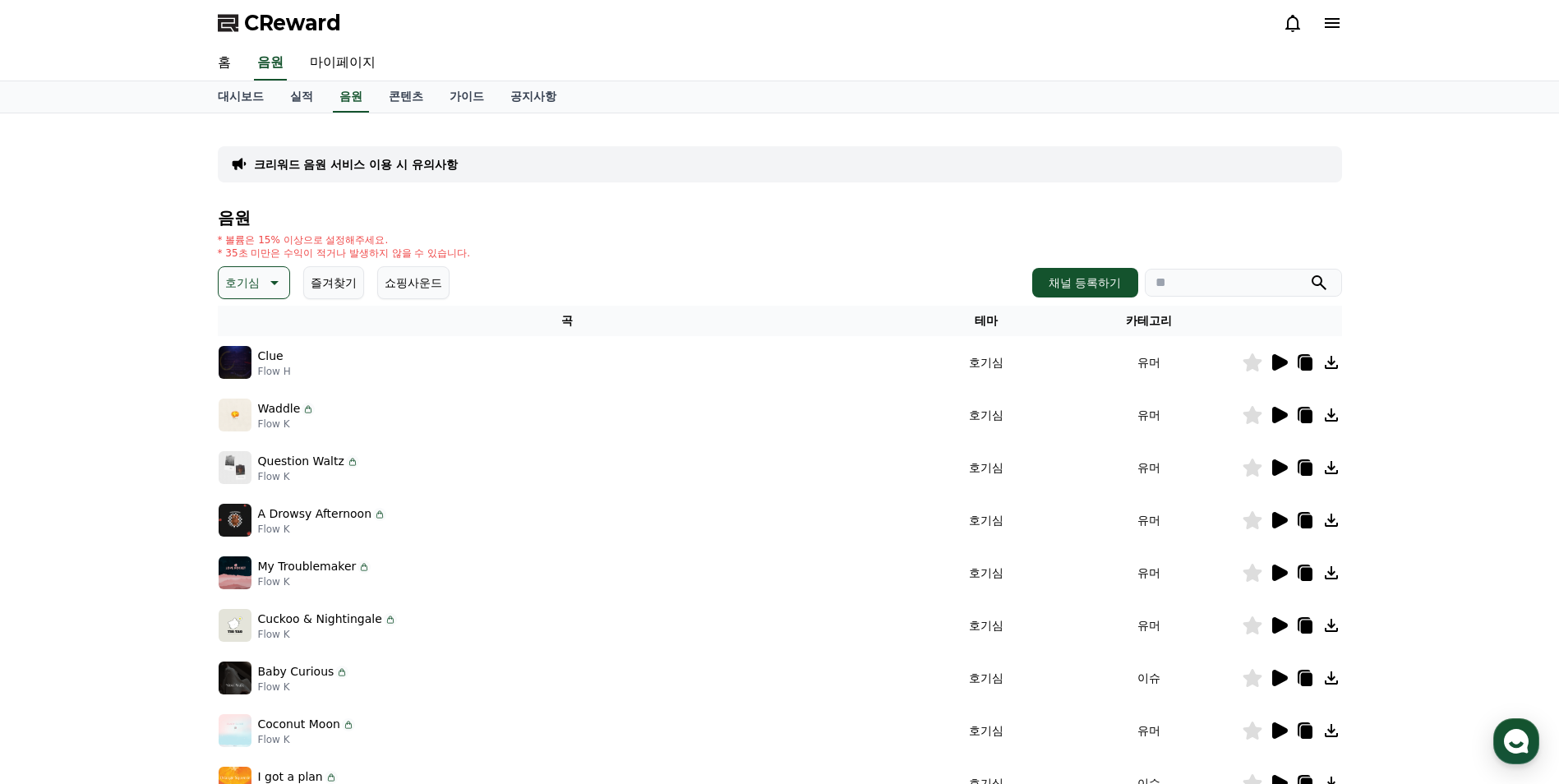
click at [1274, 357] on icon at bounding box center [1280, 363] width 15 height 16
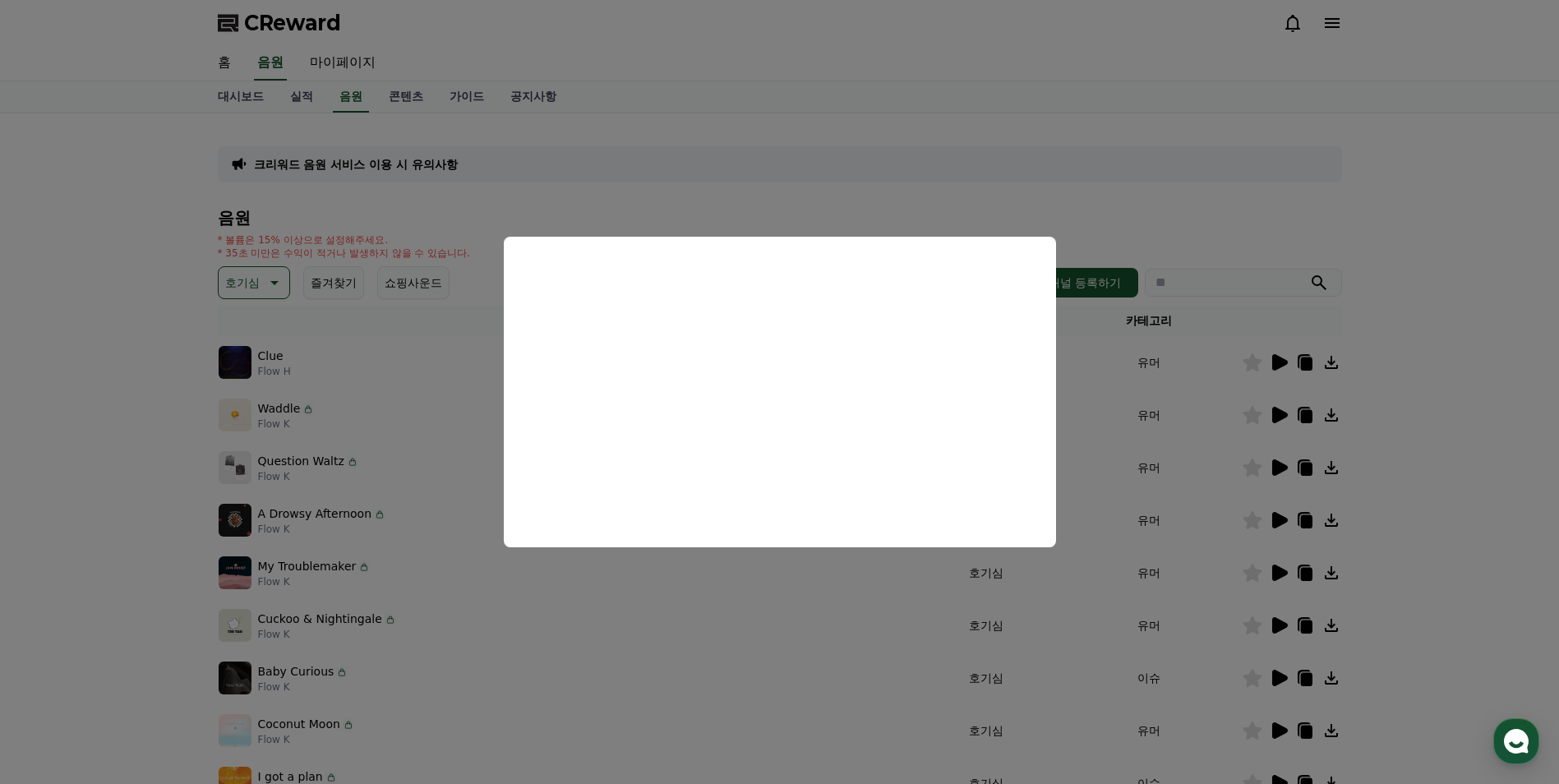
click at [275, 282] on button "close modal" at bounding box center [780, 392] width 1559 height 784
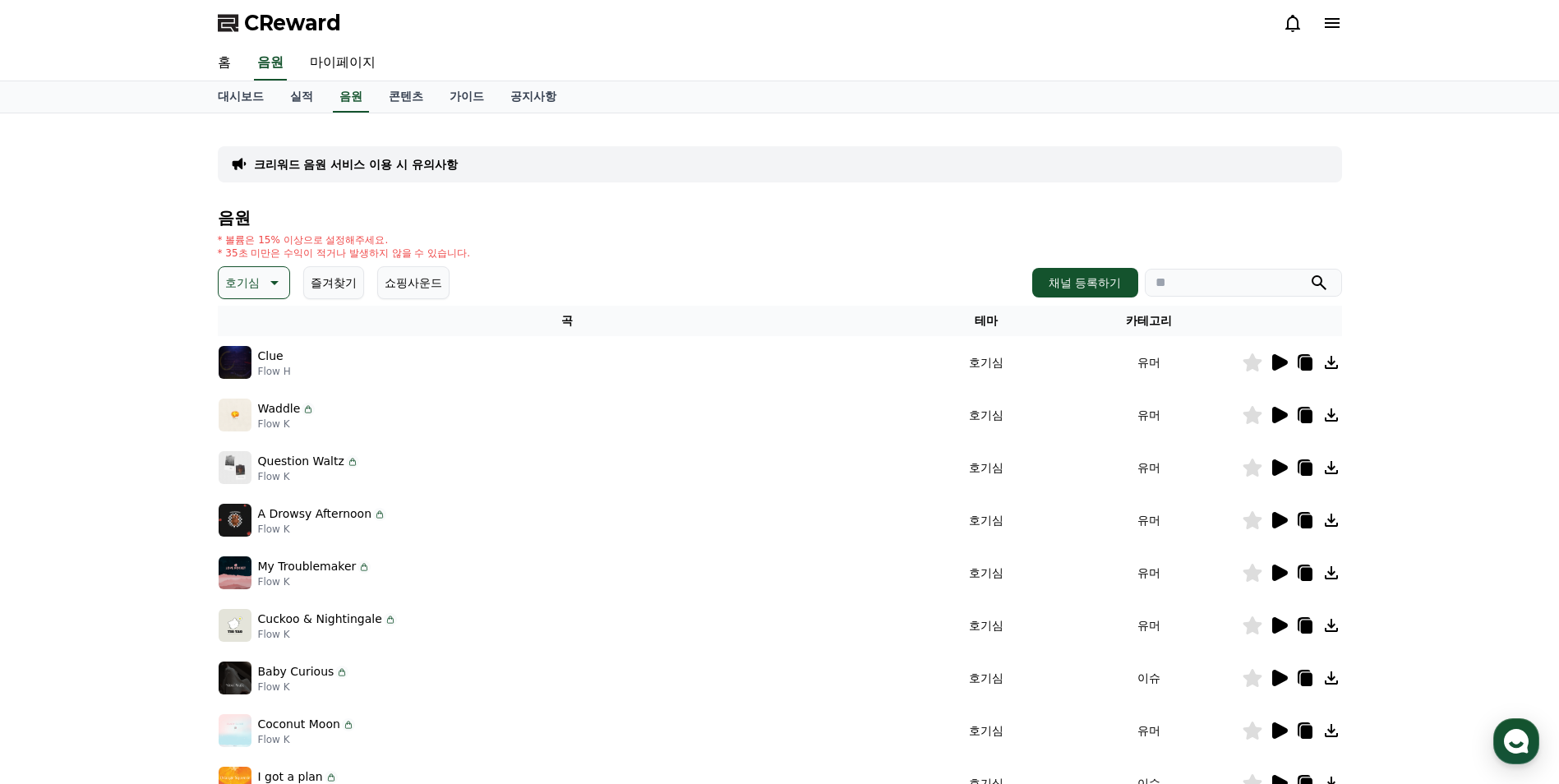
click at [268, 287] on icon at bounding box center [273, 283] width 20 height 20
click at [248, 383] on button "드라마틱" at bounding box center [250, 383] width 59 height 36
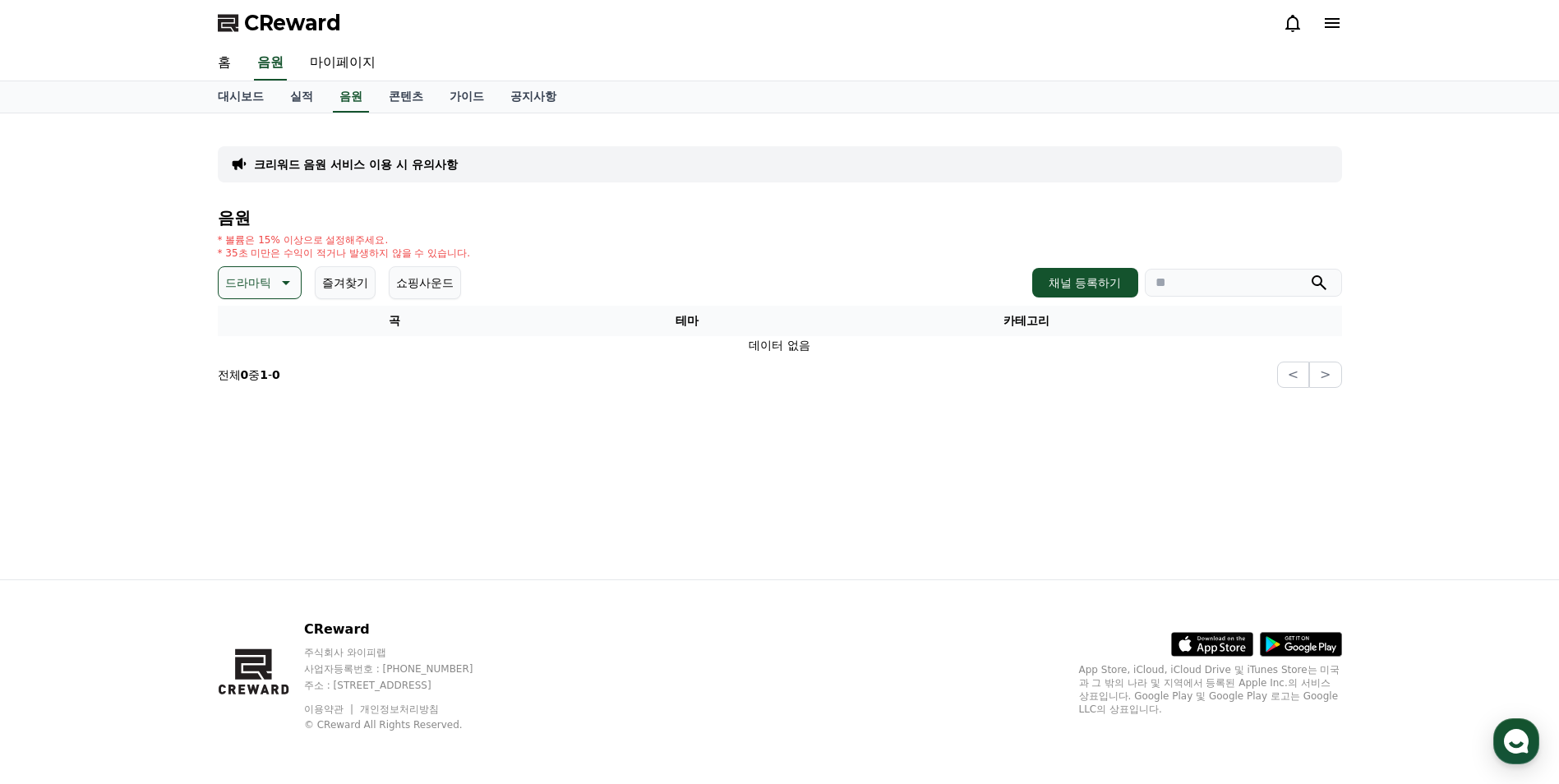
click at [282, 282] on icon at bounding box center [285, 283] width 20 height 20
click at [242, 357] on button "귀여운" at bounding box center [244, 353] width 48 height 36
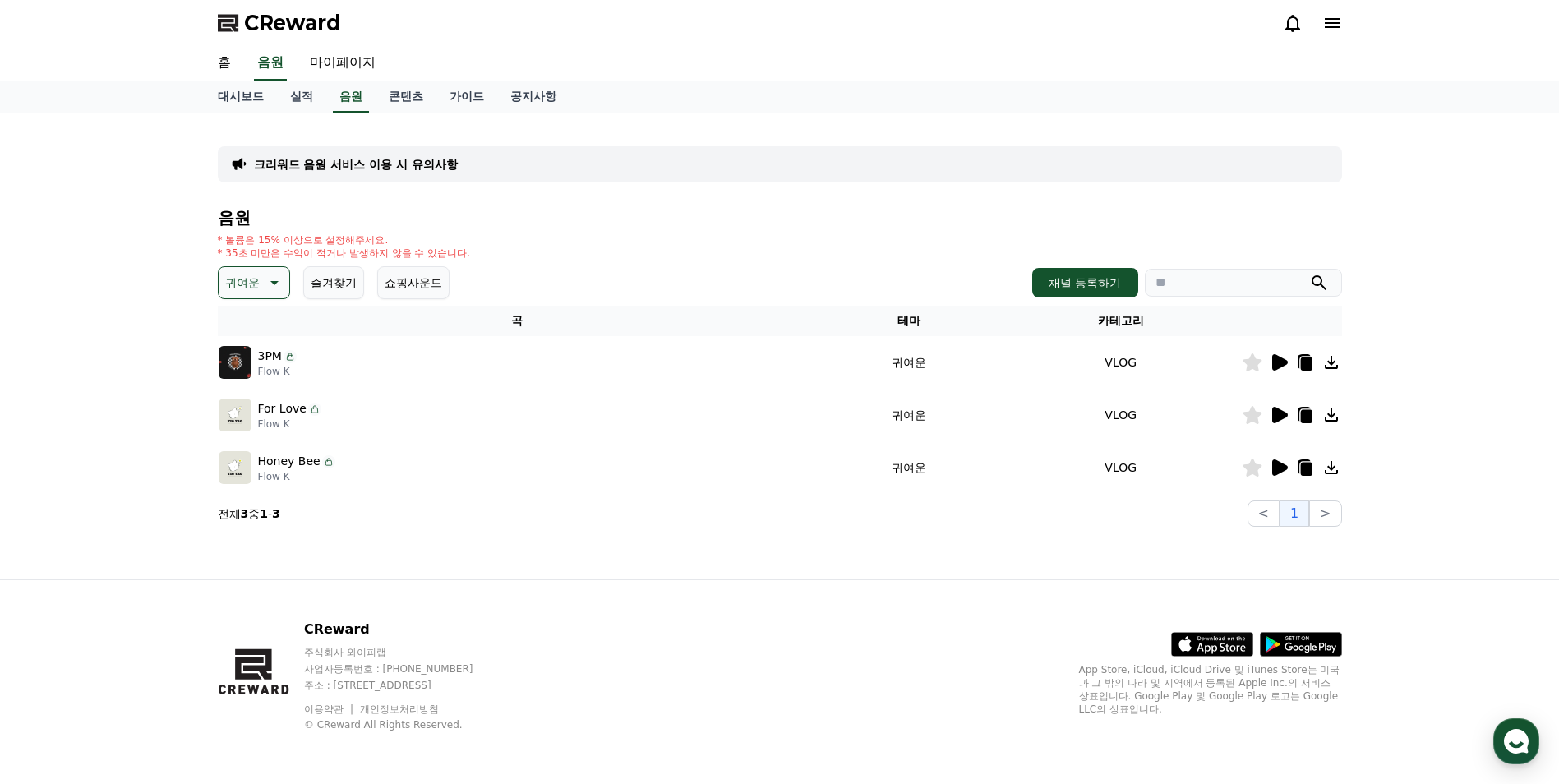
click at [1272, 368] on icon at bounding box center [1280, 363] width 15 height 16
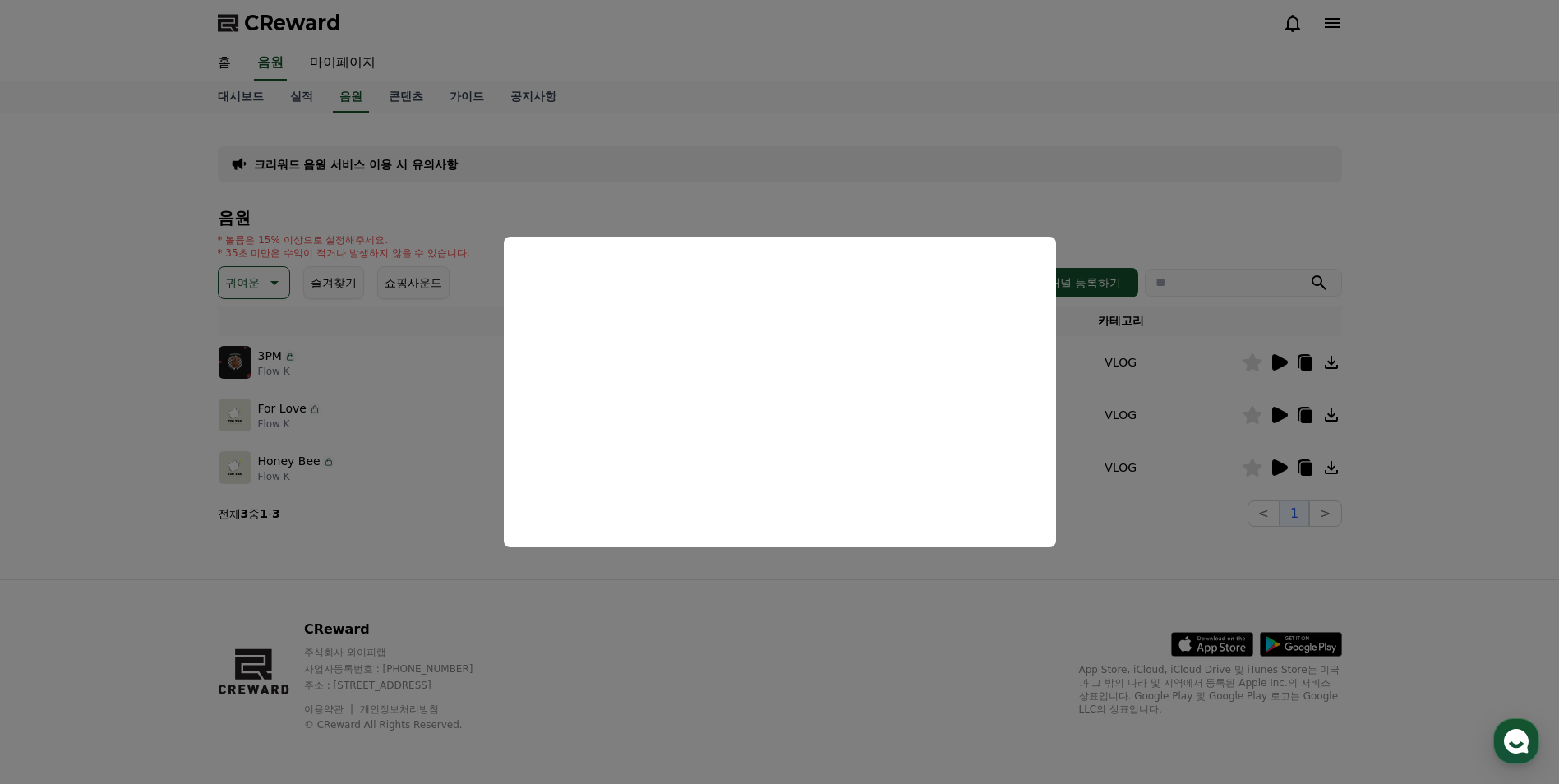
click at [120, 463] on button "close modal" at bounding box center [780, 392] width 1559 height 784
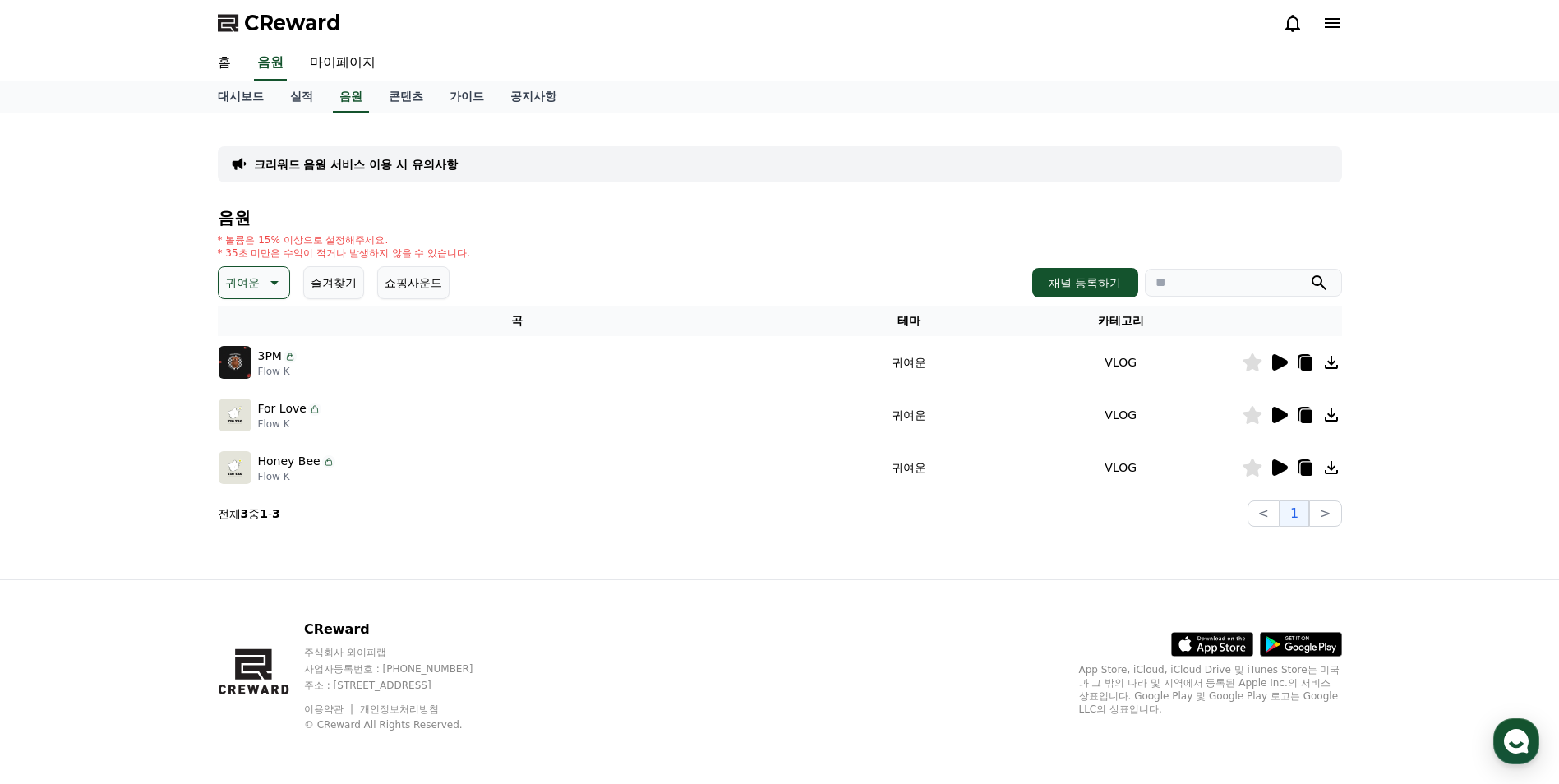
click at [1281, 418] on icon at bounding box center [1280, 415] width 15 height 16
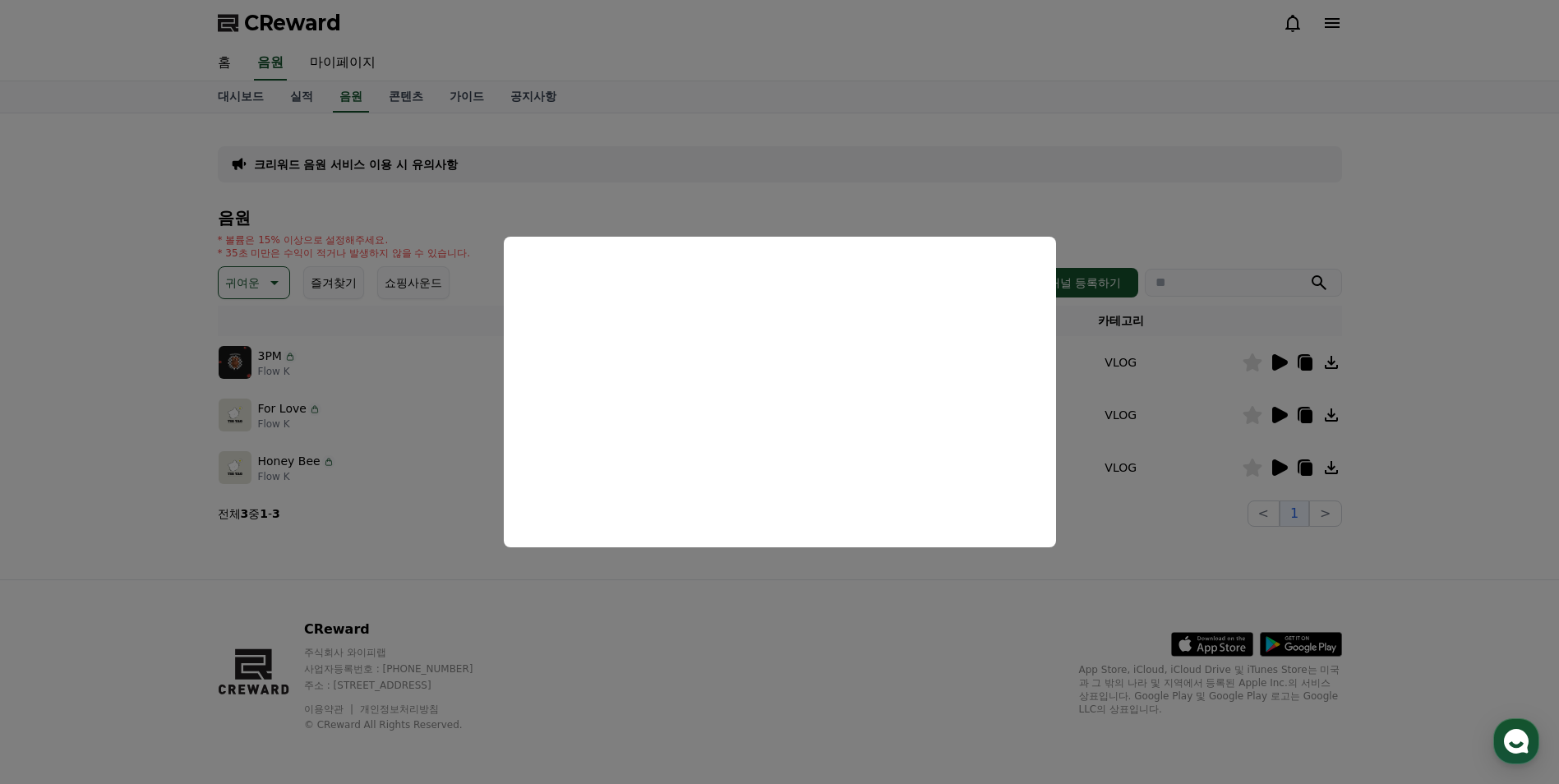
click at [1284, 456] on button "close modal" at bounding box center [780, 392] width 1559 height 784
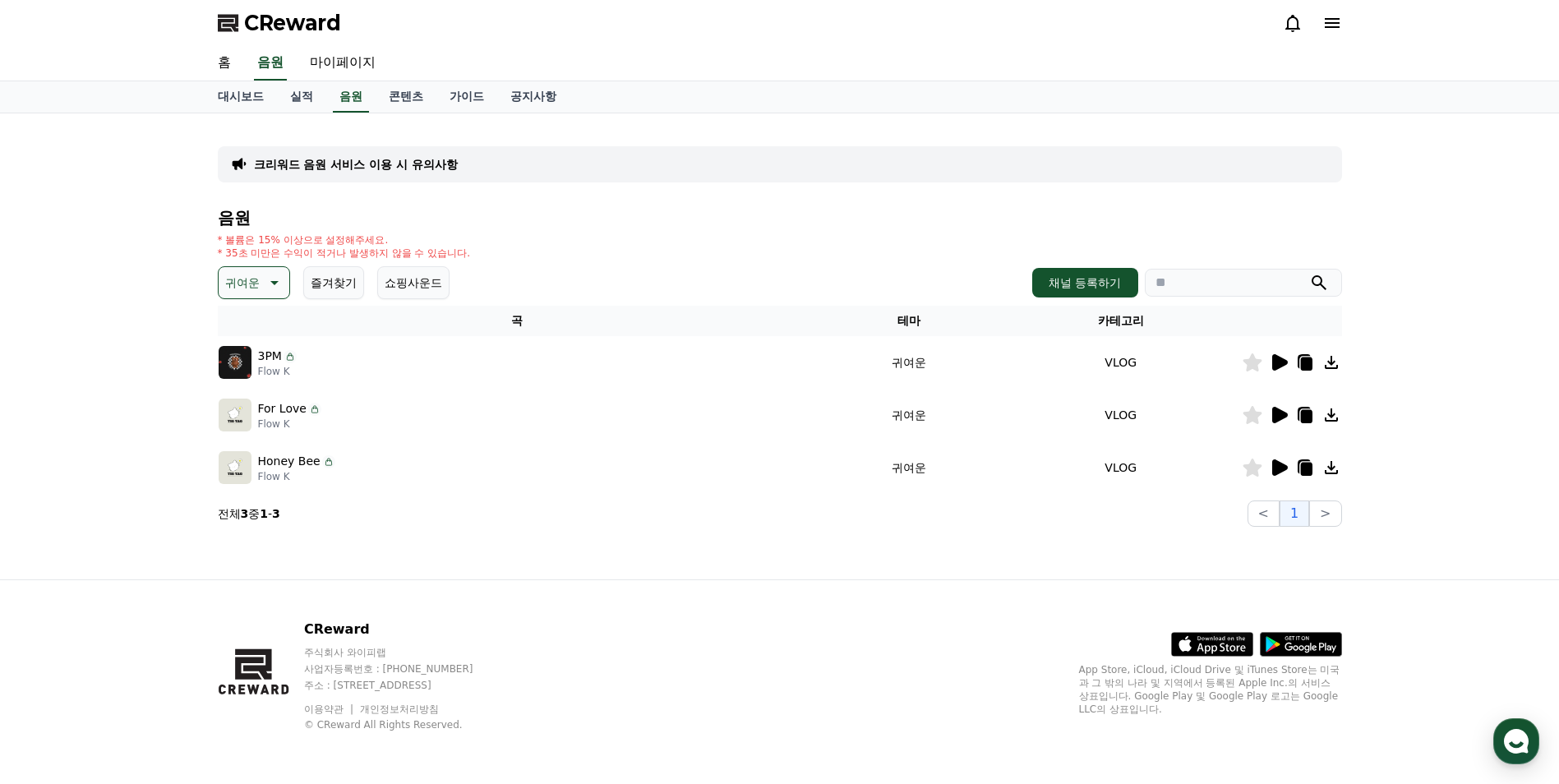
click at [1280, 467] on icon at bounding box center [1280, 468] width 15 height 16
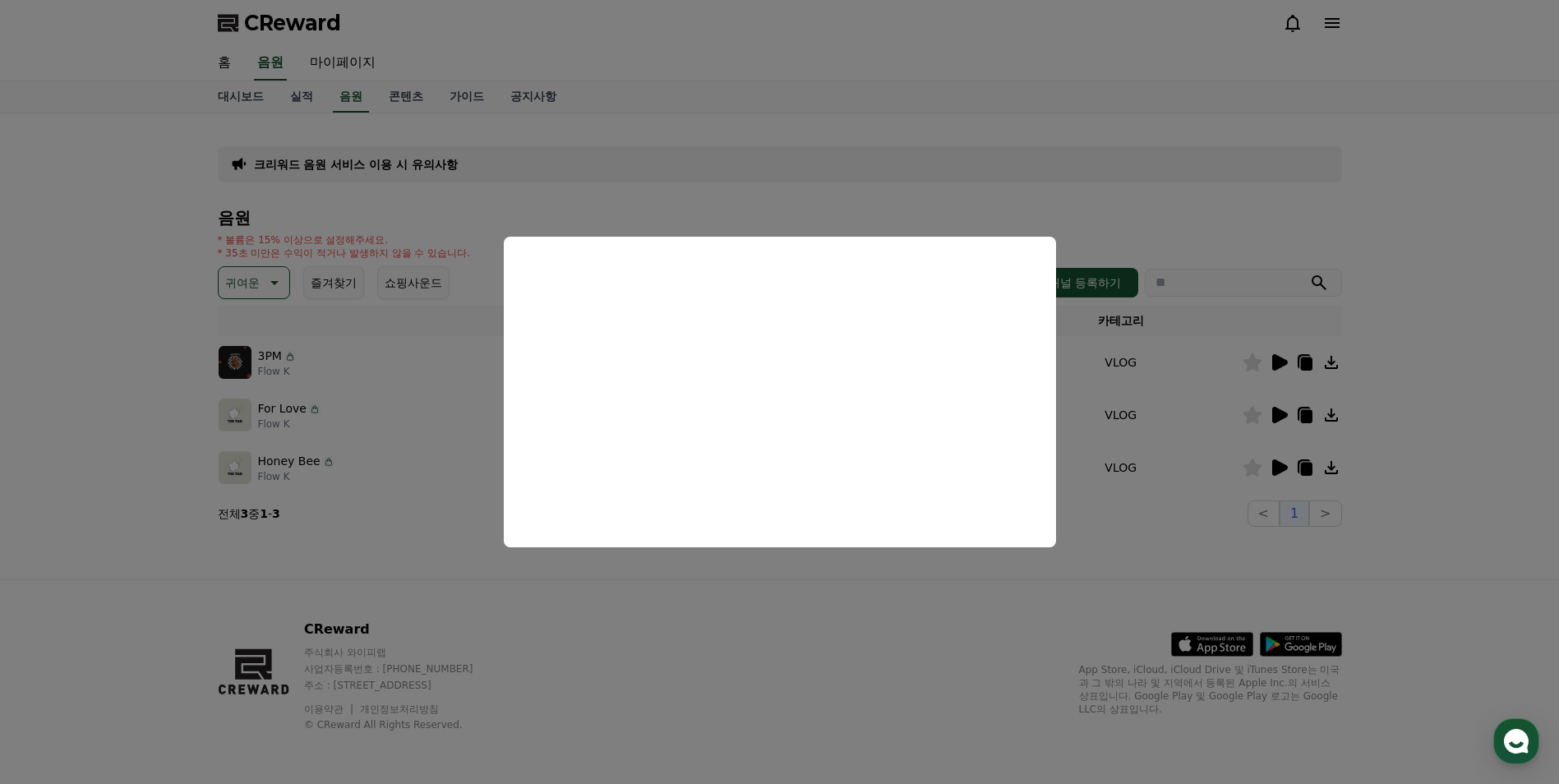
click at [1274, 414] on button "close modal" at bounding box center [780, 392] width 1559 height 784
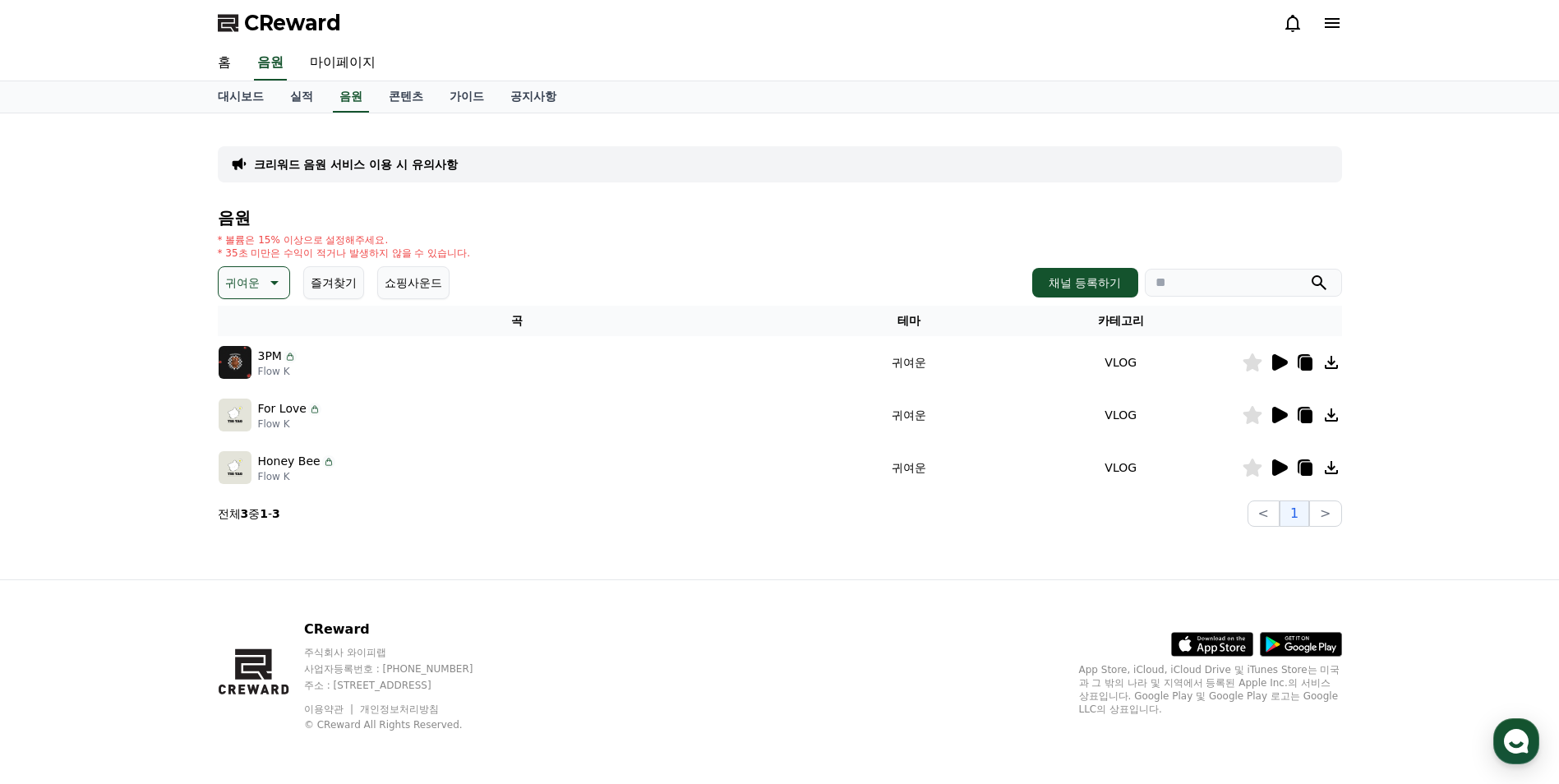
click at [1280, 411] on icon at bounding box center [1280, 415] width 15 height 16
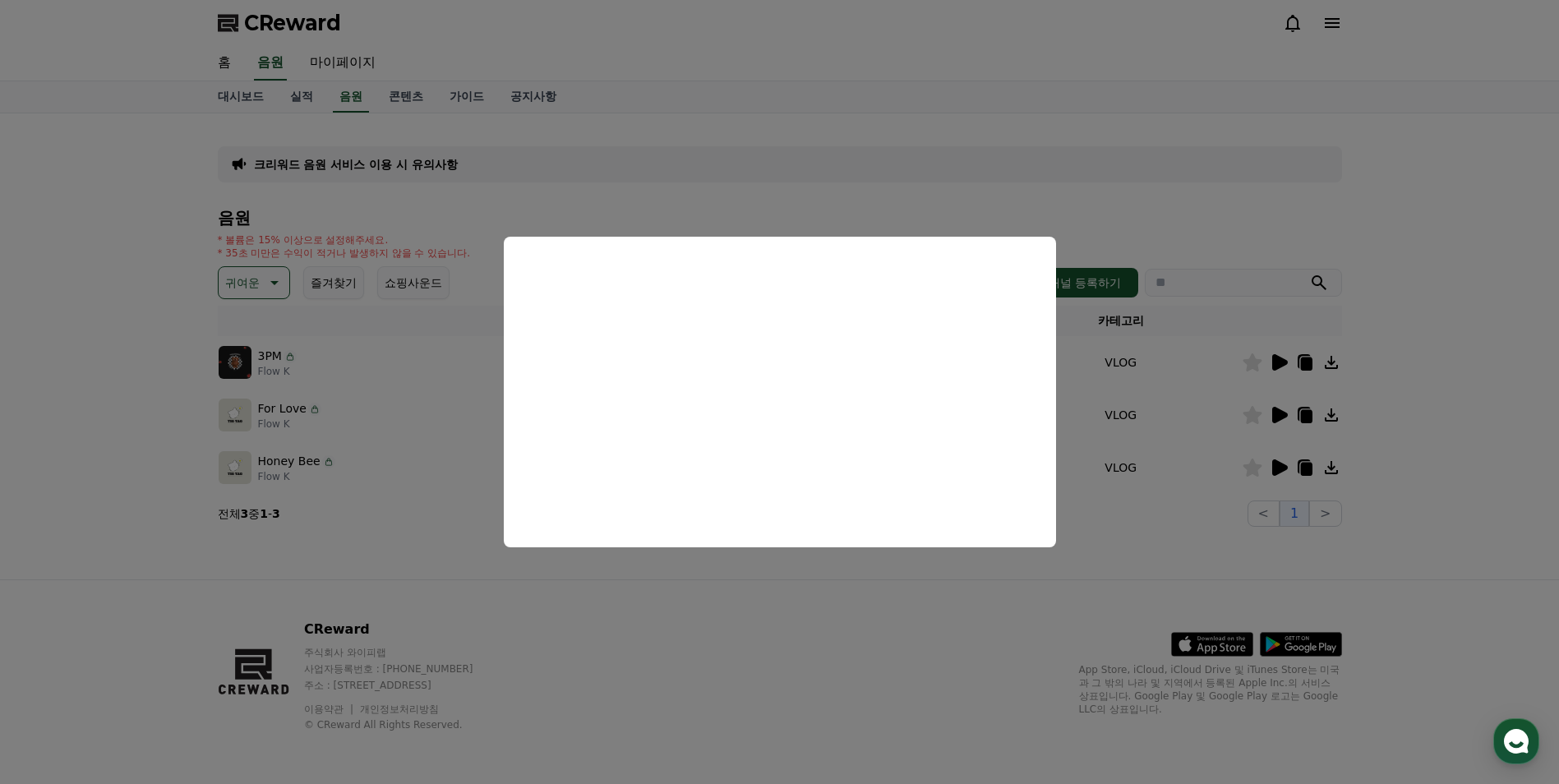
drag, startPoint x: 122, startPoint y: 399, endPoint x: 146, endPoint y: 399, distance: 24.0
click at [122, 399] on button "close modal" at bounding box center [780, 392] width 1559 height 784
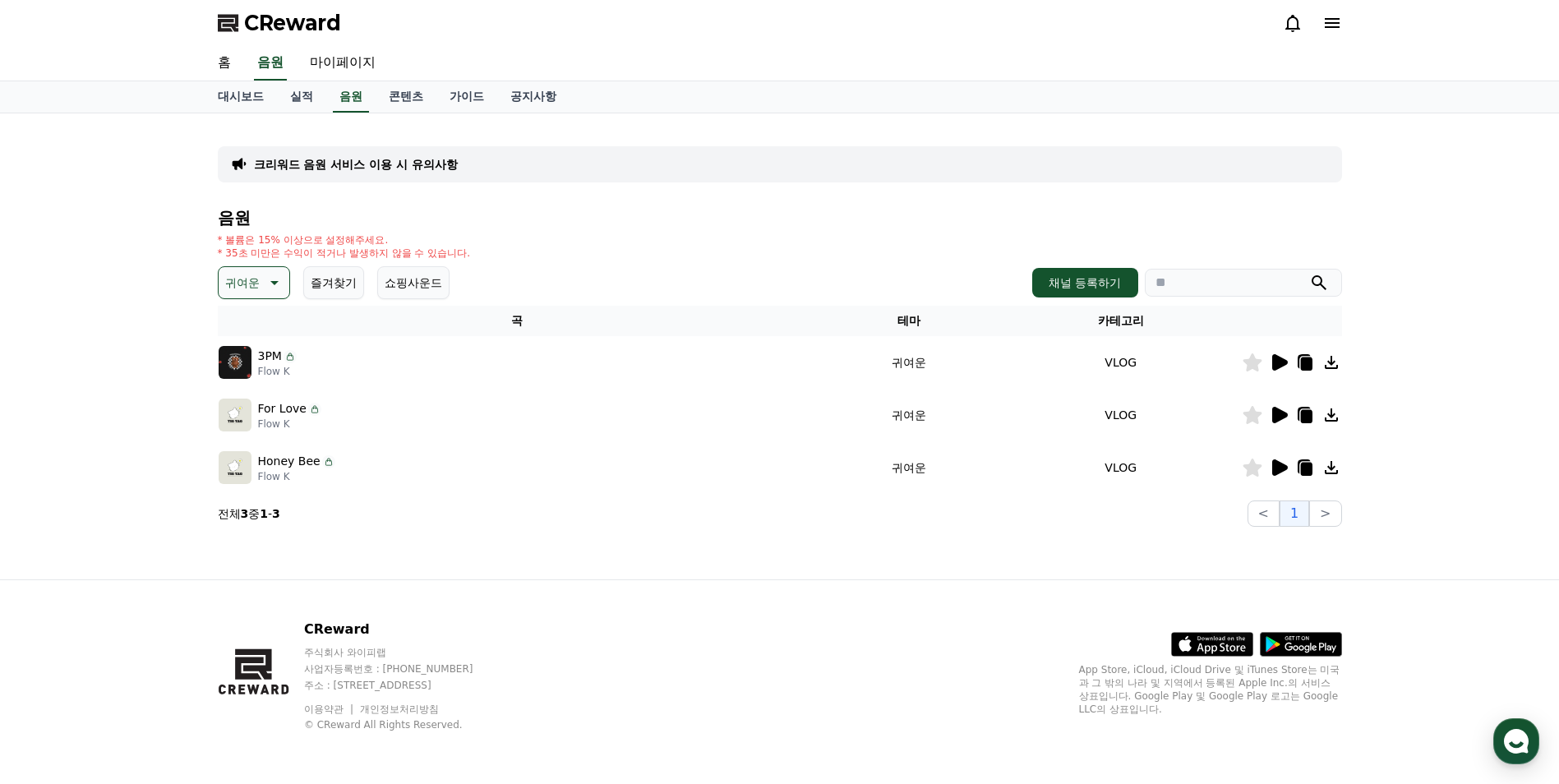
click at [1328, 410] on icon at bounding box center [1332, 415] width 20 height 20
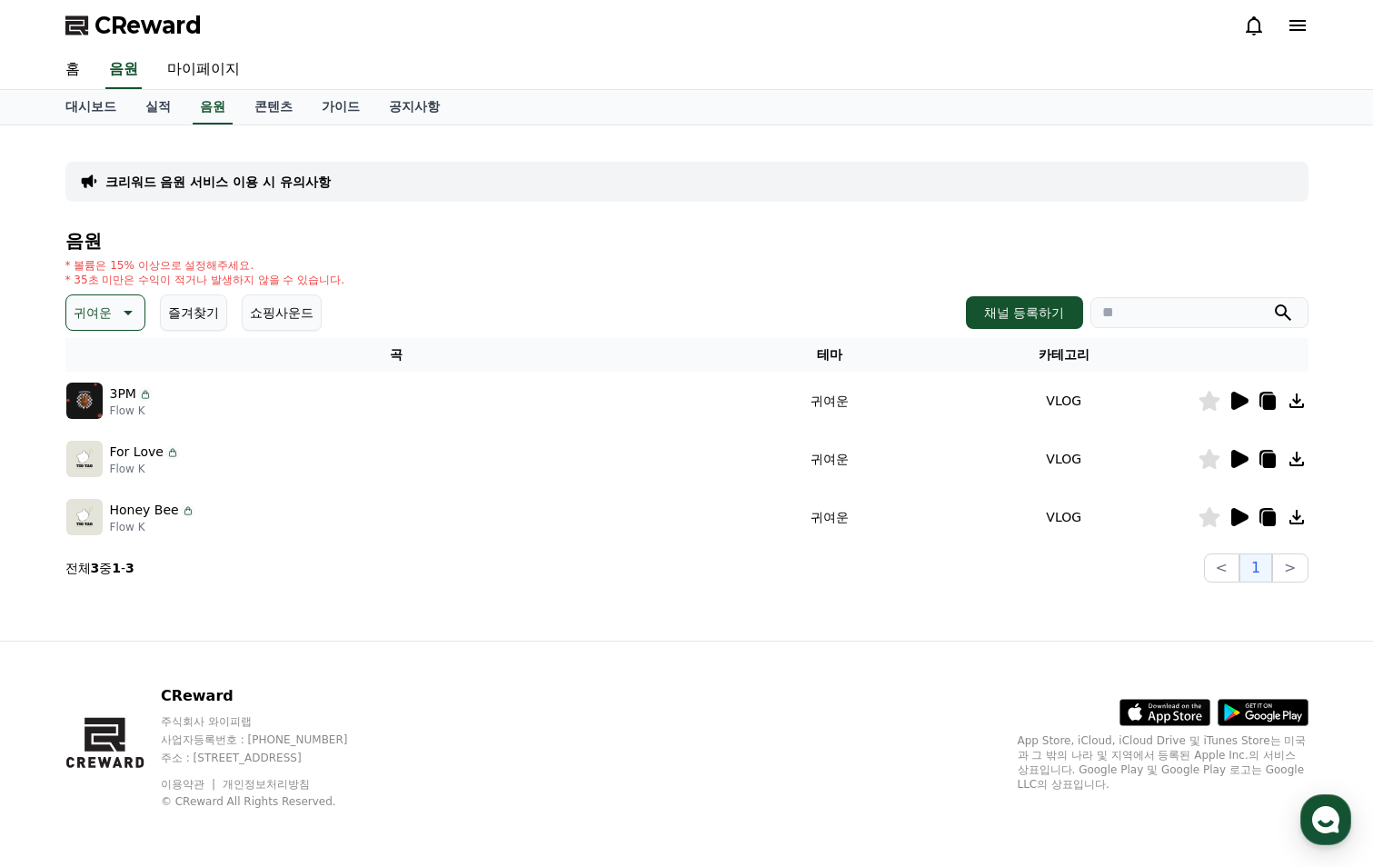
click at [121, 293] on div "음원 * 볼륨은 15% 이상으로 설정해주세요. * 35초 미만은 수익이 적거나 발생하지 않을 수 있습니다. 귀여운 즐겨찾기 쇼핑사운드 채널 등…" at bounding box center [686, 407] width 1243 height 352
click at [115, 306] on icon at bounding box center [126, 313] width 22 height 22
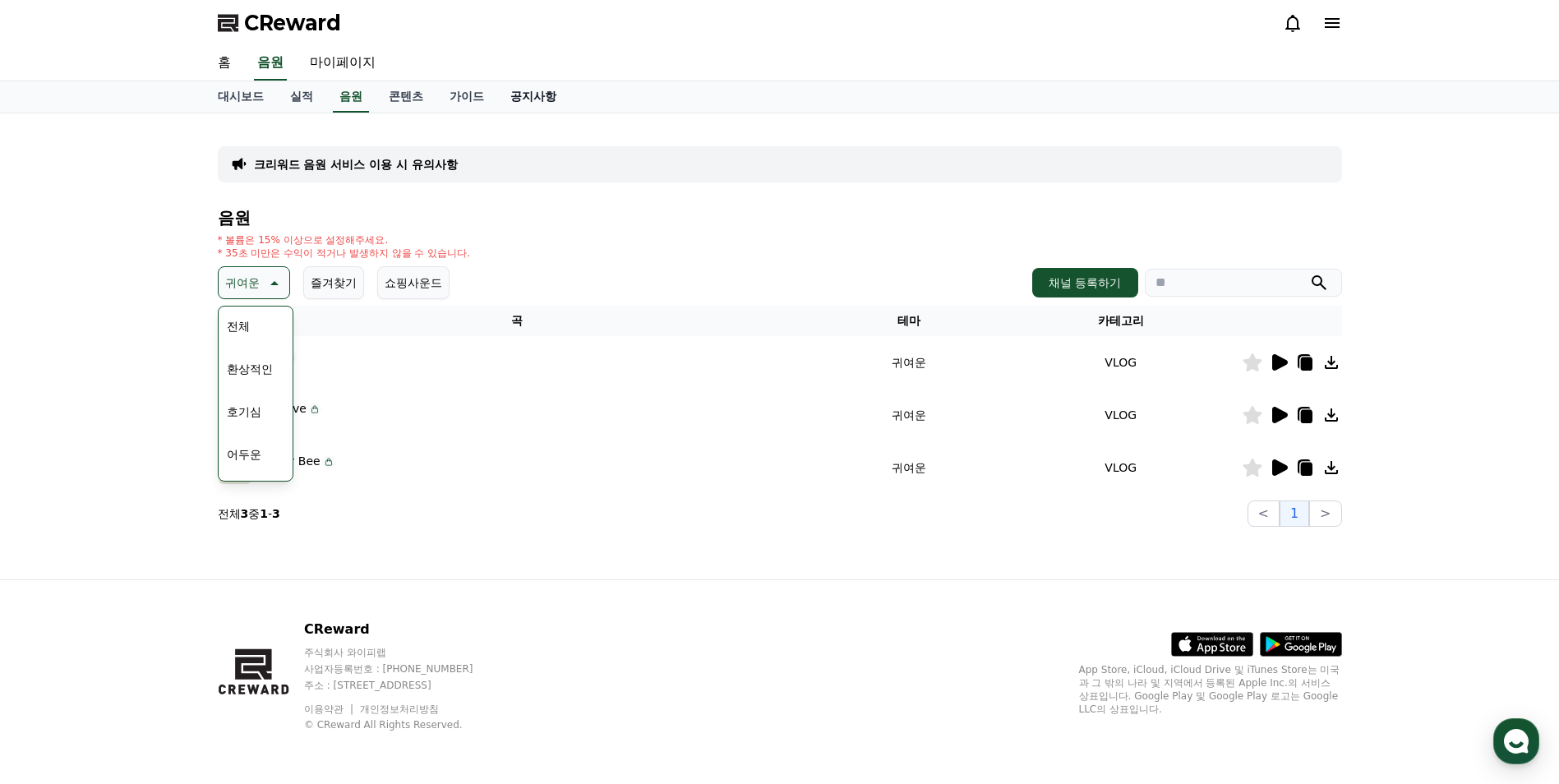
click at [524, 96] on link "공지사항" at bounding box center [534, 97] width 72 height 32
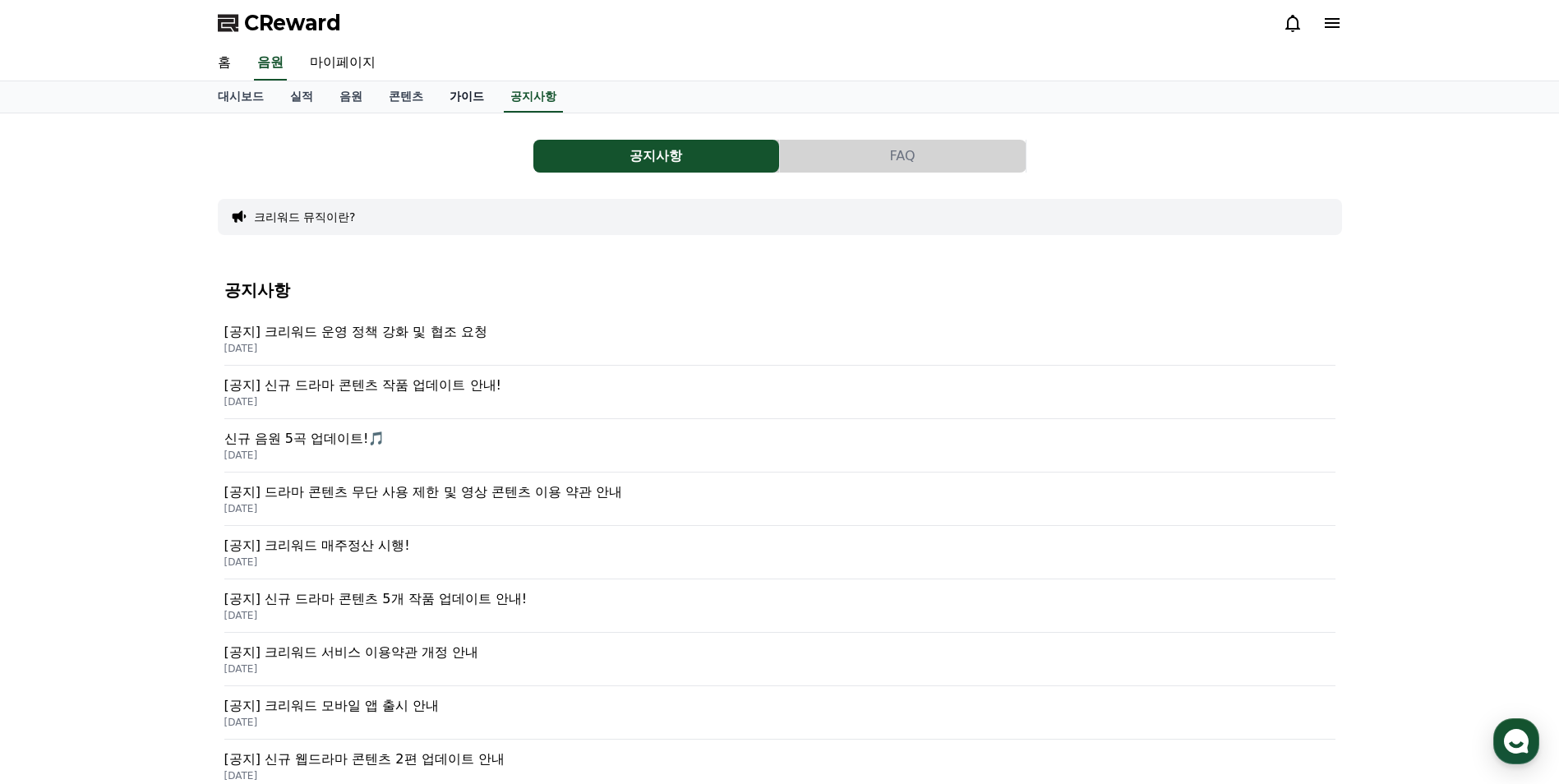
click at [478, 95] on link "가이드" at bounding box center [467, 97] width 61 height 32
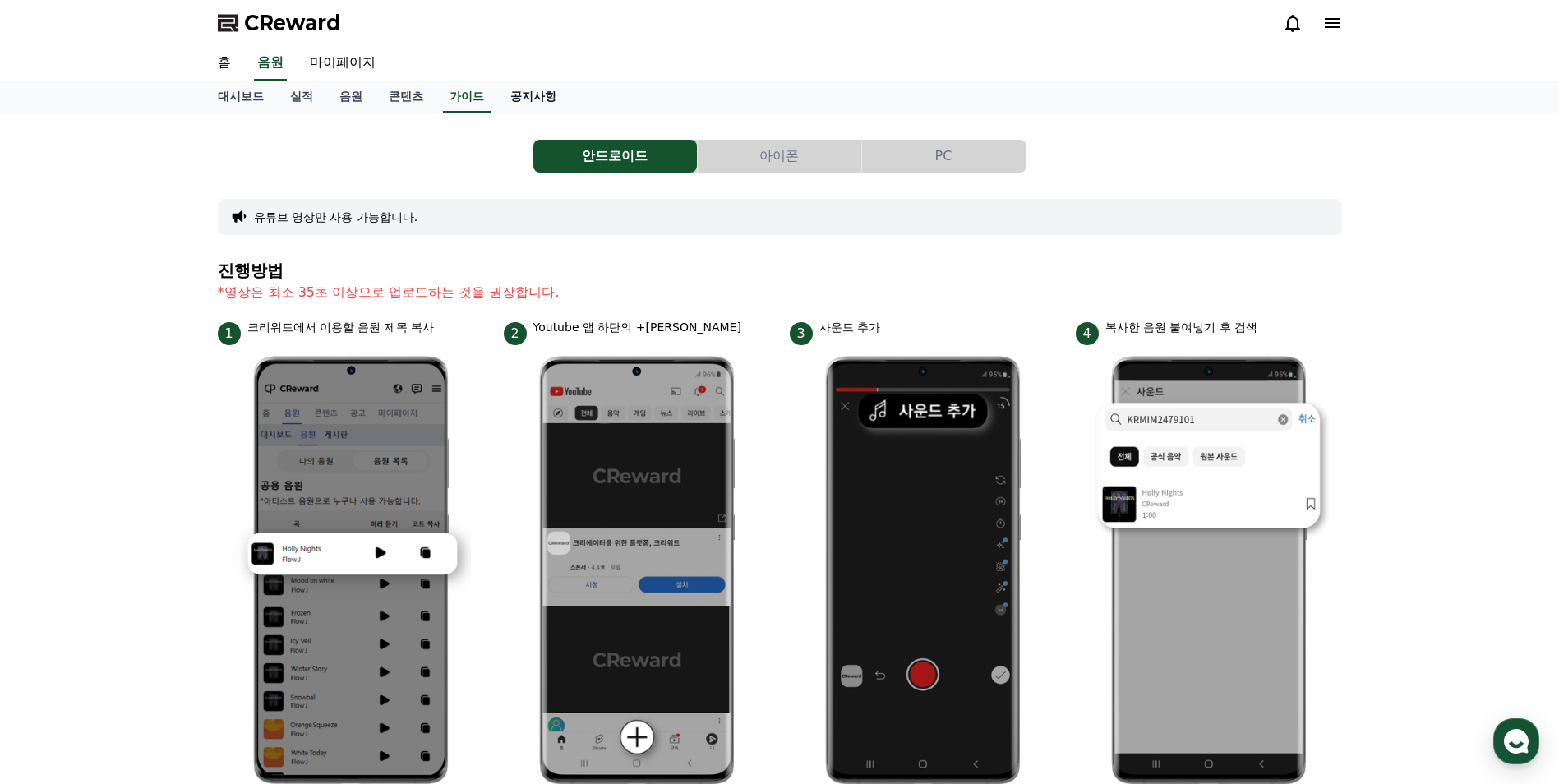
click at [555, 104] on link "공지사항" at bounding box center [534, 97] width 72 height 32
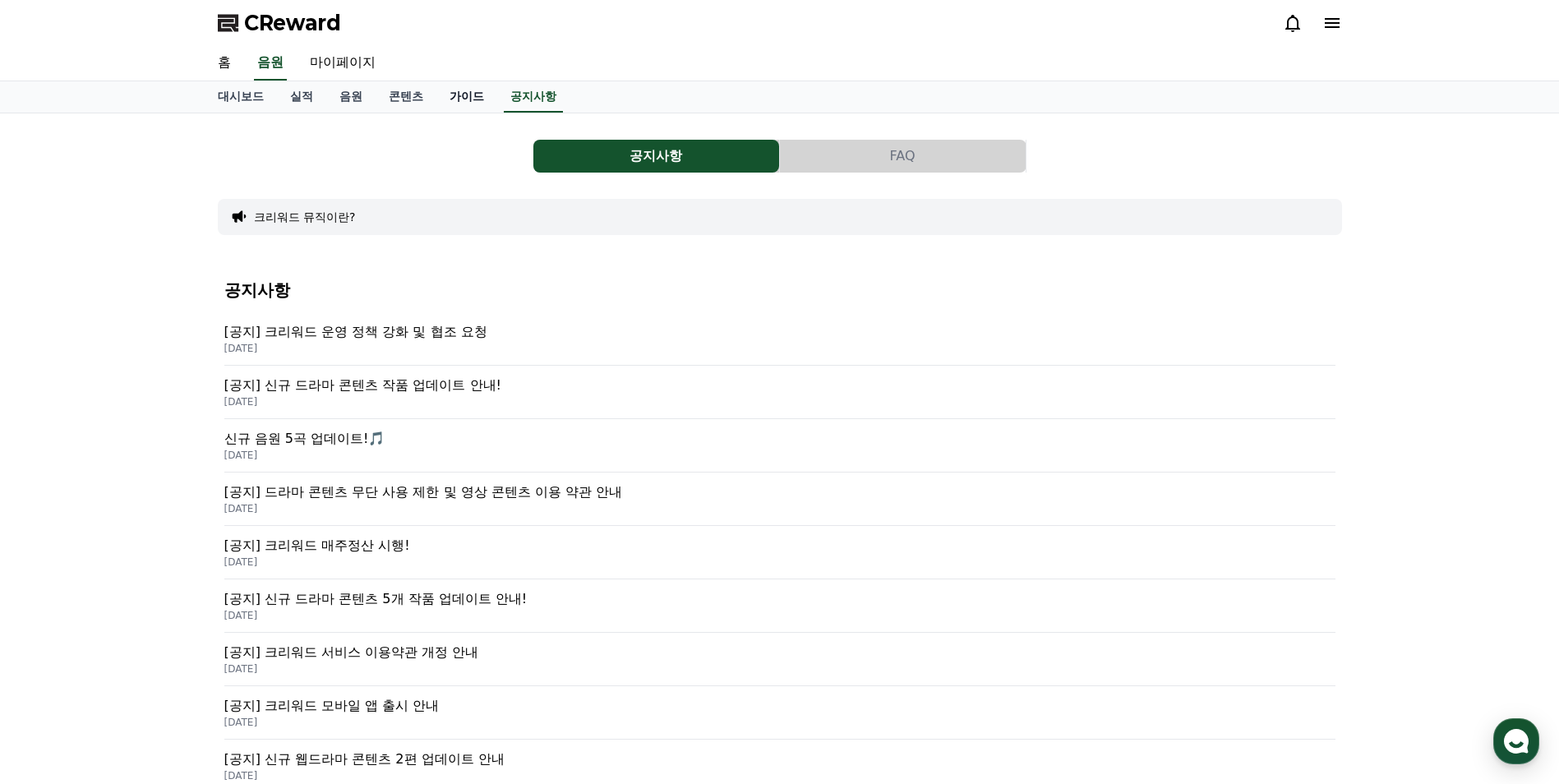
click at [443, 91] on link "가이드" at bounding box center [467, 97] width 61 height 32
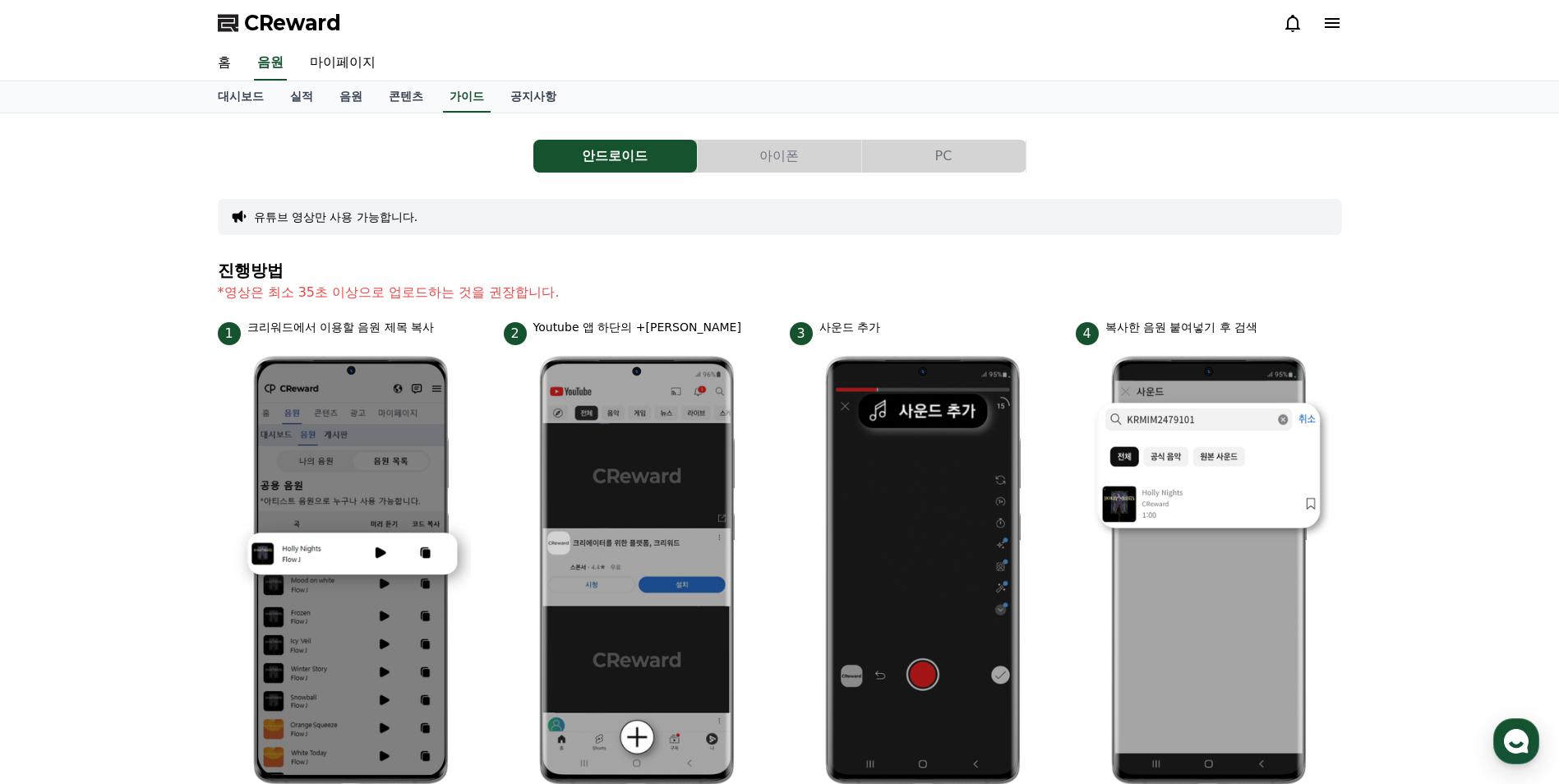
click at [931, 154] on button "PC" at bounding box center [943, 156] width 164 height 33
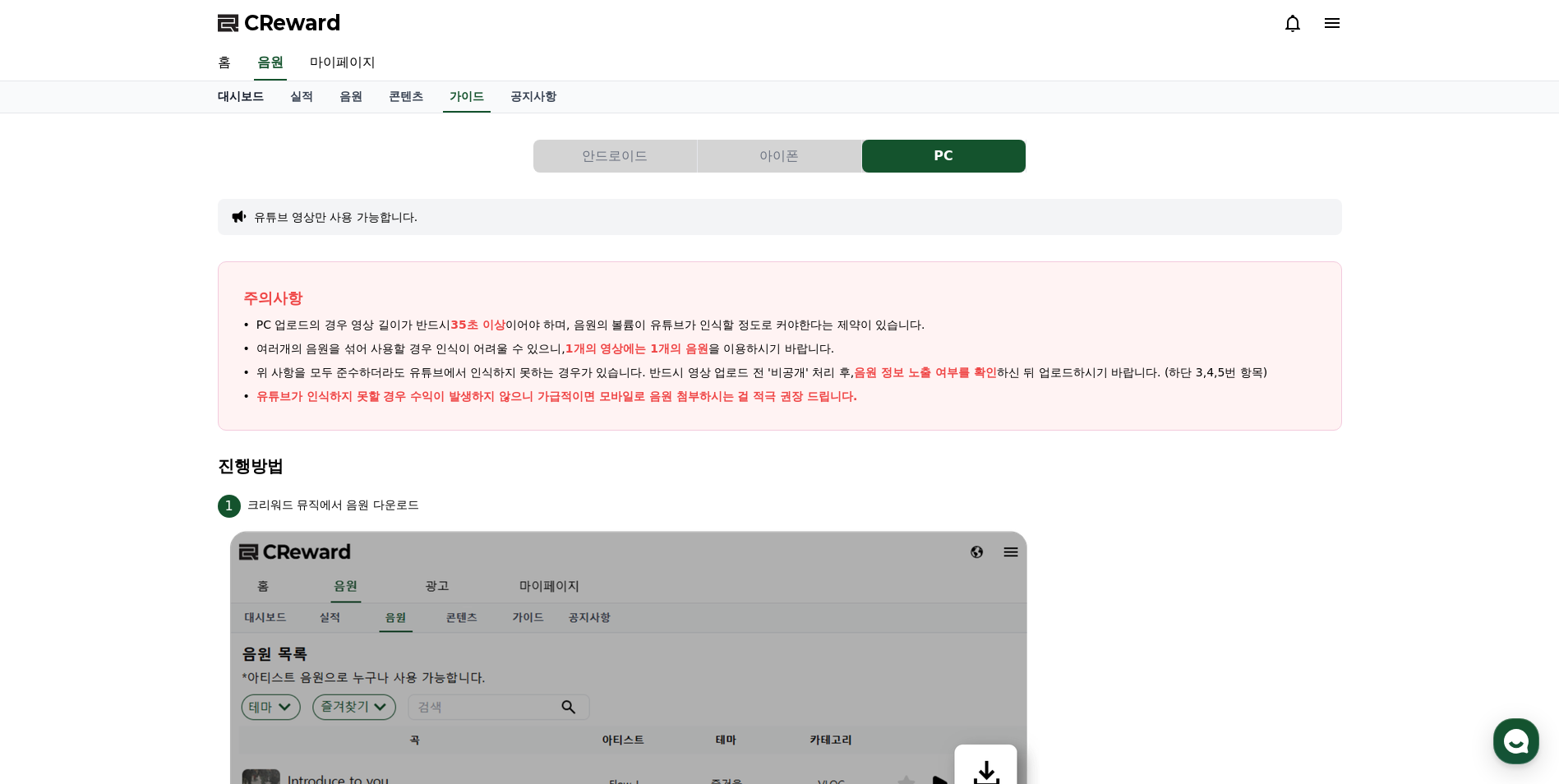
click at [256, 95] on link "대시보드" at bounding box center [241, 97] width 72 height 32
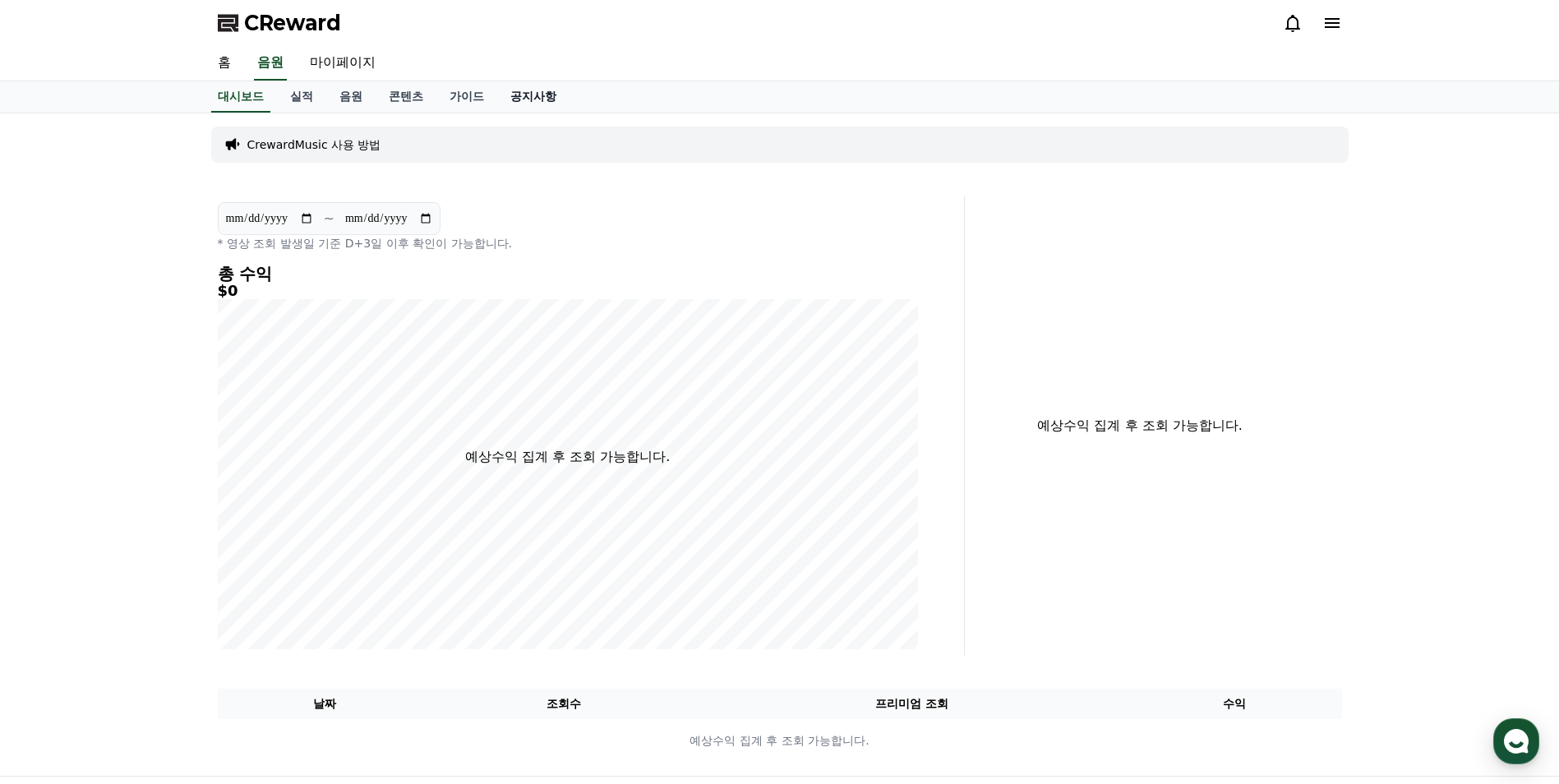
click at [519, 88] on link "공지사항" at bounding box center [534, 97] width 72 height 32
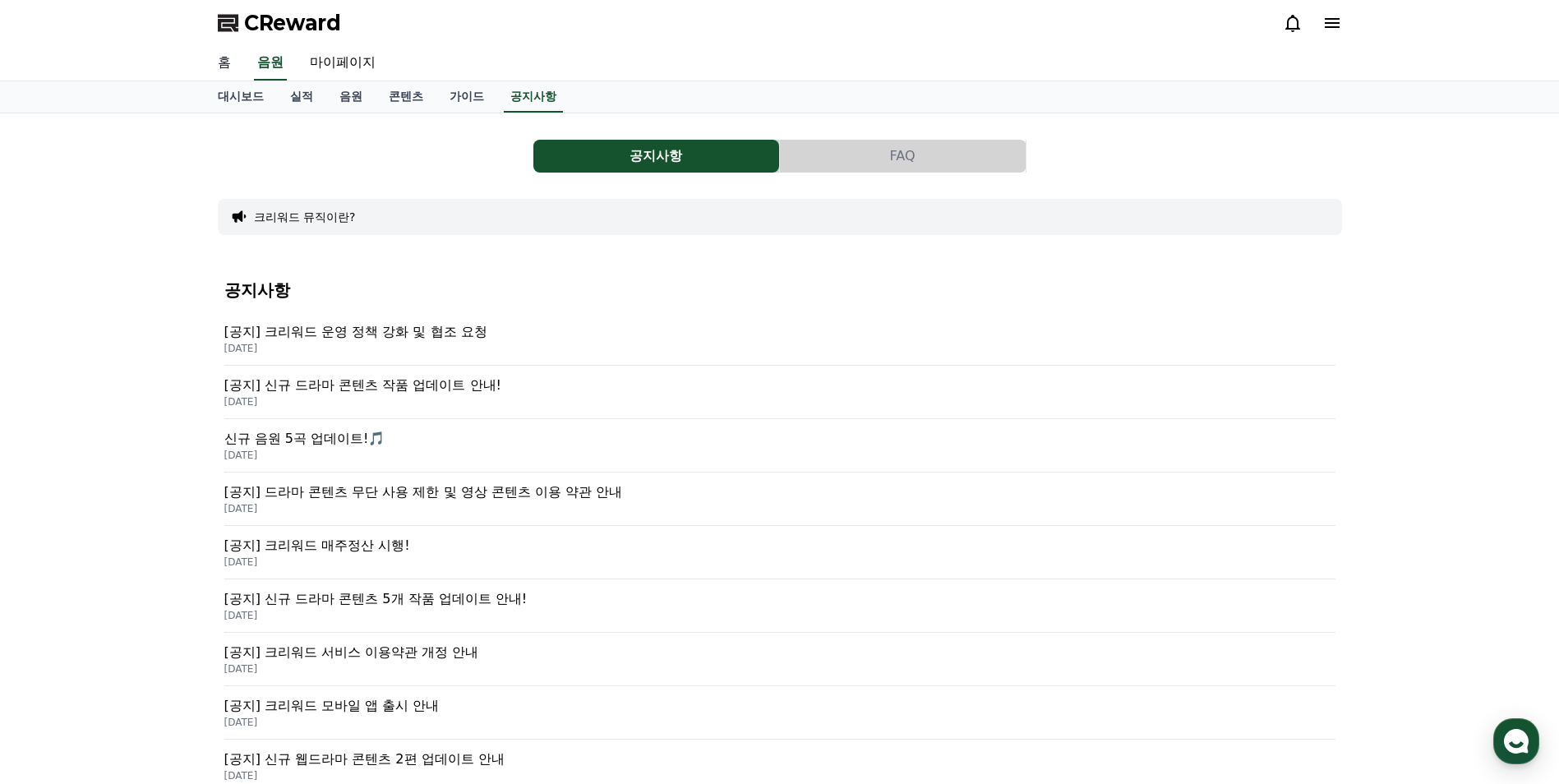
click at [232, 62] on link "홈" at bounding box center [224, 63] width 40 height 34
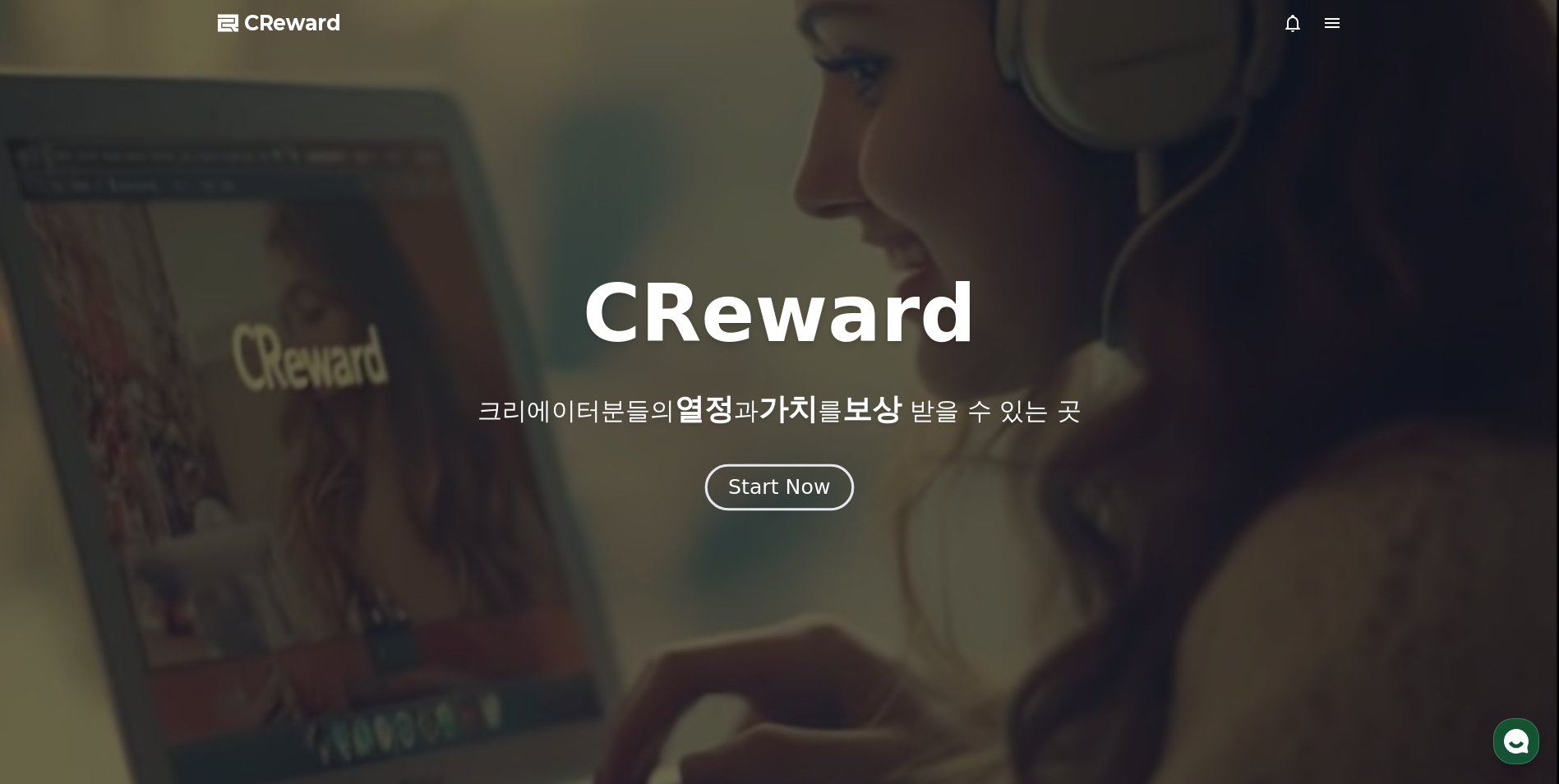
click at [754, 475] on div "Start Now" at bounding box center [779, 487] width 102 height 28
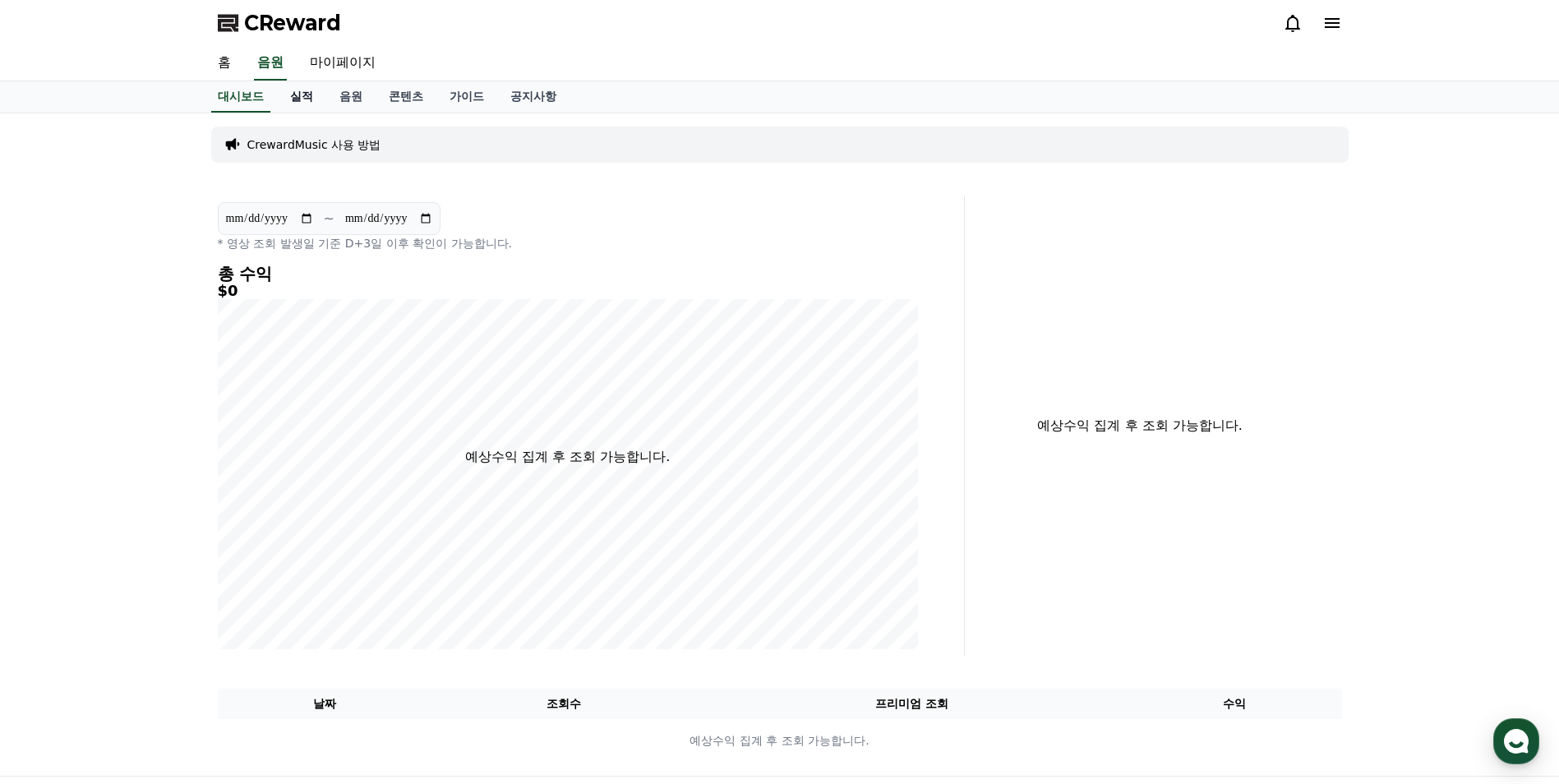
click at [313, 99] on link "실적" at bounding box center [301, 97] width 50 height 32
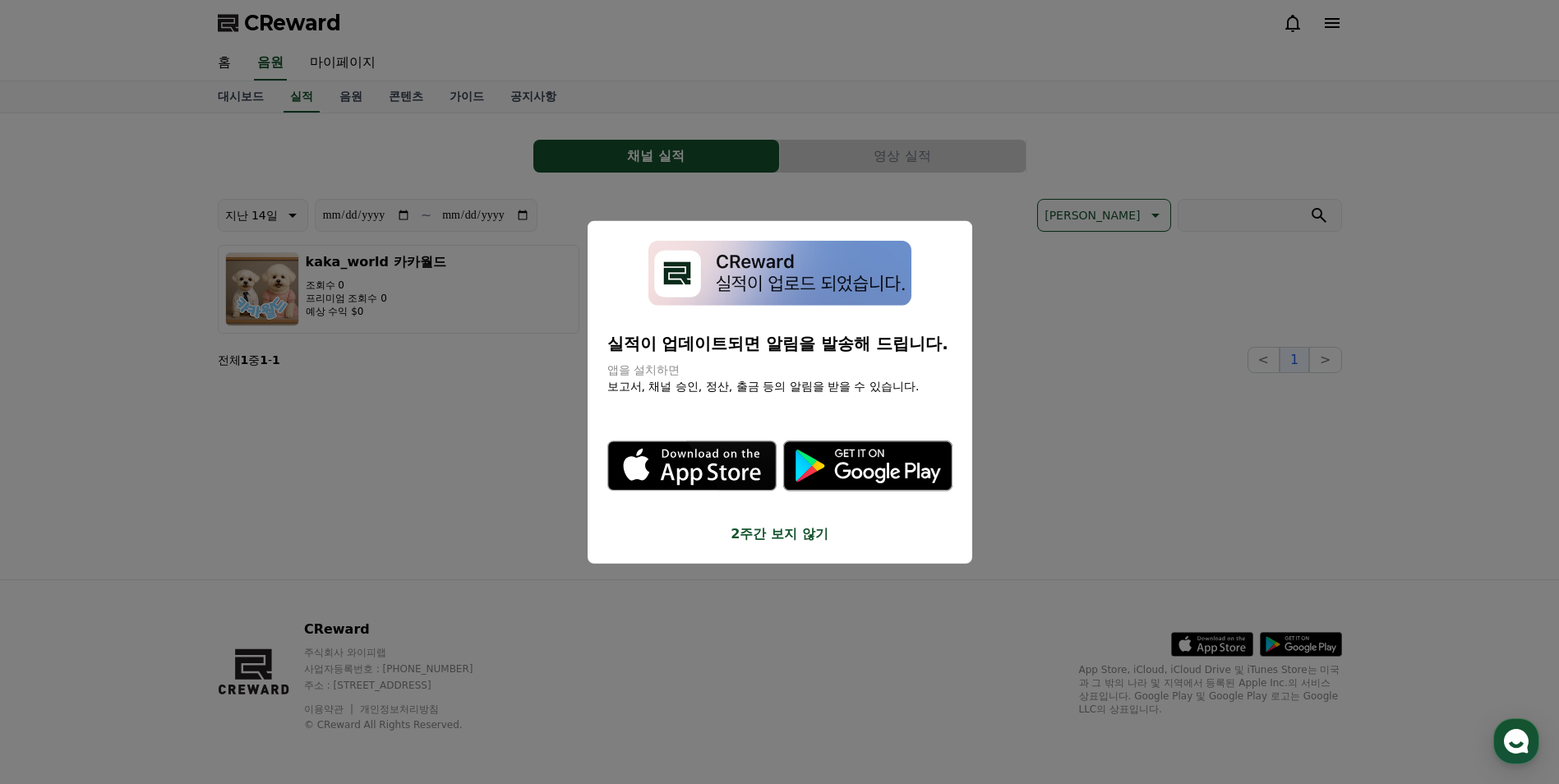
click at [1036, 81] on button "close modal" at bounding box center [780, 392] width 1559 height 784
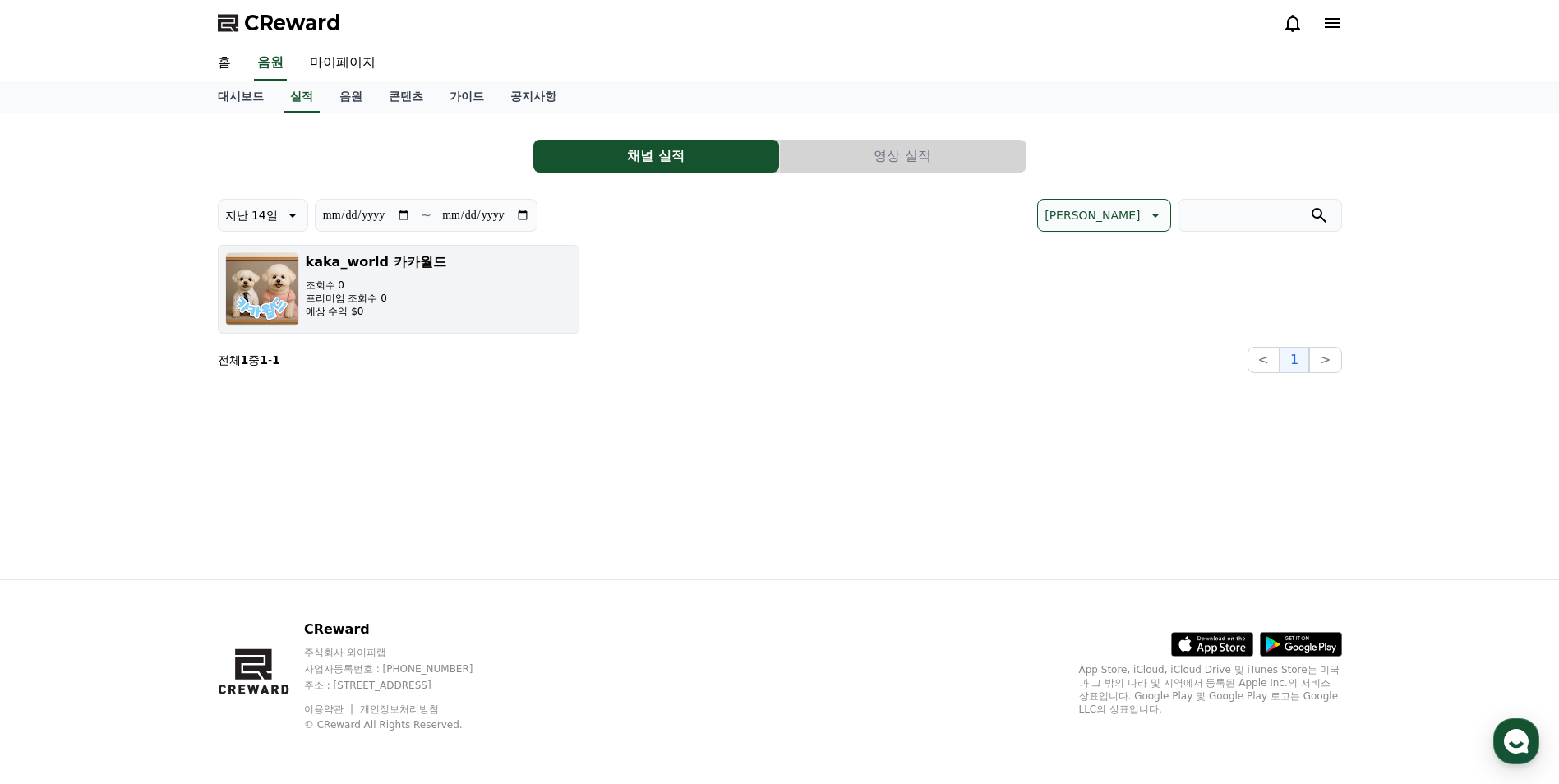
click at [359, 293] on p "프리미엄 조회수 0" at bounding box center [375, 298] width 140 height 14
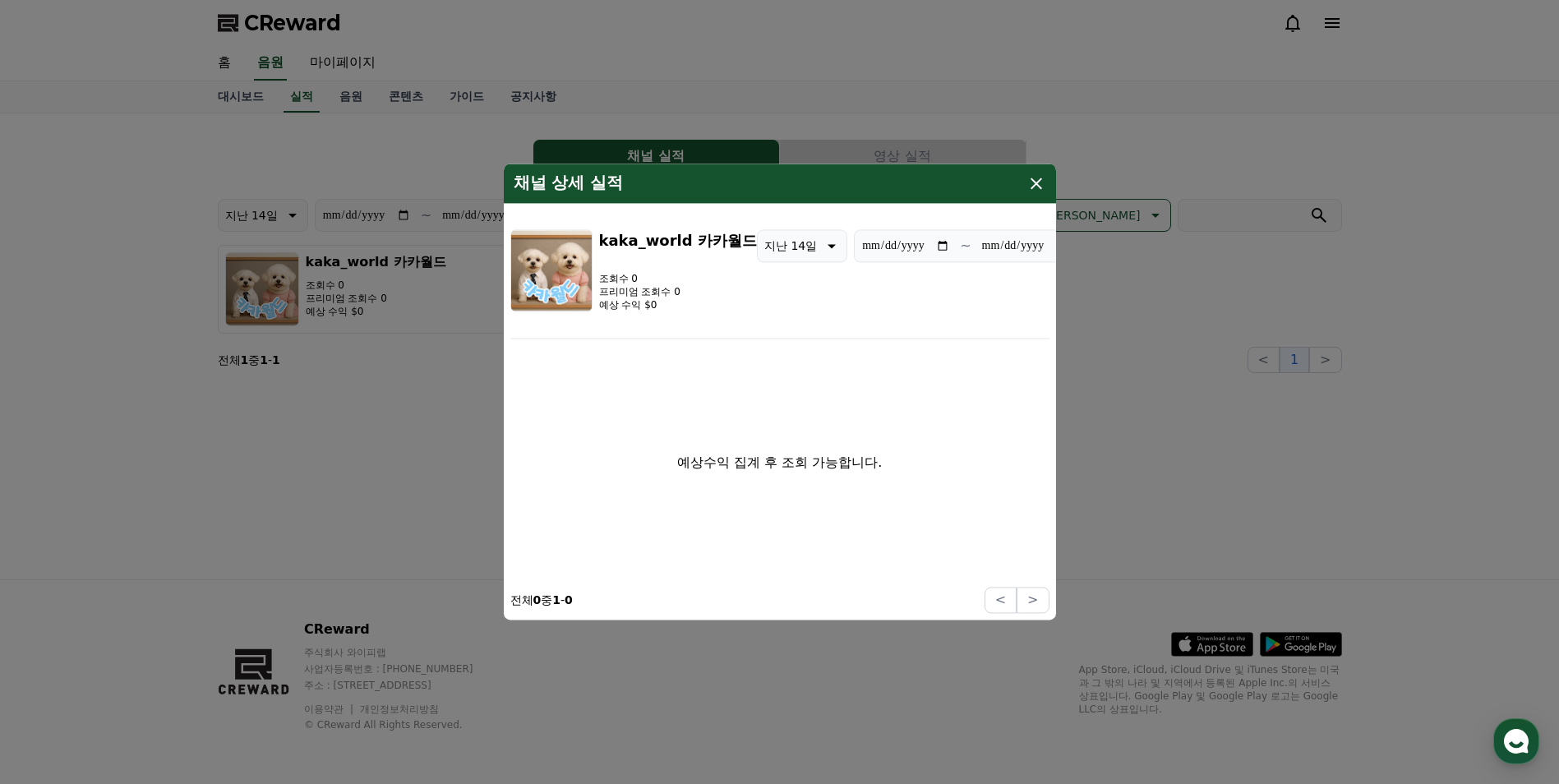
click at [1034, 181] on icon "modal" at bounding box center [1036, 183] width 12 height 12
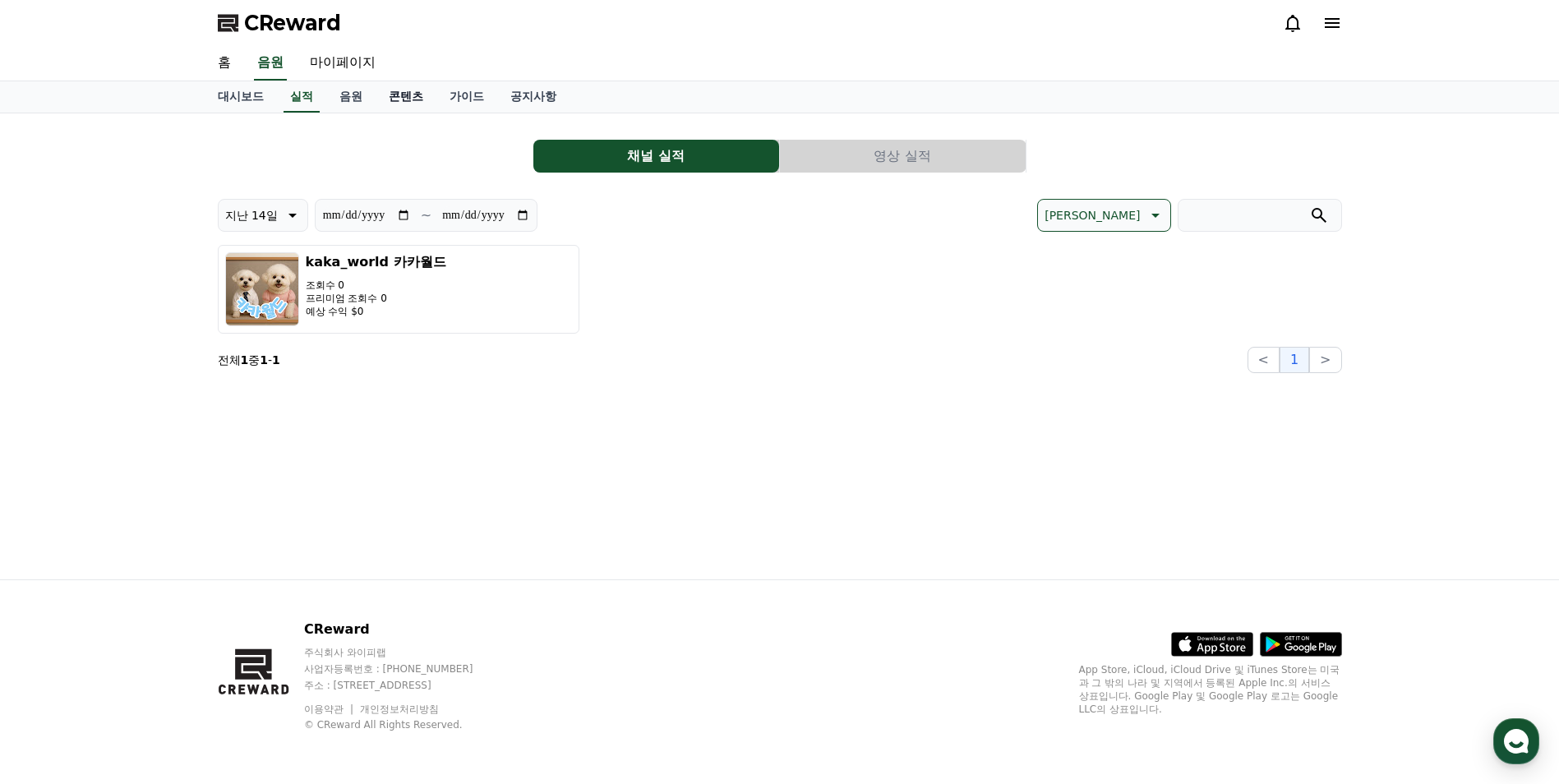
click at [410, 106] on link "콘텐츠" at bounding box center [405, 97] width 61 height 32
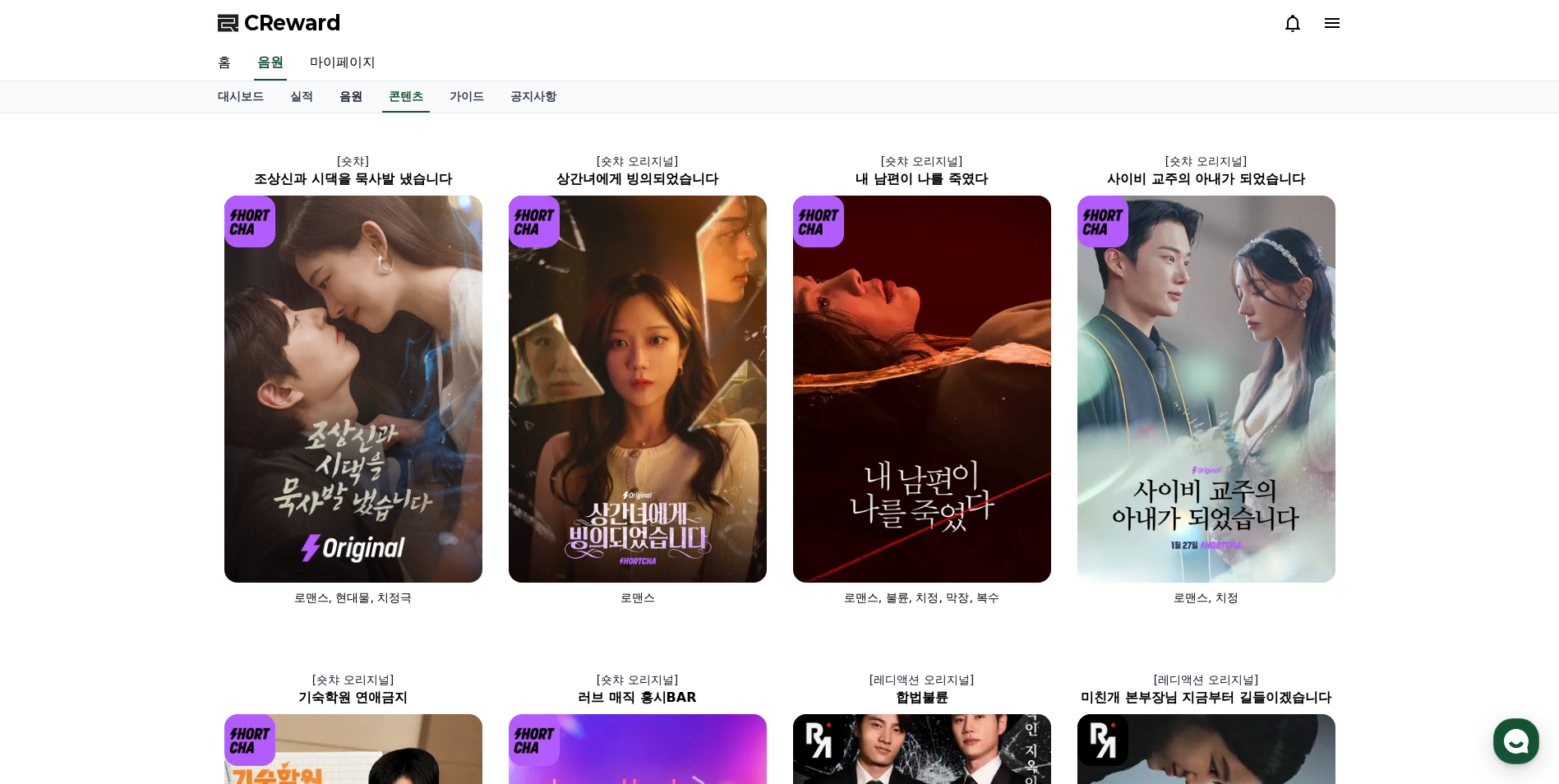
click at [350, 102] on link "음원" at bounding box center [351, 97] width 50 height 32
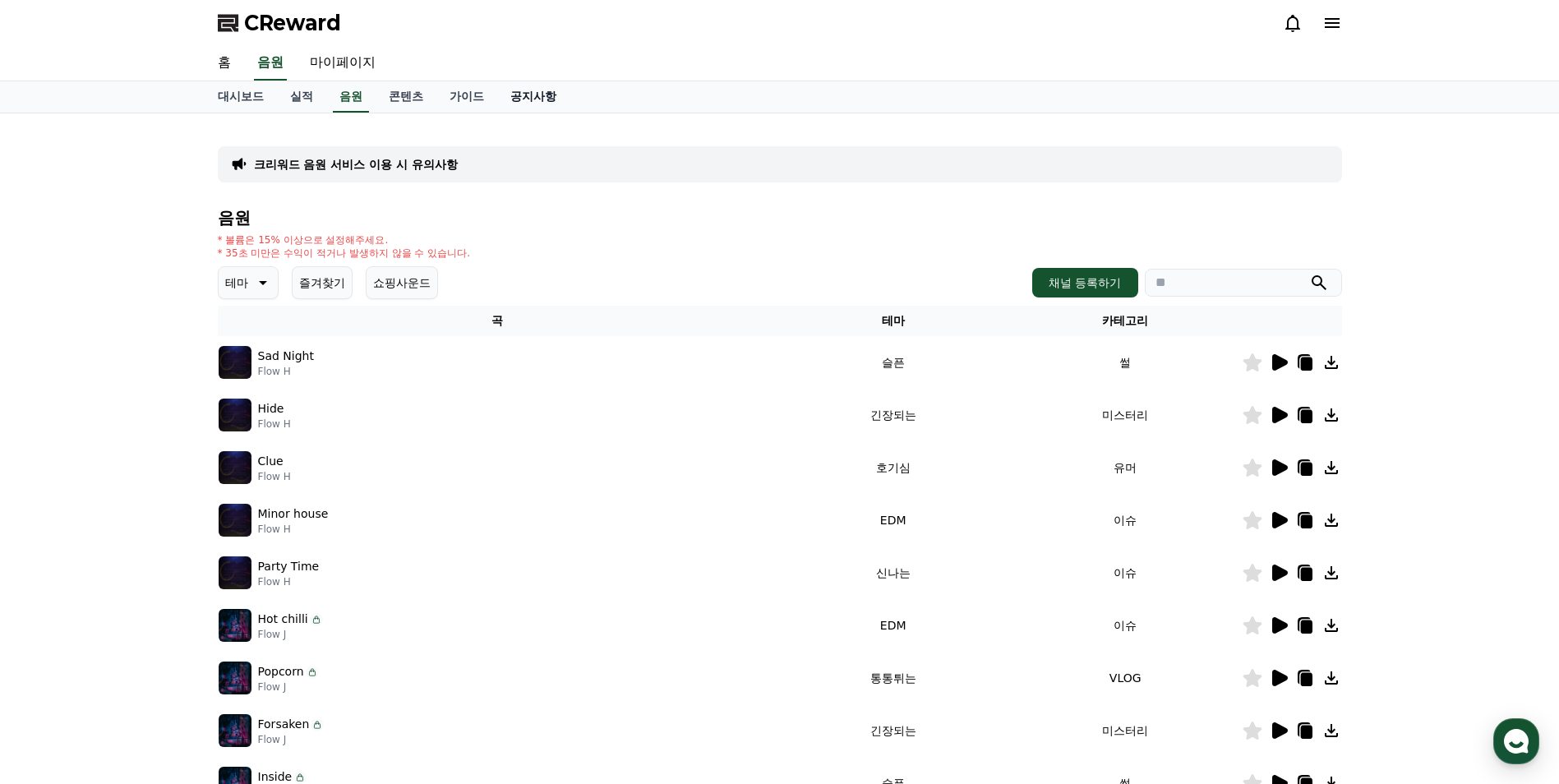
click at [530, 95] on link "공지사항" at bounding box center [534, 97] width 72 height 32
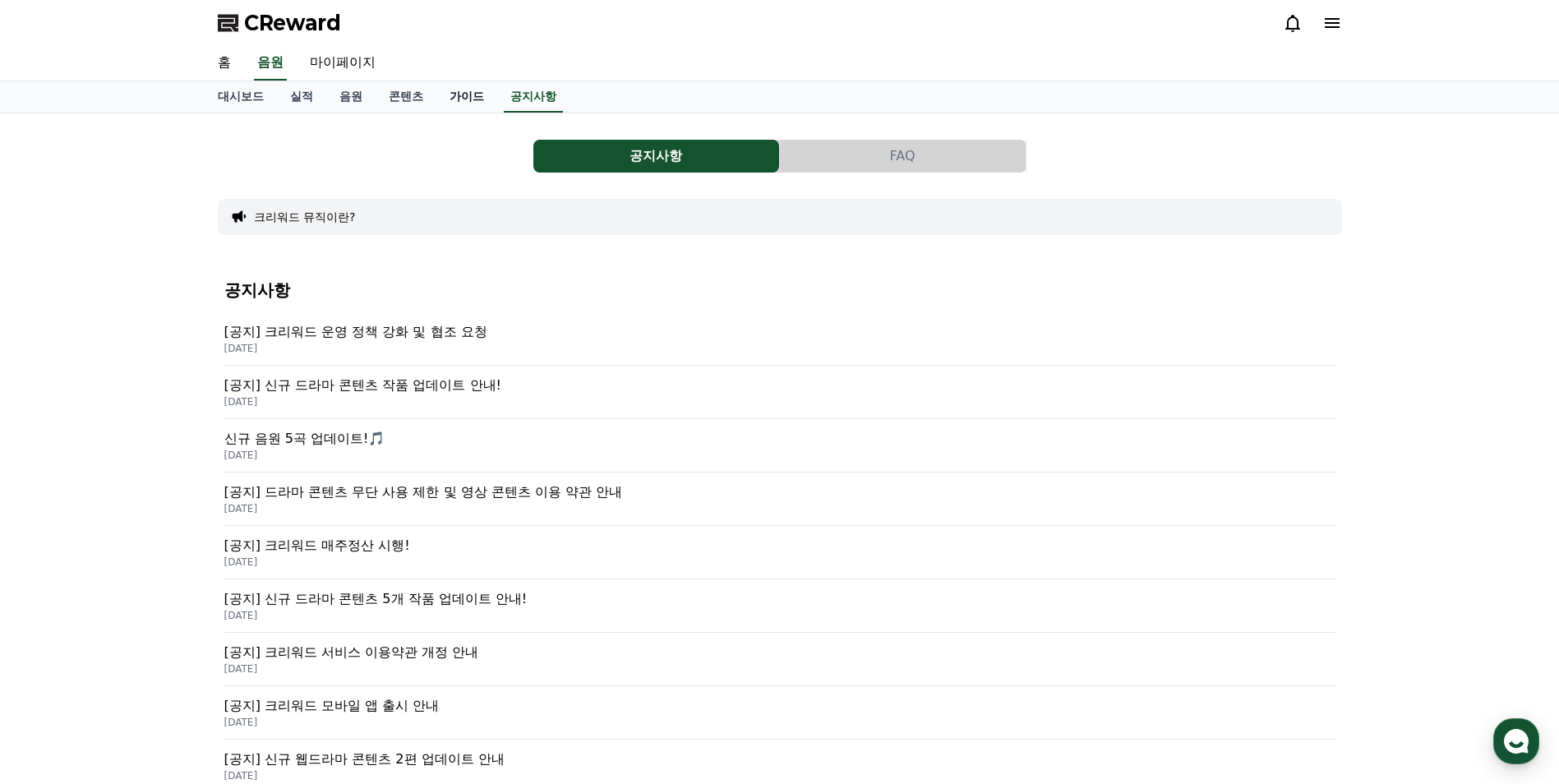
click at [463, 95] on link "가이드" at bounding box center [467, 97] width 61 height 32
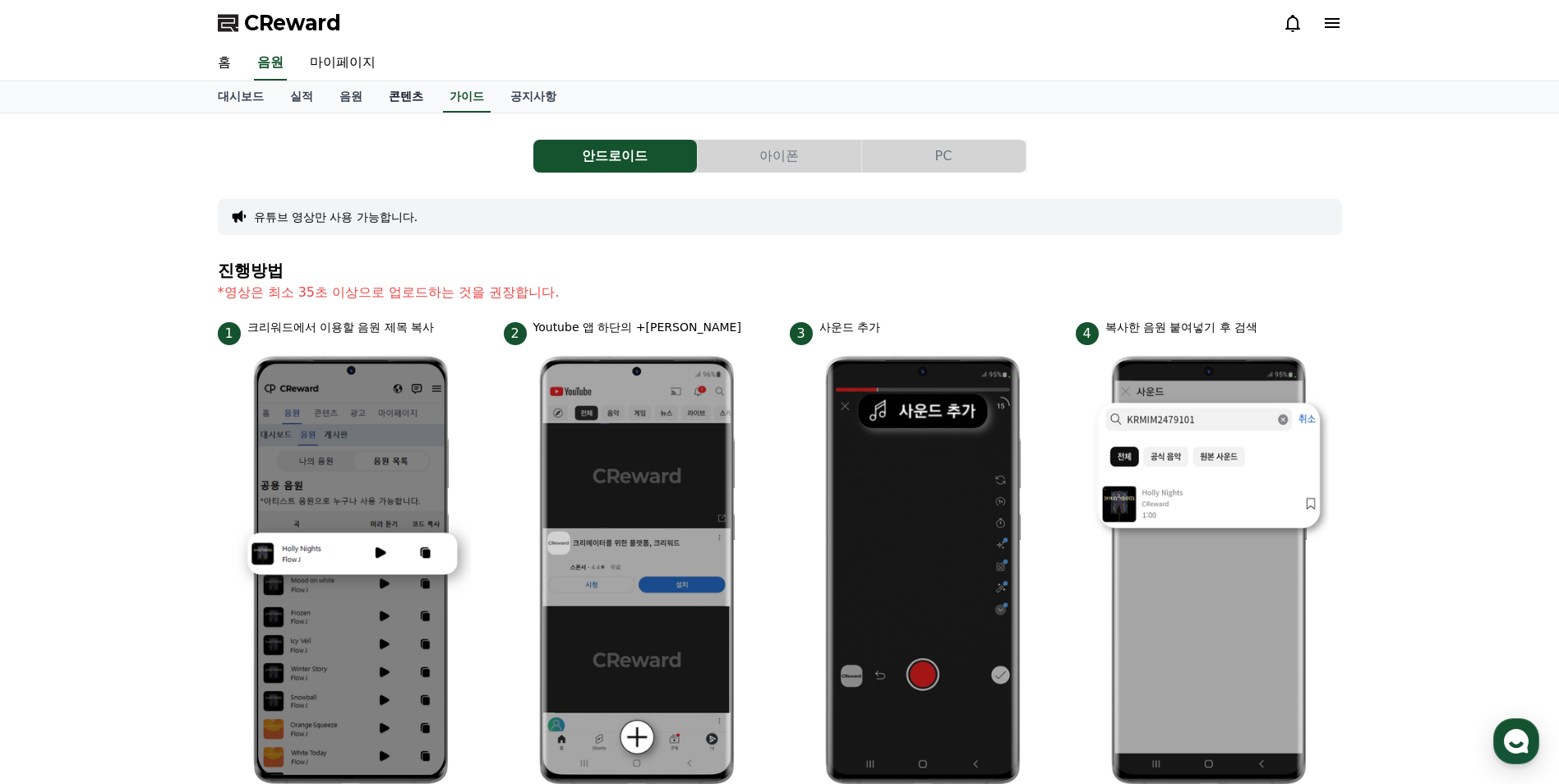
click at [414, 95] on link "콘텐츠" at bounding box center [405, 97] width 61 height 32
click at [456, 104] on link "가이드" at bounding box center [467, 97] width 61 height 32
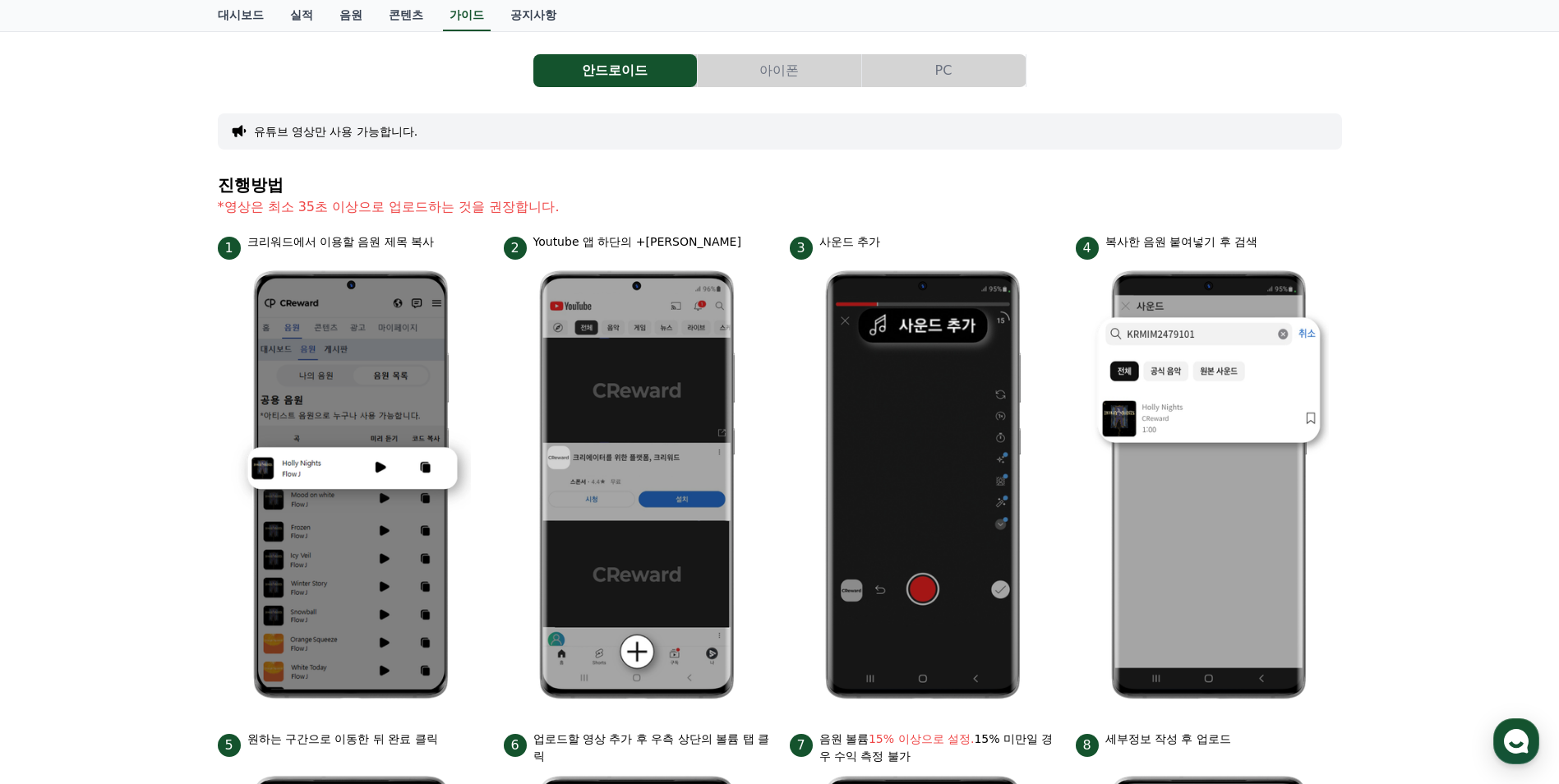
scroll to position [82, 0]
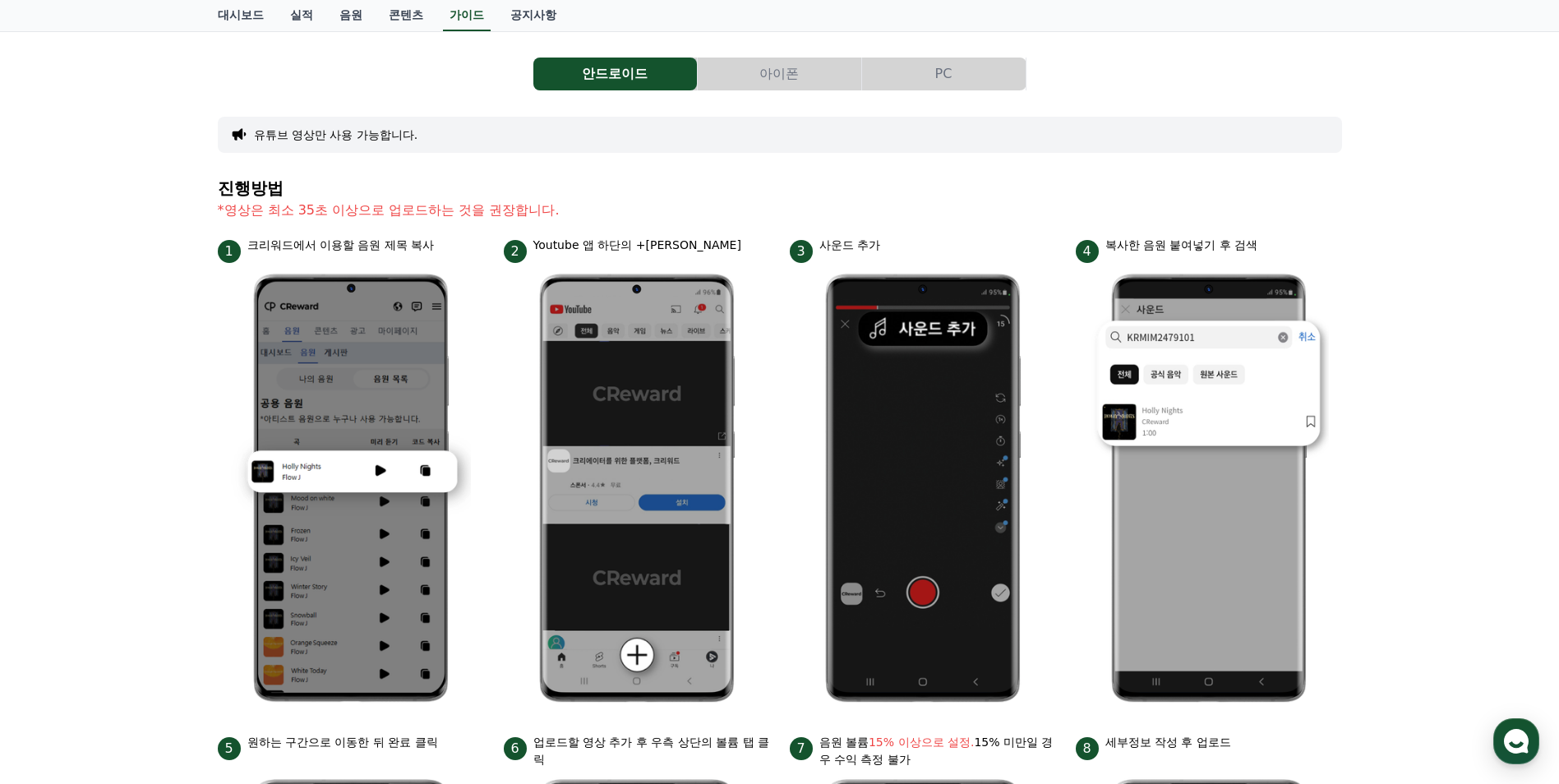
click at [912, 74] on button "PC" at bounding box center [943, 74] width 164 height 33
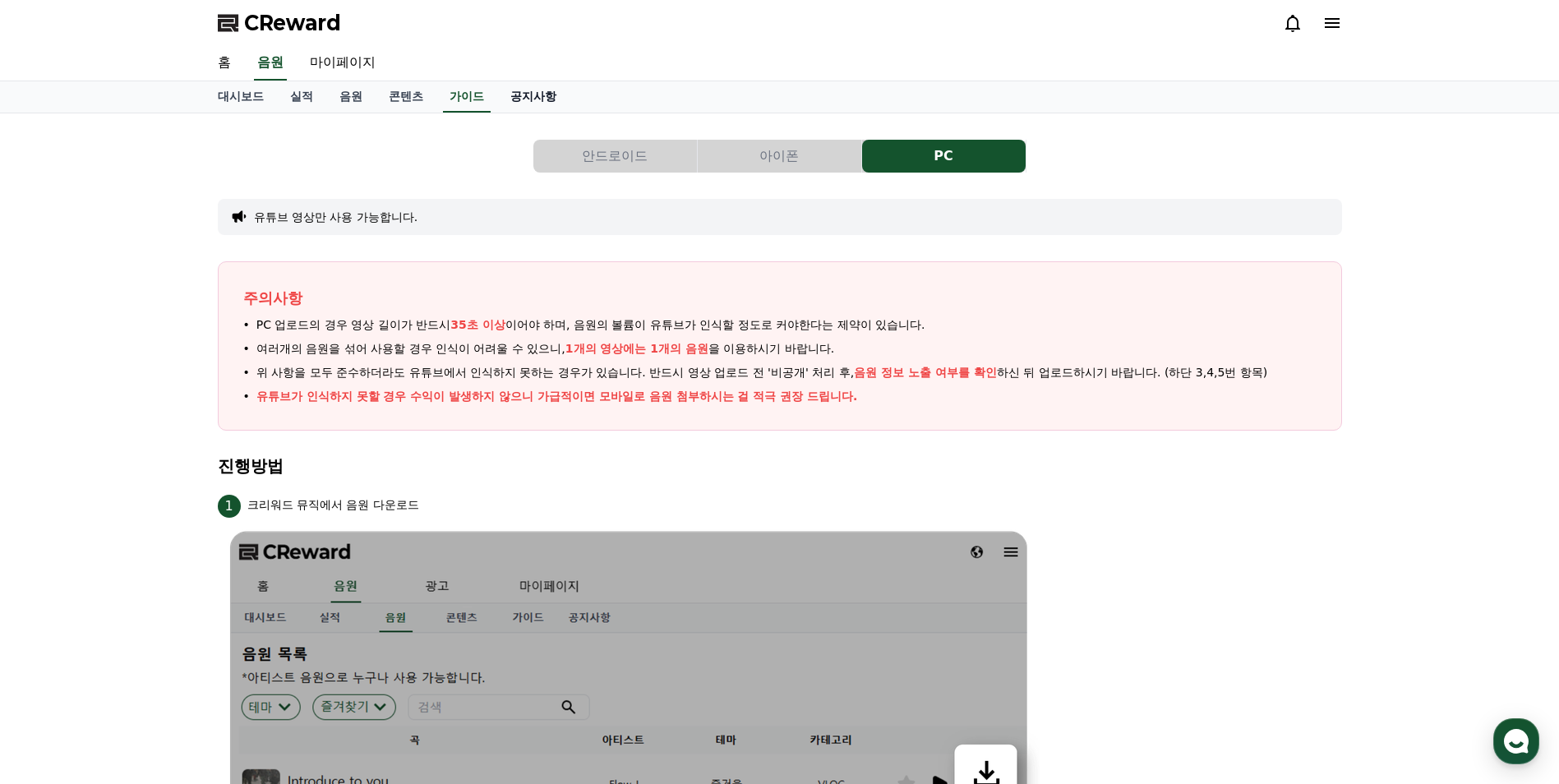
click at [543, 103] on link "공지사항" at bounding box center [534, 97] width 72 height 32
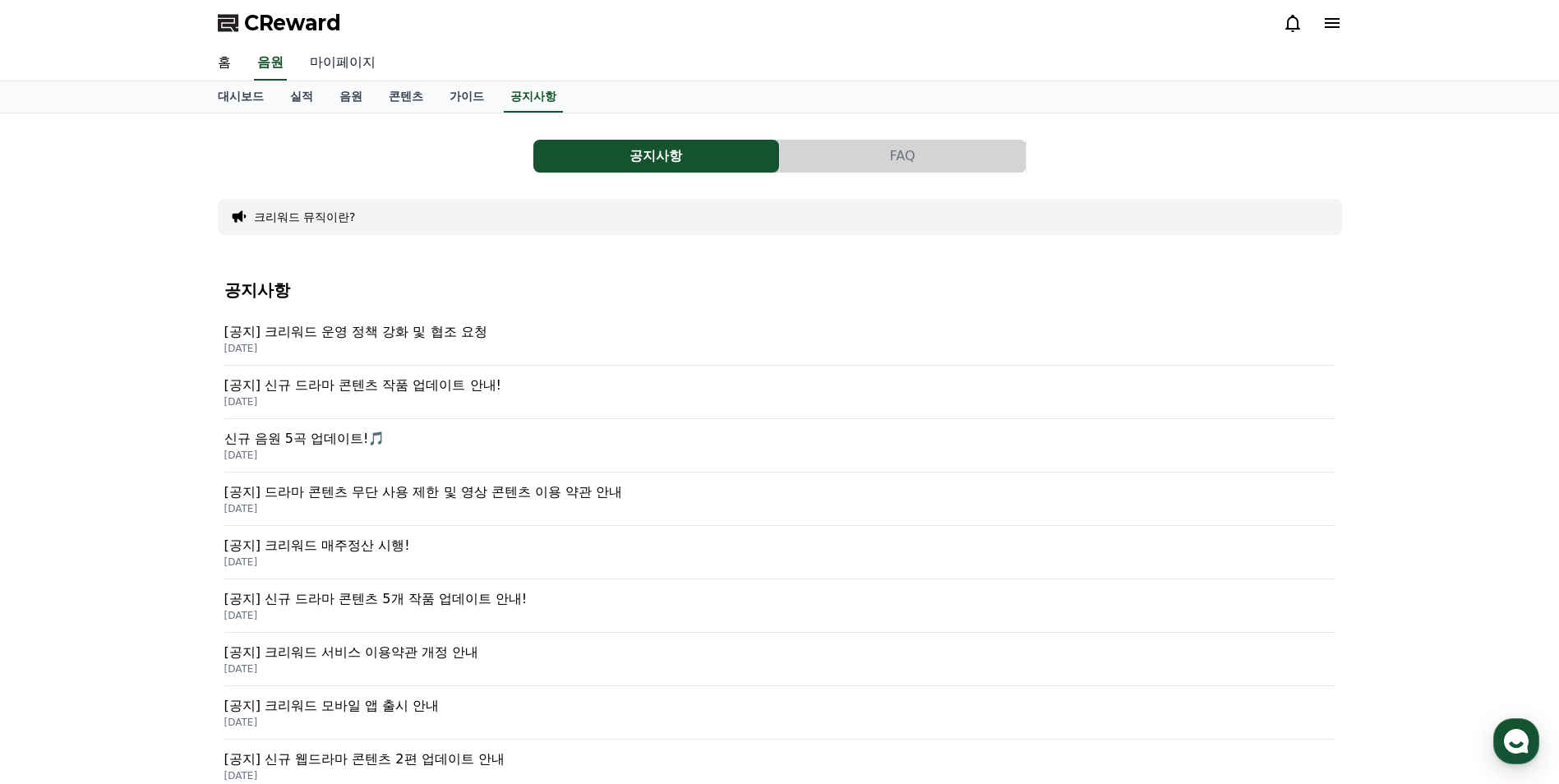
click at [357, 66] on link "마이페이지" at bounding box center [343, 63] width 92 height 34
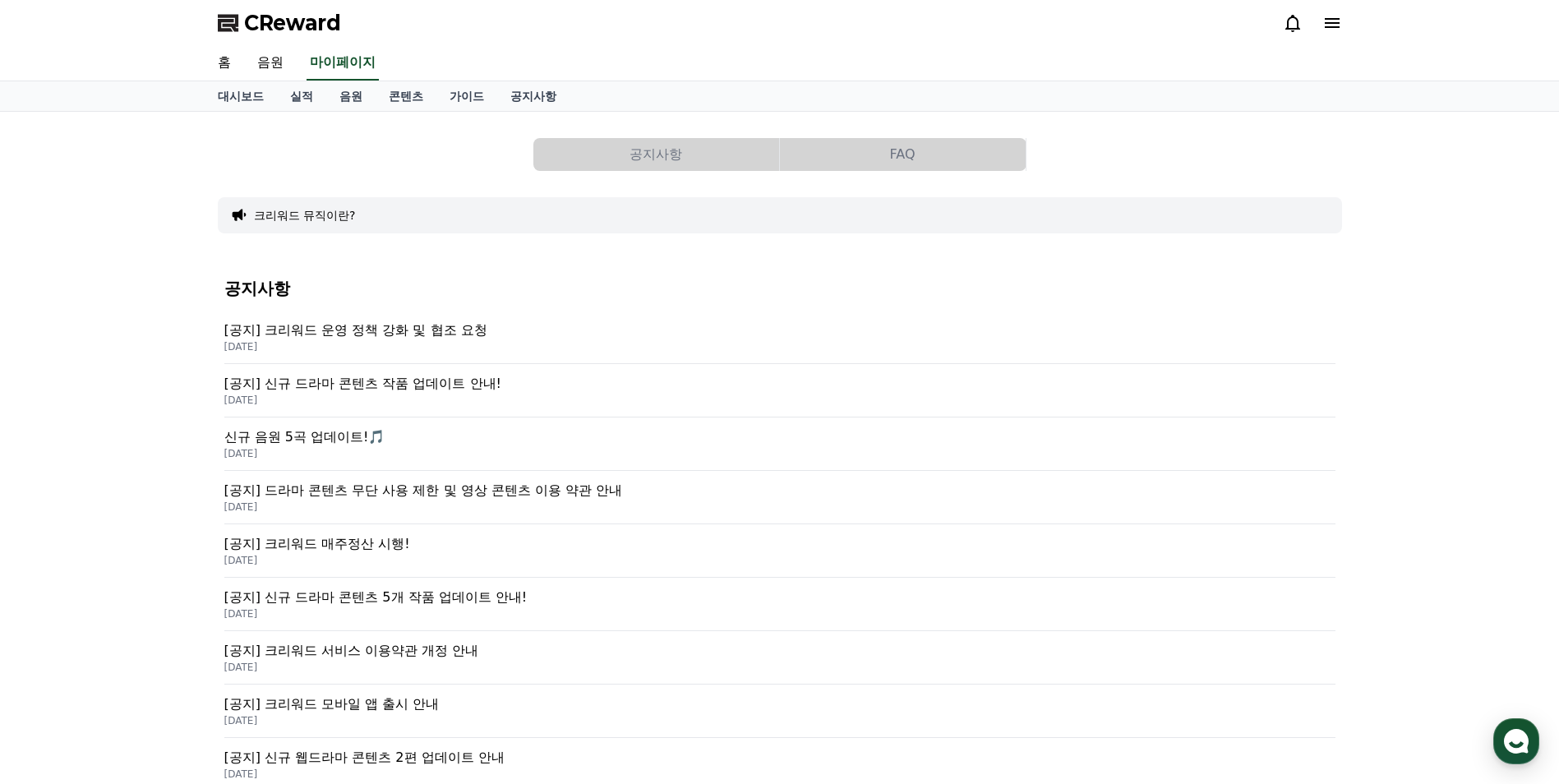
select select "**********"
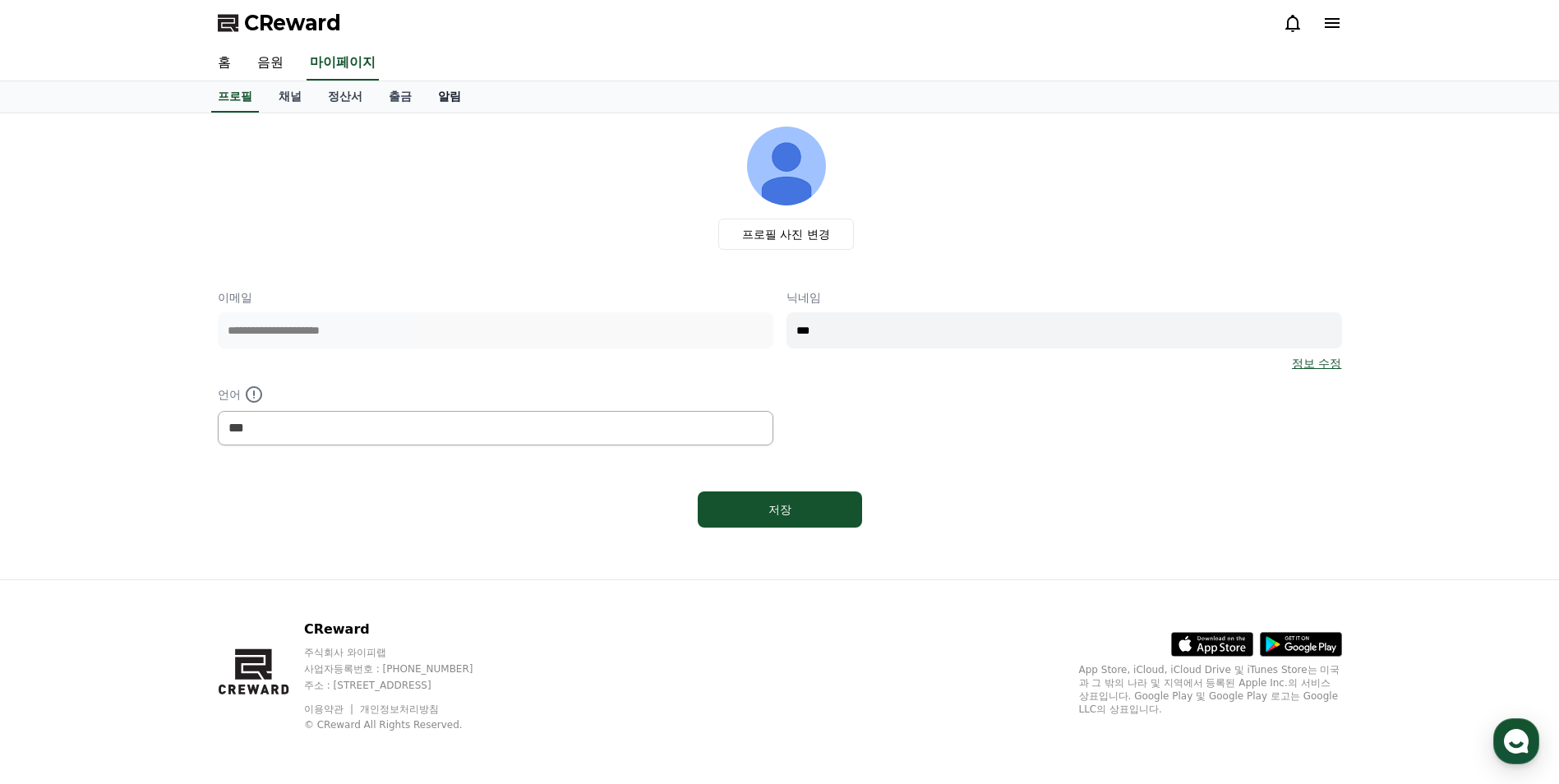
click at [432, 97] on link "알림" at bounding box center [449, 97] width 50 height 32
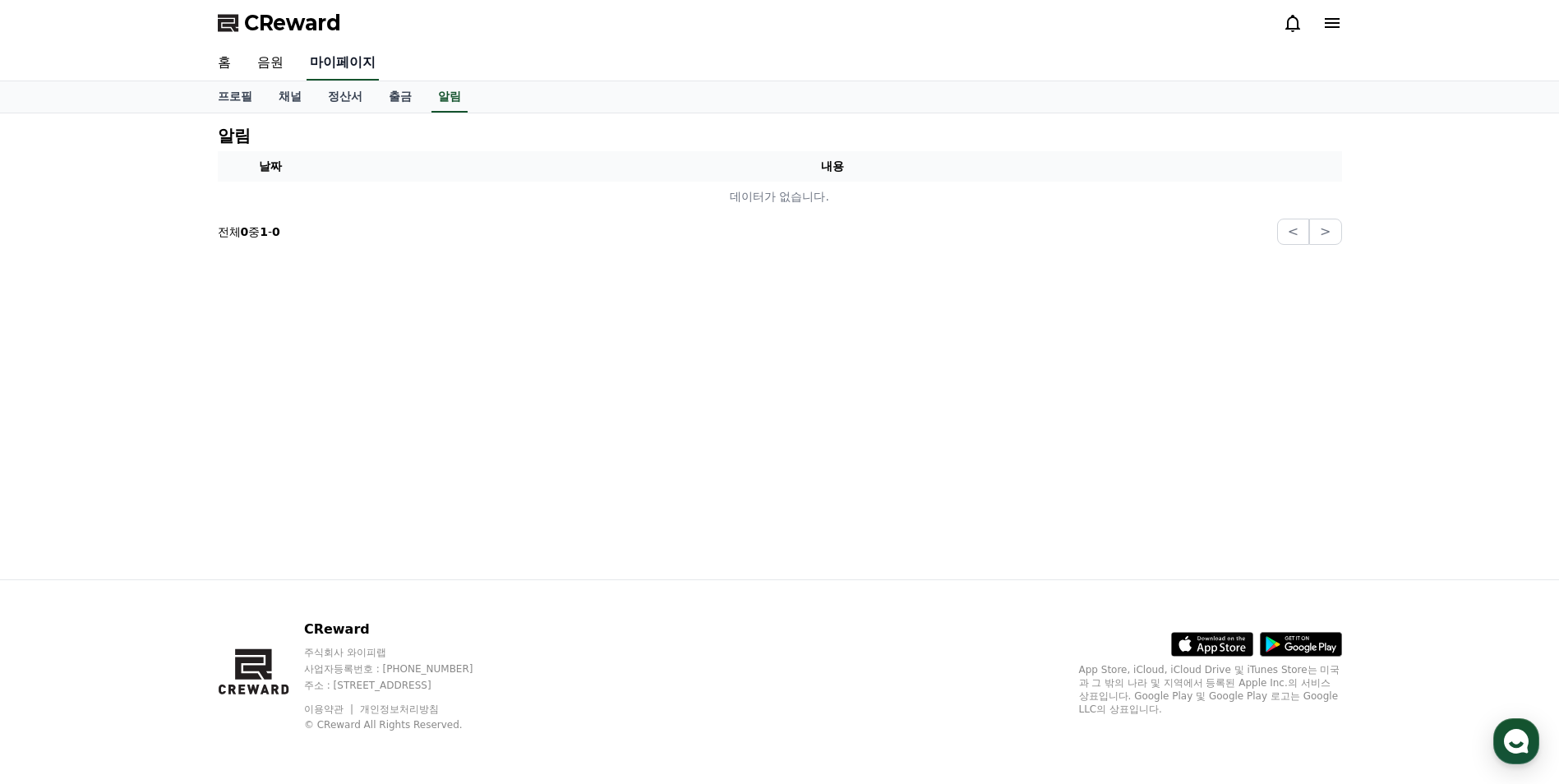
click at [362, 67] on link "마이페이지" at bounding box center [343, 63] width 72 height 34
select select "**********"
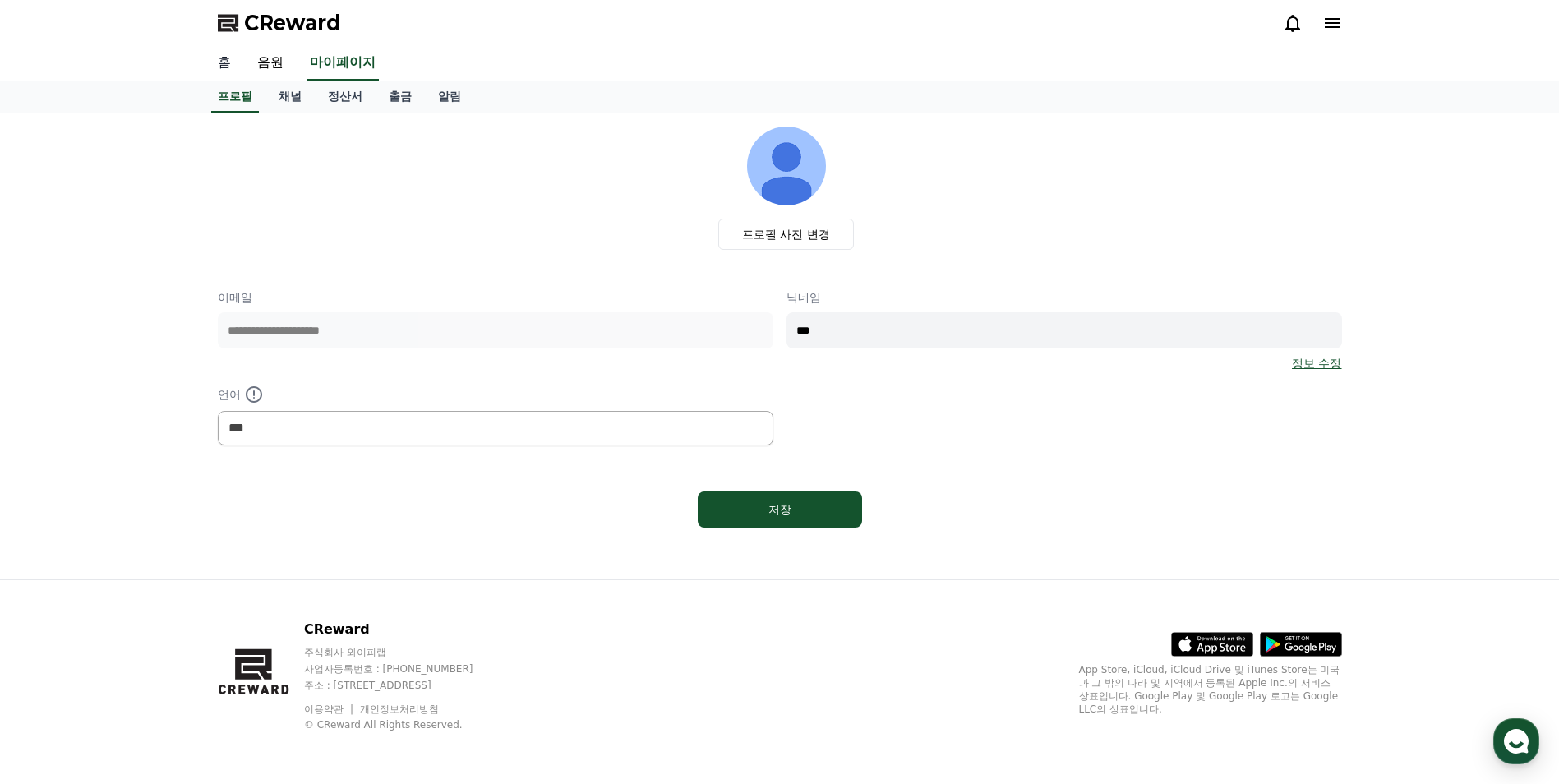
click at [221, 62] on link "홈" at bounding box center [224, 63] width 40 height 34
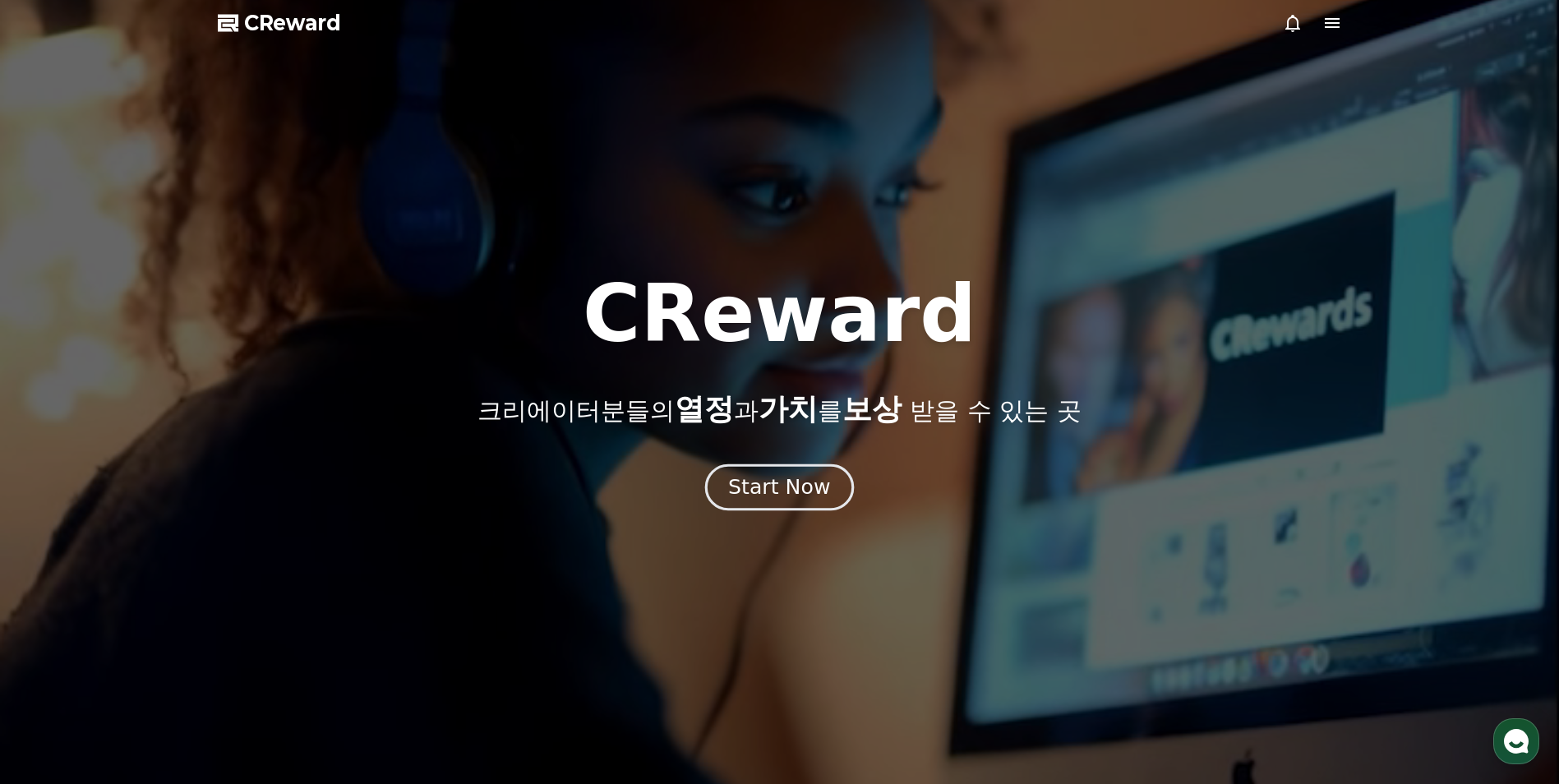
click at [775, 496] on div "Start Now" at bounding box center [779, 487] width 102 height 28
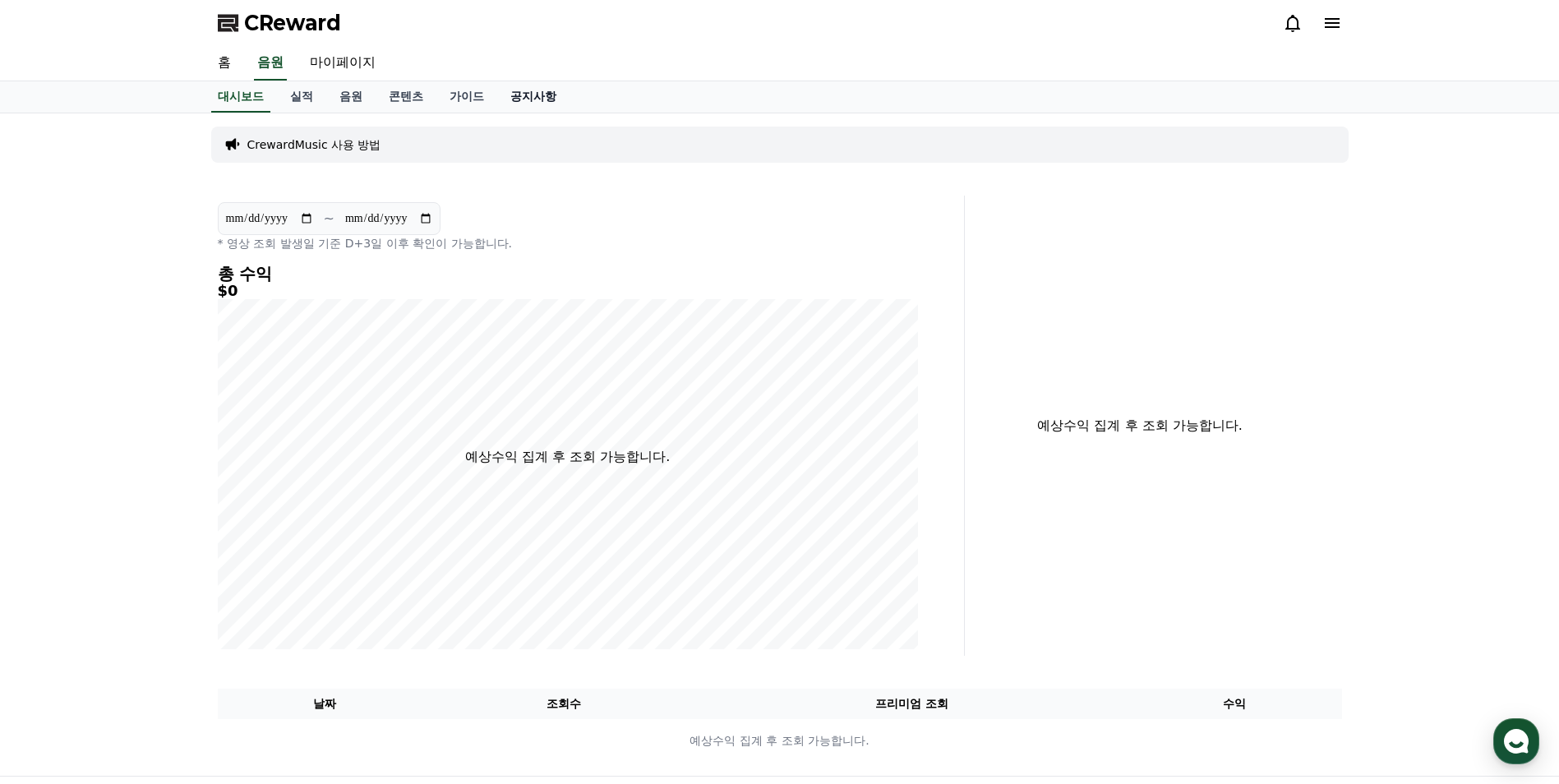
click at [506, 93] on link "공지사항" at bounding box center [534, 97] width 72 height 32
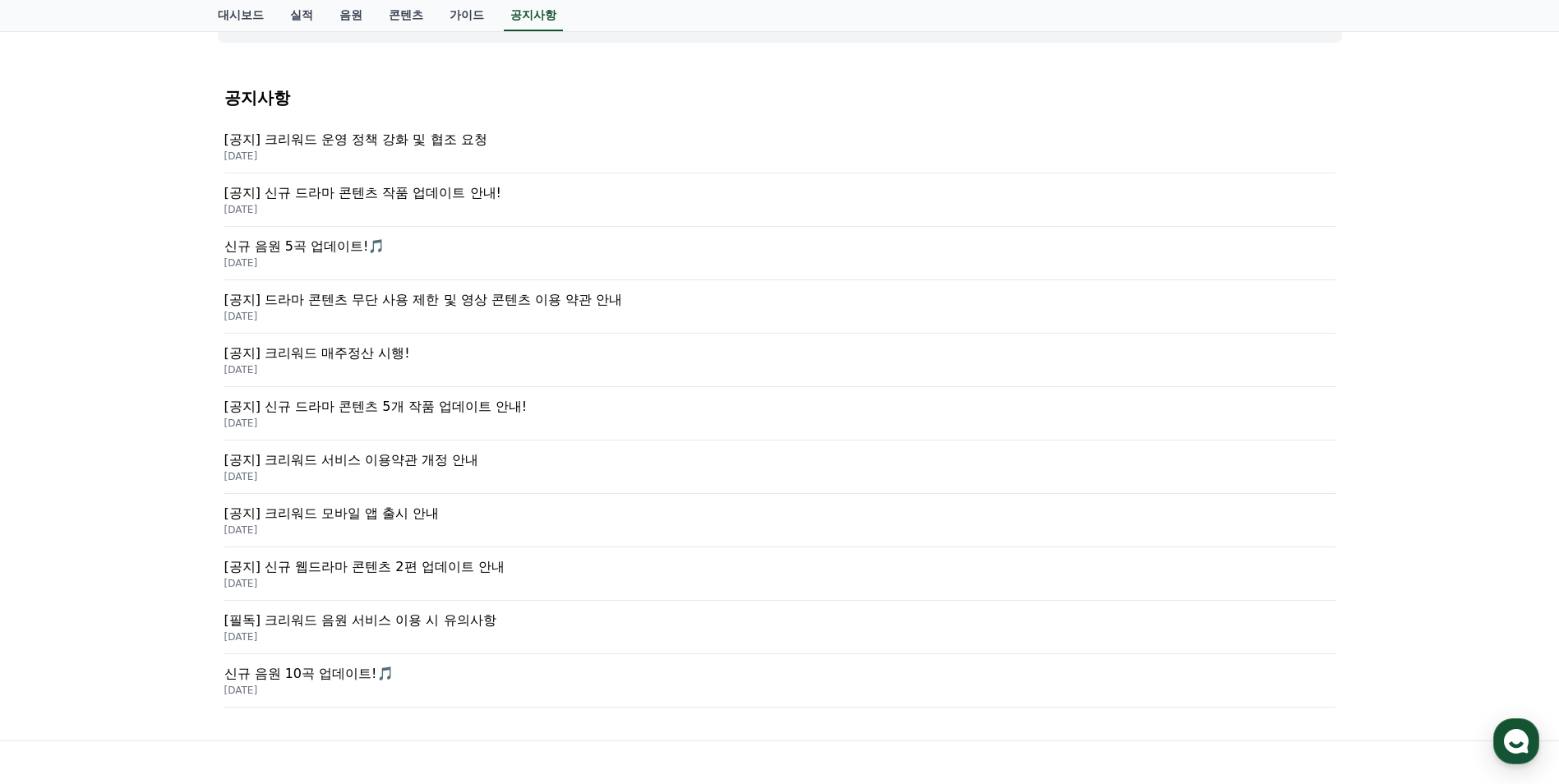
scroll to position [247, 0]
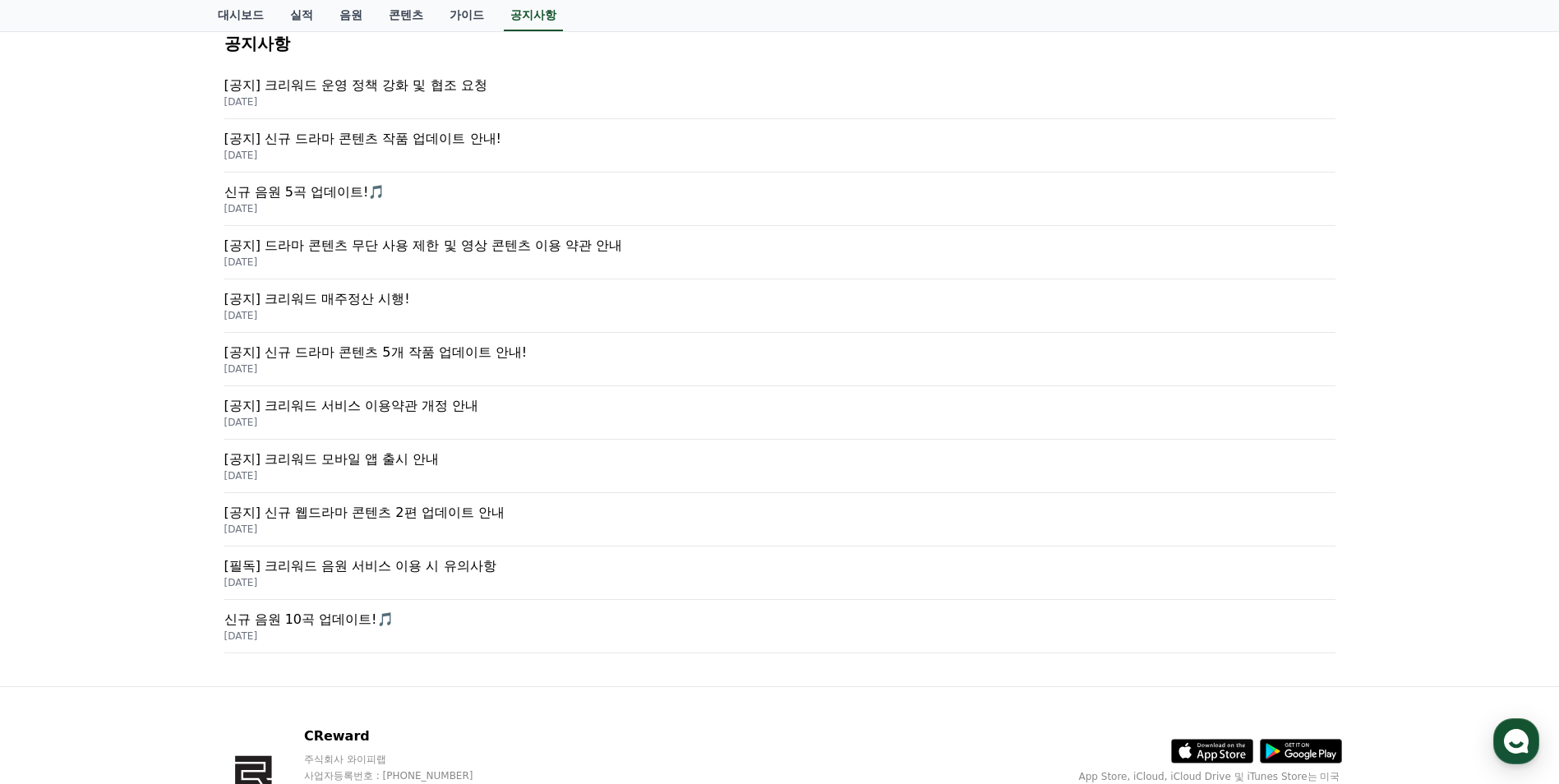
click at [424, 562] on p "[필독] 크리워드 음원 서비스 이용 시 유의사항" at bounding box center [780, 566] width 1111 height 20
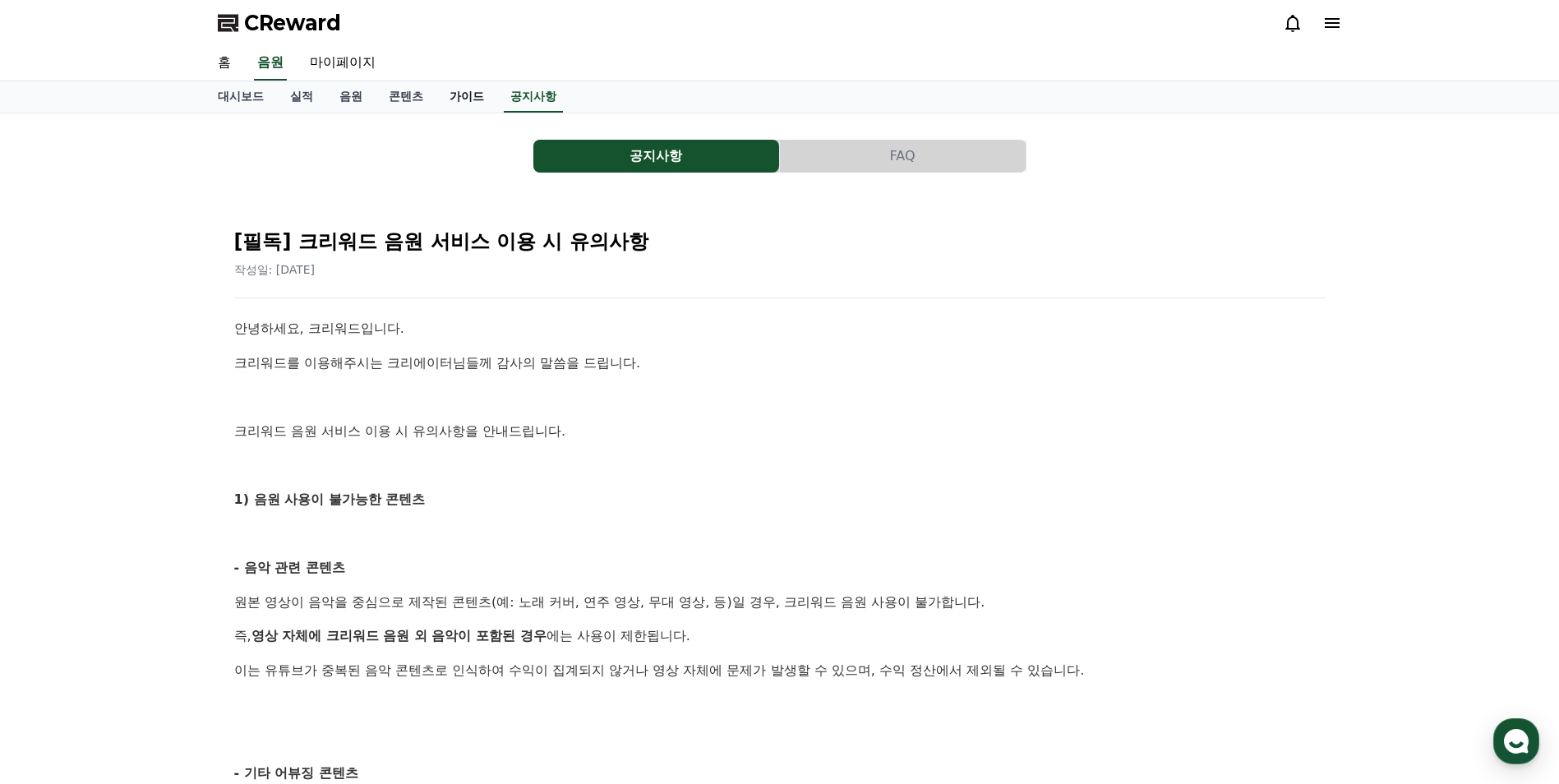
click at [472, 96] on link "가이드" at bounding box center [467, 97] width 61 height 32
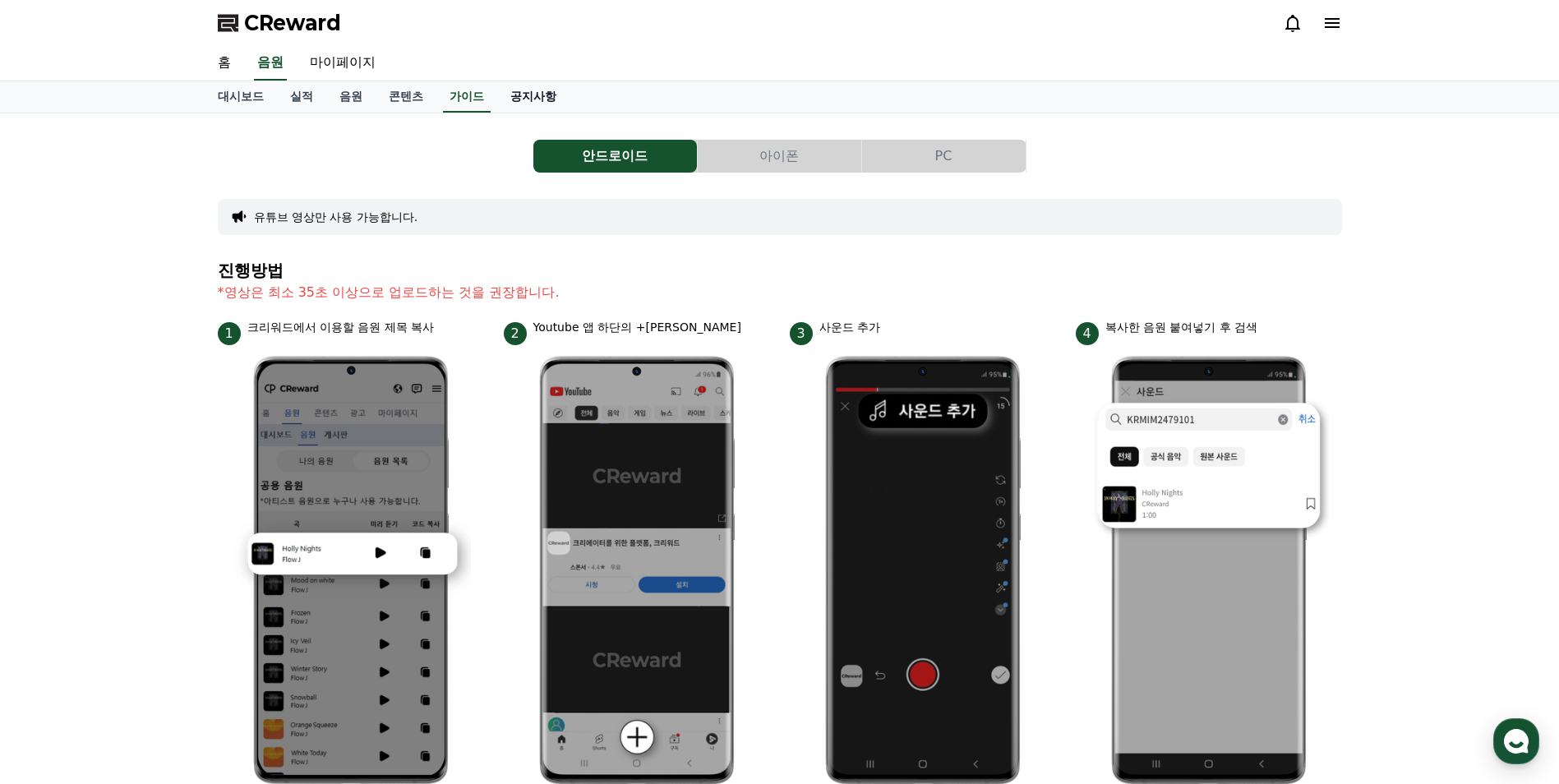
click at [523, 93] on link "공지사항" at bounding box center [534, 97] width 72 height 32
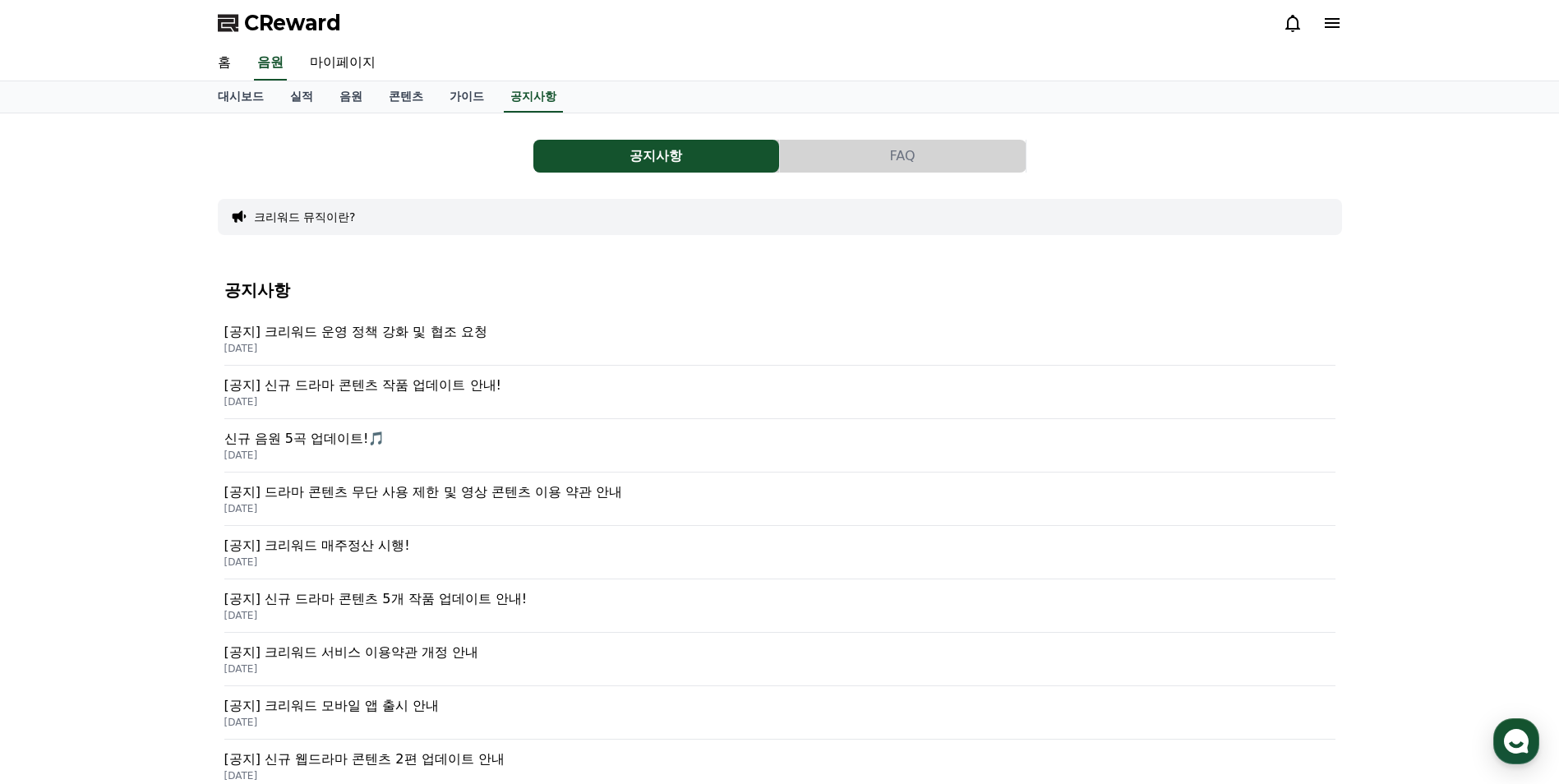
click at [896, 168] on button "FAQ" at bounding box center [903, 156] width 246 height 33
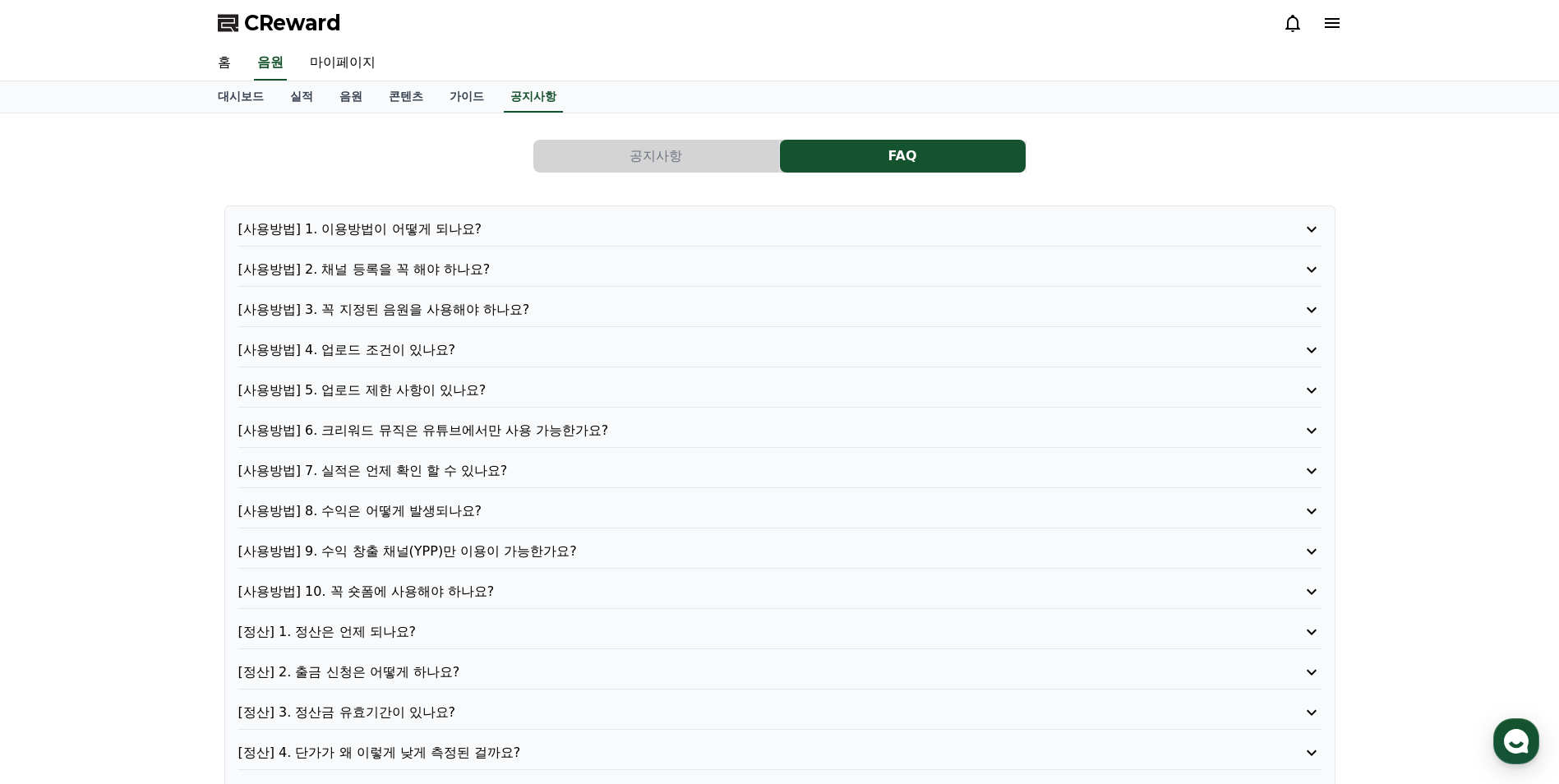
click at [426, 355] on p "[사용방법] 4. 업로드 조건이 있나요?" at bounding box center [737, 350] width 997 height 20
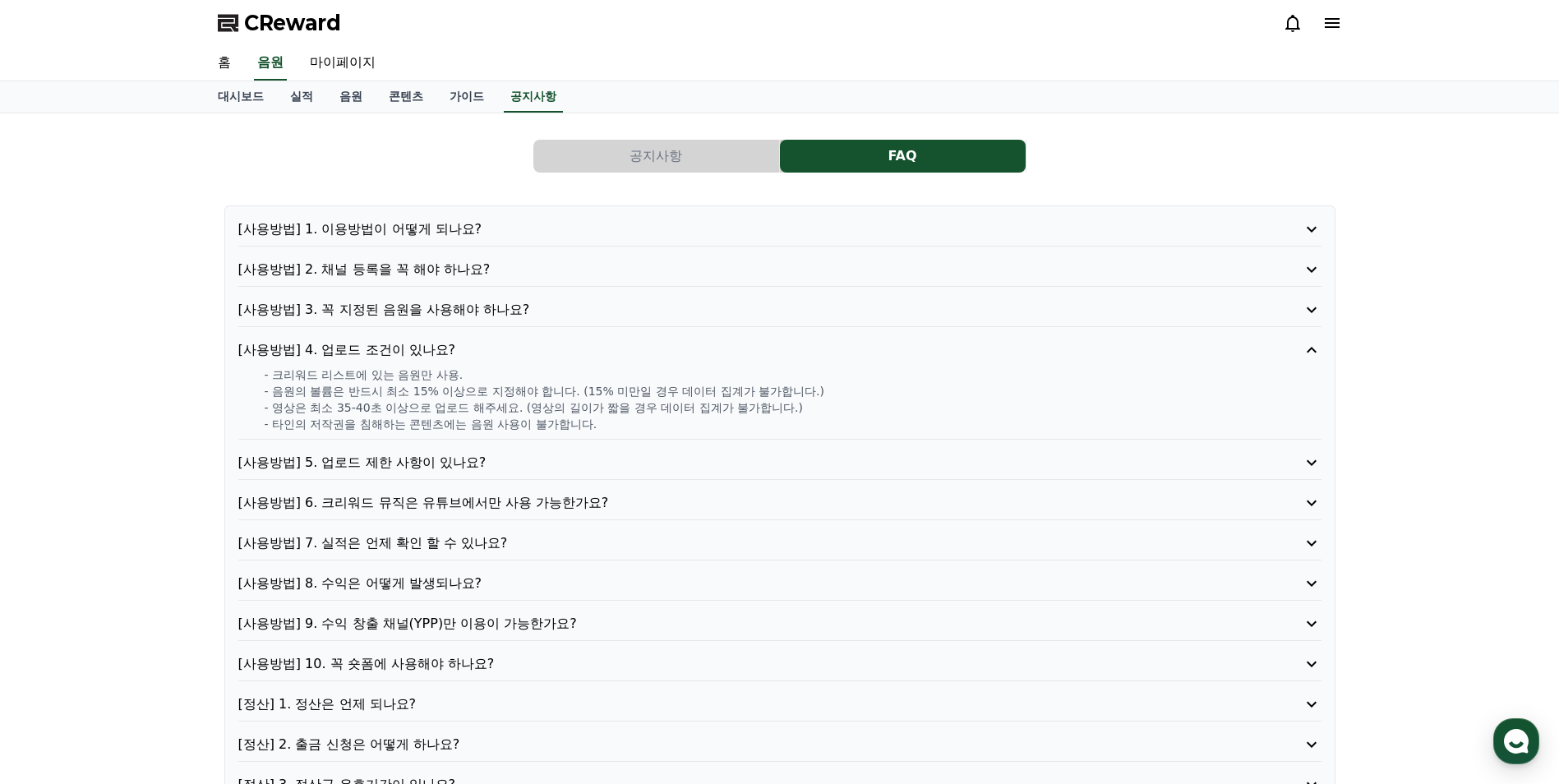
click at [446, 466] on p "[사용방법] 5. 업로드 제한 사항이 있나요?" at bounding box center [737, 463] width 997 height 20
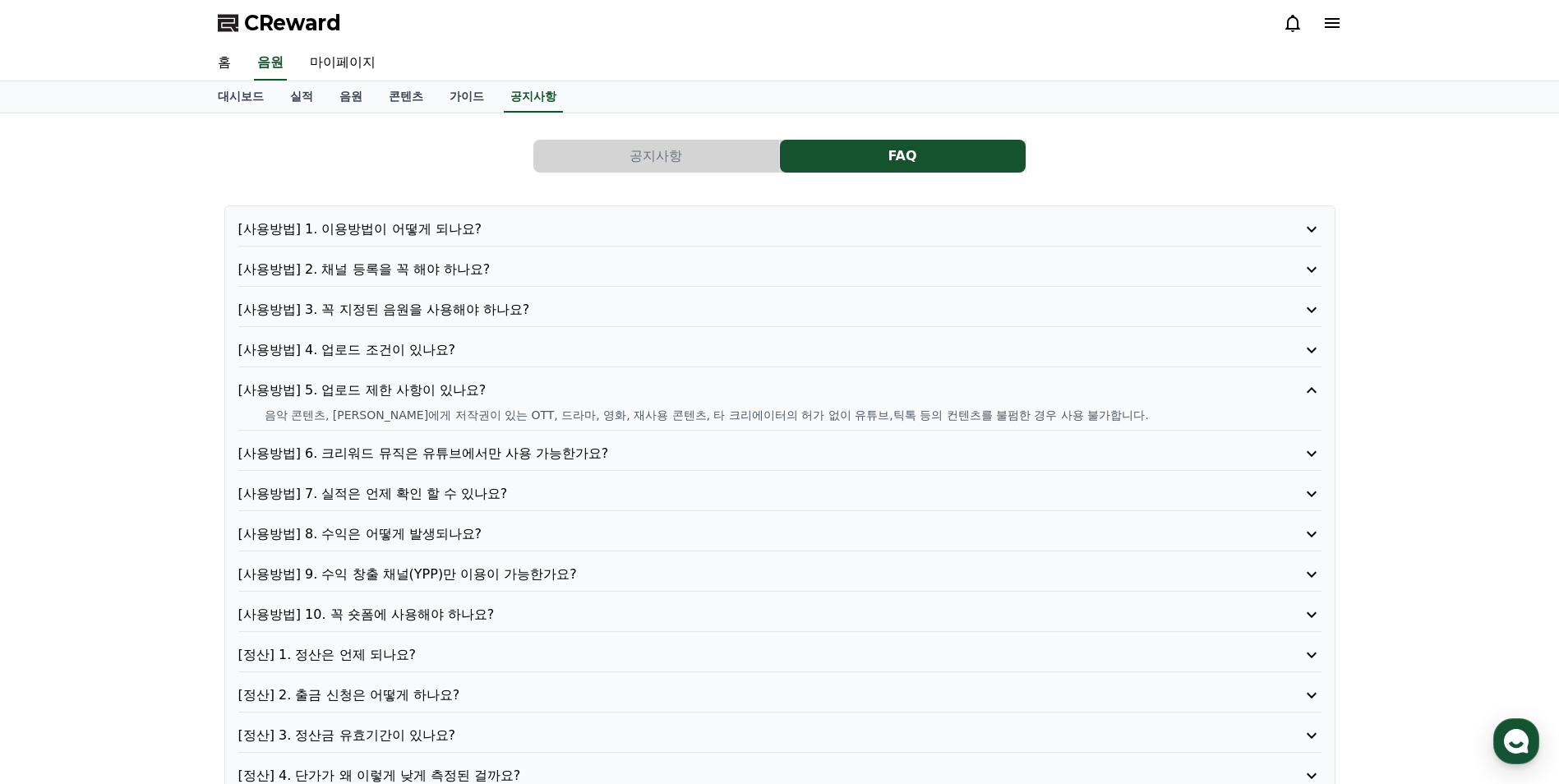
click at [581, 455] on p "[사용방법] 6. 크리워드 뮤직은 유튜브에서만 사용 가능한가요?" at bounding box center [737, 454] width 997 height 20
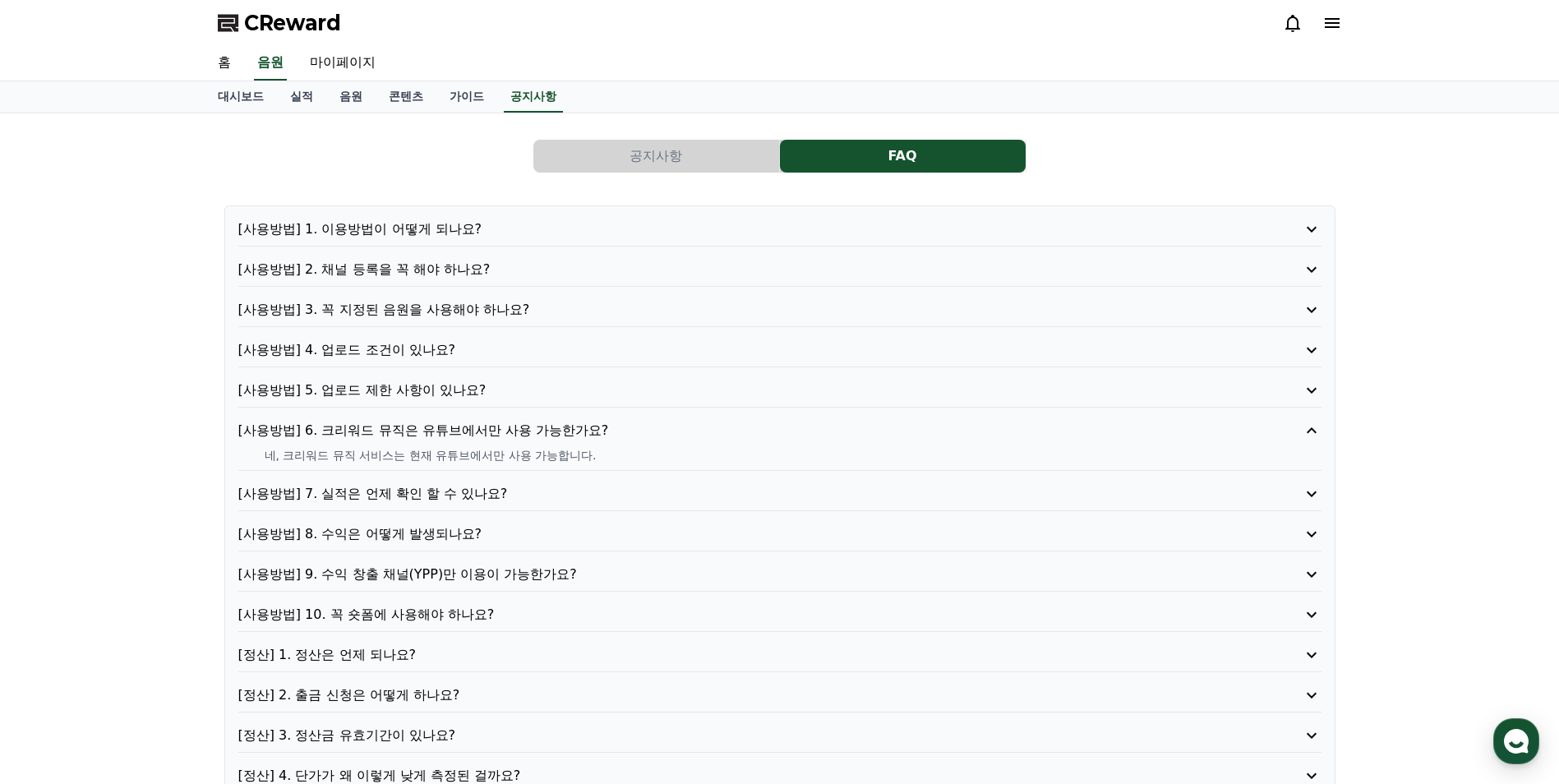
scroll to position [82, 0]
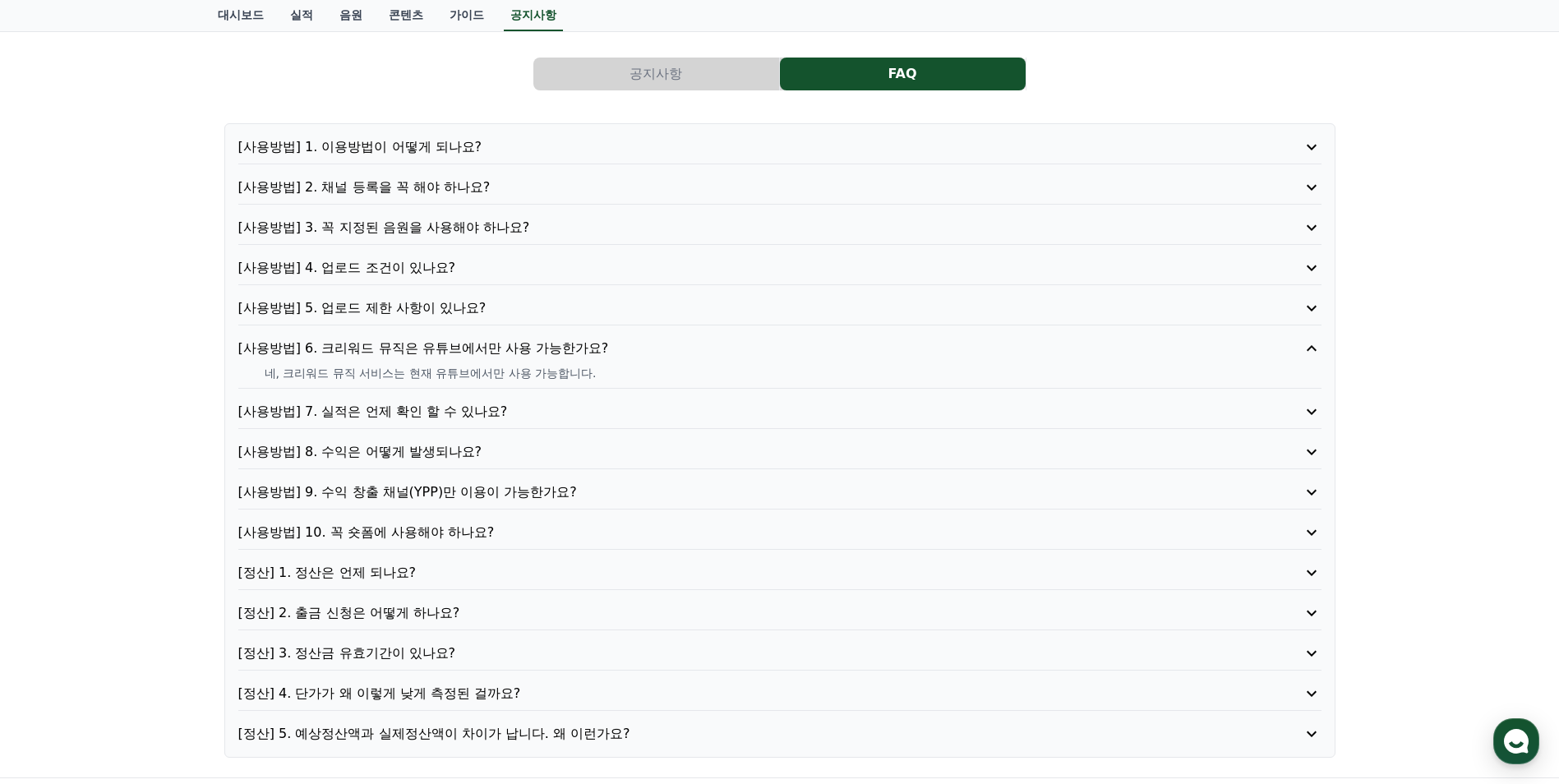
click at [435, 449] on p "[사용방법] 8. 수익은 어떻게 발생되나요?" at bounding box center [737, 452] width 997 height 20
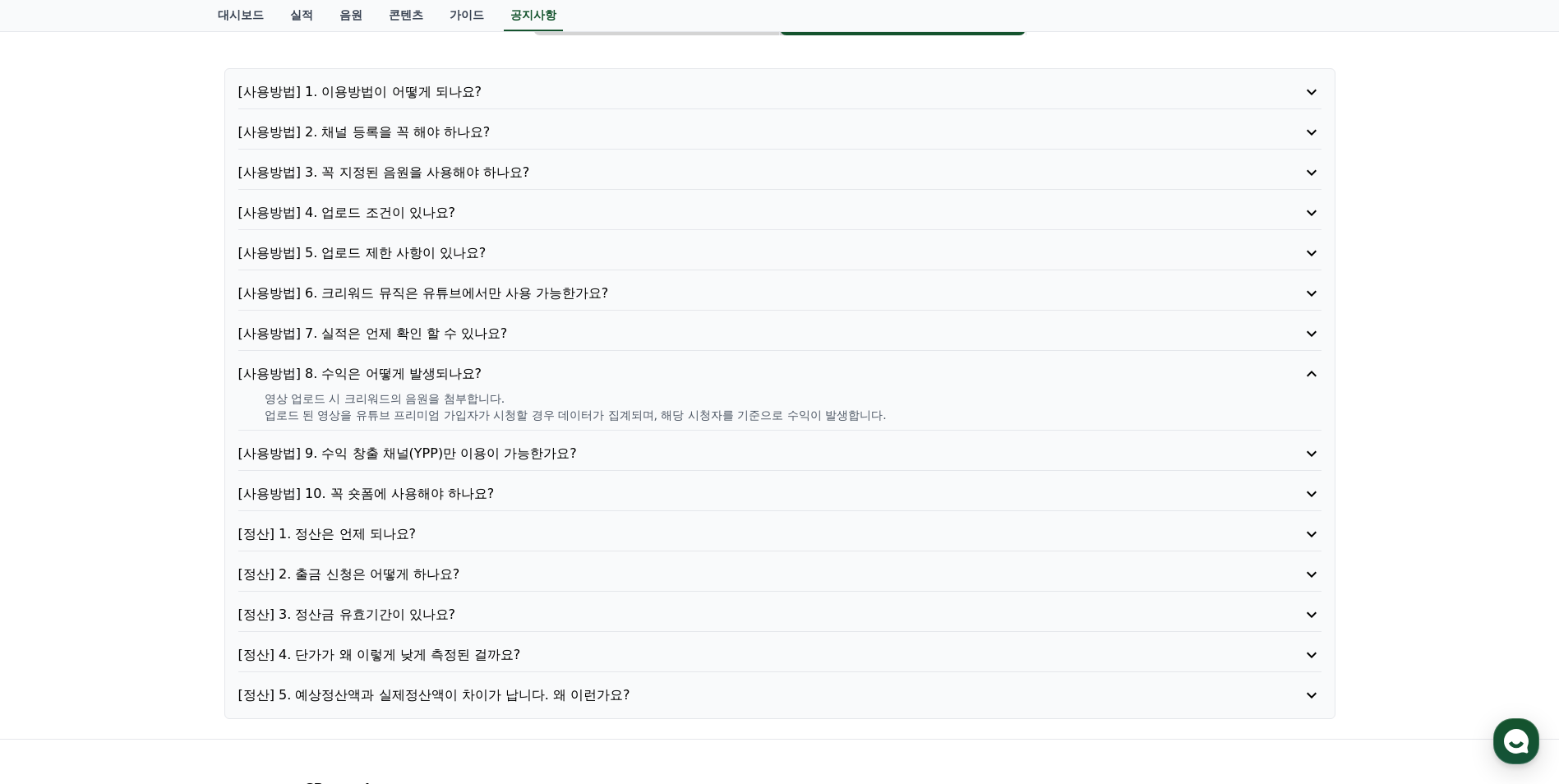
scroll to position [165, 0]
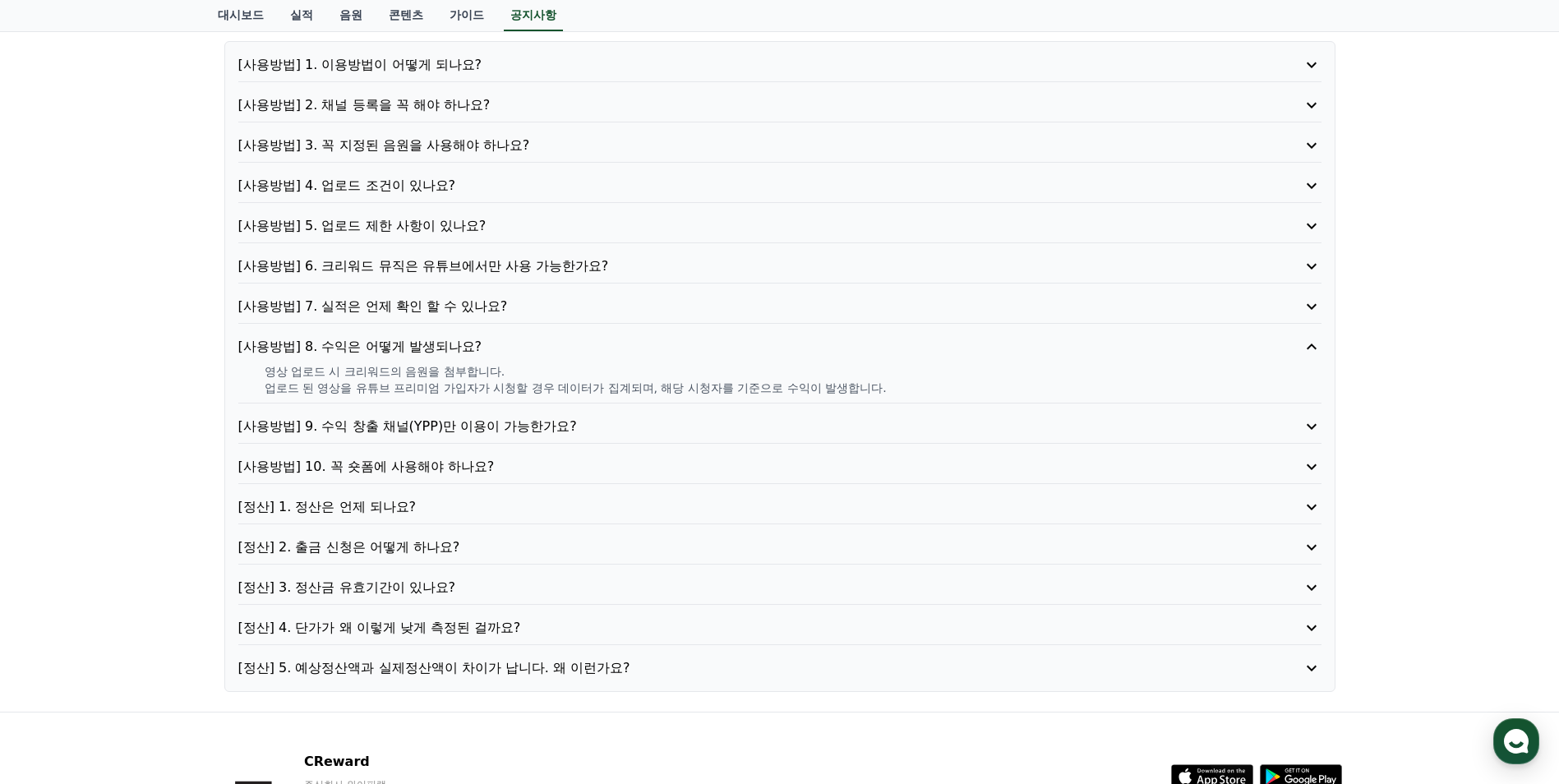
click at [488, 631] on p "[정산] 4. 단가가 왜 이렇게 낮게 측정된 걸까요?" at bounding box center [737, 628] width 997 height 20
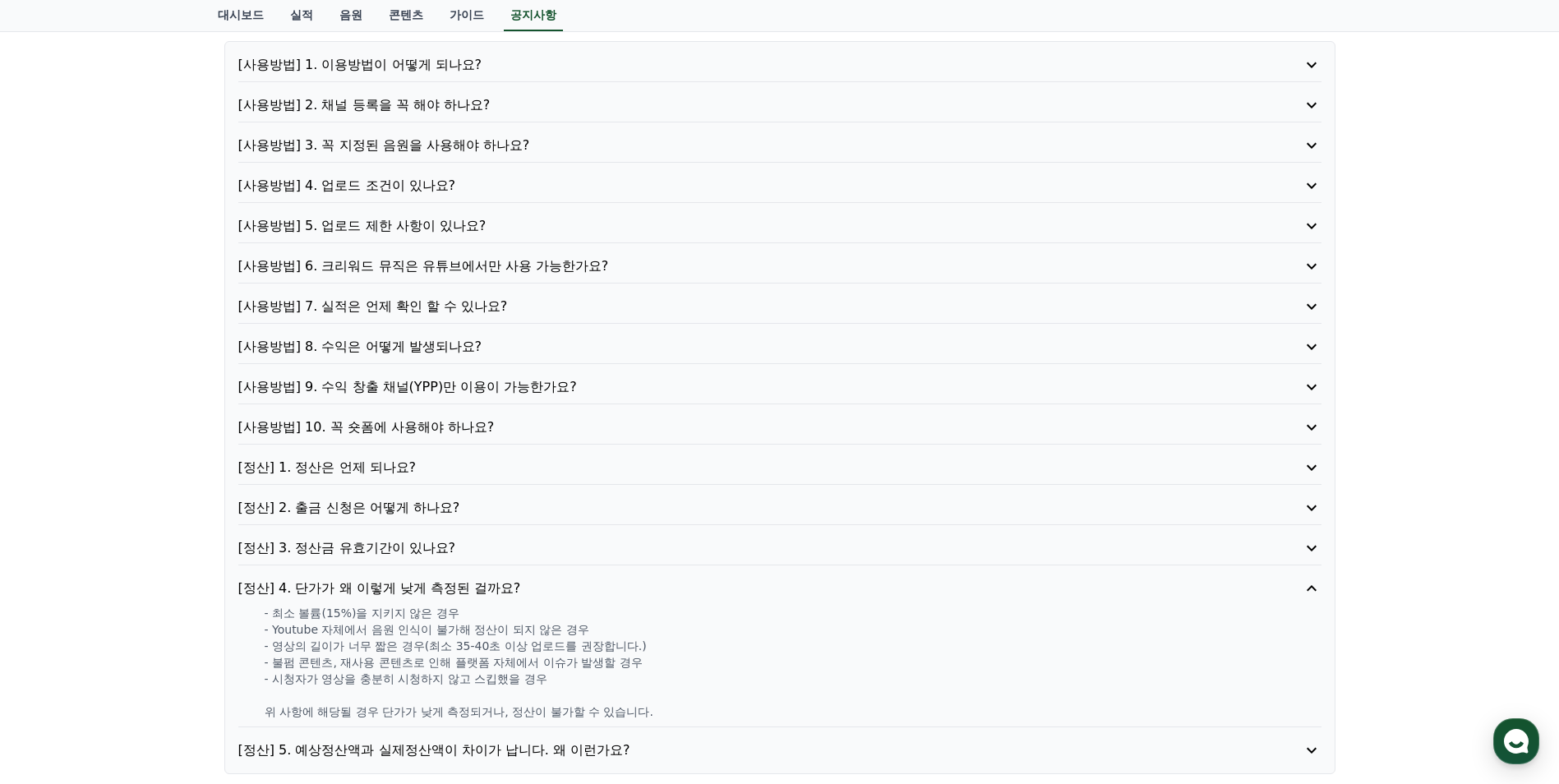
click at [456, 347] on p "[사용방법] 8. 수익은 어떻게 발생되나요?" at bounding box center [737, 347] width 997 height 20
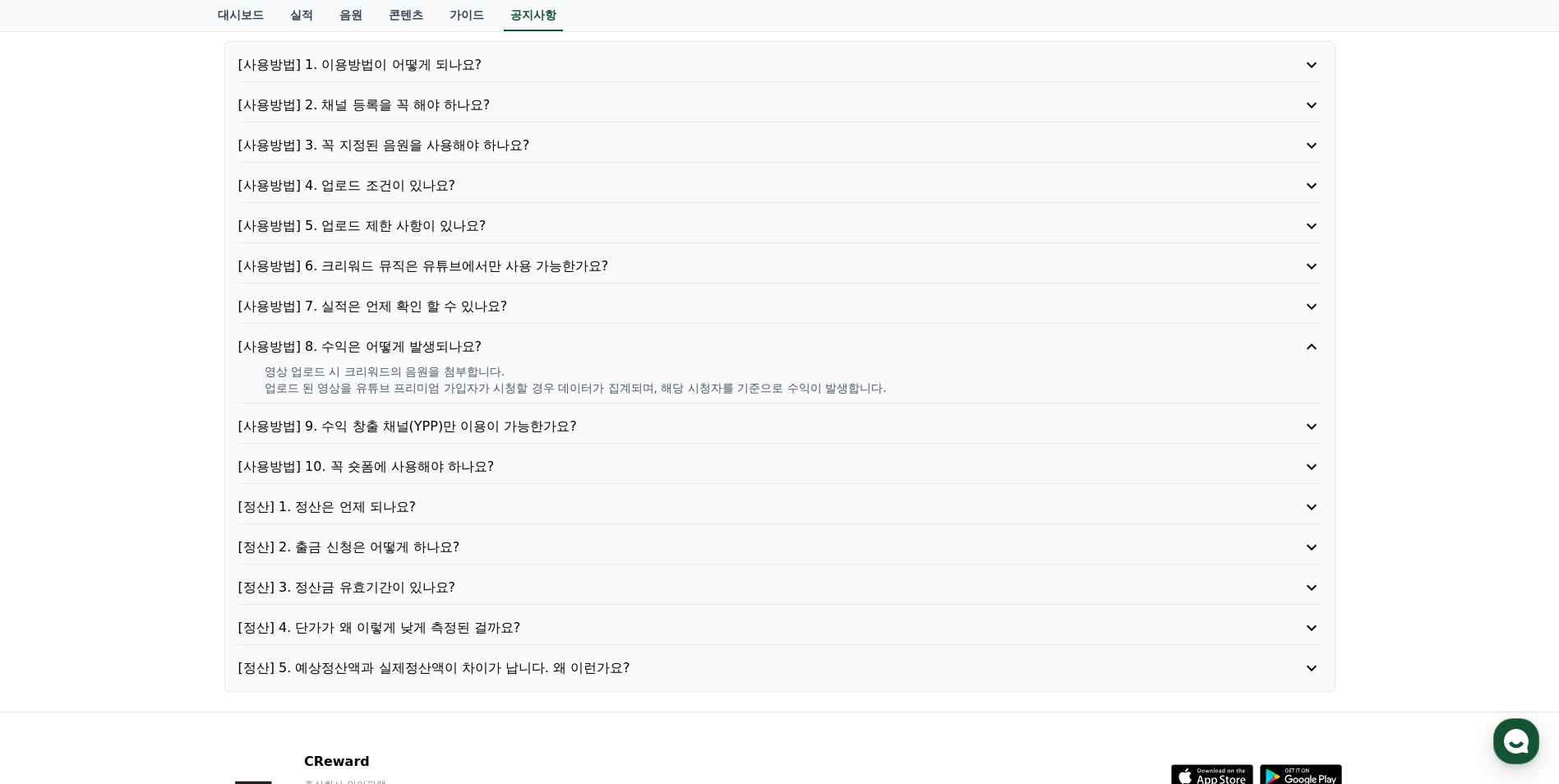
scroll to position [0, 0]
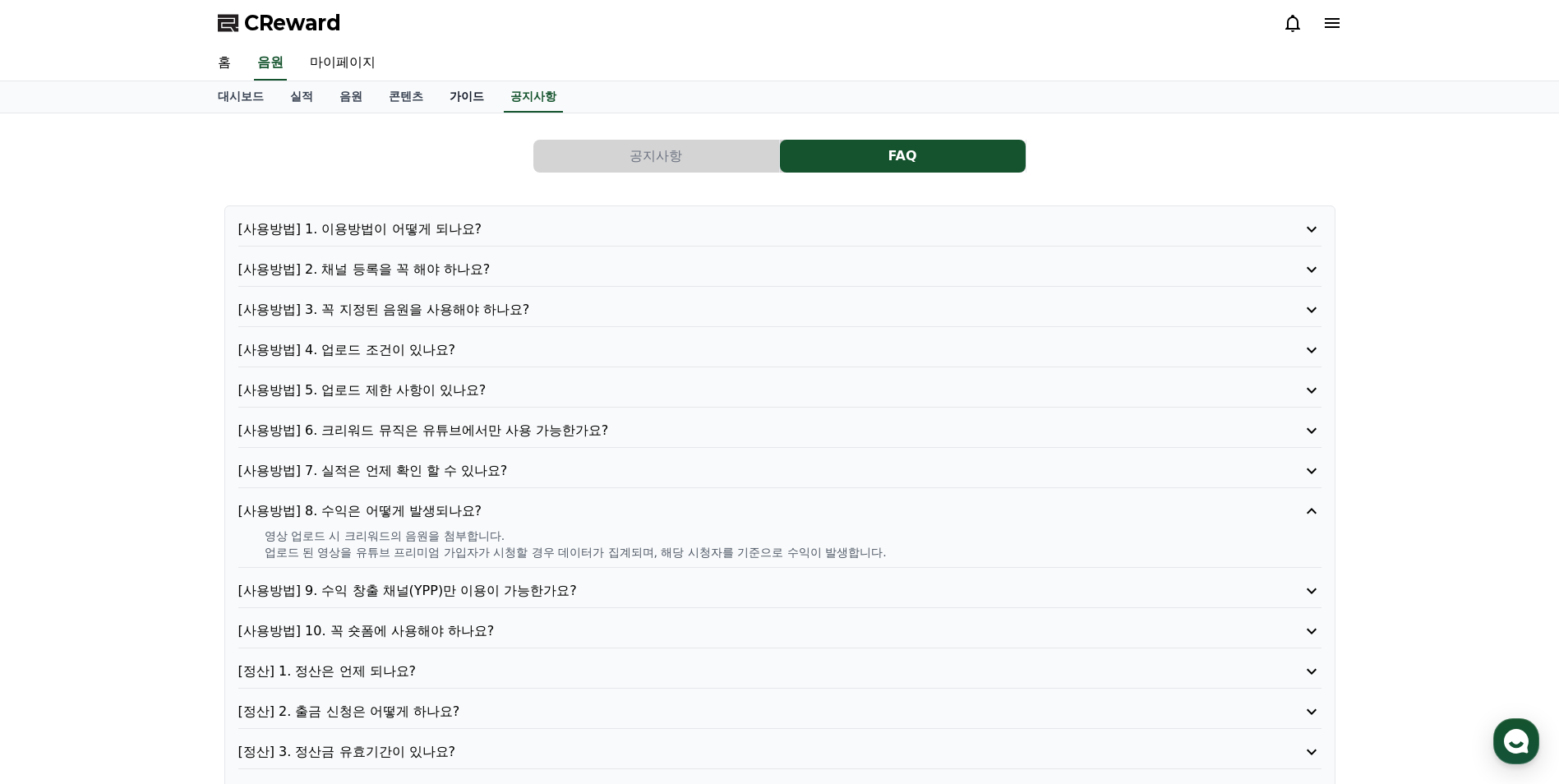
click at [446, 96] on link "가이드" at bounding box center [467, 97] width 61 height 32
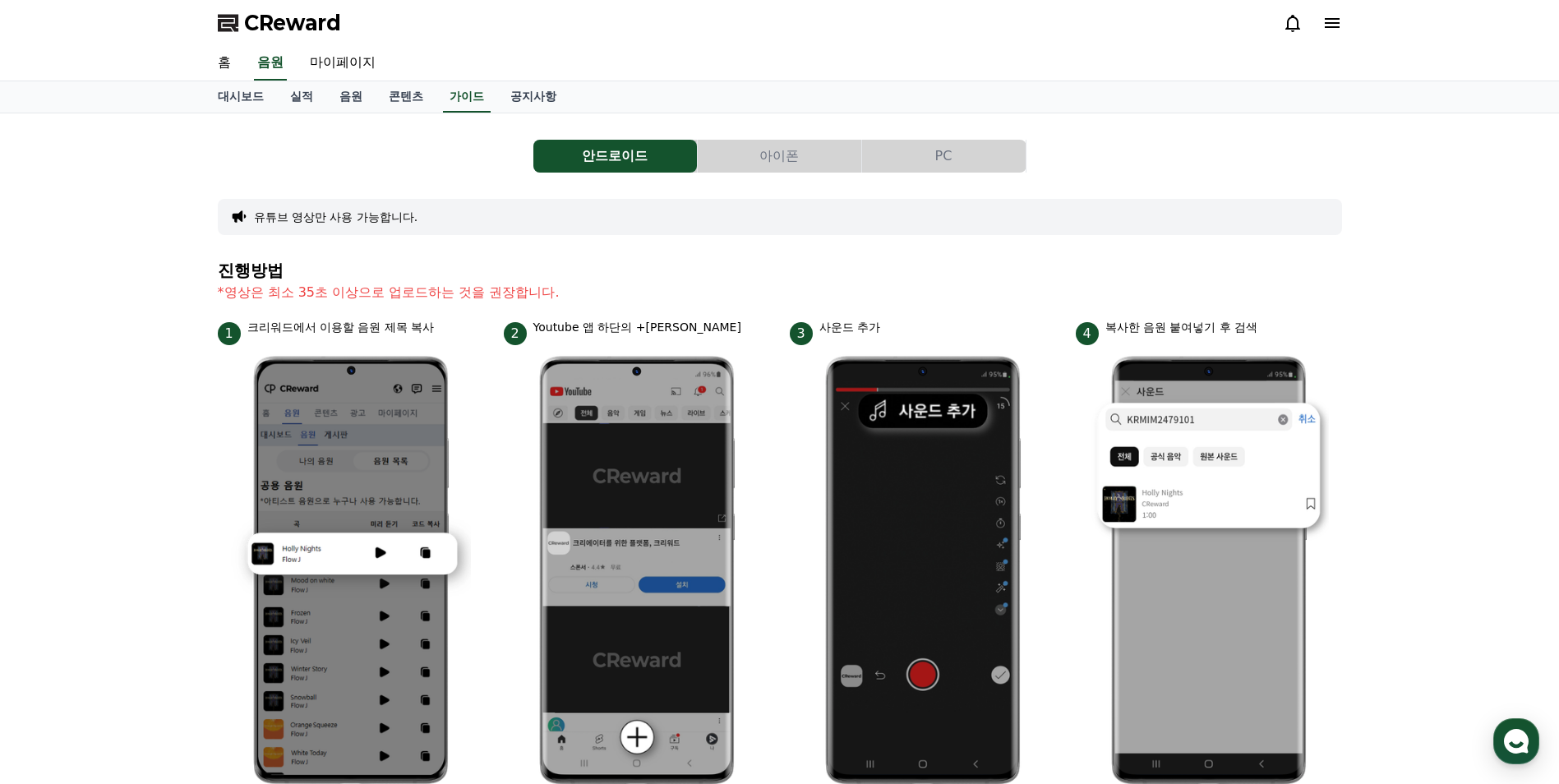
click at [922, 152] on button "PC" at bounding box center [943, 156] width 164 height 33
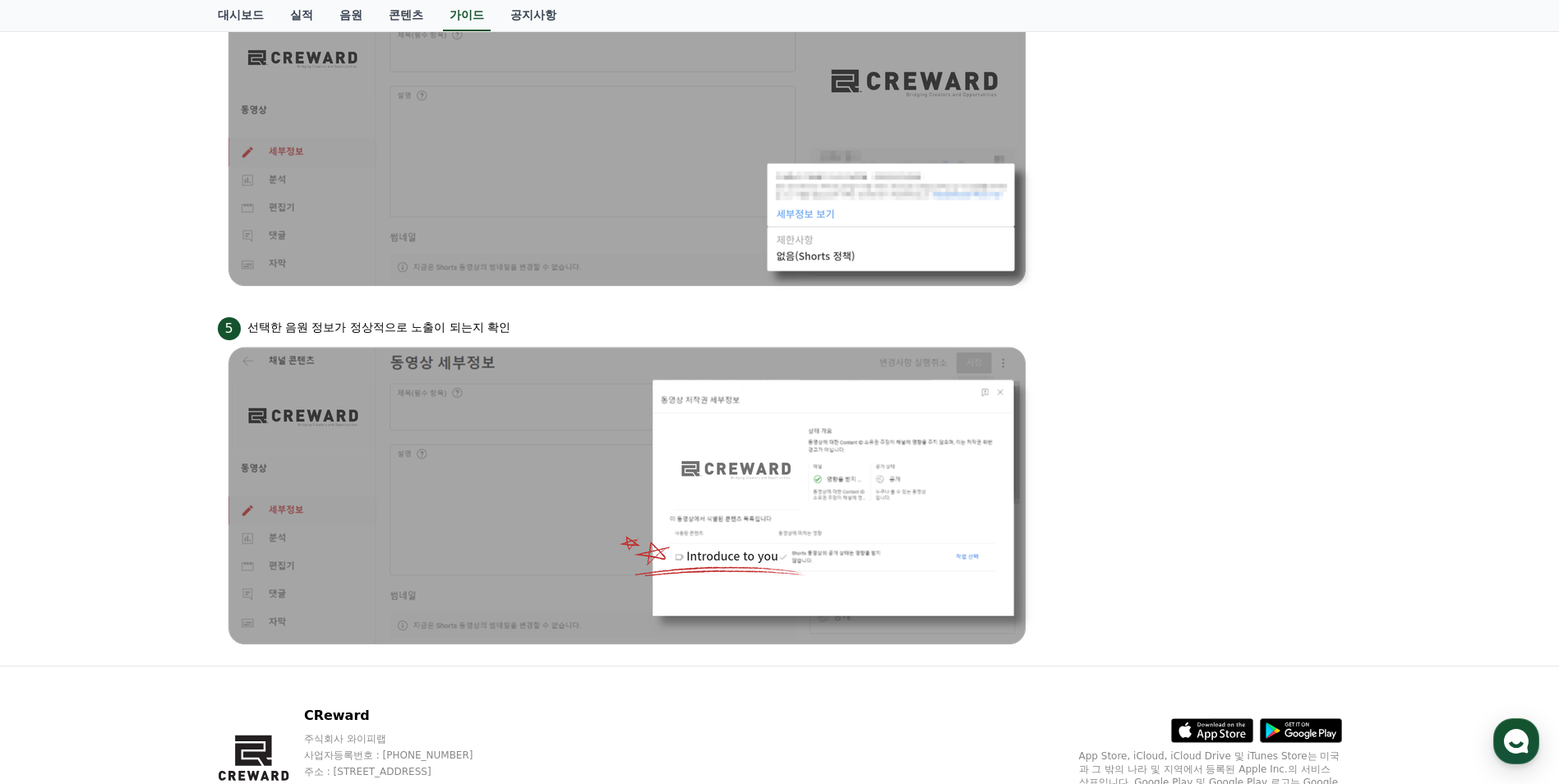
scroll to position [1397, 0]
